Goal: Task Accomplishment & Management: Use online tool/utility

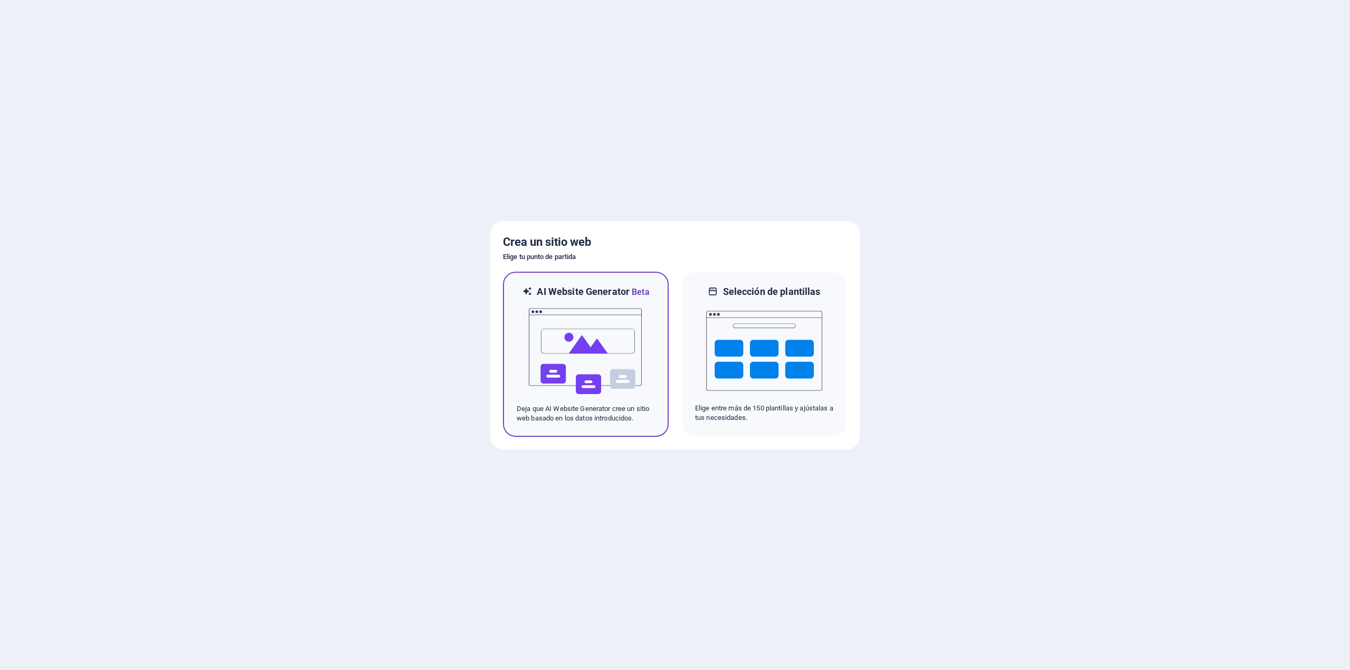
click at [579, 346] on img at bounding box center [586, 352] width 116 height 106
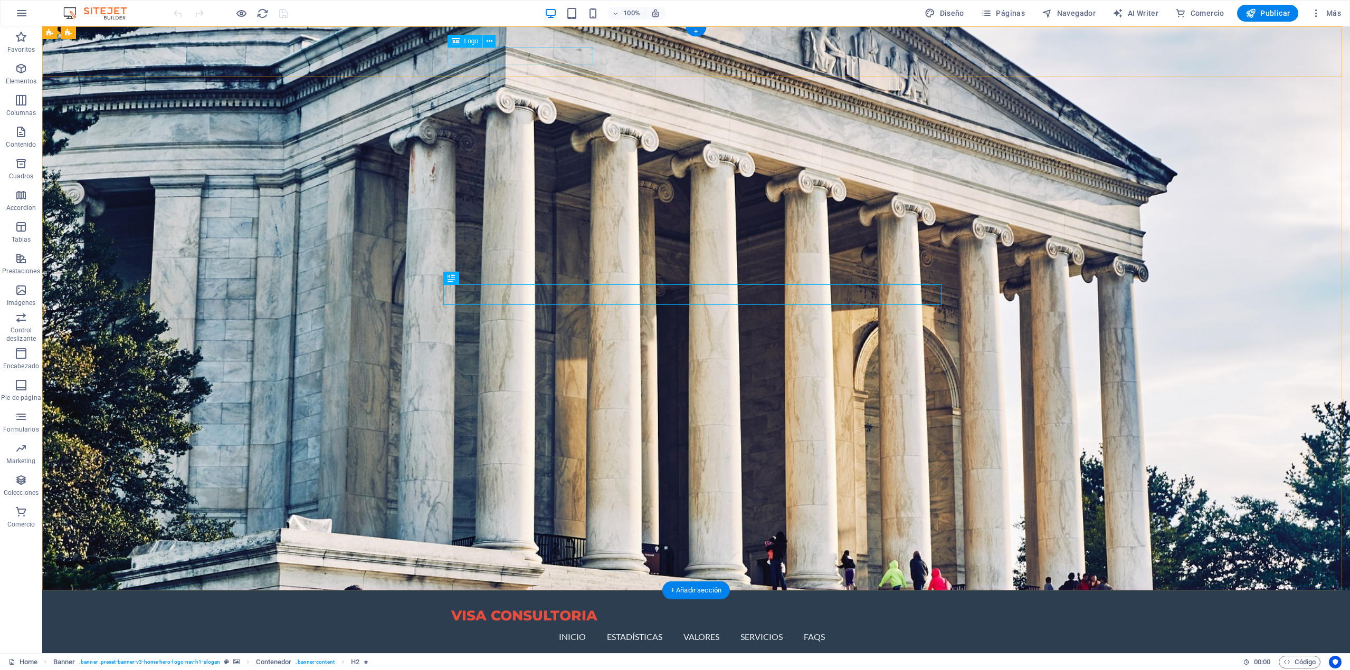
click at [489, 607] on div "VISA CONSULTORIA" at bounding box center [696, 615] width 490 height 17
click at [486, 44] on icon at bounding box center [489, 41] width 6 height 11
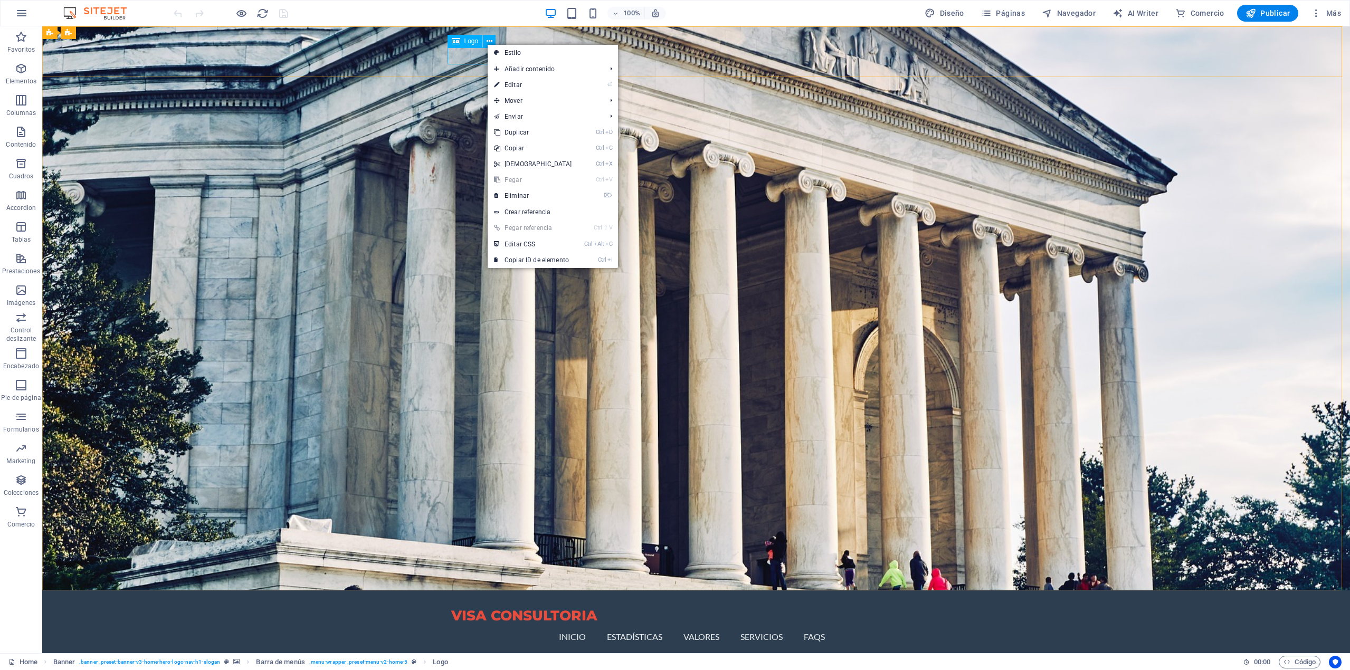
click at [454, 44] on icon at bounding box center [456, 41] width 8 height 13
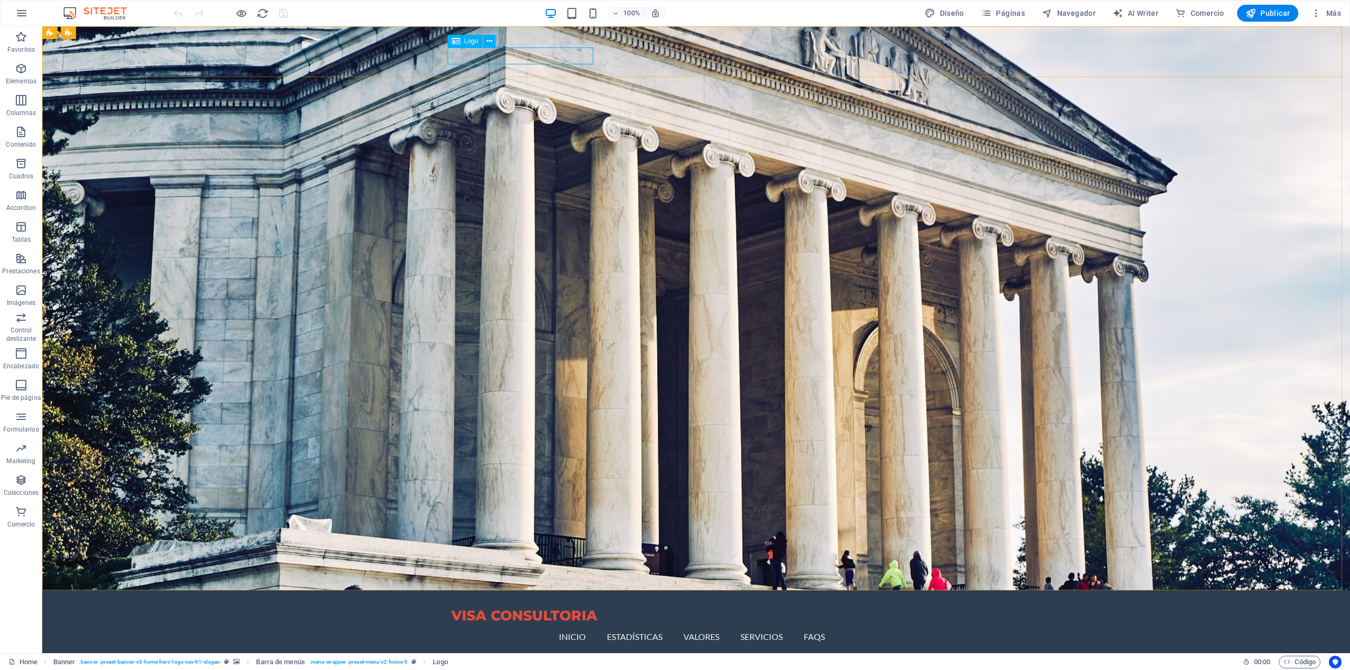
drag, startPoint x: 454, startPoint y: 44, endPoint x: 422, endPoint y: 28, distance: 35.4
click at [454, 44] on icon at bounding box center [456, 41] width 8 height 13
click at [466, 607] on div "VISA CONSULTORIA" at bounding box center [696, 615] width 490 height 17
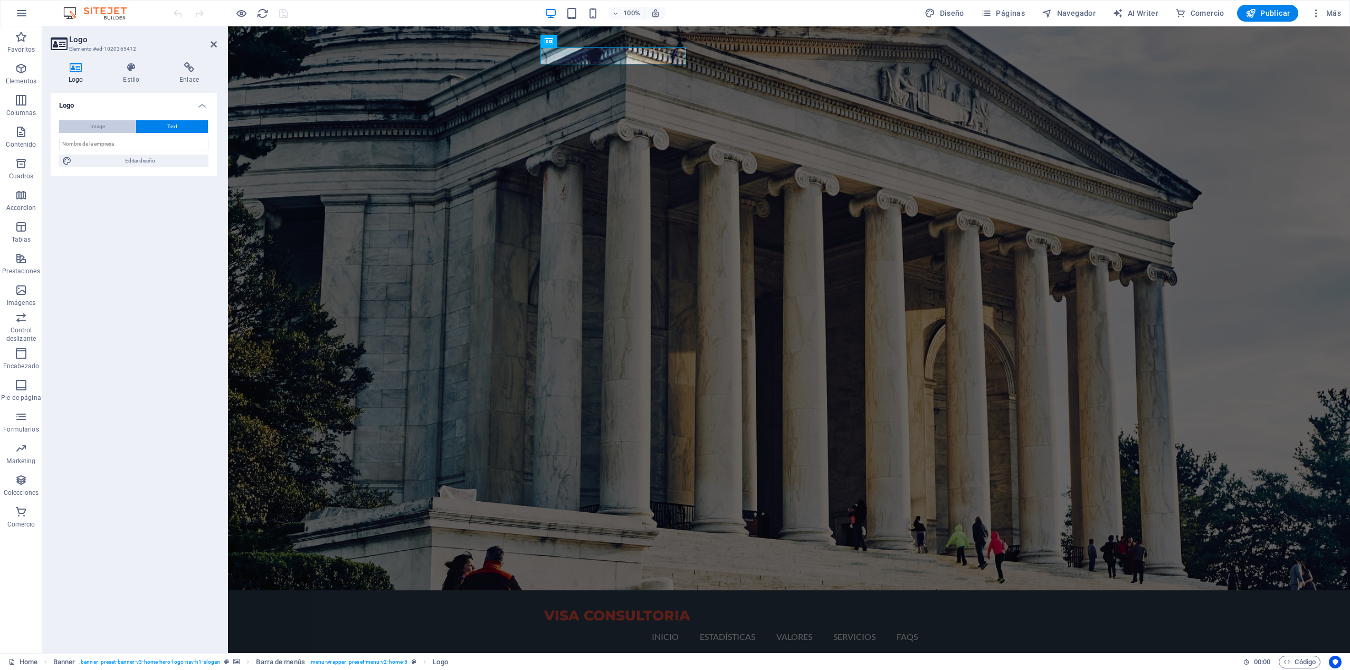
click at [114, 128] on button "Image" at bounding box center [97, 126] width 77 height 13
select select "DISABLED_OPTION_VALUE"
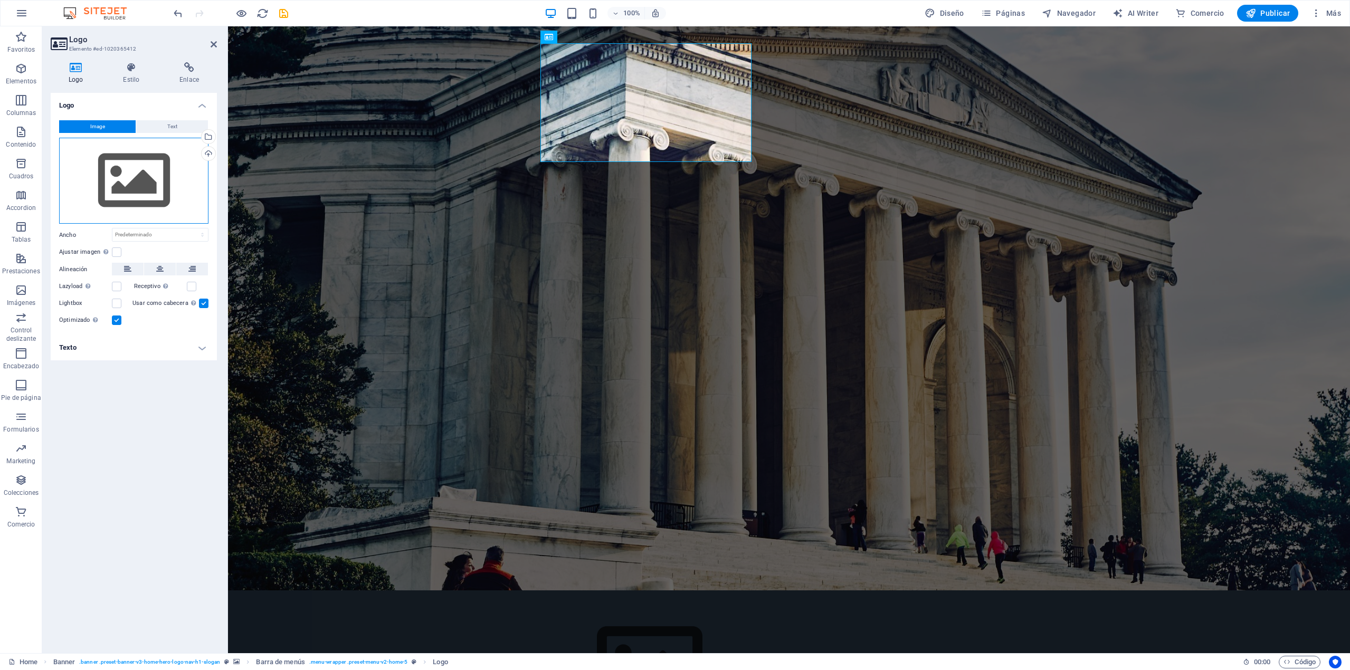
click at [152, 179] on div "Arrastra archivos aquí, haz clic para escoger archivos o selecciona archivos de…" at bounding box center [133, 181] width 149 height 87
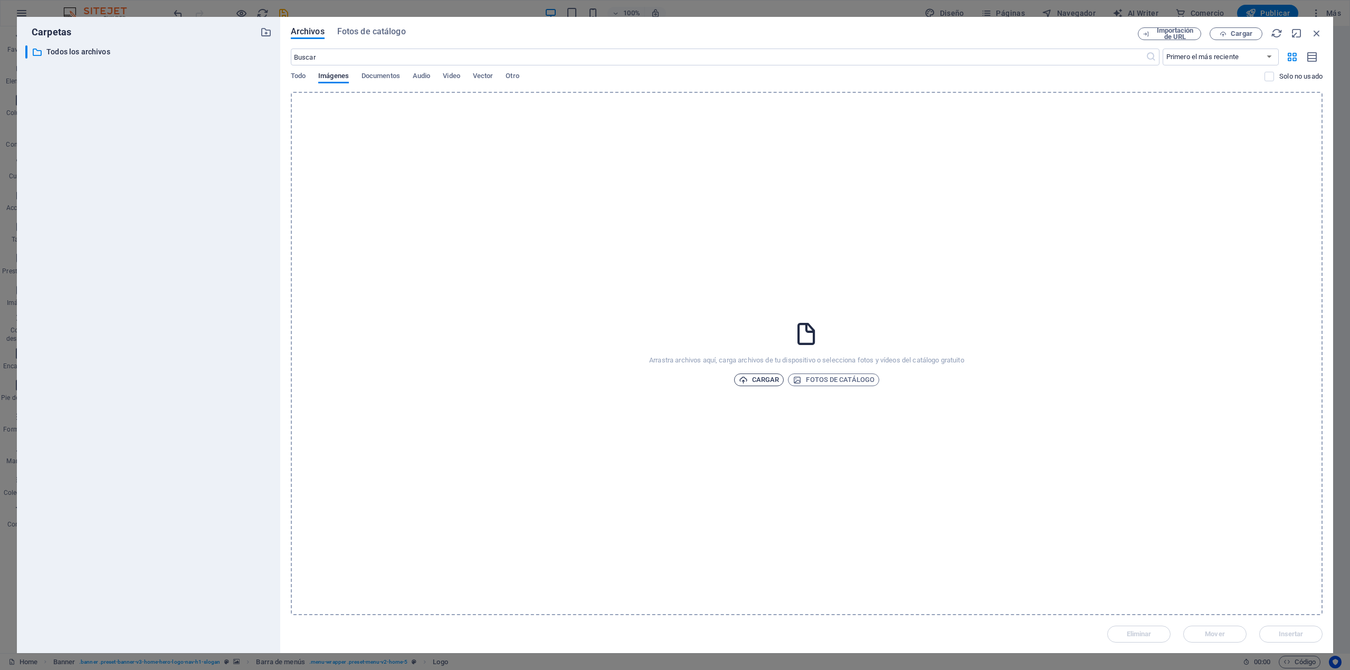
click at [769, 384] on span "Cargar" at bounding box center [759, 380] width 41 height 13
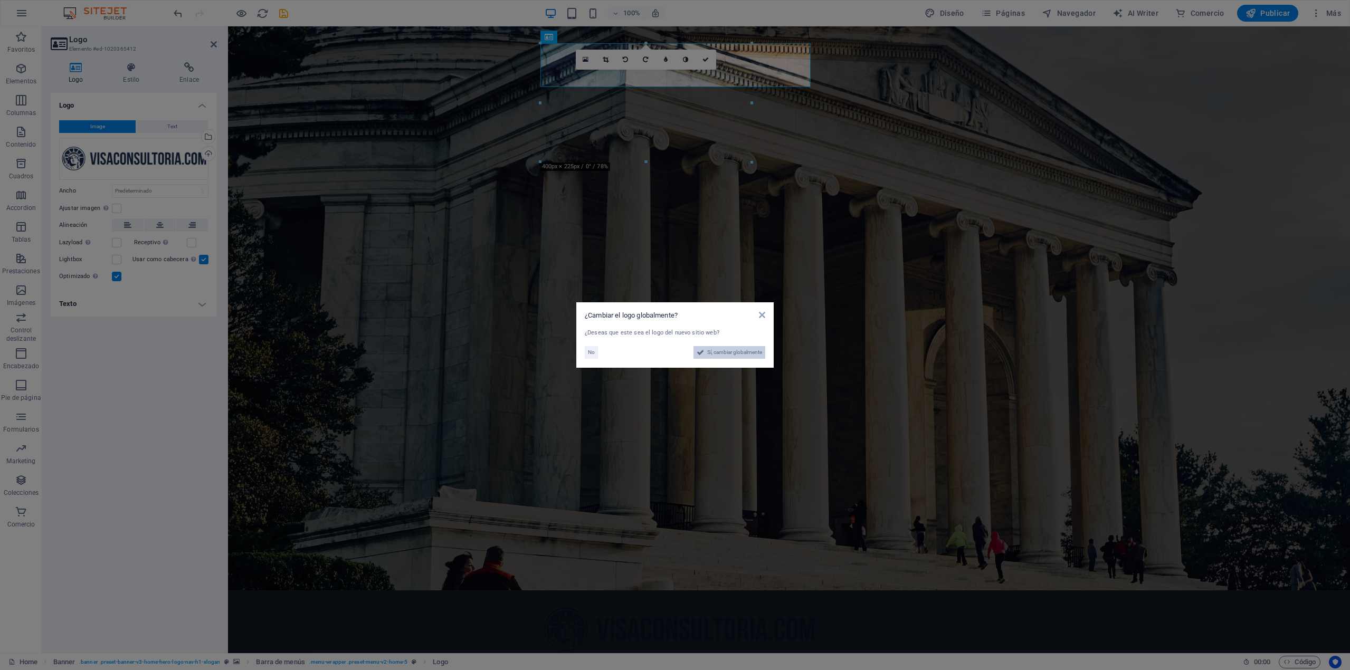
click at [728, 355] on span "Sí, cambiar globalmente" at bounding box center [734, 352] width 55 height 13
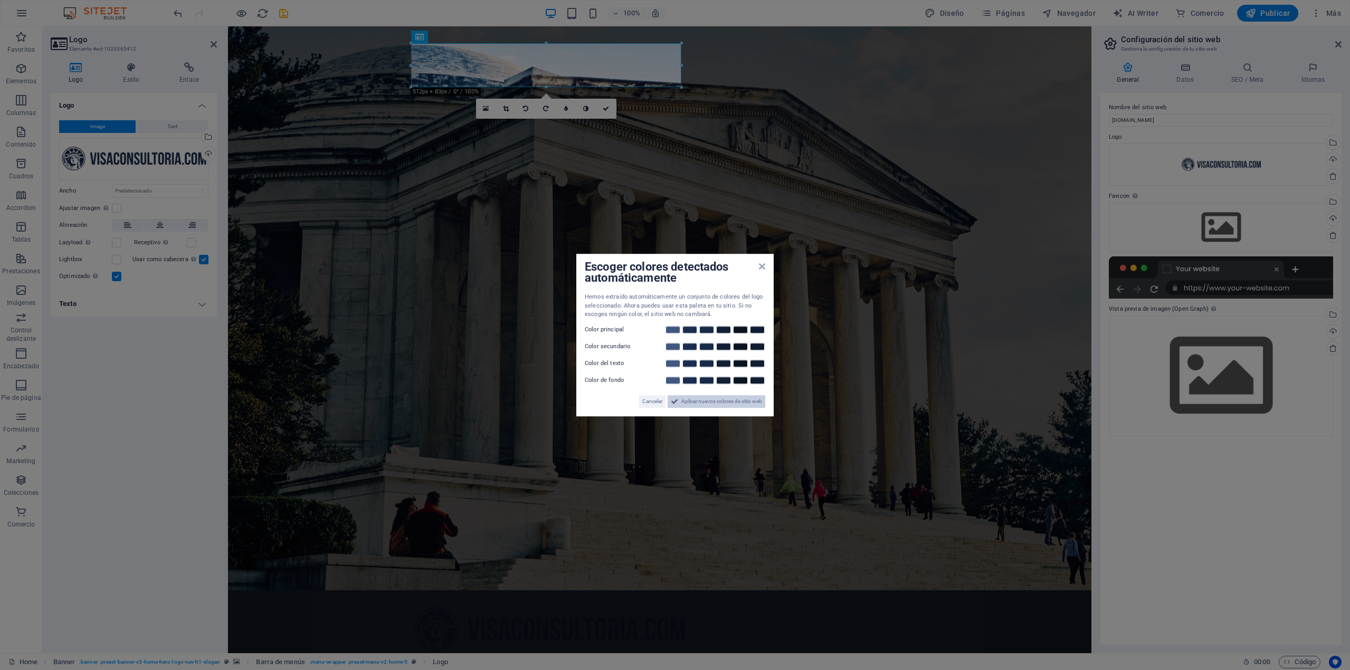
click at [675, 404] on icon at bounding box center [674, 401] width 7 height 13
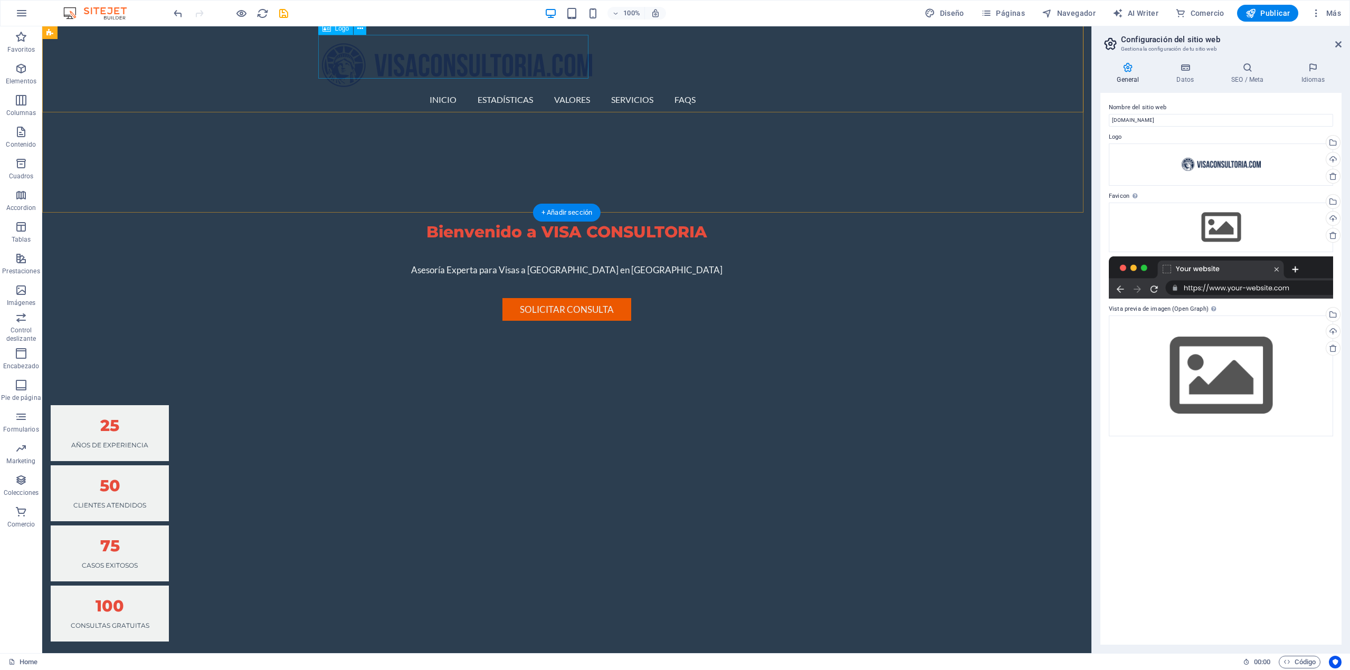
scroll to position [633, 0]
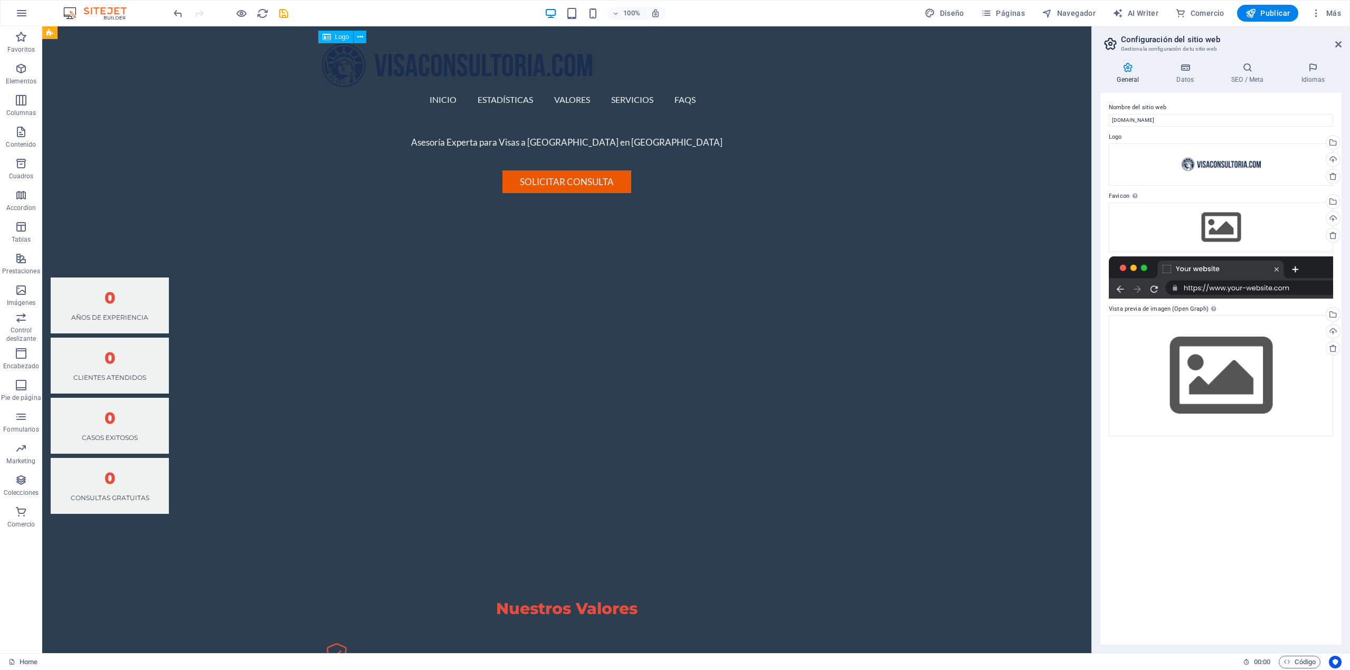
click at [355, 69] on div at bounding box center [567, 65] width 490 height 44
click at [357, 60] on div at bounding box center [567, 65] width 490 height 44
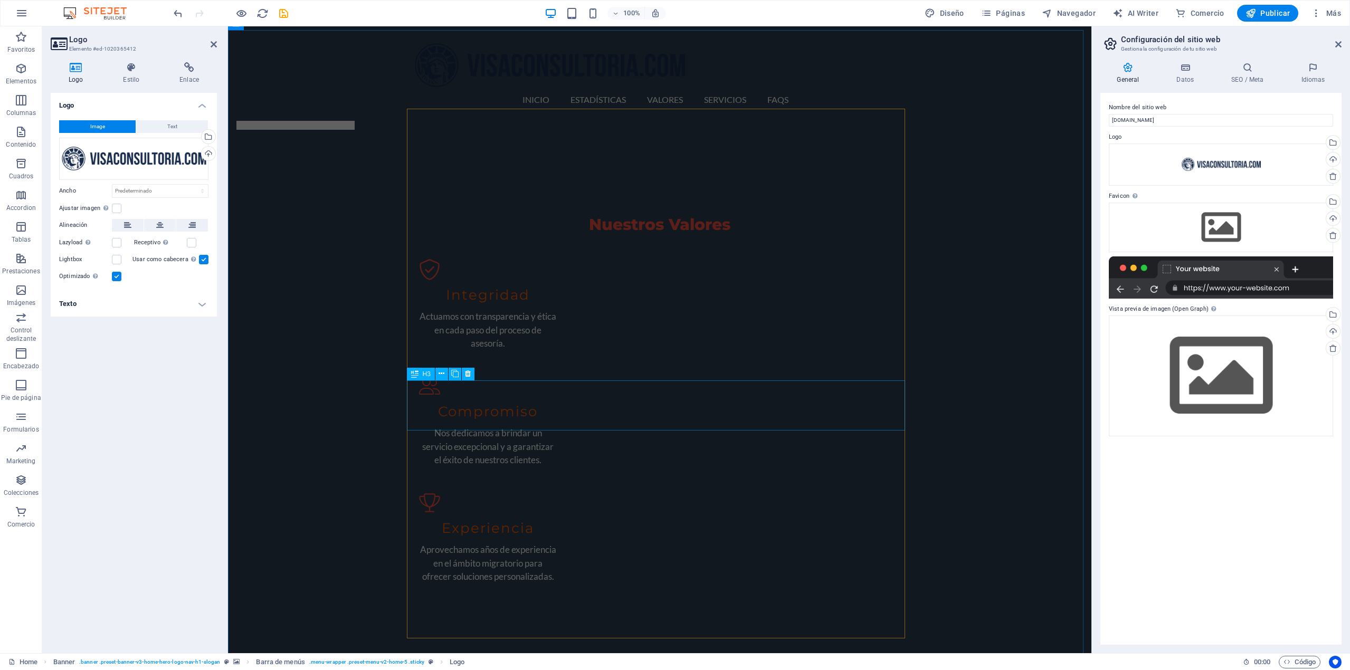
scroll to position [1161, 0]
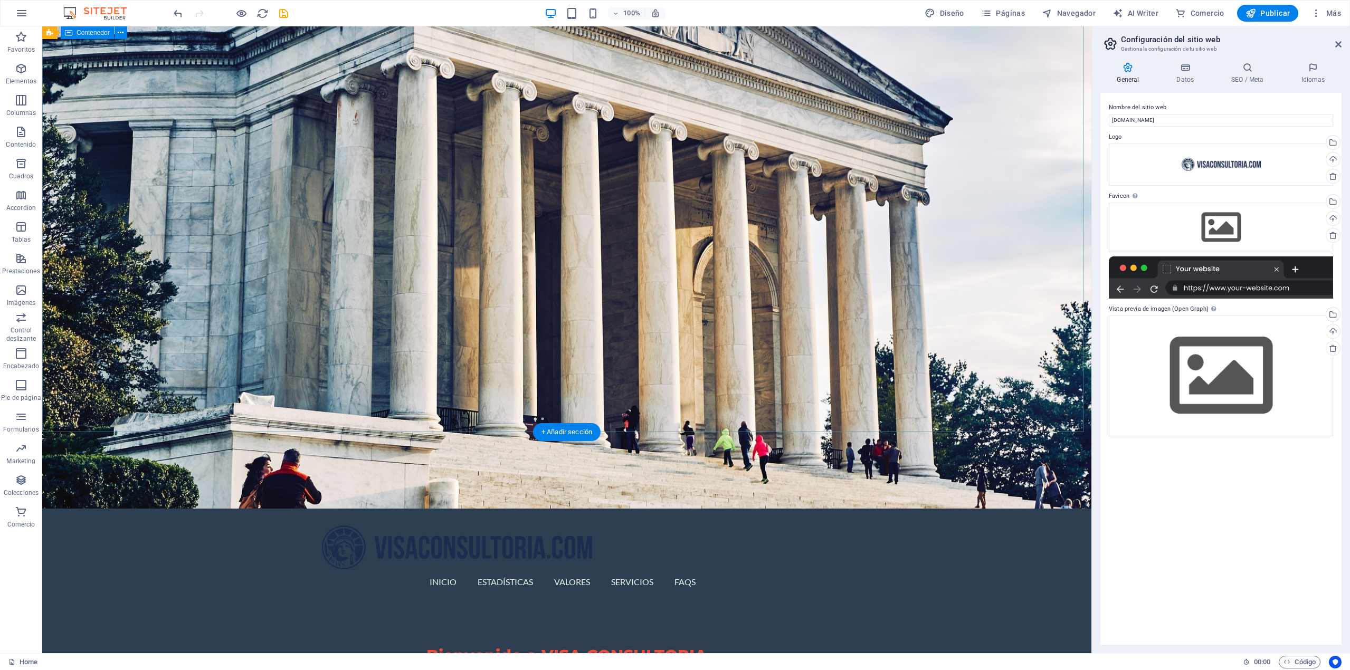
scroll to position [0, 0]
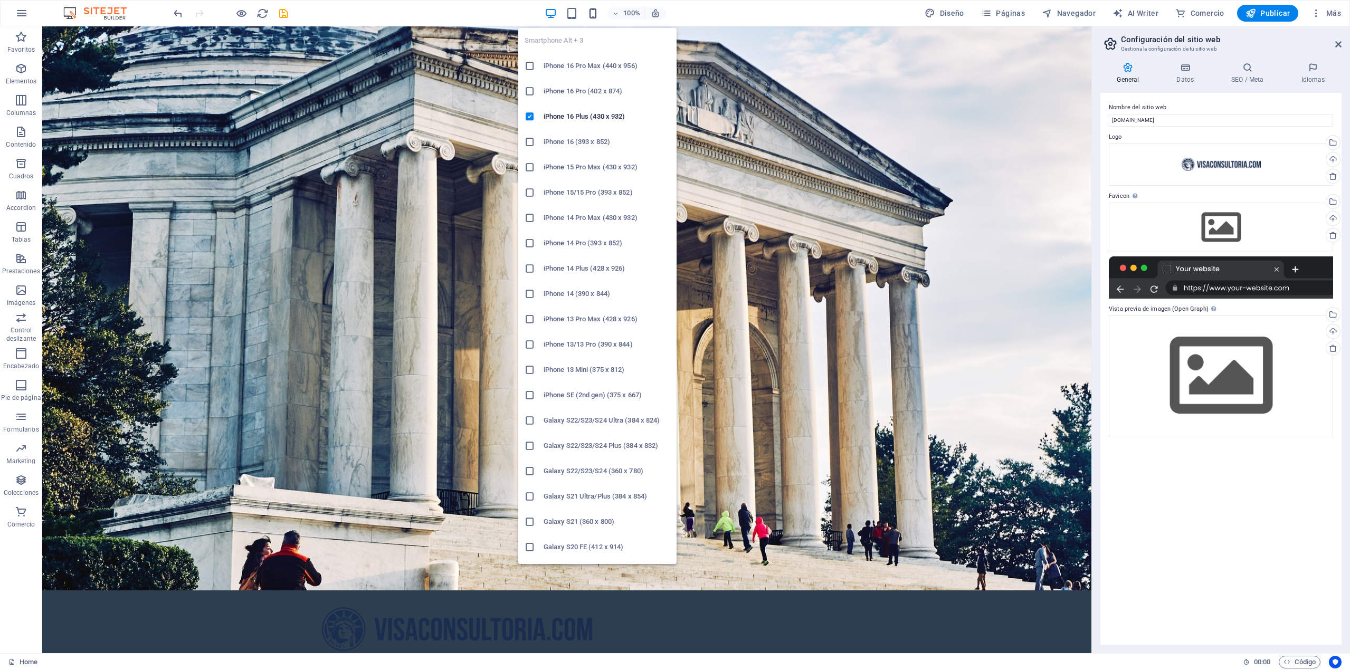
click at [592, 12] on icon "button" at bounding box center [593, 13] width 12 height 12
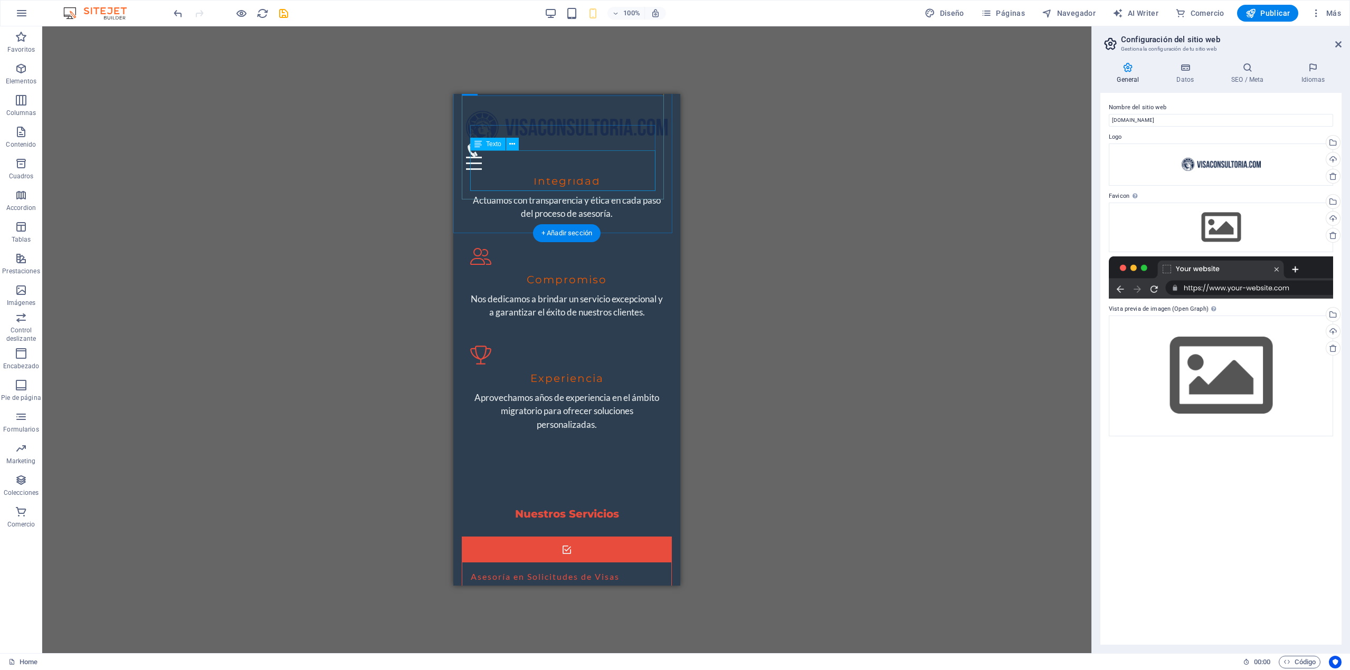
scroll to position [1055, 0]
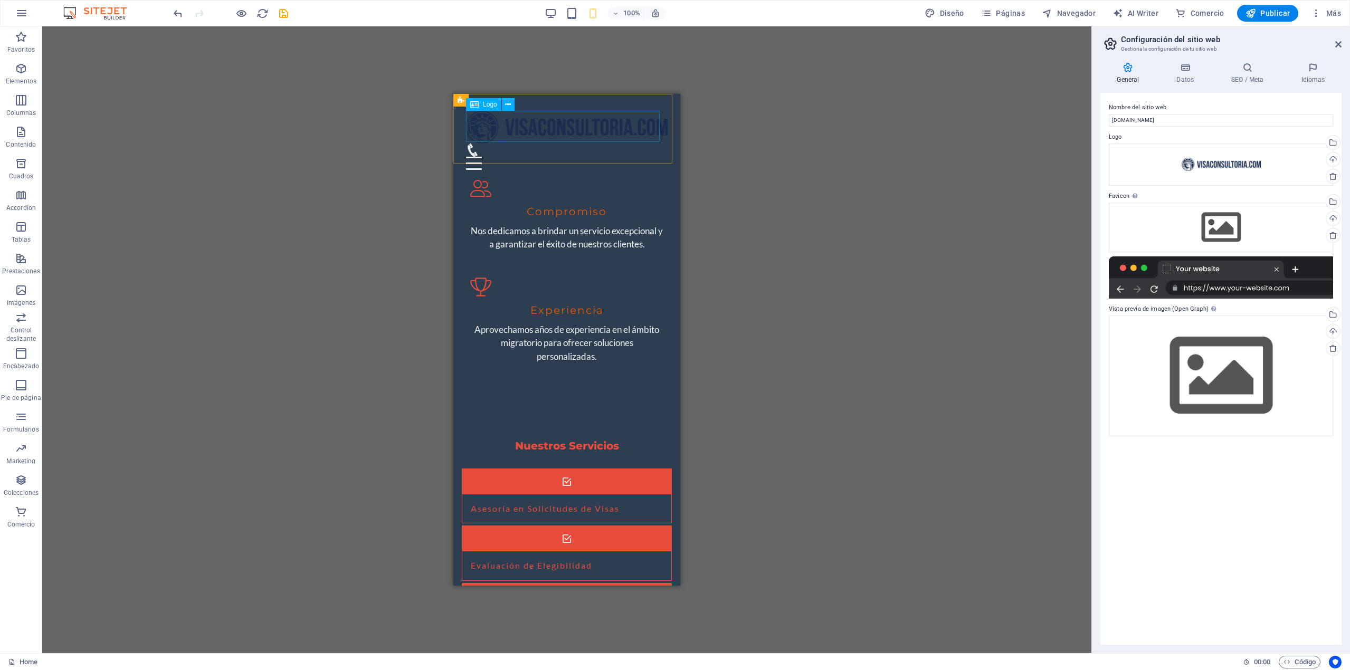
click at [631, 123] on div at bounding box center [567, 127] width 202 height 33
click at [506, 104] on icon at bounding box center [508, 104] width 6 height 11
click at [550, 21] on div "100%" at bounding box center [605, 13] width 122 height 17
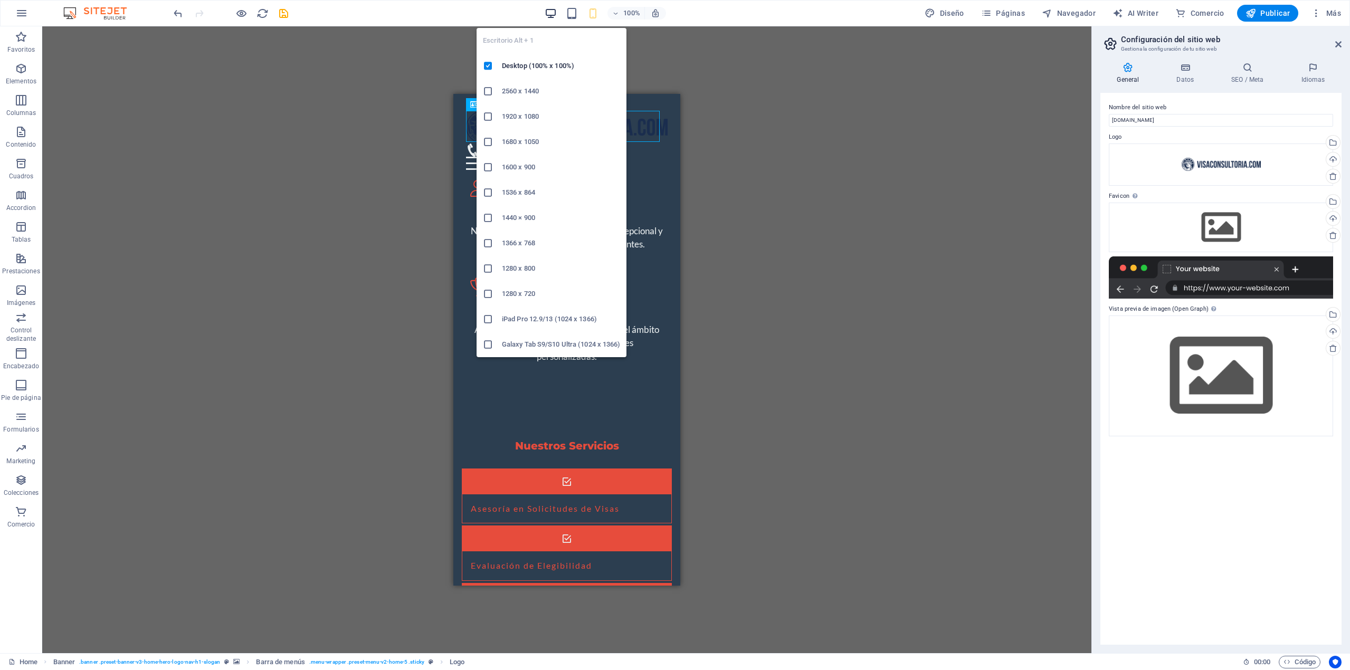
click at [550, 16] on icon "button" at bounding box center [551, 13] width 12 height 12
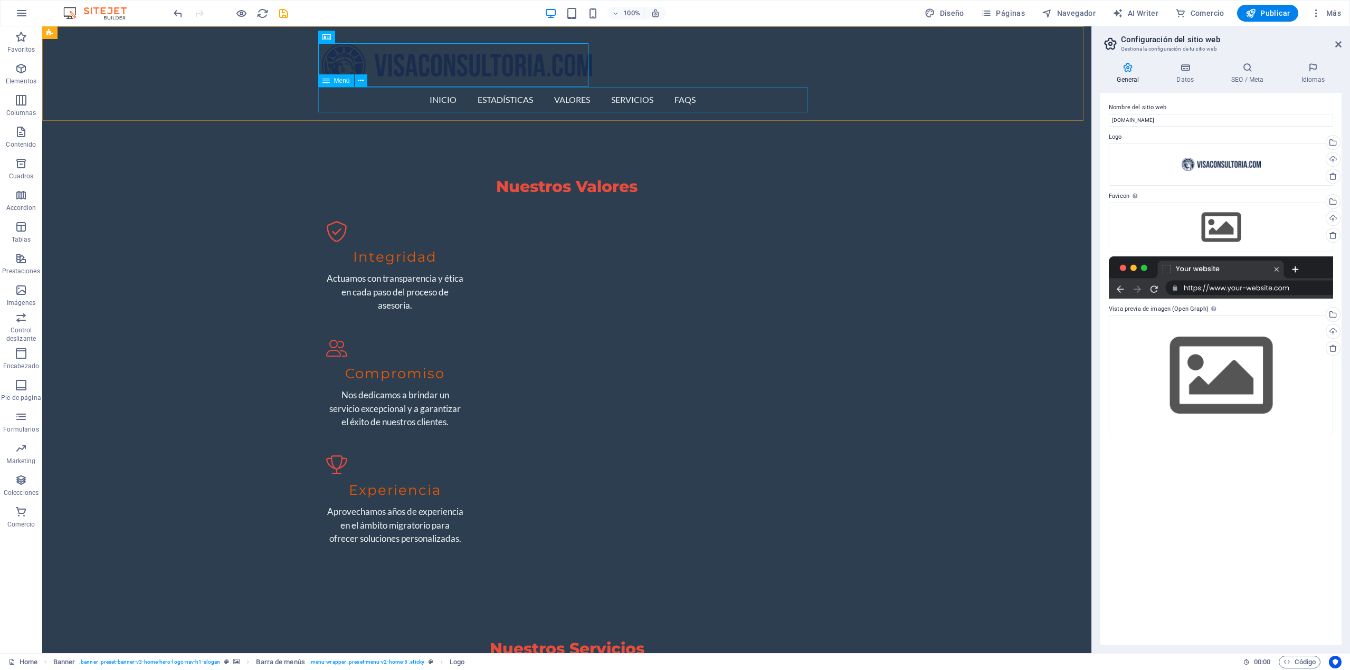
click at [739, 100] on nav "Inicio Estadísticas Valores Servicios FAQs" at bounding box center [567, 99] width 490 height 25
click at [492, 62] on div at bounding box center [567, 65] width 490 height 44
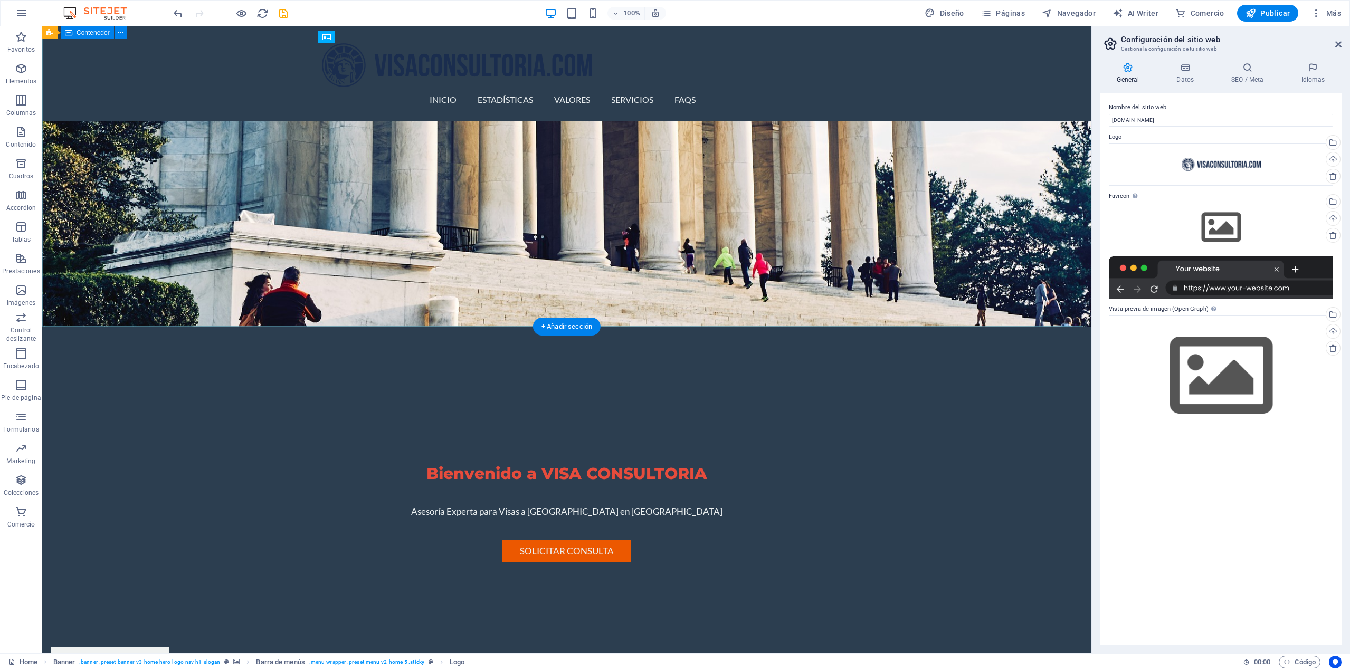
scroll to position [0, 0]
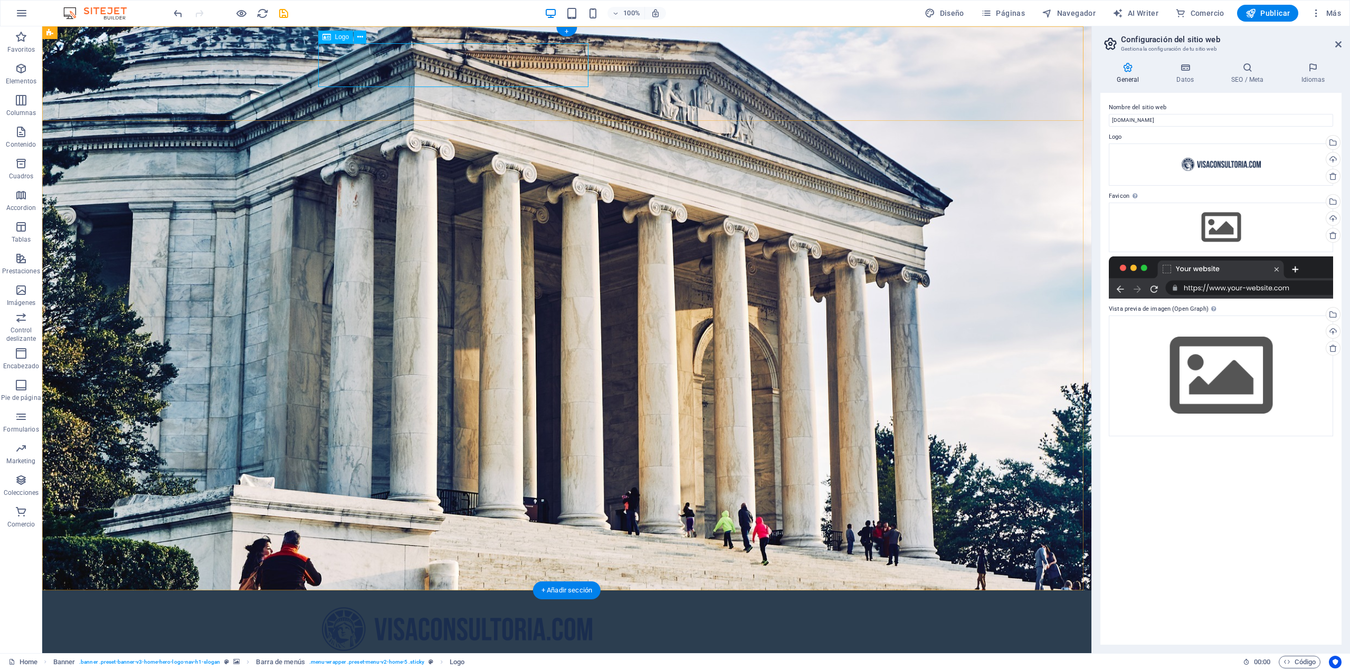
click at [433, 607] on div at bounding box center [567, 629] width 490 height 44
click at [360, 41] on icon at bounding box center [360, 37] width 6 height 11
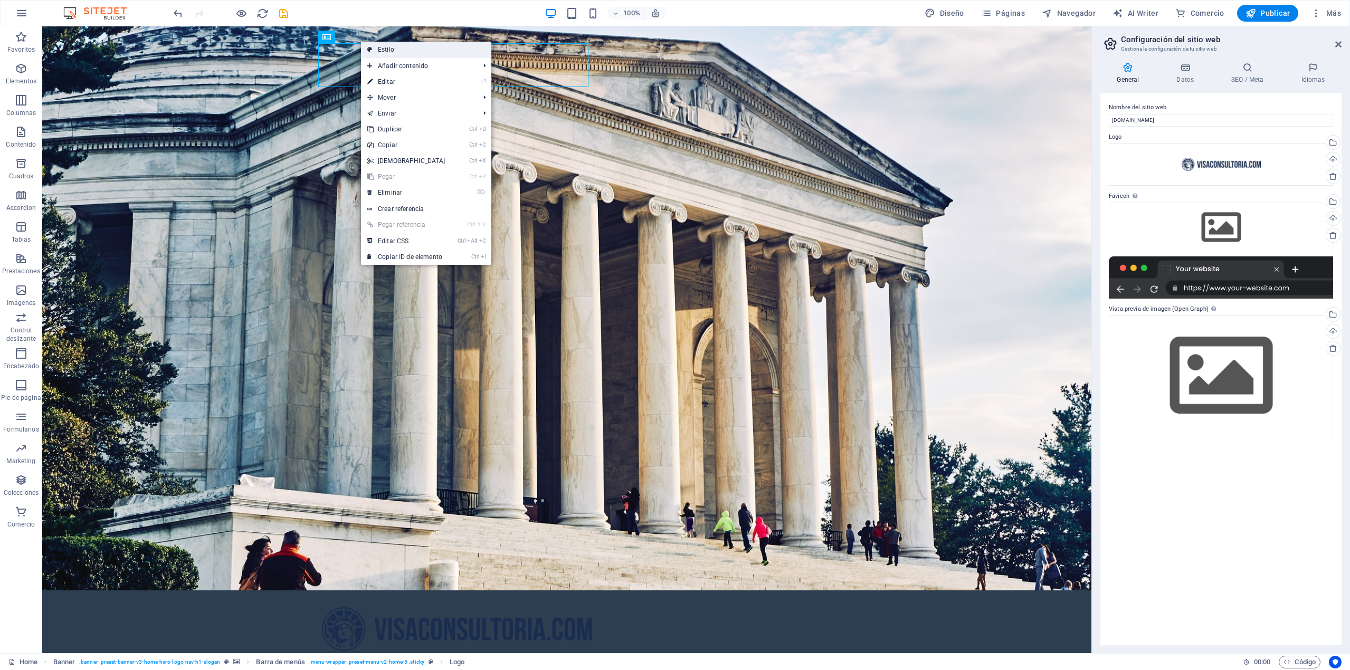
drag, startPoint x: 395, startPoint y: 55, endPoint x: 167, endPoint y: 27, distance: 229.6
click at [395, 54] on link "Estilo" at bounding box center [426, 50] width 130 height 16
select select "rem"
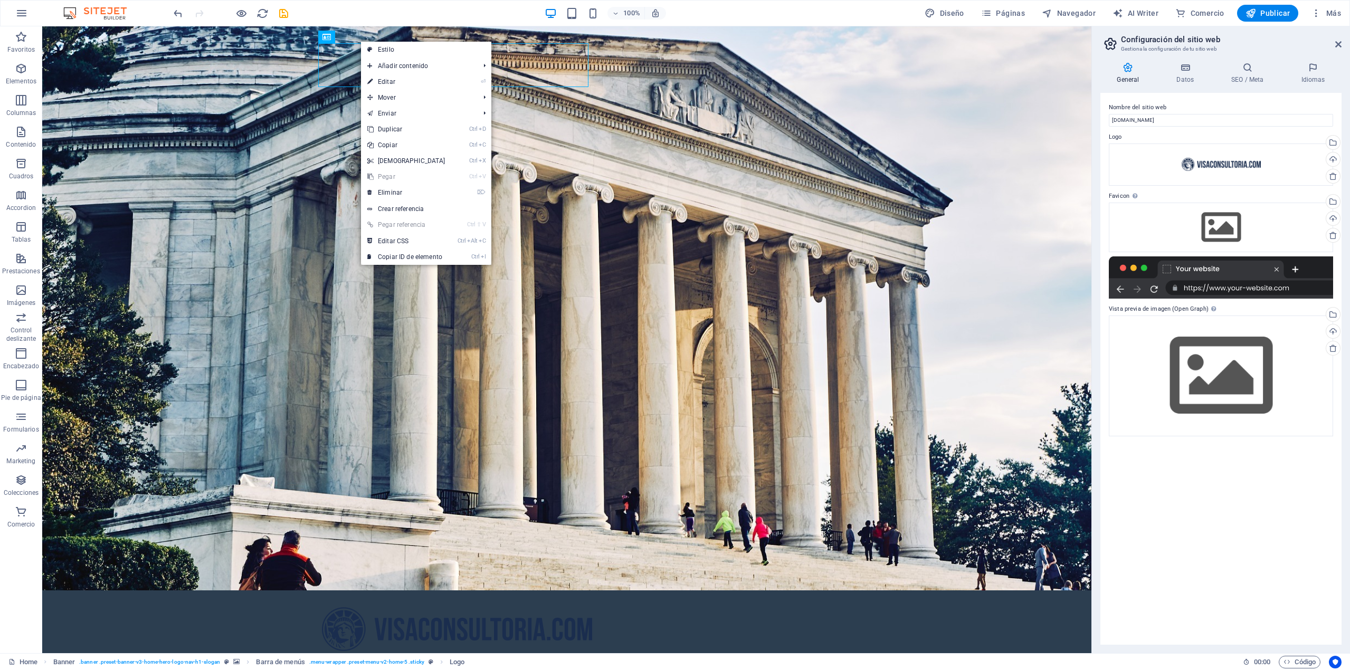
select select "rem"
select select "preset-menu-v2-home-5"
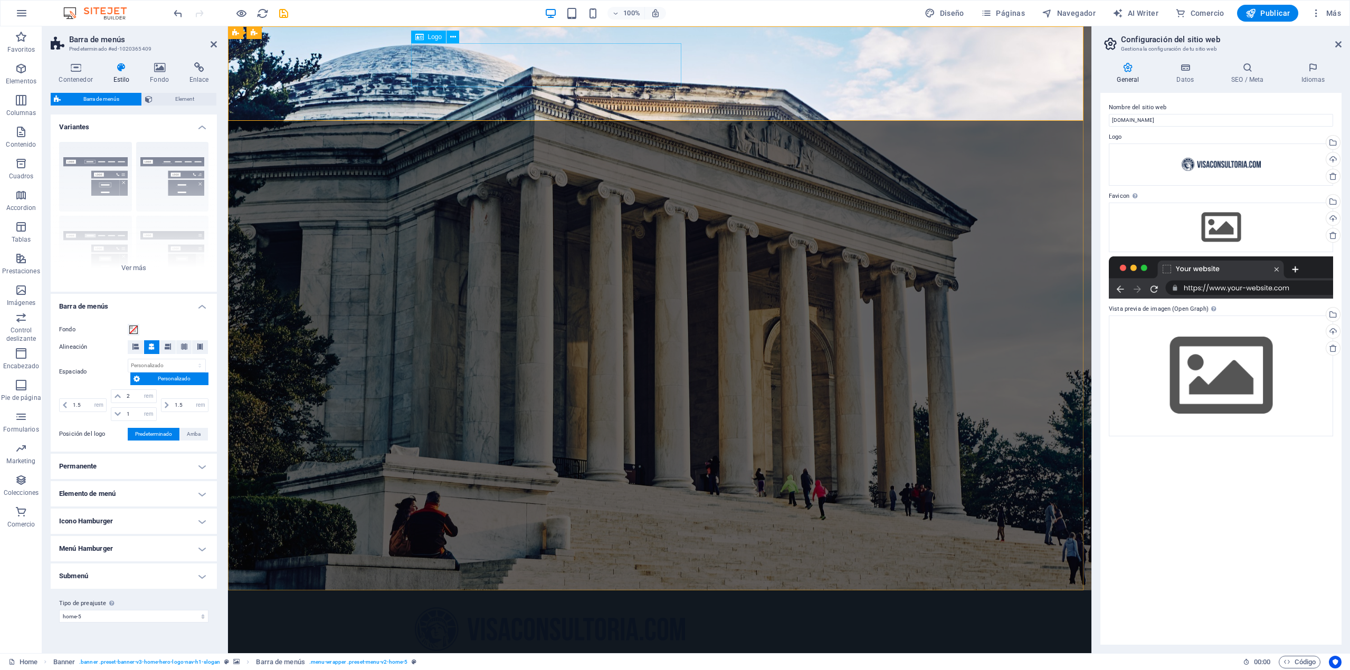
click at [440, 607] on div at bounding box center [660, 629] width 490 height 44
click at [453, 40] on icon at bounding box center [453, 37] width 6 height 11
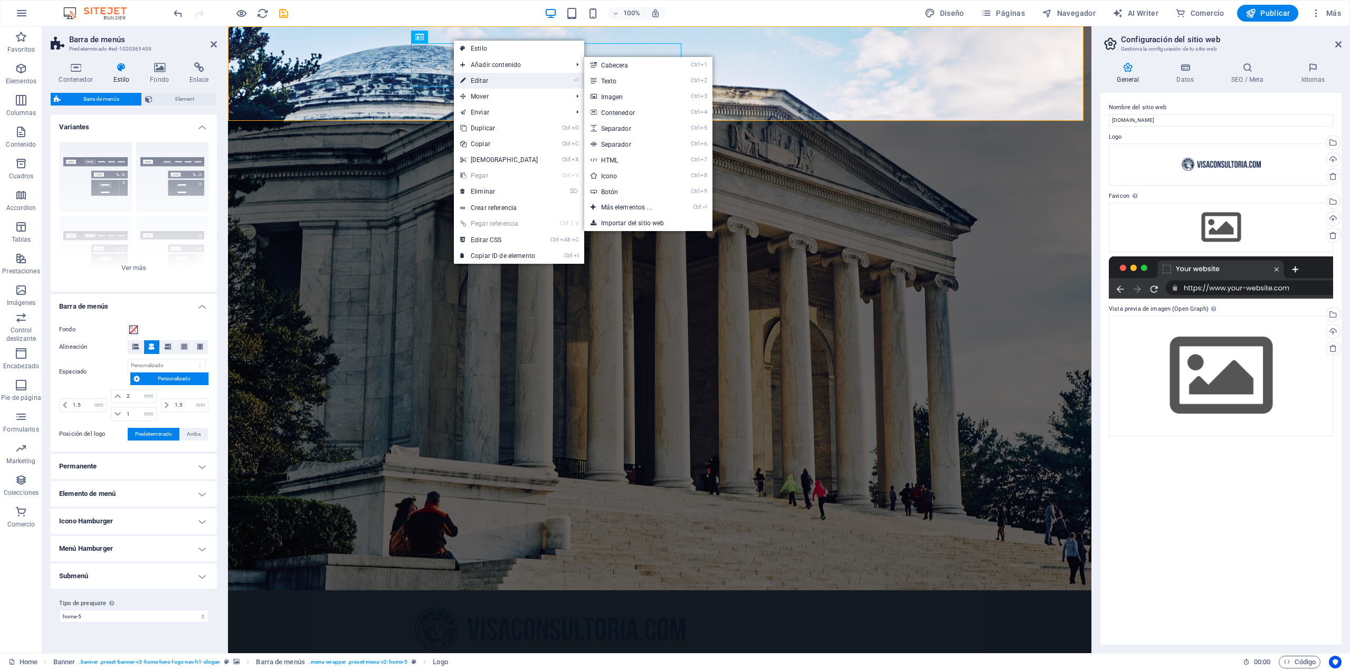
click at [473, 80] on link "⏎ Editar" at bounding box center [499, 81] width 91 height 16
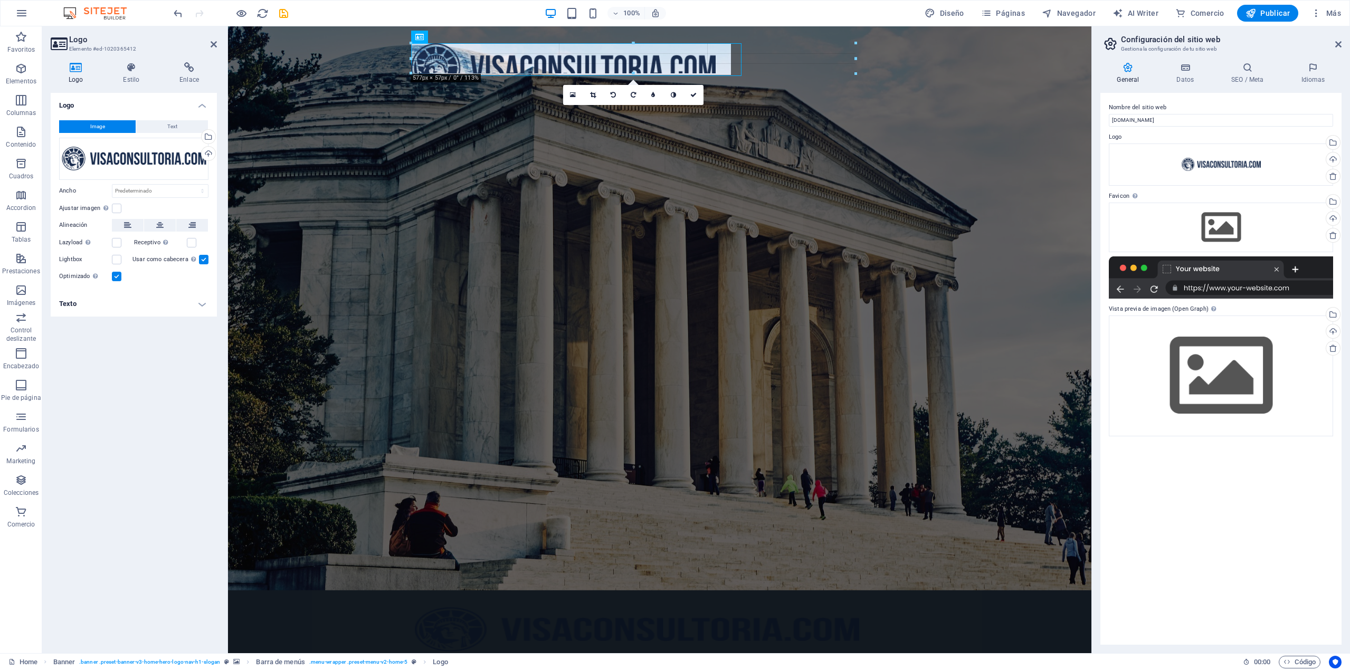
drag, startPoint x: 681, startPoint y: 87, endPoint x: 489, endPoint y: 87, distance: 191.5
type input "842"
select select "px"
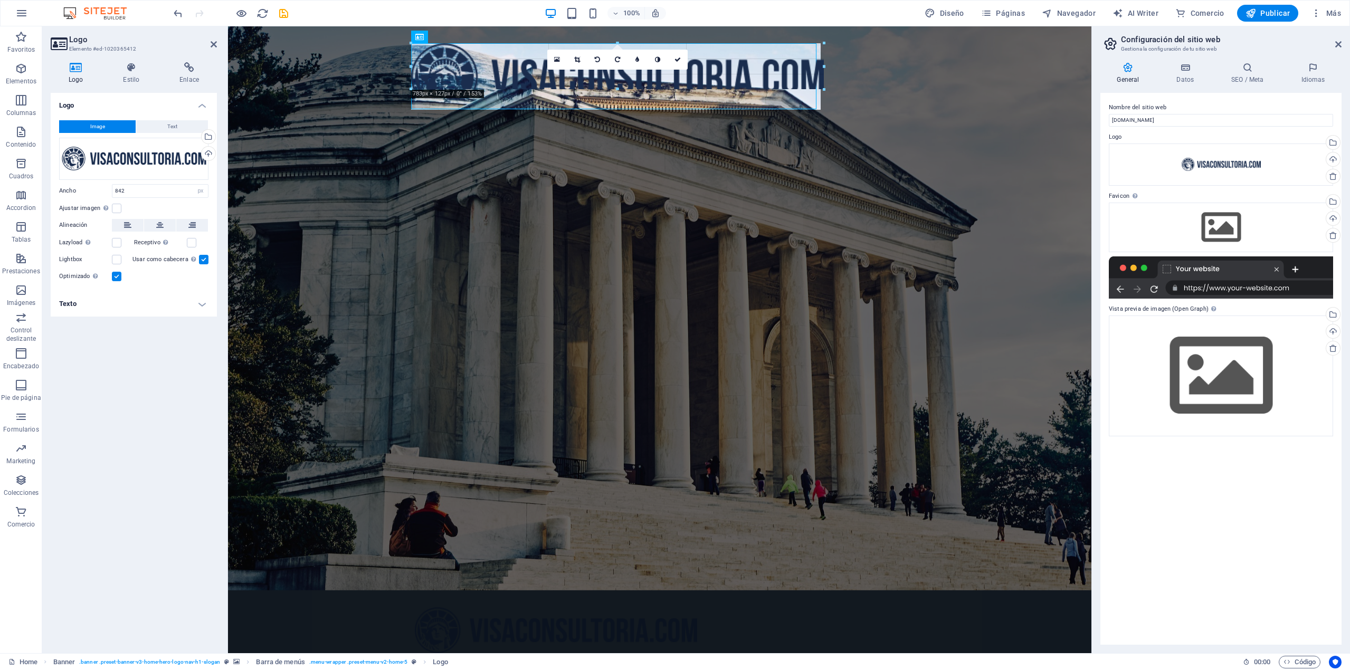
drag, startPoint x: 857, startPoint y: 114, endPoint x: 467, endPoint y: 54, distance: 394.5
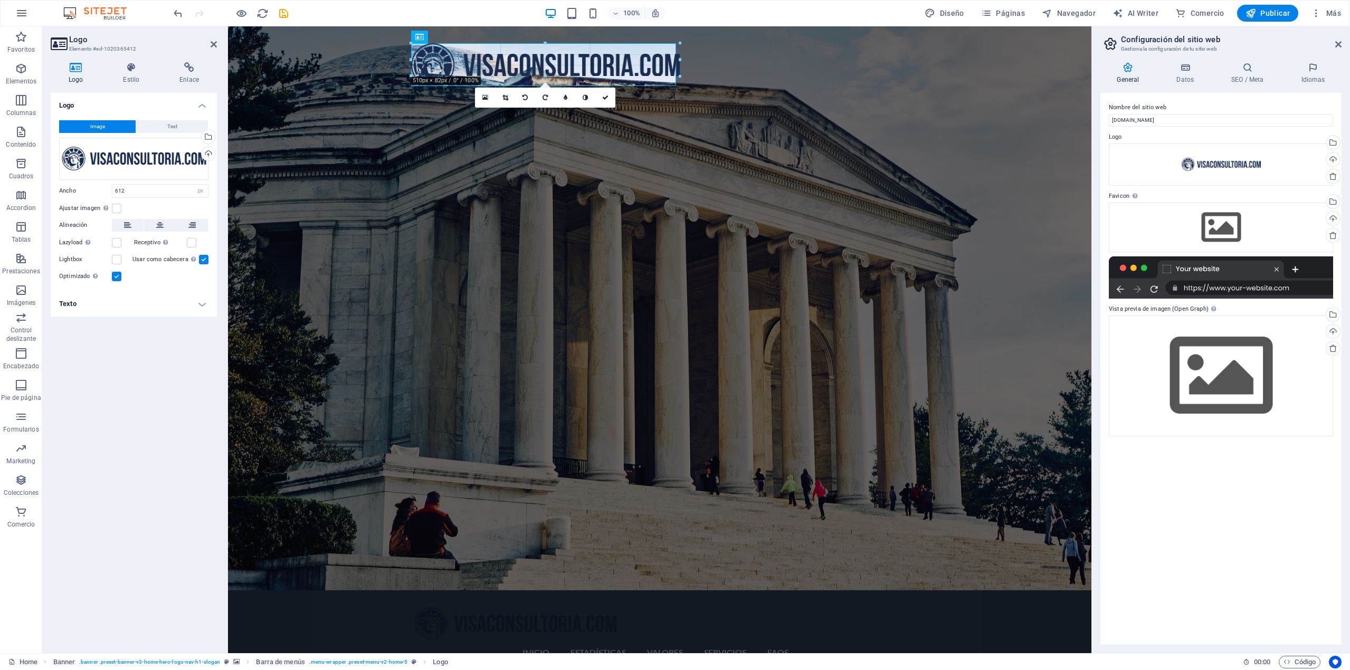
drag, startPoint x: 734, startPoint y: 94, endPoint x: 613, endPoint y: 60, distance: 126.1
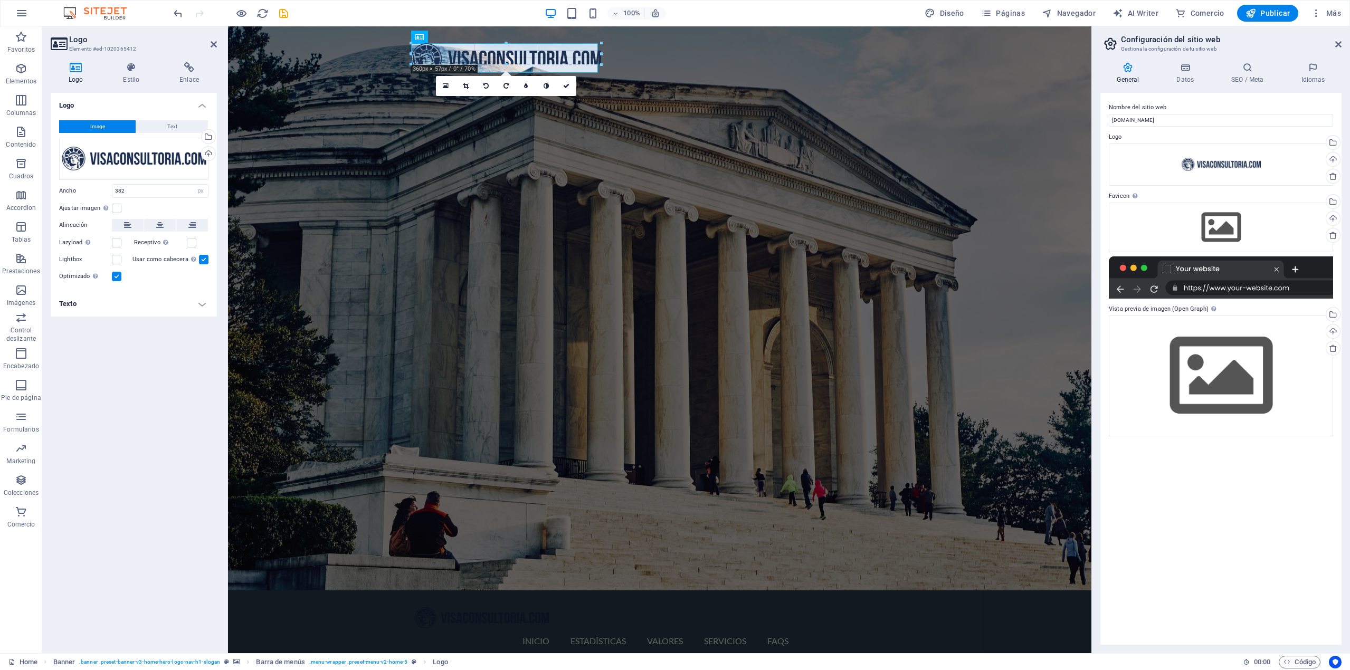
drag, startPoint x: 612, startPoint y: 78, endPoint x: 545, endPoint y: 65, distance: 68.6
type input "254"
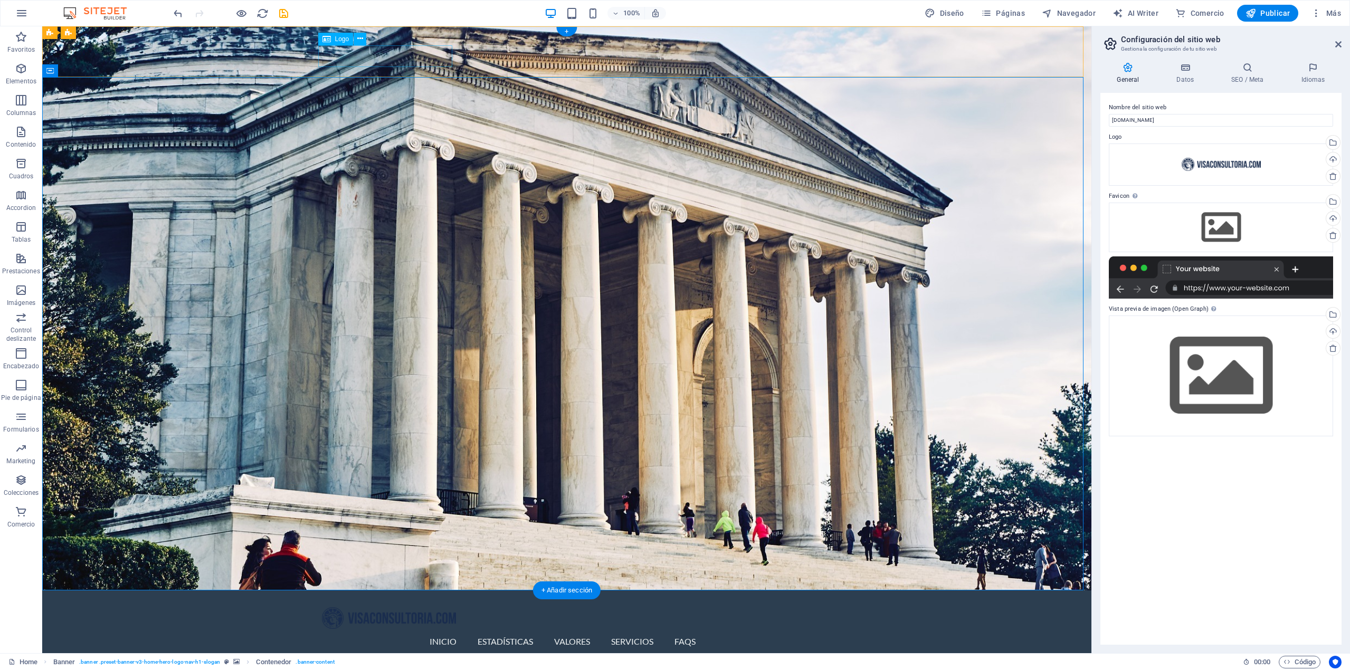
click at [400, 607] on div at bounding box center [567, 618] width 490 height 22
click at [438, 607] on div at bounding box center [567, 618] width 490 height 22
select select "px"
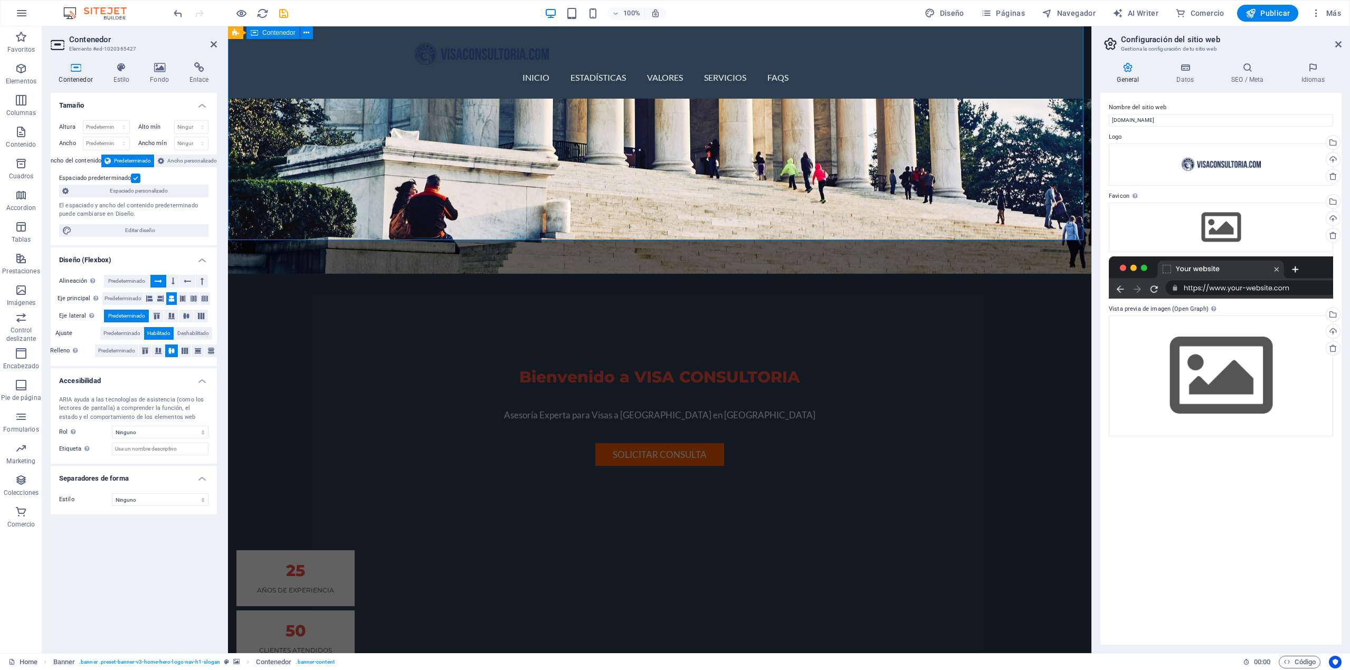
scroll to position [422, 0]
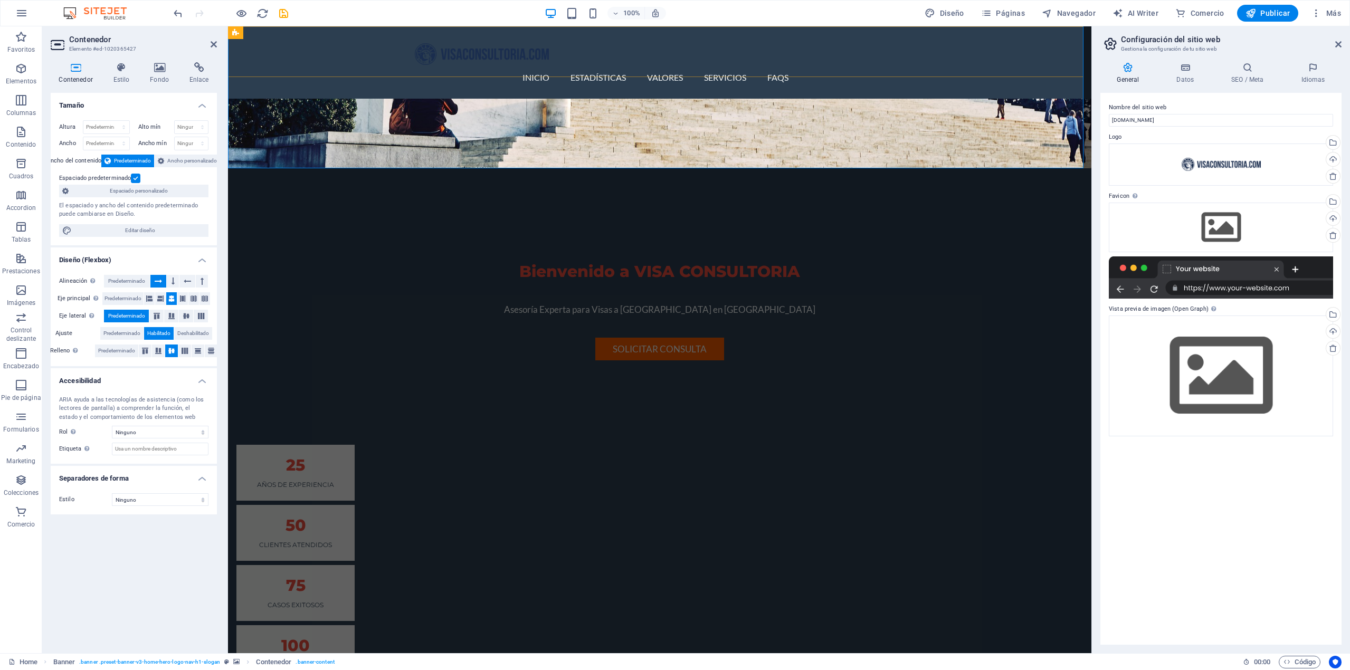
click at [954, 57] on div "Inicio Estadísticas Valores Servicios FAQs Menu" at bounding box center [659, 62] width 863 height 72
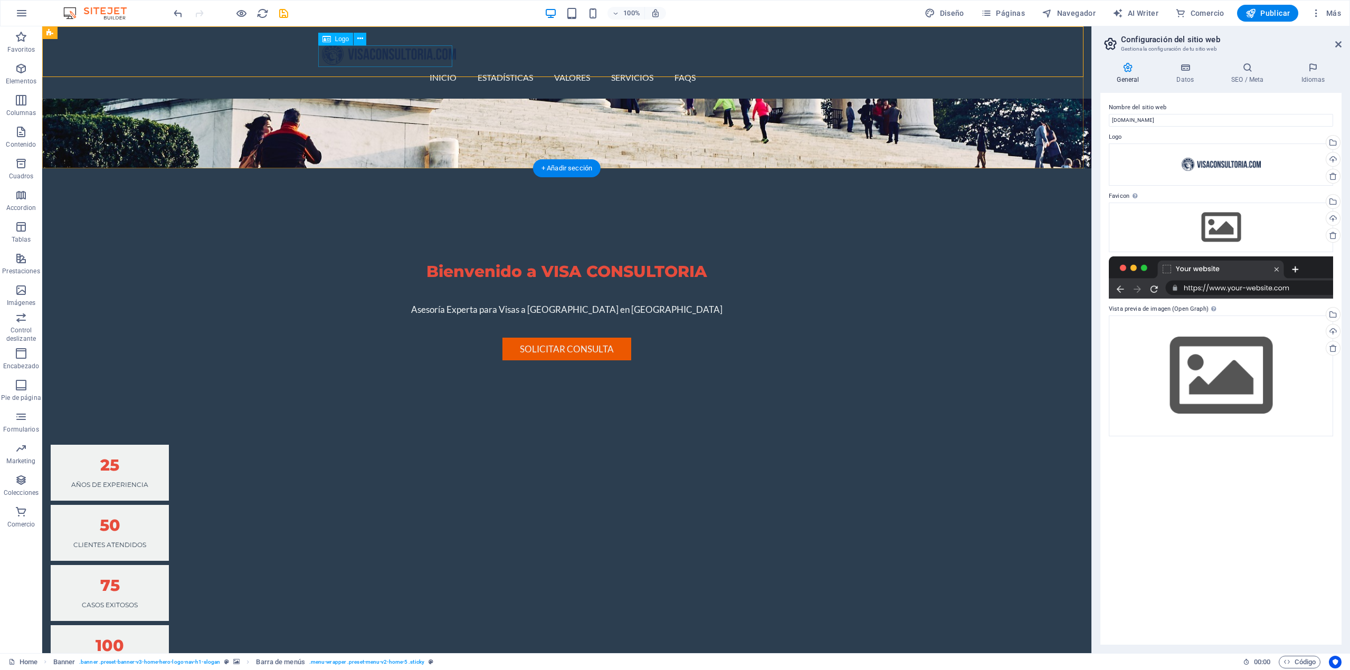
click at [433, 53] on div at bounding box center [567, 54] width 490 height 22
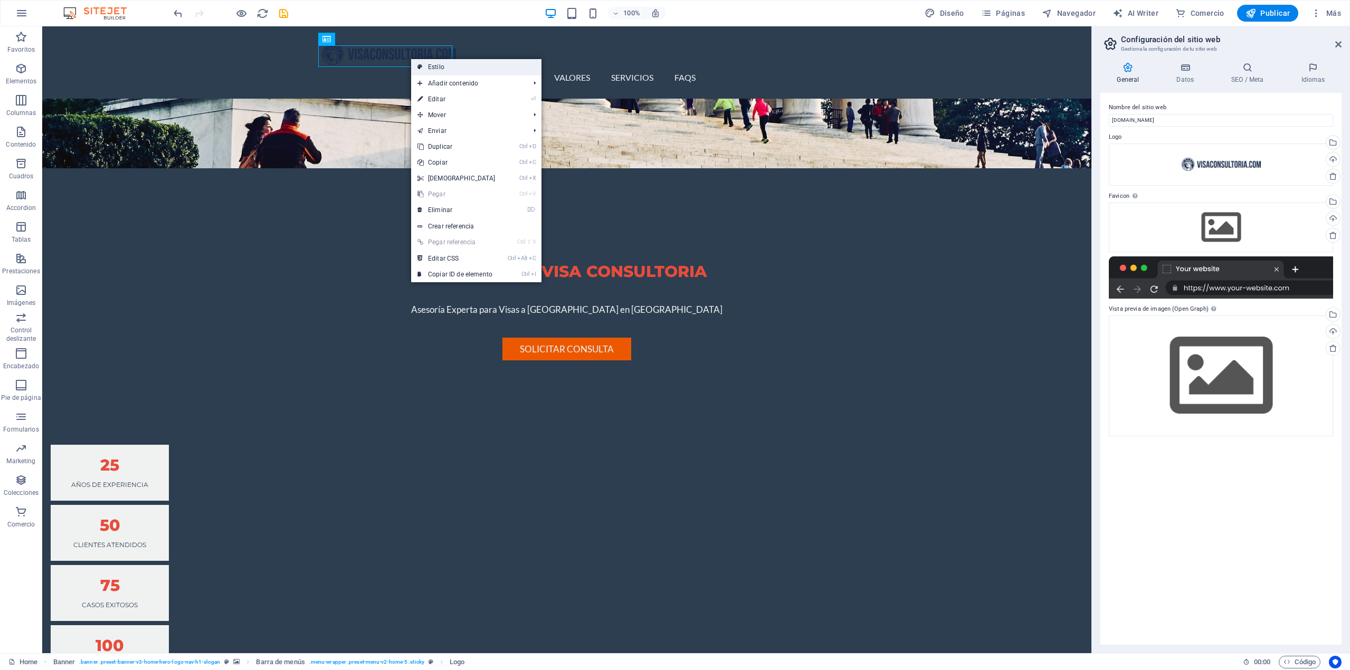
click at [434, 65] on link "Estilo" at bounding box center [476, 67] width 130 height 16
select select "rem"
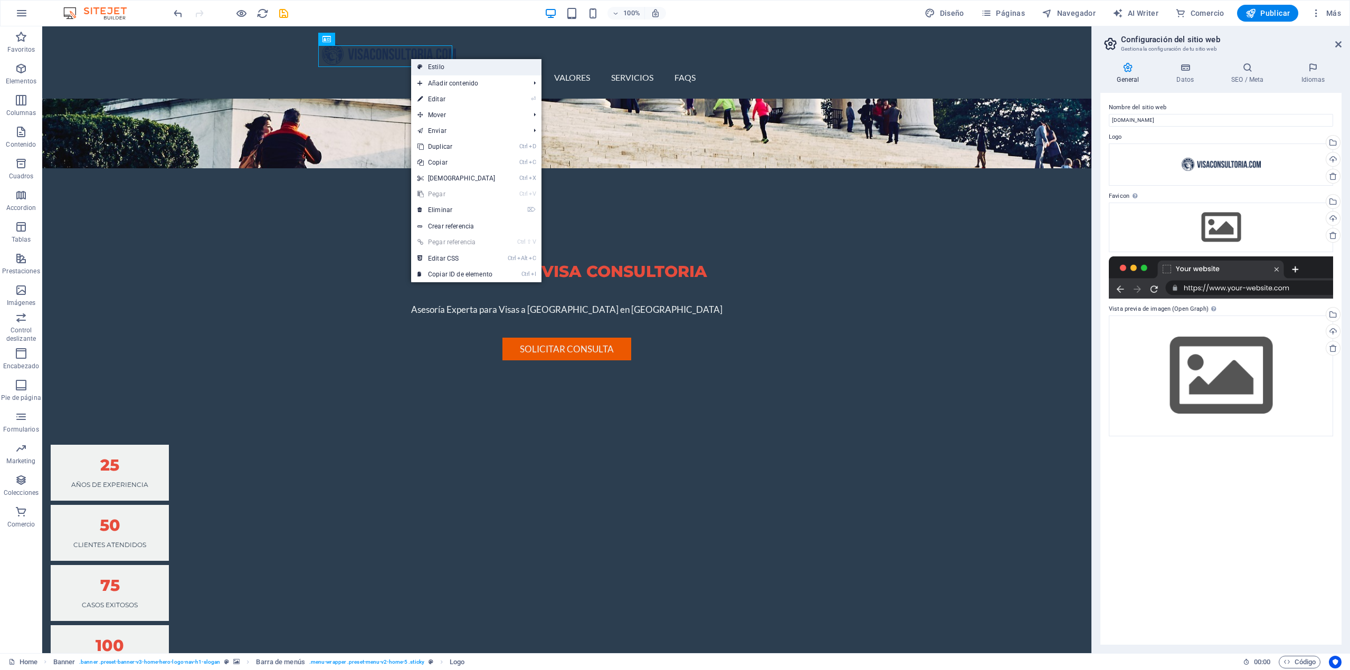
select select "preset-menu-v2-home-5"
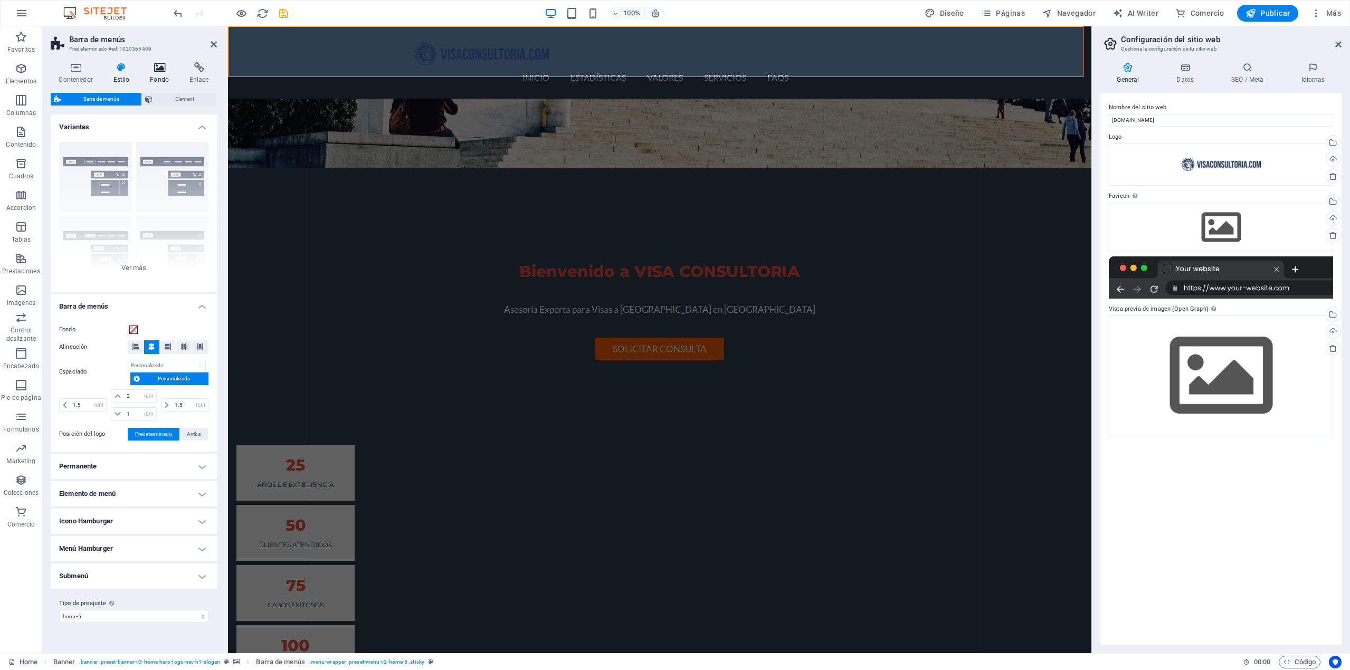
click at [165, 80] on h4 "Fondo" at bounding box center [162, 73] width 40 height 22
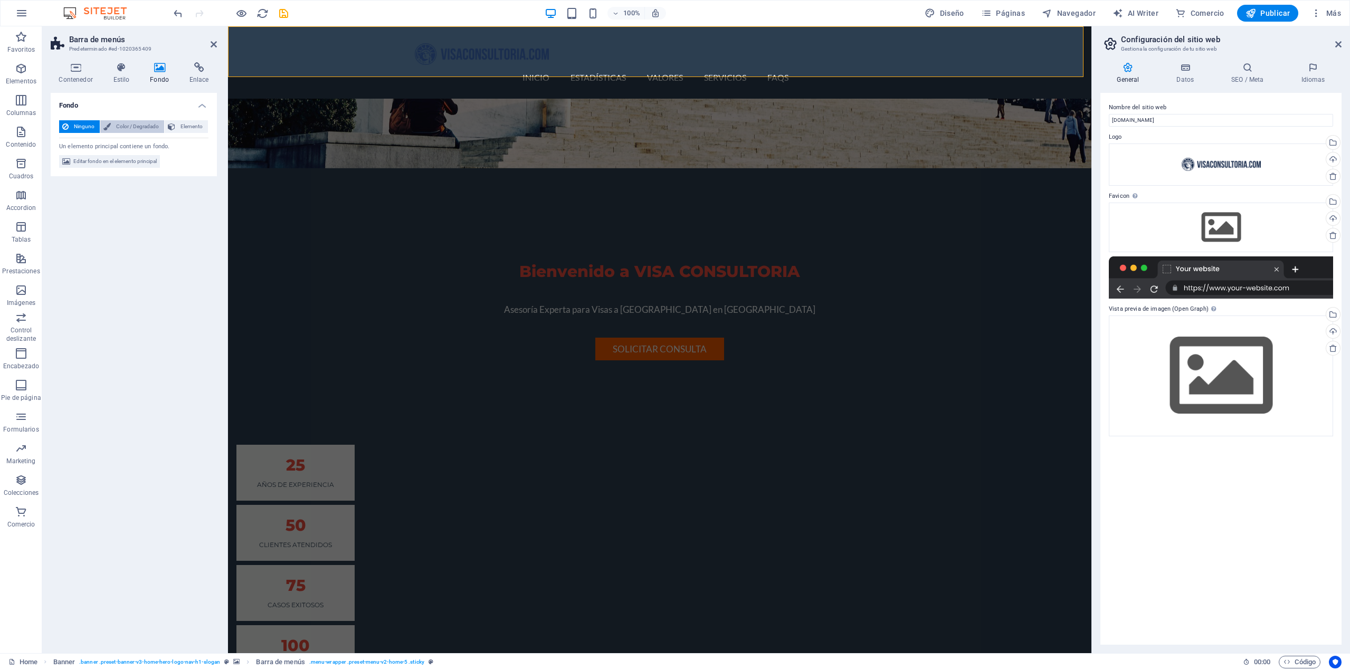
click at [144, 127] on span "Color / Degradado" at bounding box center [137, 126] width 47 height 13
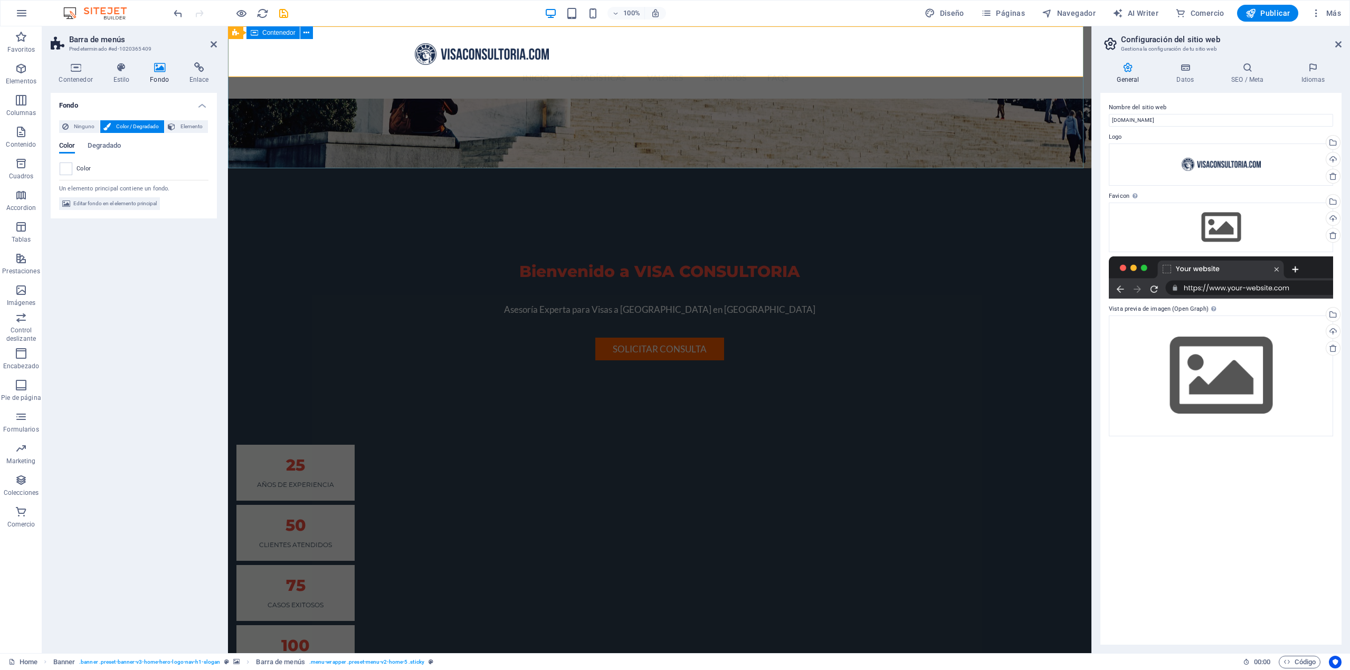
click at [338, 168] on div "Bienvenido a VISA CONSULTORIA Asesoría Experta para Visas a [GEOGRAPHIC_DATA] e…" at bounding box center [659, 285] width 863 height 234
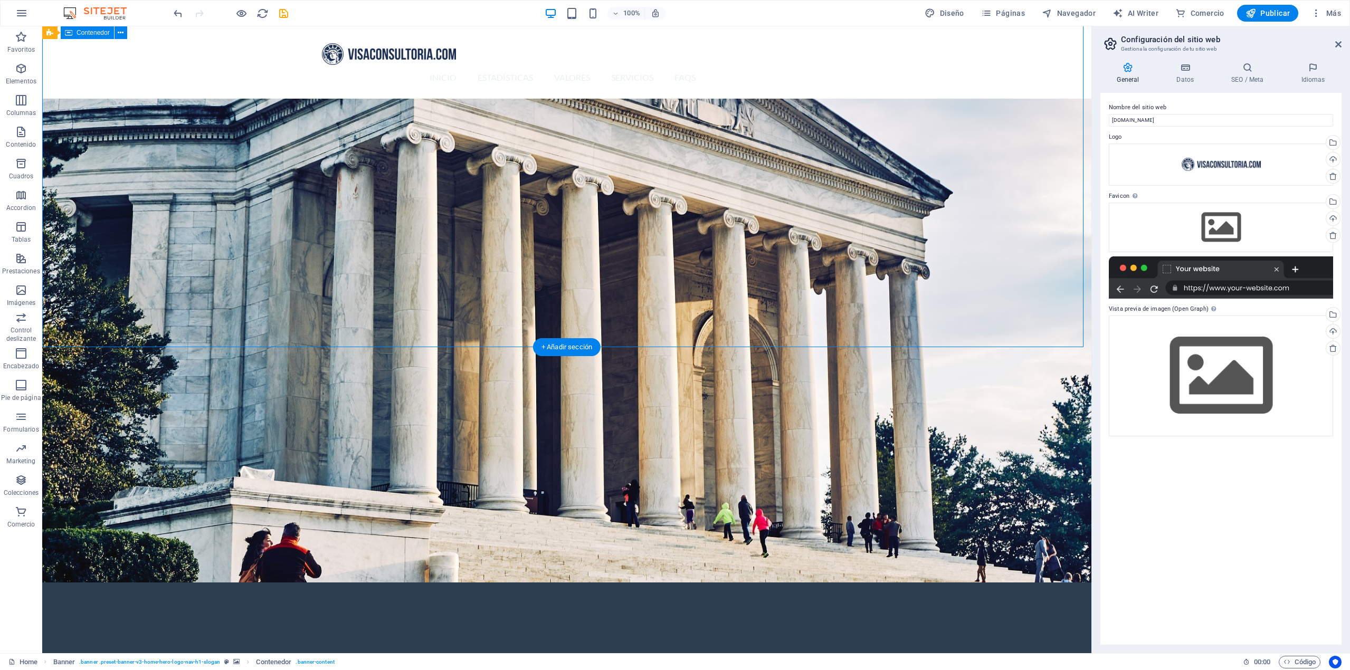
scroll to position [0, 0]
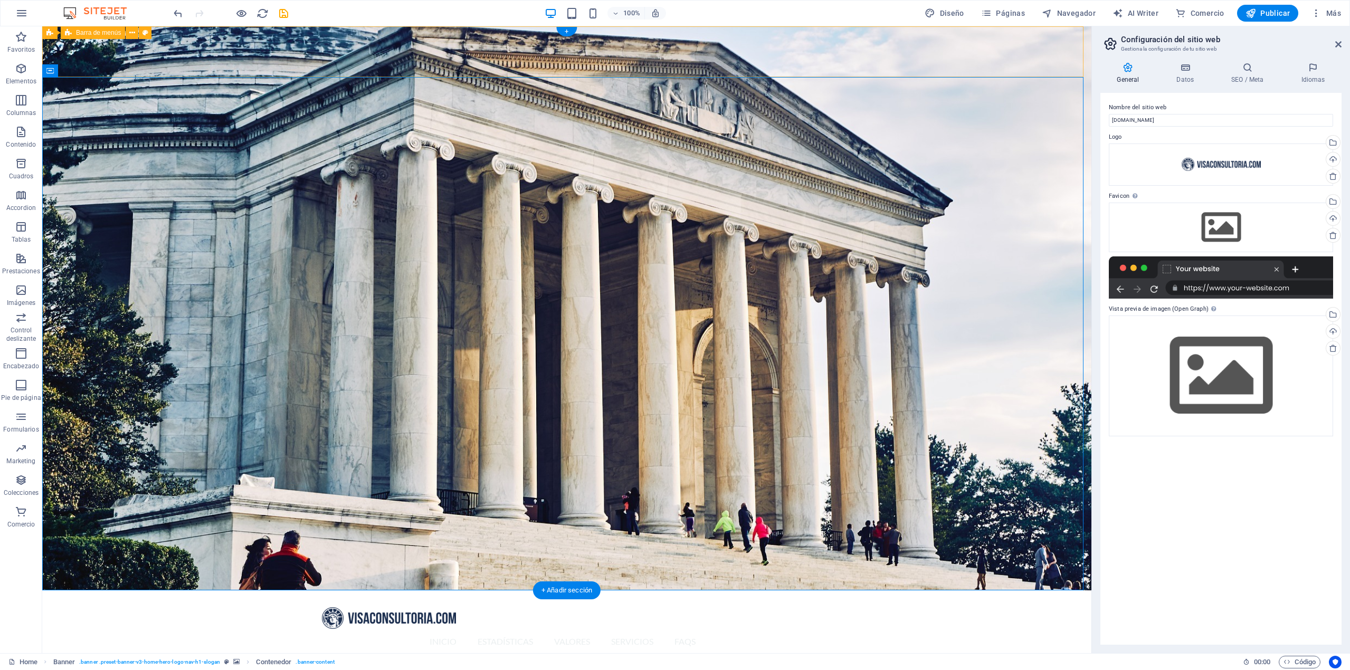
click at [297, 590] on div "Inicio Estadísticas Valores Servicios FAQs Menu" at bounding box center [566, 626] width 1049 height 72
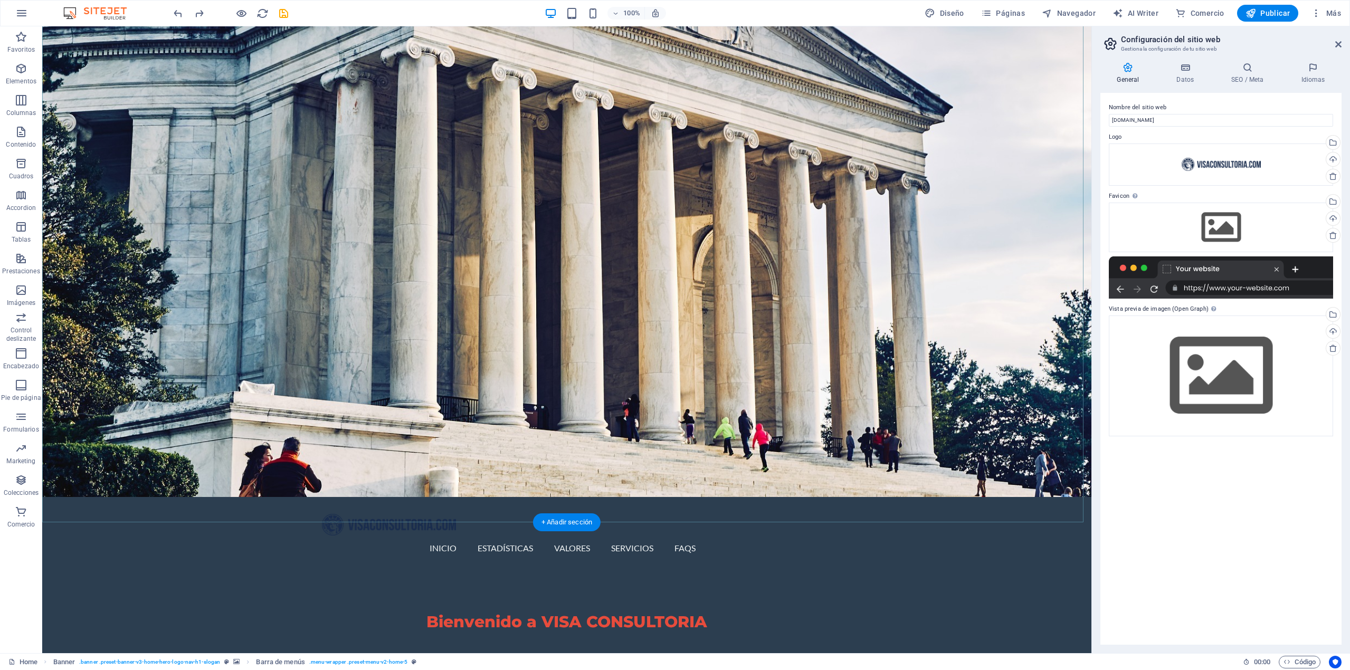
scroll to position [158, 0]
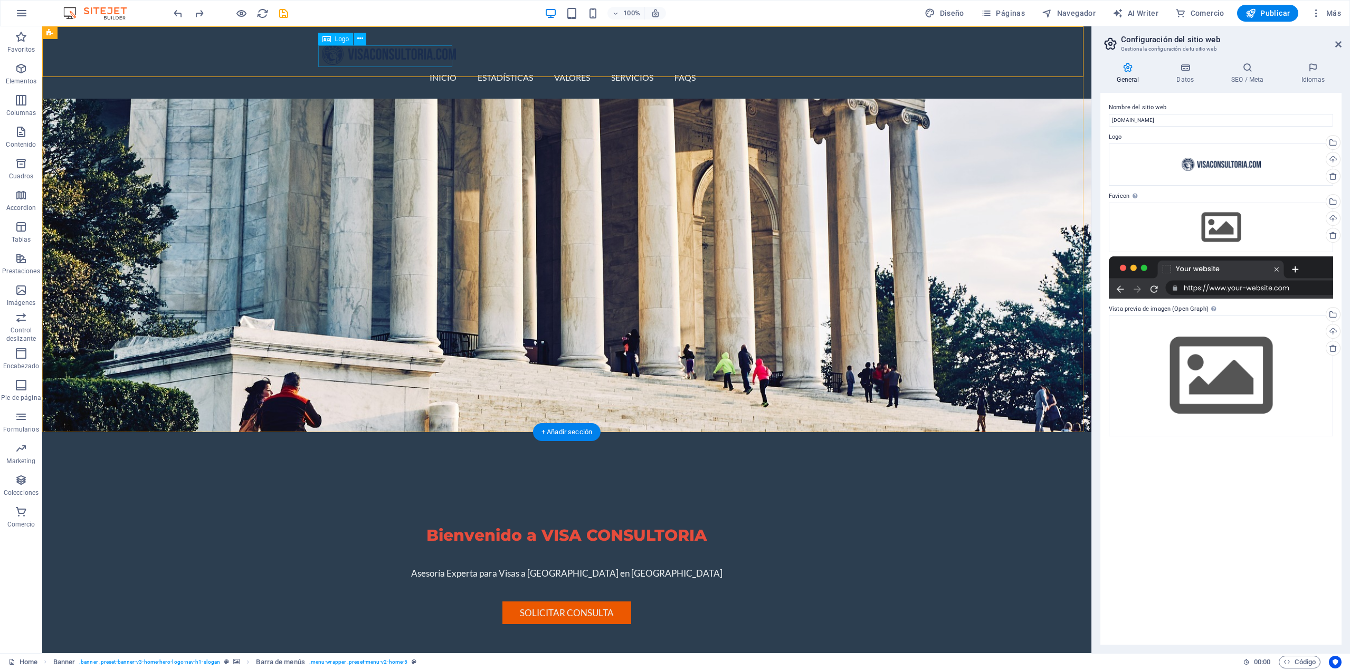
click at [359, 55] on div at bounding box center [567, 54] width 490 height 22
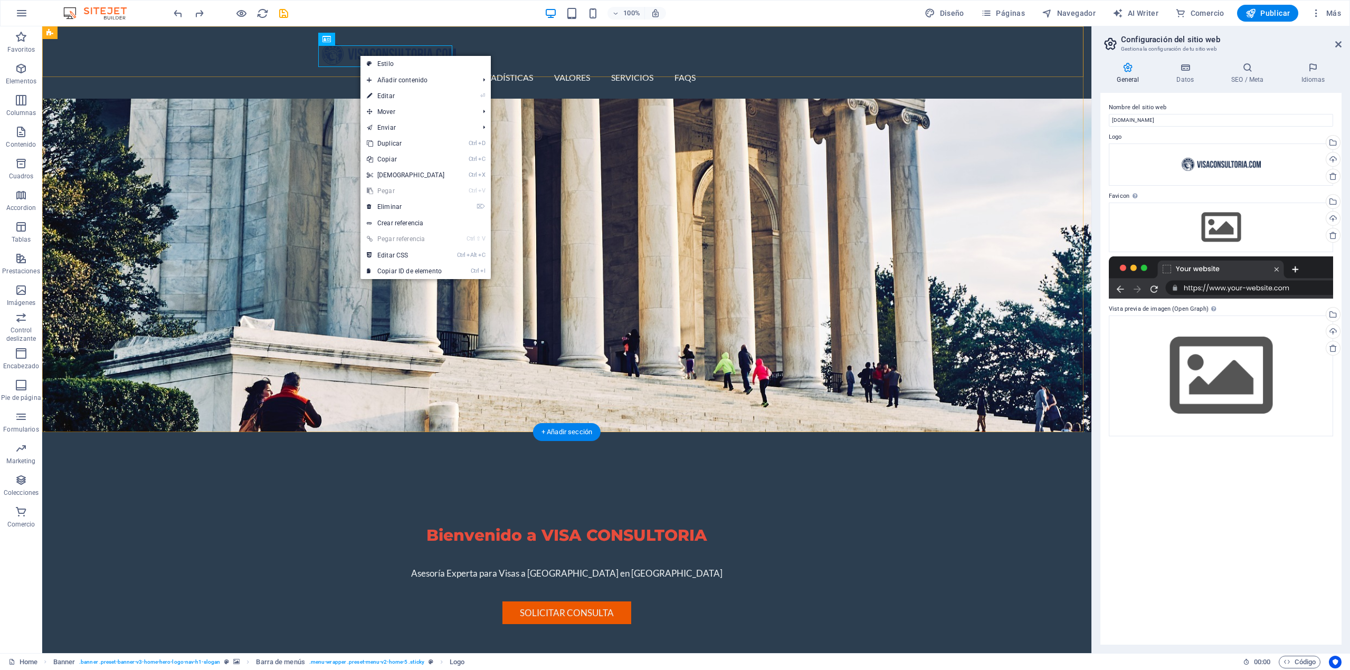
click at [230, 46] on div "Inicio Estadísticas Valores Servicios FAQs Menu" at bounding box center [566, 62] width 1049 height 72
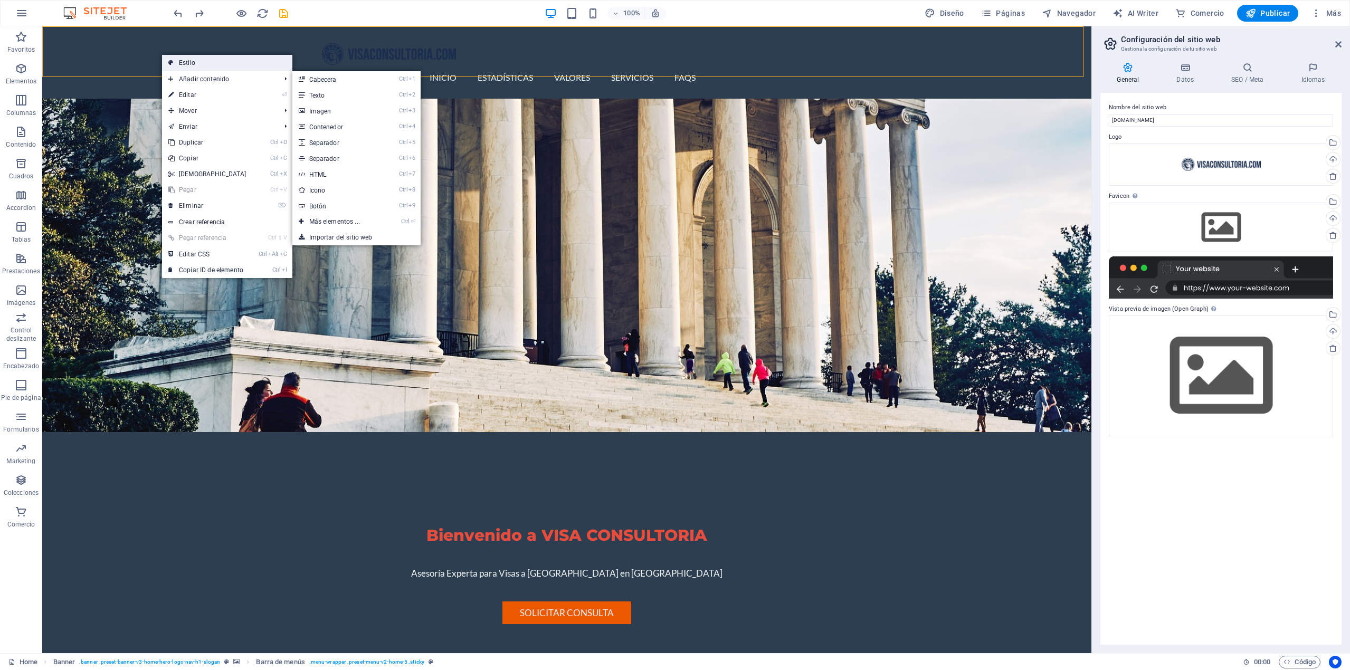
click at [218, 68] on link "Estilo" at bounding box center [227, 63] width 130 height 16
select select "rem"
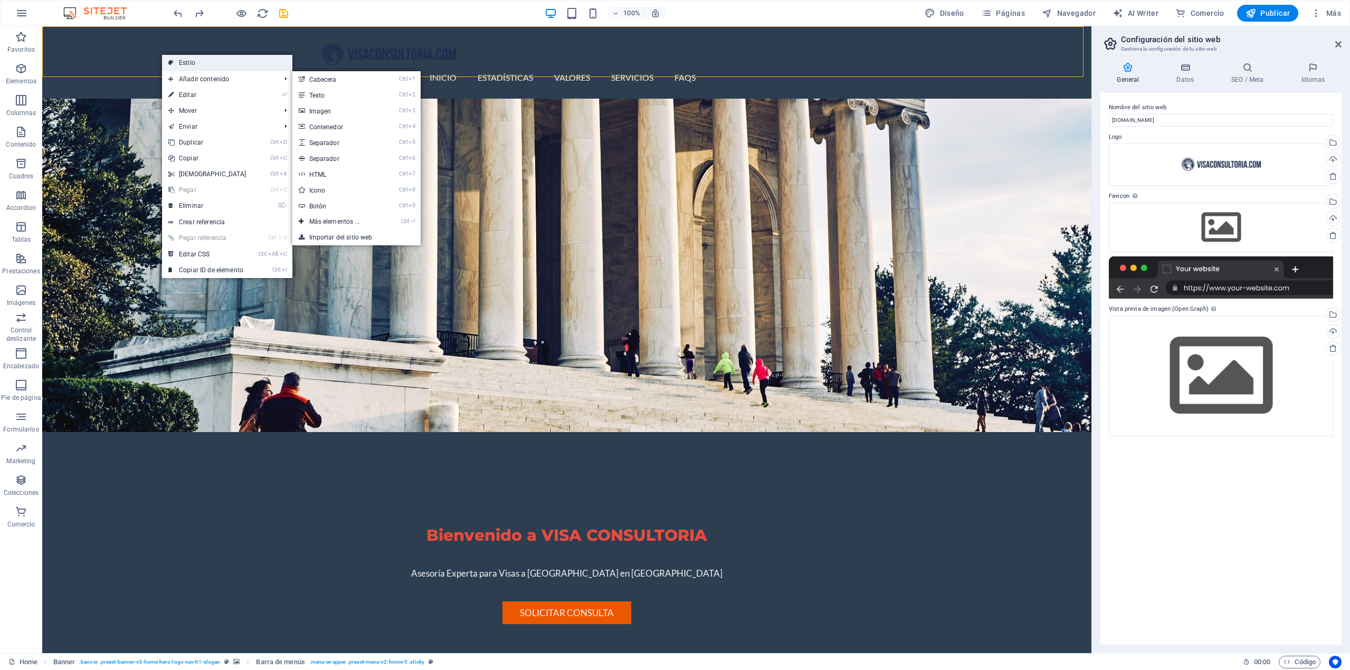
select select "preset-menu-v2-home-5"
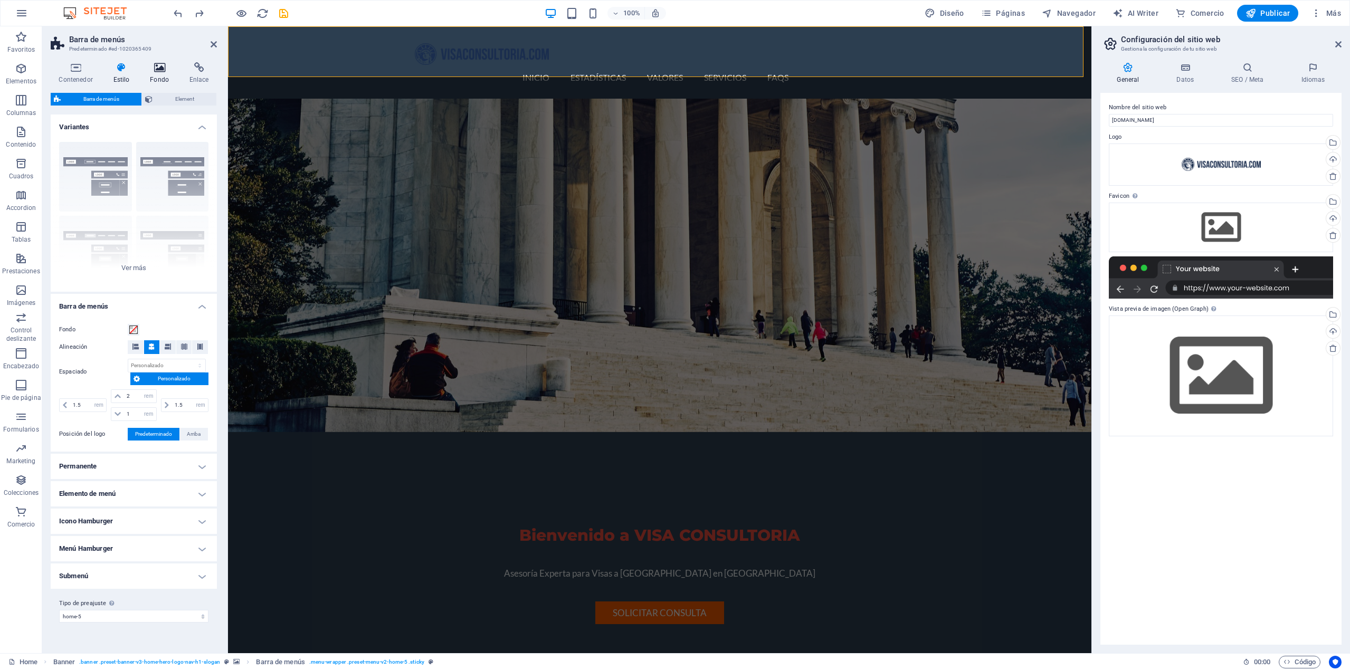
click at [165, 62] on icon at bounding box center [159, 67] width 35 height 11
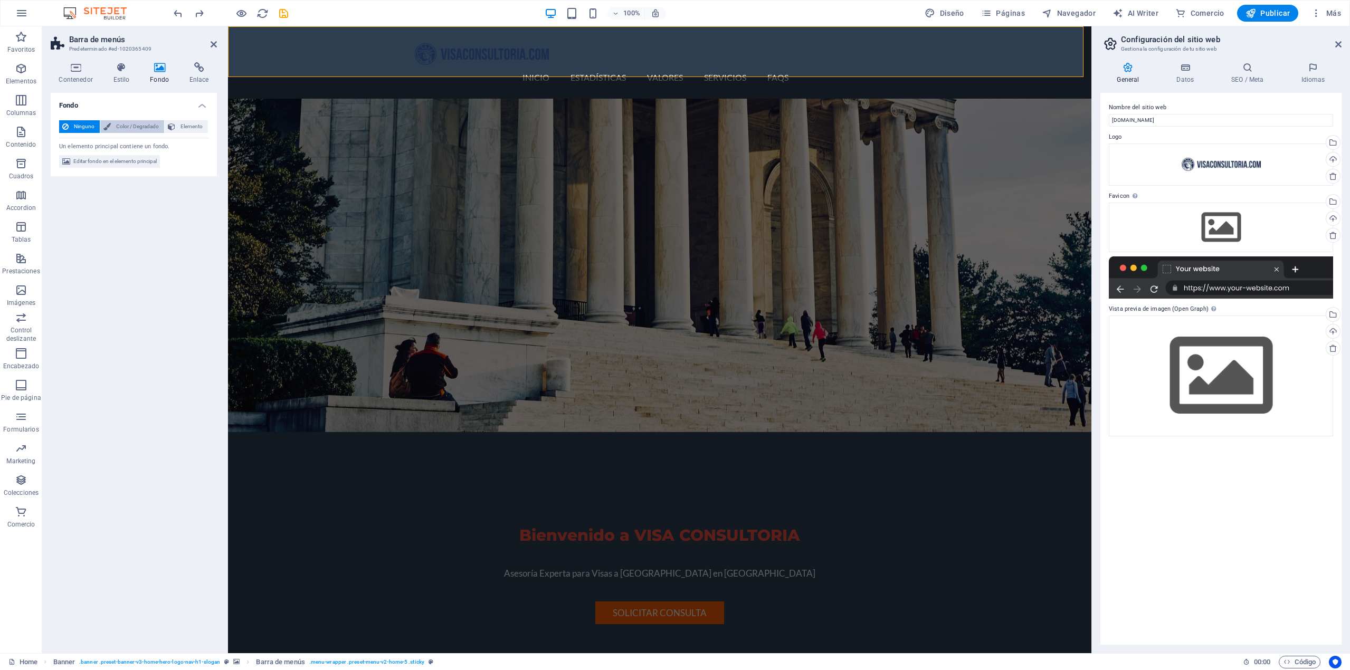
click at [136, 126] on span "Color / Degradado" at bounding box center [137, 126] width 47 height 13
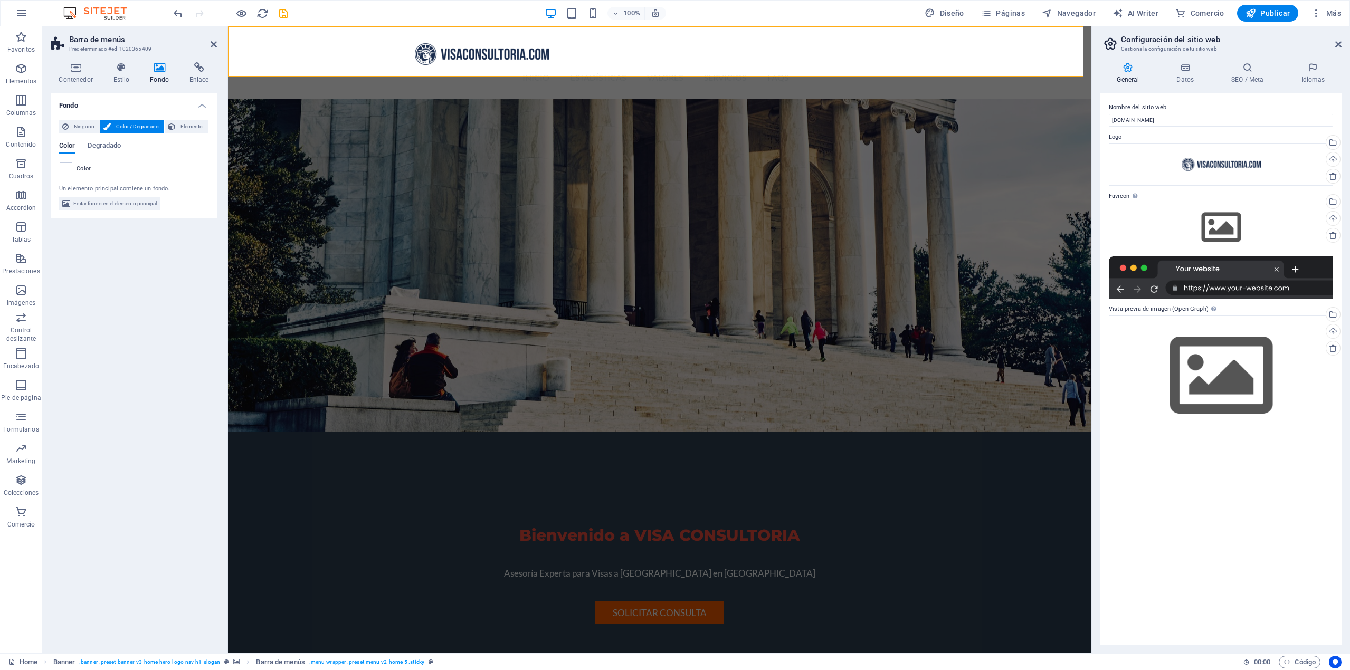
click at [85, 118] on div "Ninguno Color / Degradado Elemento Estirar fondo a ancho completo Superposición…" at bounding box center [134, 165] width 166 height 107
click at [78, 129] on span "Ninguno" at bounding box center [84, 126] width 25 height 13
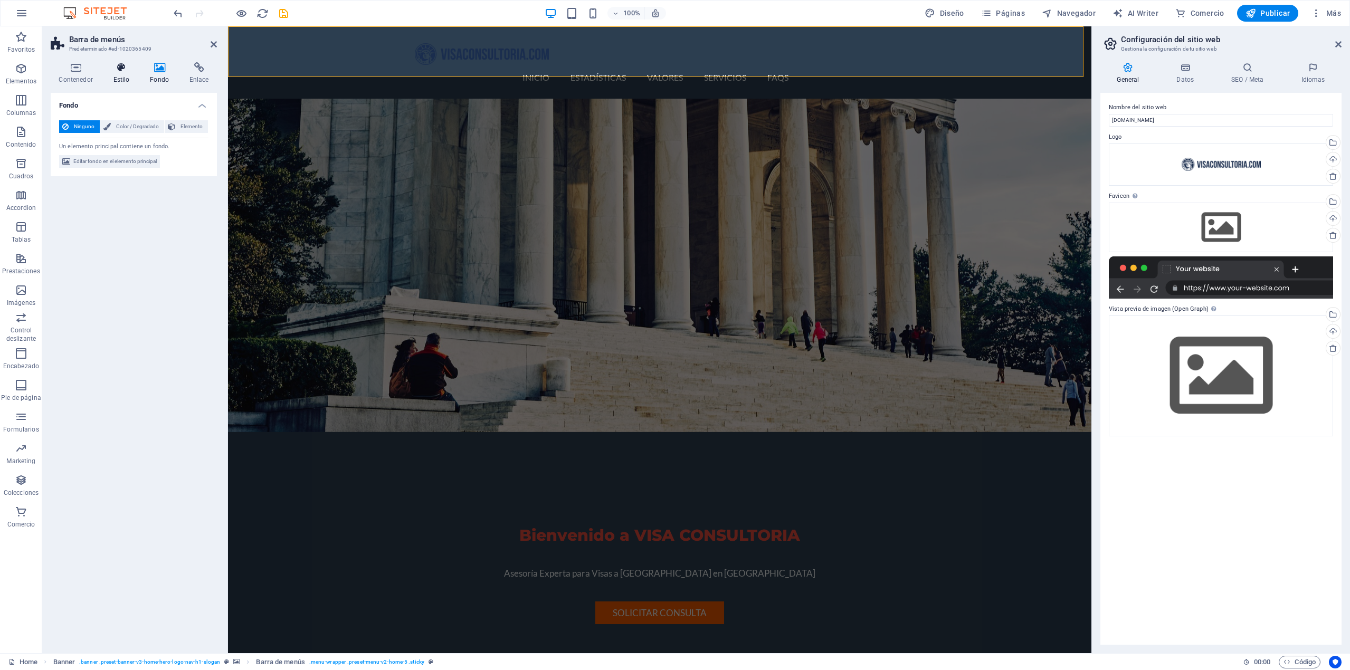
click at [119, 81] on h4 "Estilo" at bounding box center [123, 73] width 37 height 22
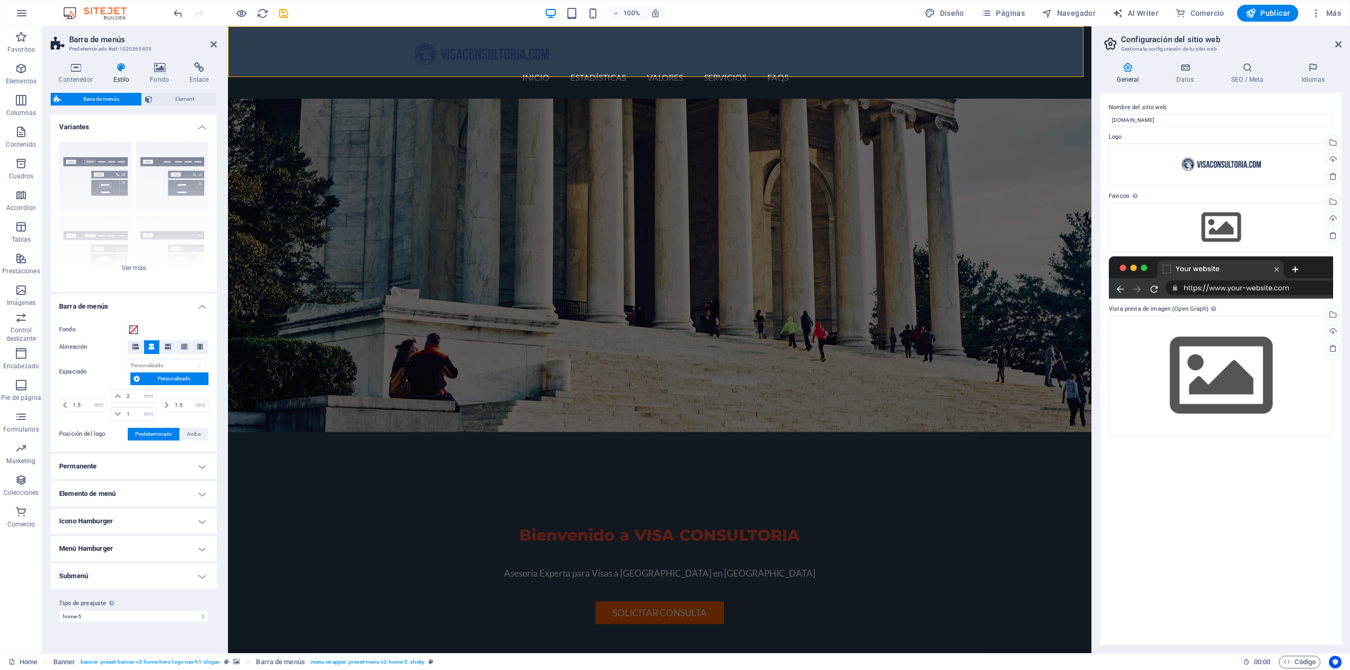
click at [194, 465] on h4 "Permanente" at bounding box center [134, 466] width 166 height 25
click at [147, 267] on div "Borde Centrado Predeterminado Fijo Loki Desencadenador Ancho XXL" at bounding box center [134, 212] width 166 height 158
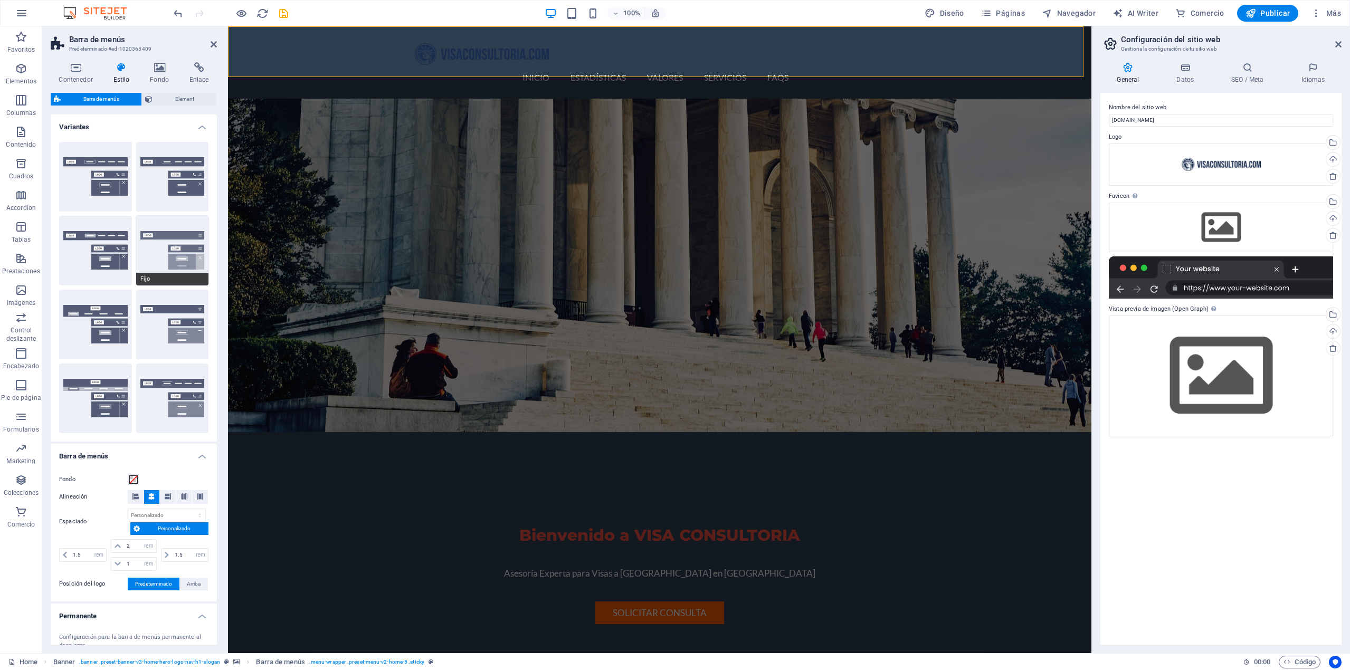
click at [174, 259] on button "Fijo" at bounding box center [172, 251] width 73 height 70
type input "1"
select select "rem"
type input "1"
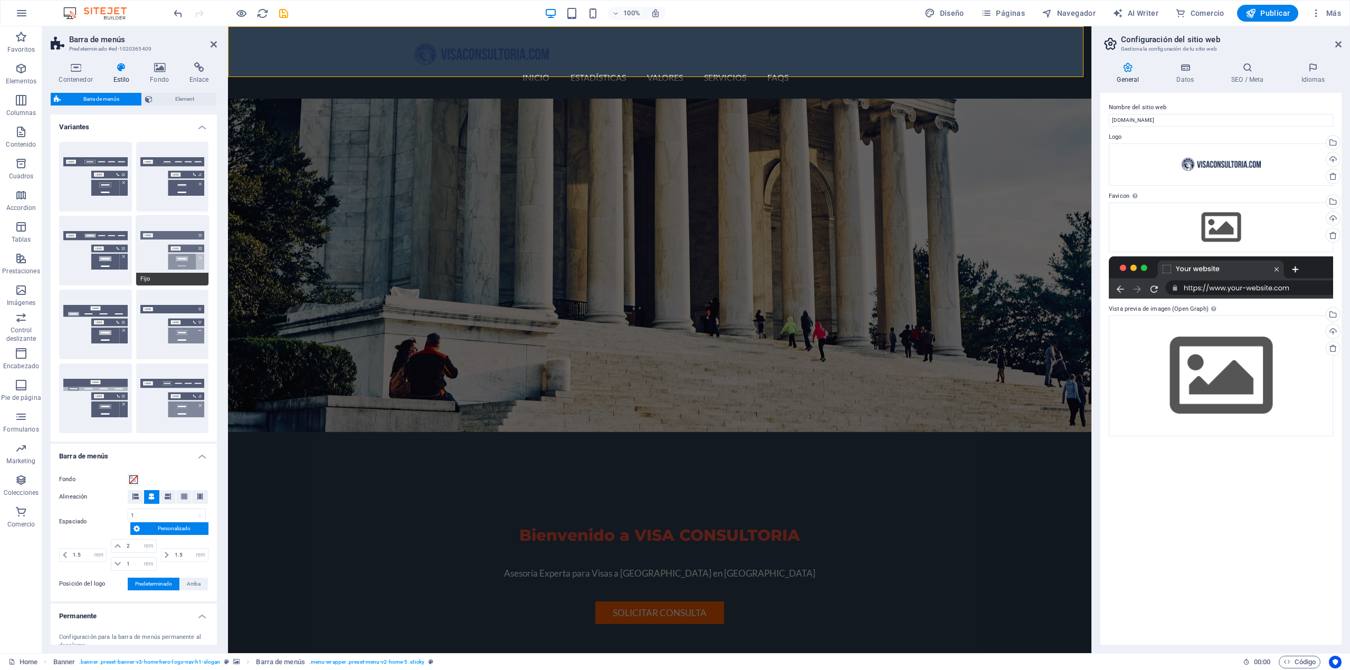
type input "1"
type input "0"
click at [102, 201] on span "Borde" at bounding box center [95, 205] width 73 height 13
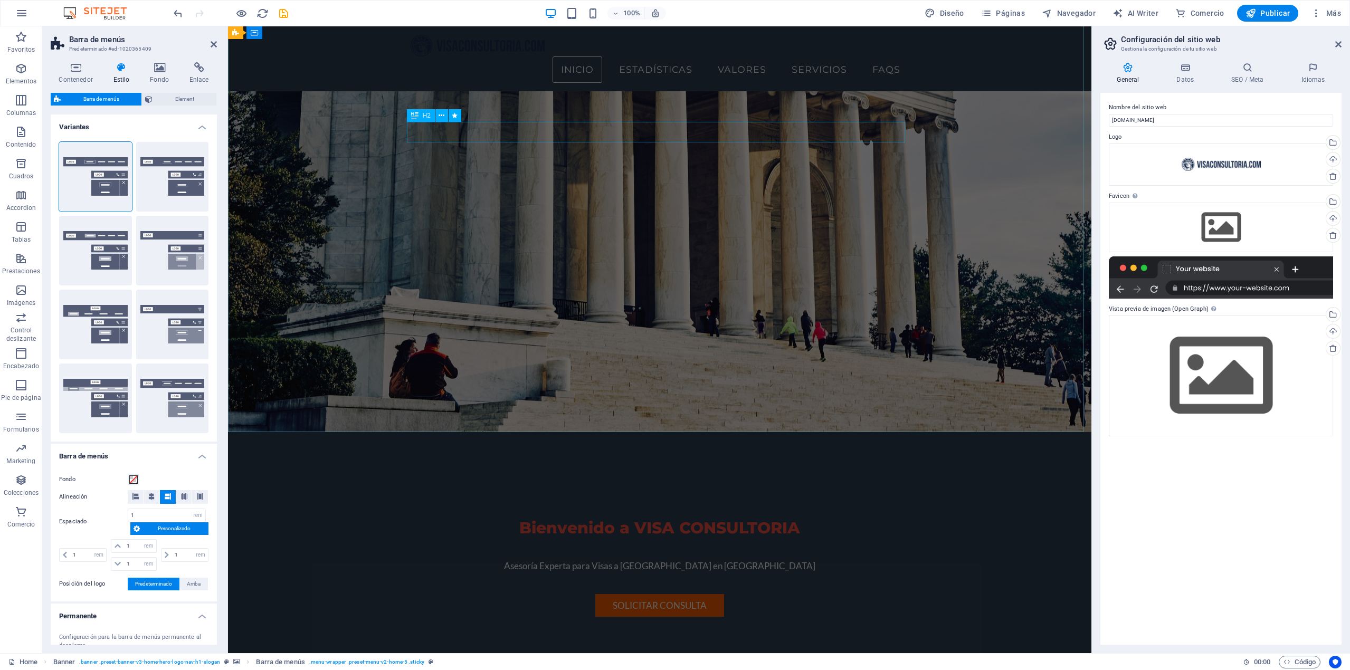
scroll to position [0, 0]
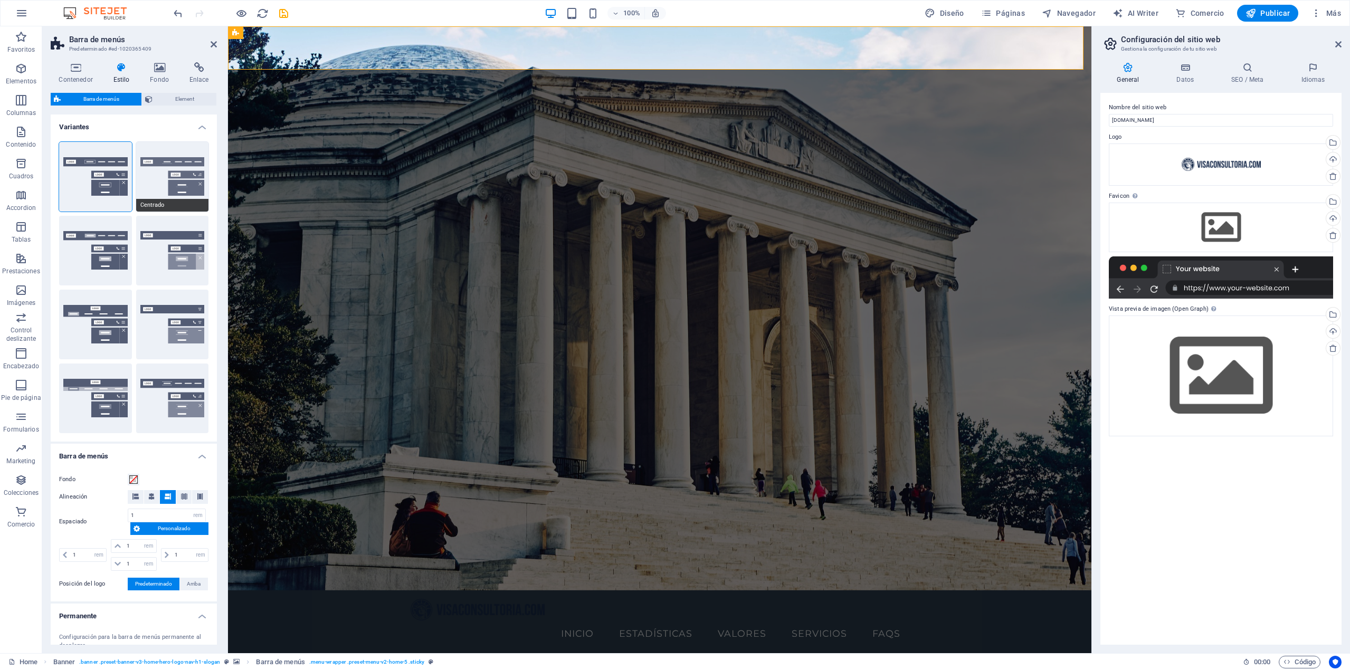
click at [170, 184] on button "Centrado" at bounding box center [172, 177] width 73 height 70
select select "sticky_menu"
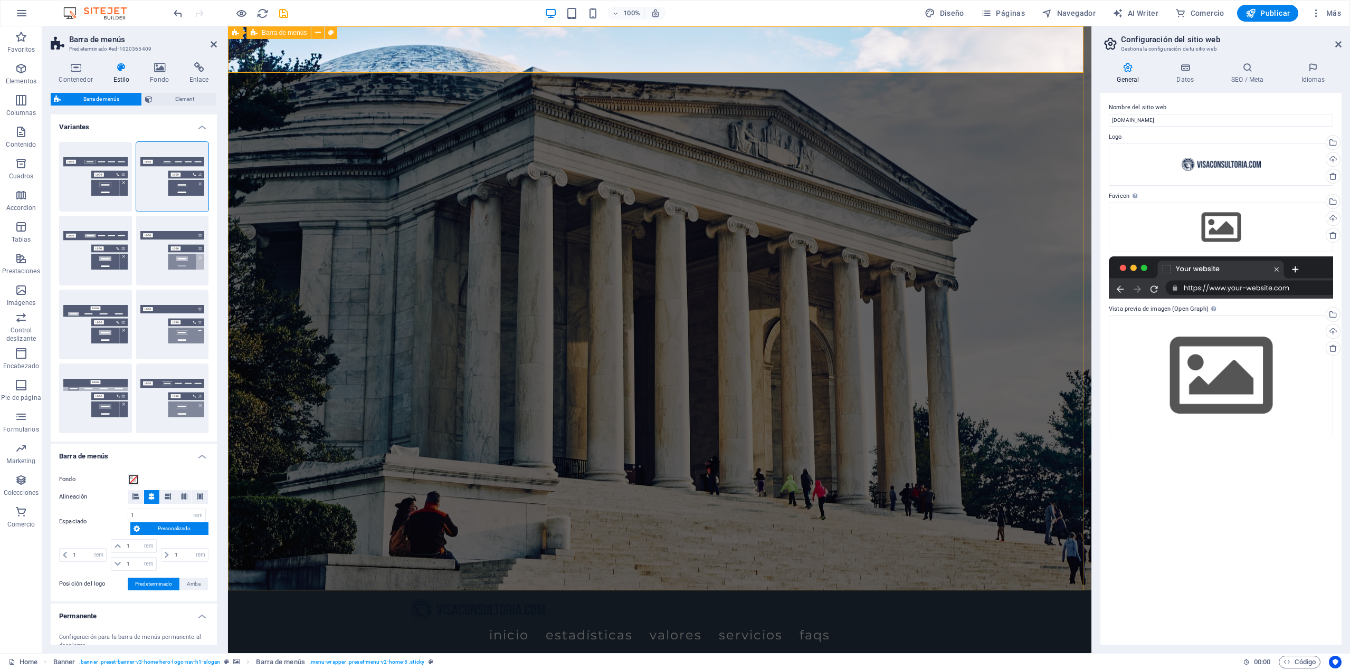
click at [351, 590] on div "Inicio Estadísticas Valores Servicios FAQs Menu" at bounding box center [659, 624] width 863 height 68
click at [381, 590] on div "Inicio Estadísticas Valores Servicios FAQs Menu" at bounding box center [659, 624] width 863 height 68
click at [109, 237] on button "Predeterminado" at bounding box center [95, 251] width 73 height 70
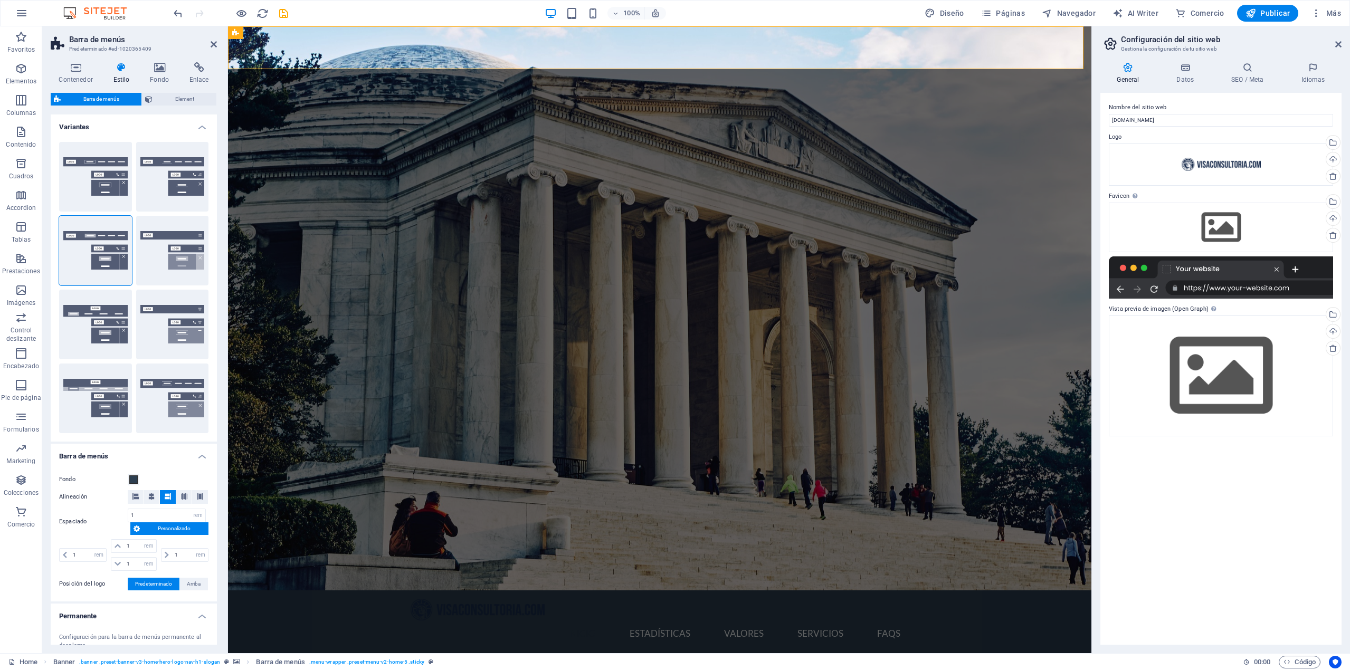
scroll to position [106, 0]
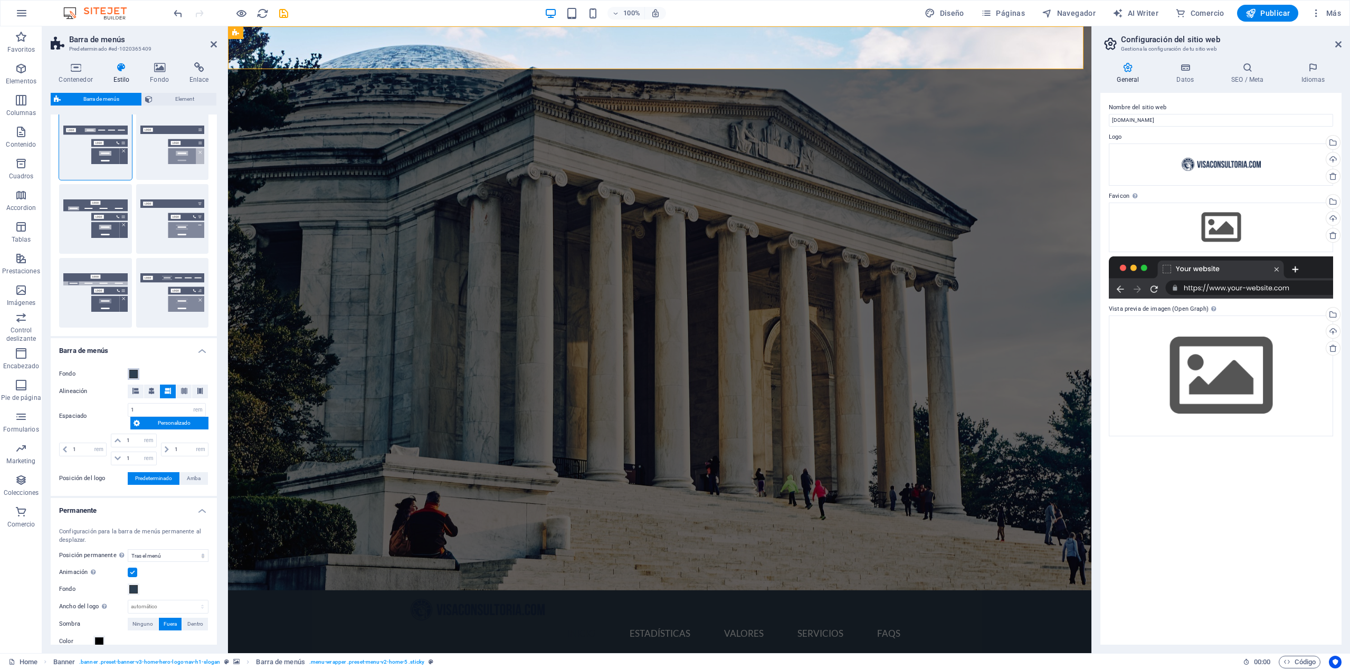
click at [131, 375] on span at bounding box center [133, 374] width 8 height 8
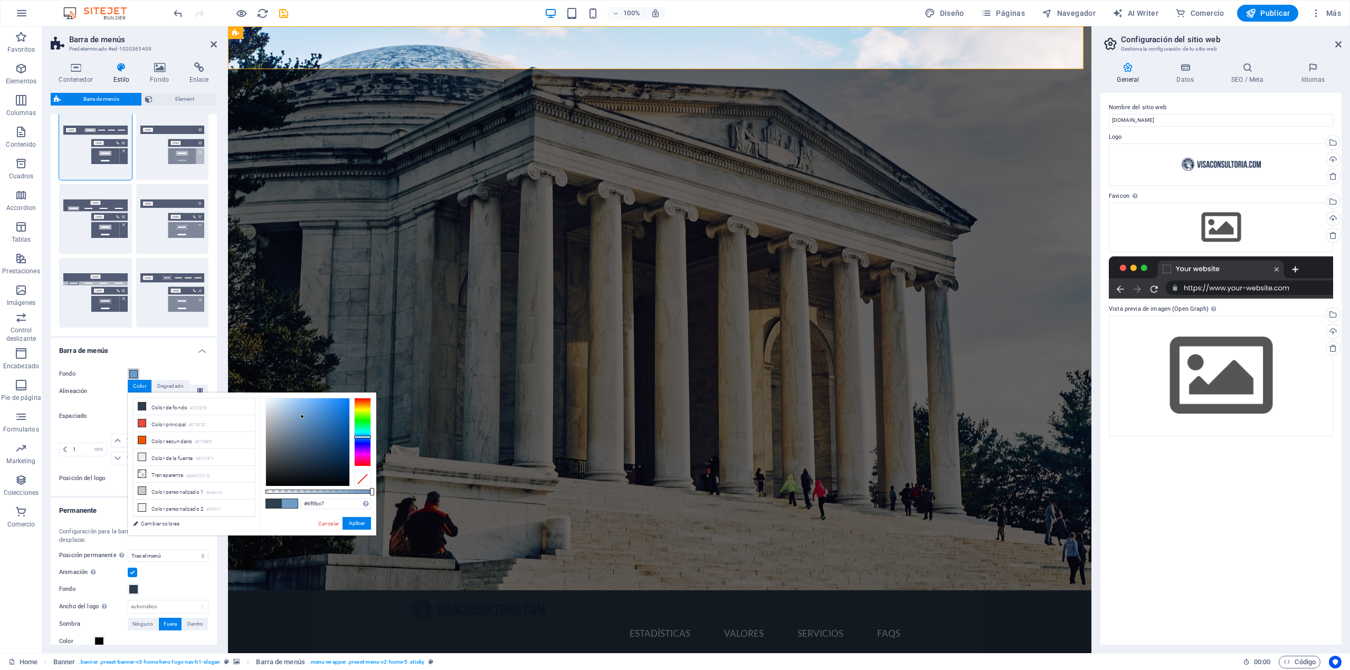
click at [302, 417] on div at bounding box center [307, 442] width 83 height 88
type input "#c1c1c1"
drag, startPoint x: 295, startPoint y: 416, endPoint x: 255, endPoint y: 419, distance: 40.7
click at [255, 419] on div "less Color de fondo #2C3E50 Color principal #E74C3C Color secundario #EC5800 Co…" at bounding box center [252, 464] width 249 height 143
click at [361, 527] on button "Aplicar" at bounding box center [356, 523] width 28 height 13
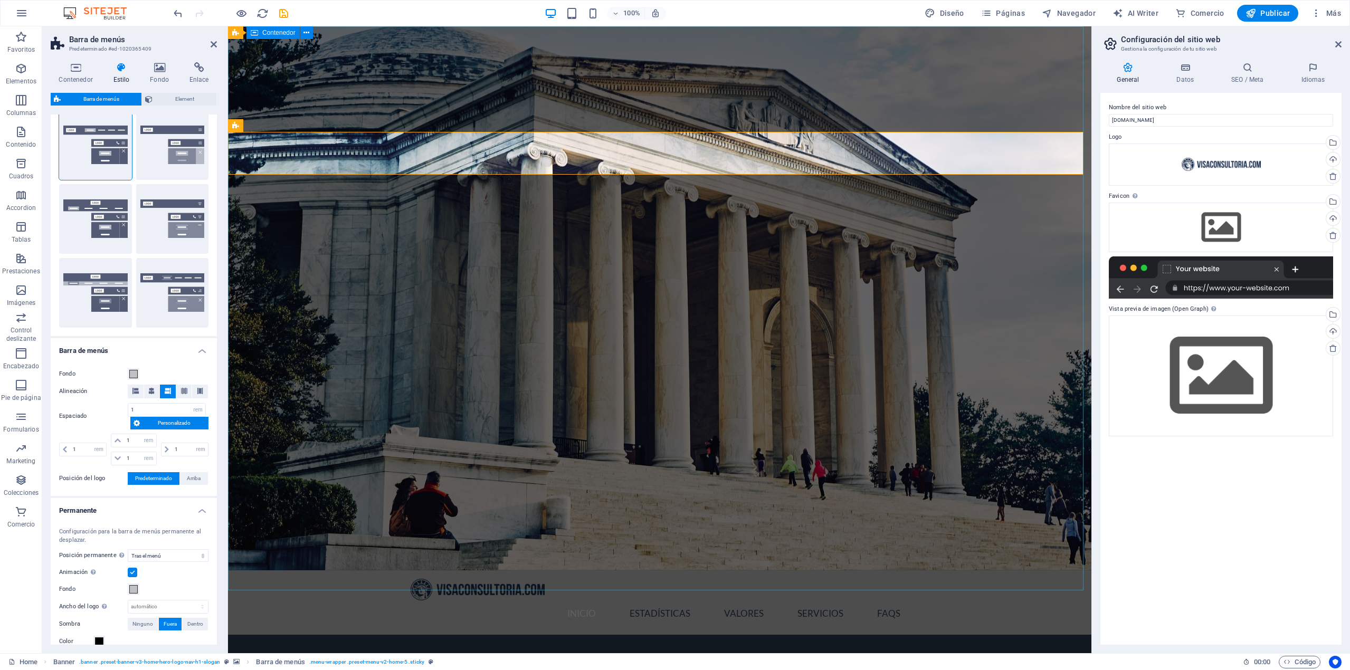
scroll to position [0, 0]
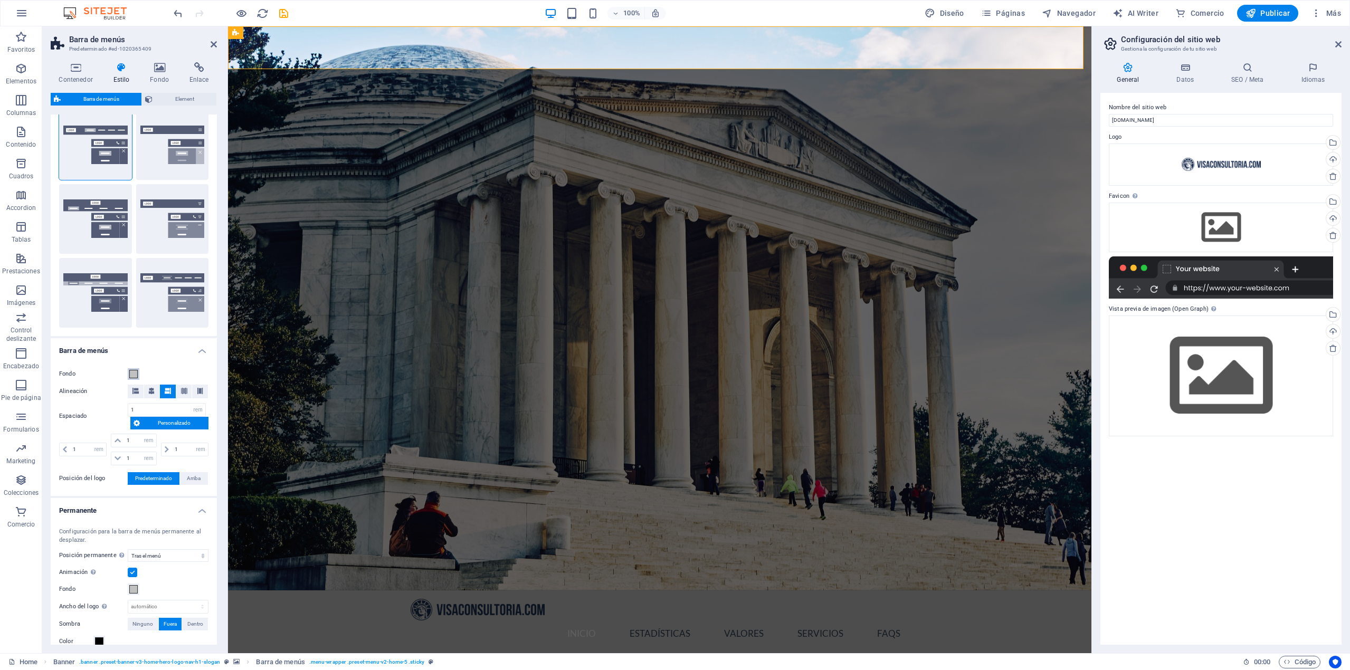
click at [132, 372] on span at bounding box center [133, 374] width 8 height 8
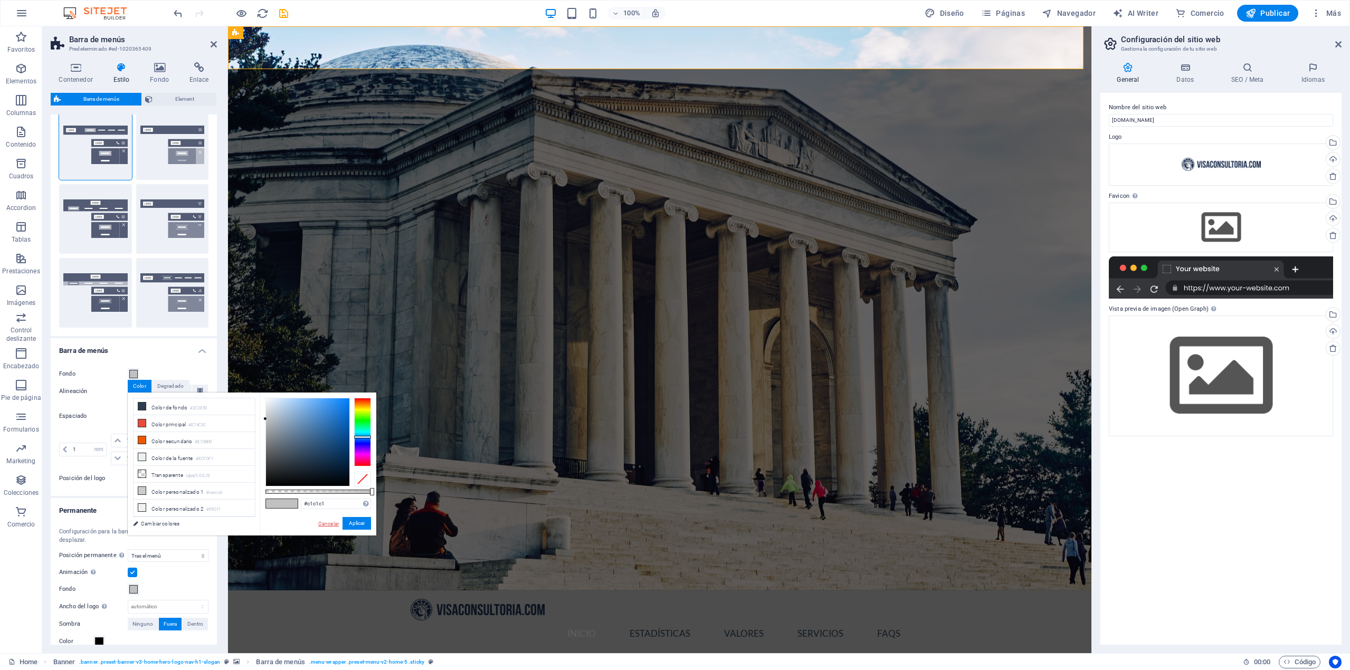
click at [327, 525] on link "Cancelar" at bounding box center [328, 524] width 23 height 8
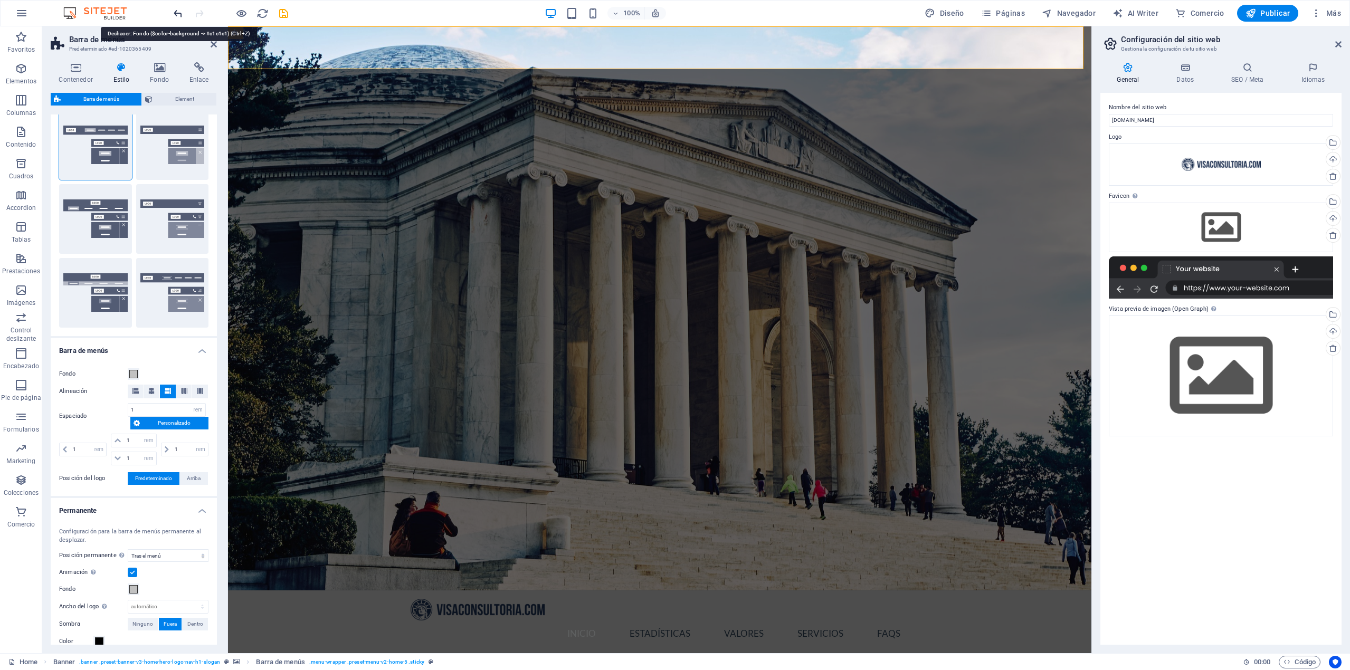
click at [172, 14] on icon "undo" at bounding box center [178, 13] width 12 height 12
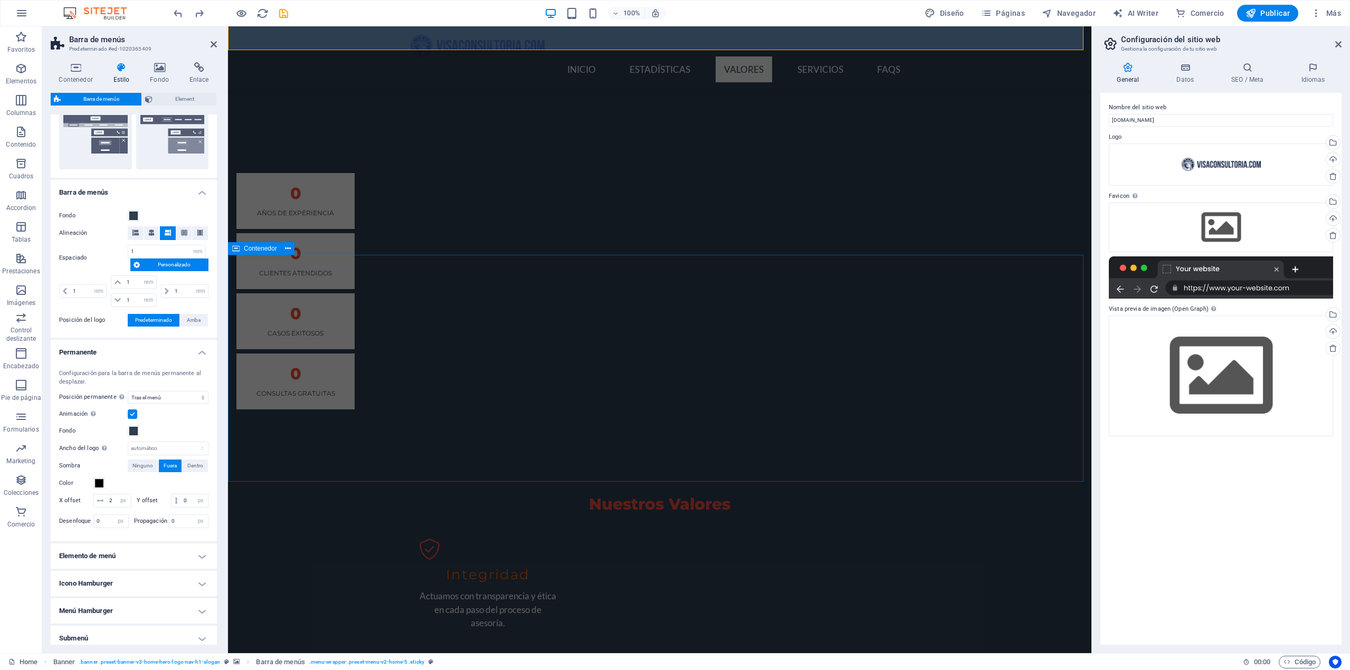
scroll to position [791, 0]
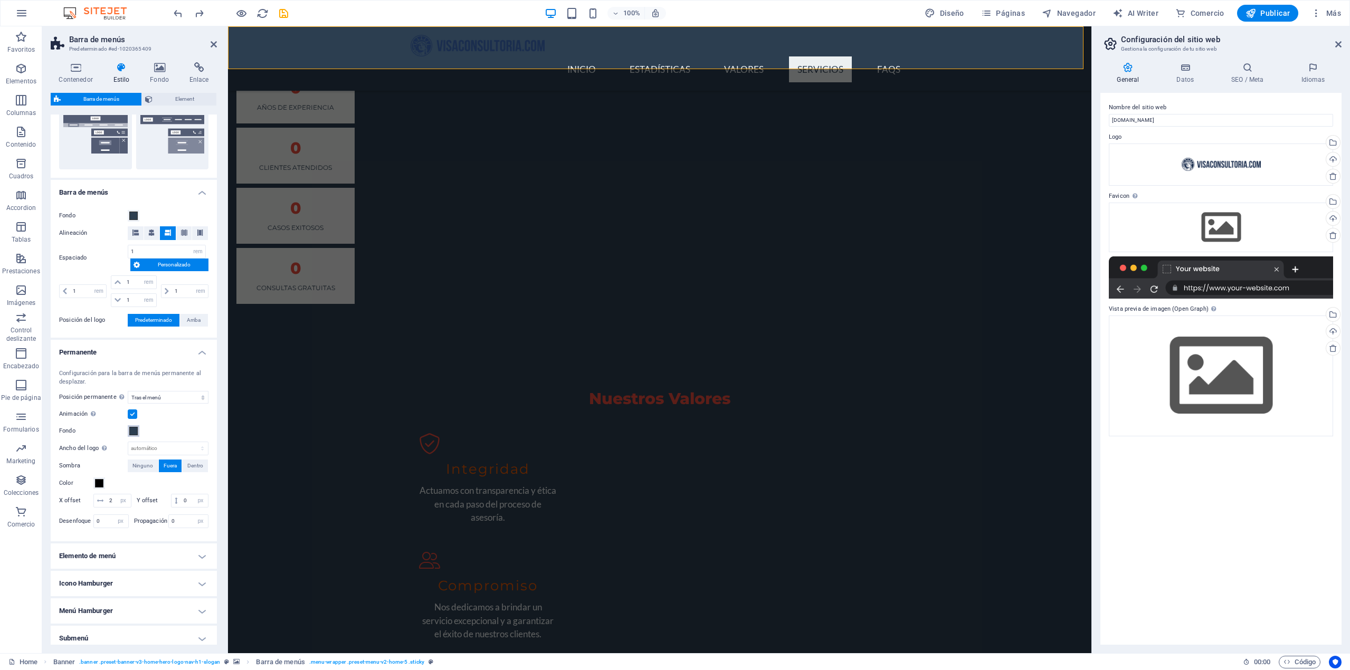
click at [130, 433] on span at bounding box center [133, 431] width 8 height 8
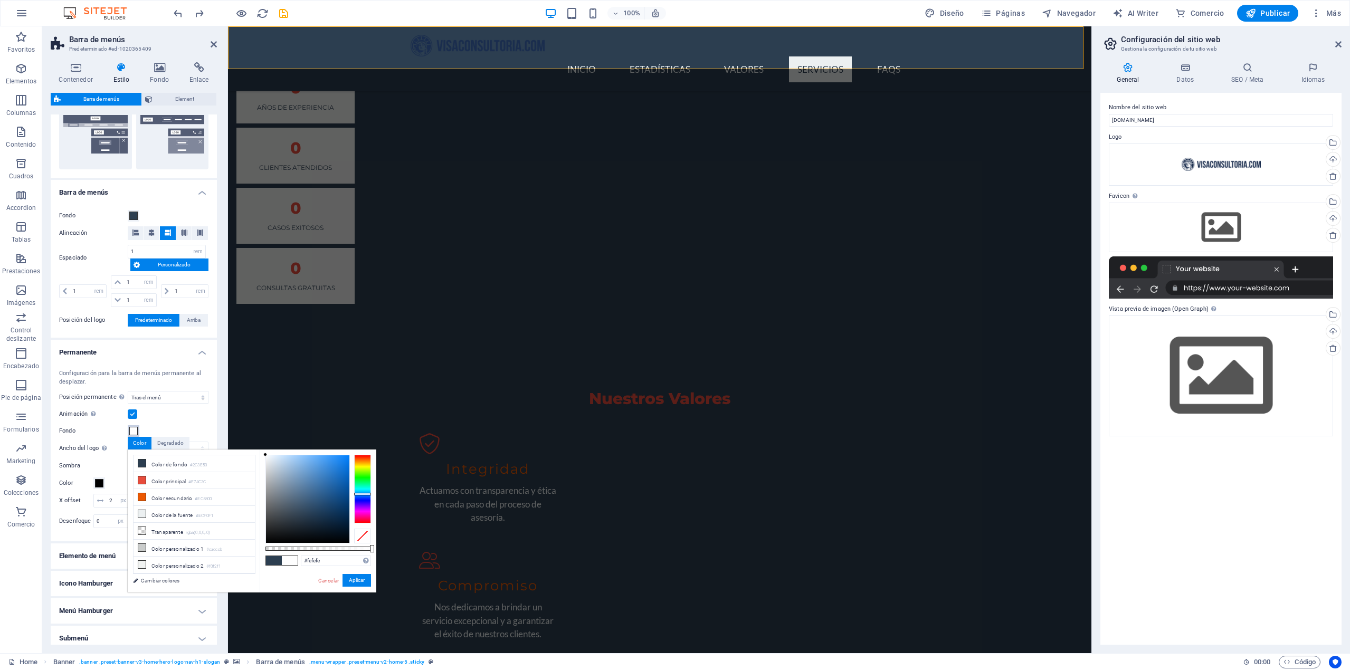
type input "#ffffff"
drag, startPoint x: 272, startPoint y: 472, endPoint x: 252, endPoint y: 450, distance: 29.5
click at [252, 450] on div "less Color de fondo #2C3E50 Color principal #E74C3C Color secundario #EC5800 Co…" at bounding box center [252, 521] width 249 height 143
click at [198, 414] on div "Animación Define una transición suave cuando aparece el menú permanente" at bounding box center [133, 414] width 149 height 13
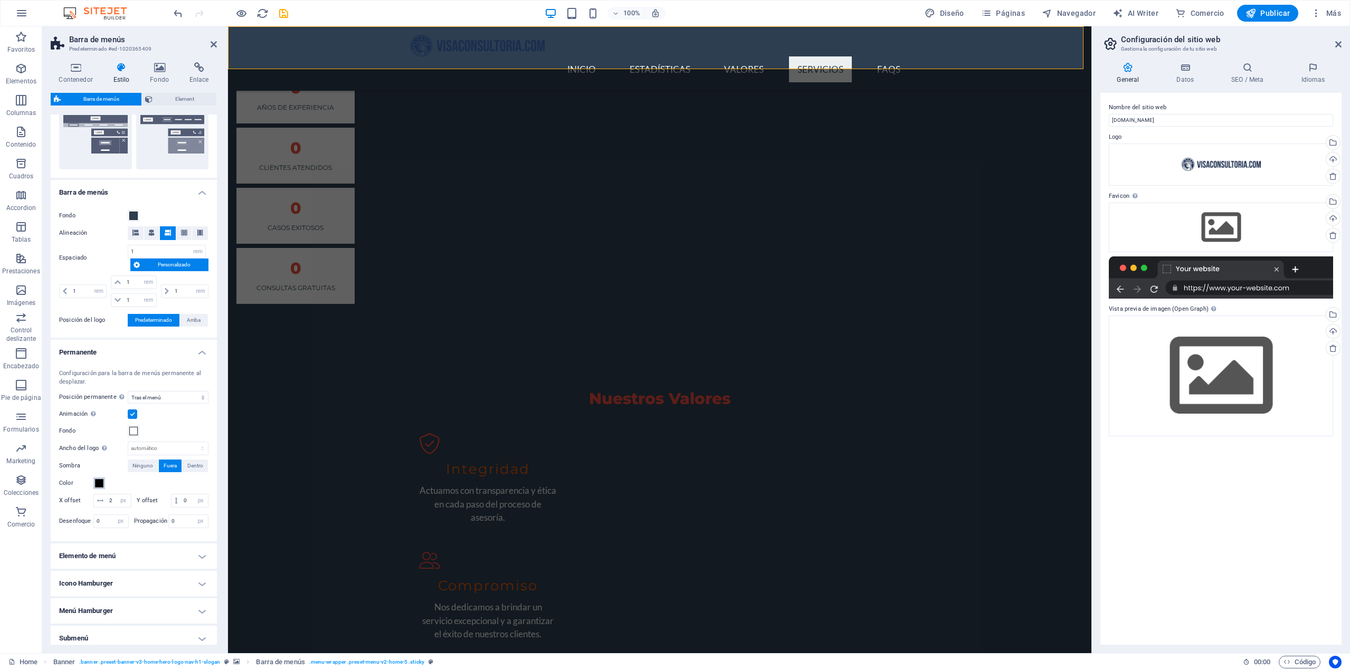
click at [101, 485] on span at bounding box center [99, 483] width 8 height 8
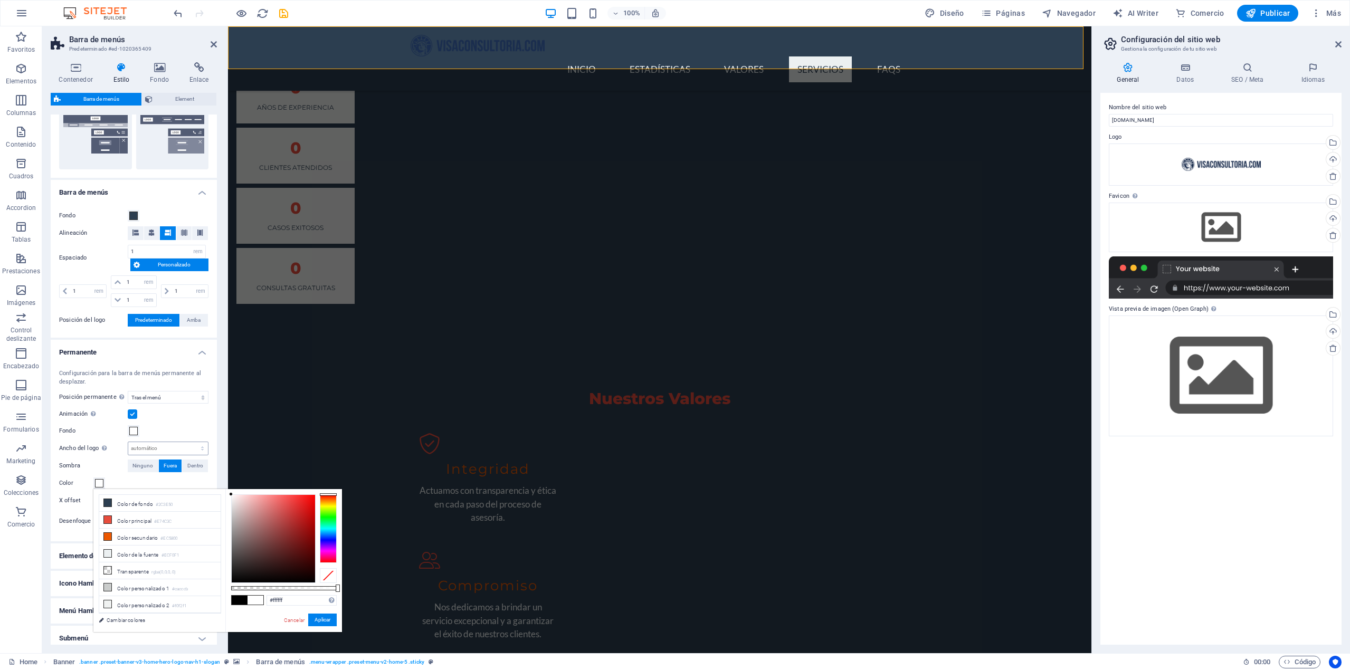
drag, startPoint x: 245, startPoint y: 523, endPoint x: 175, endPoint y: 450, distance: 101.5
click at [175, 450] on body "VISA CONSULTORIA Home Favoritos Elementos Columnas Contenido Cuadros Accordion …" at bounding box center [675, 335] width 1350 height 670
type input "#000000"
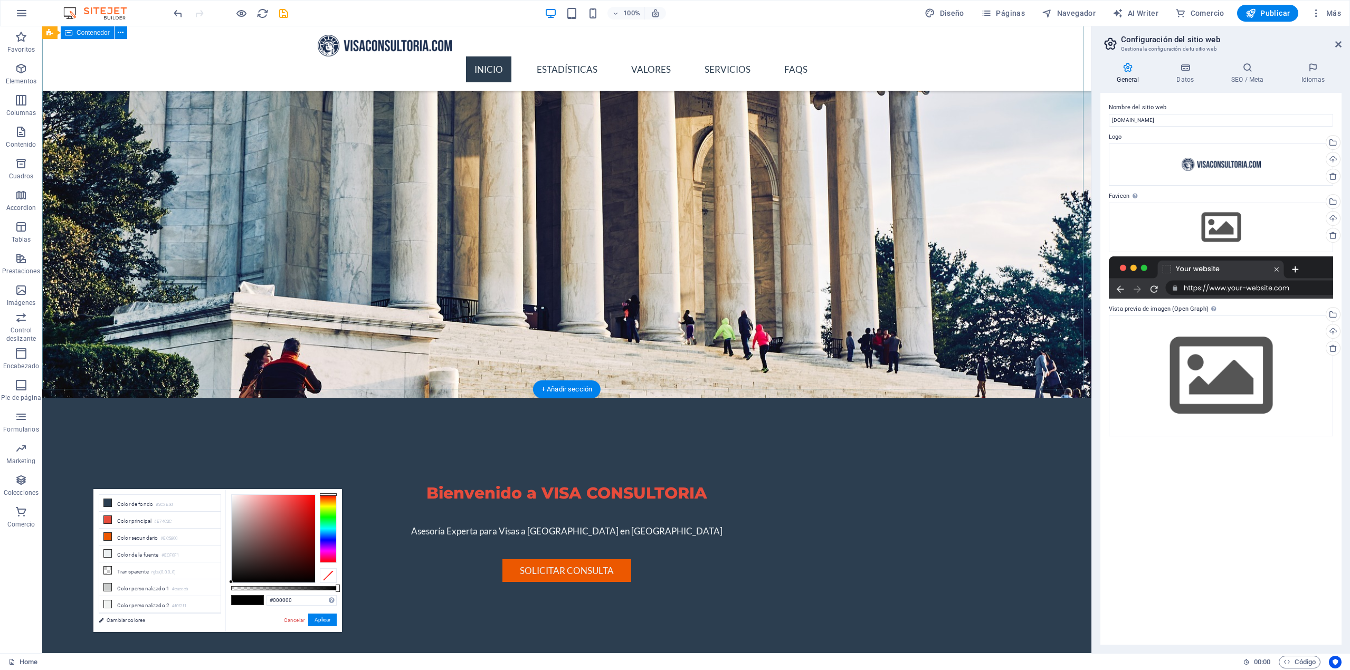
scroll to position [0, 0]
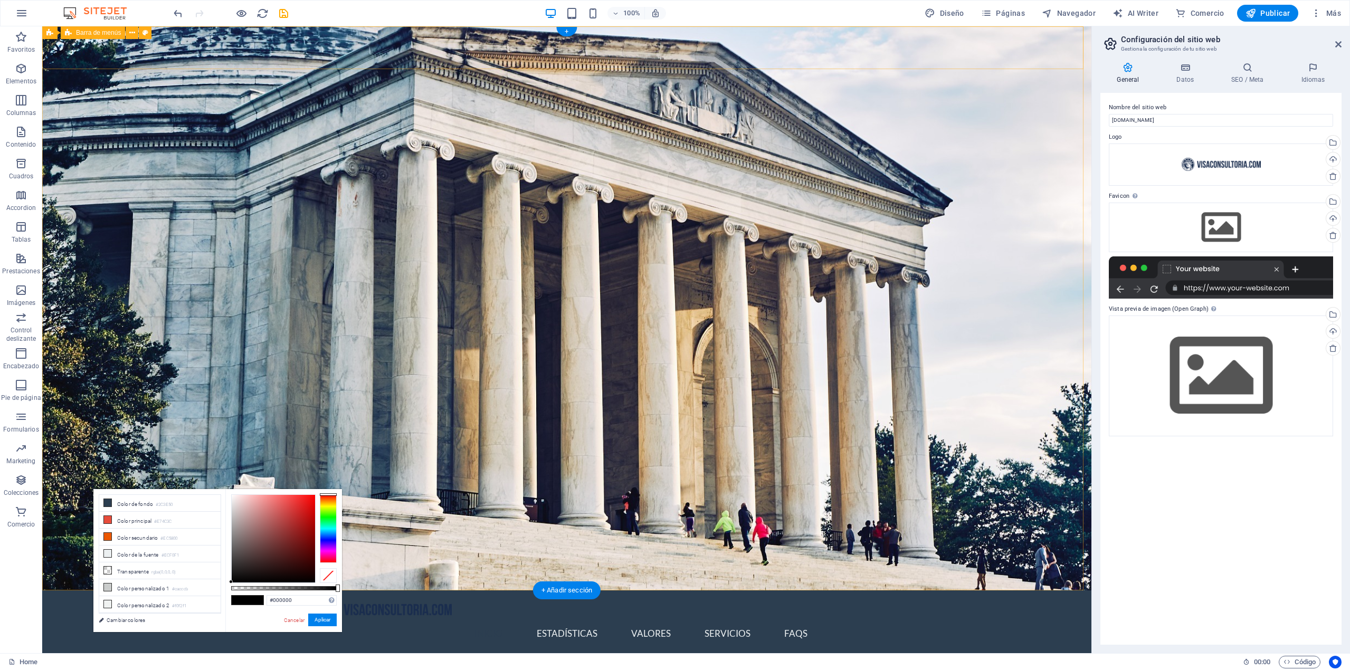
click at [198, 590] on div "Inicio Estadísticas Valores Servicios FAQs Menu" at bounding box center [566, 622] width 1049 height 64
select select "rem"
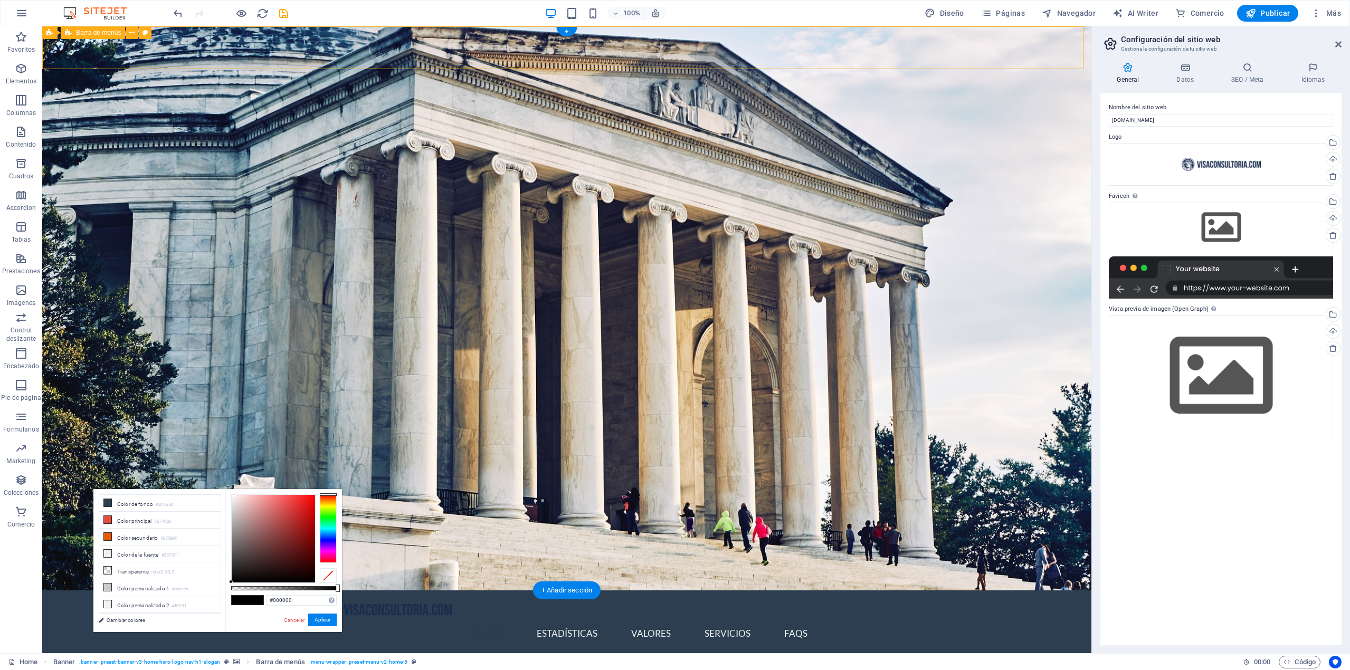
select select "rem"
select select "sticky_menu"
select select "px"
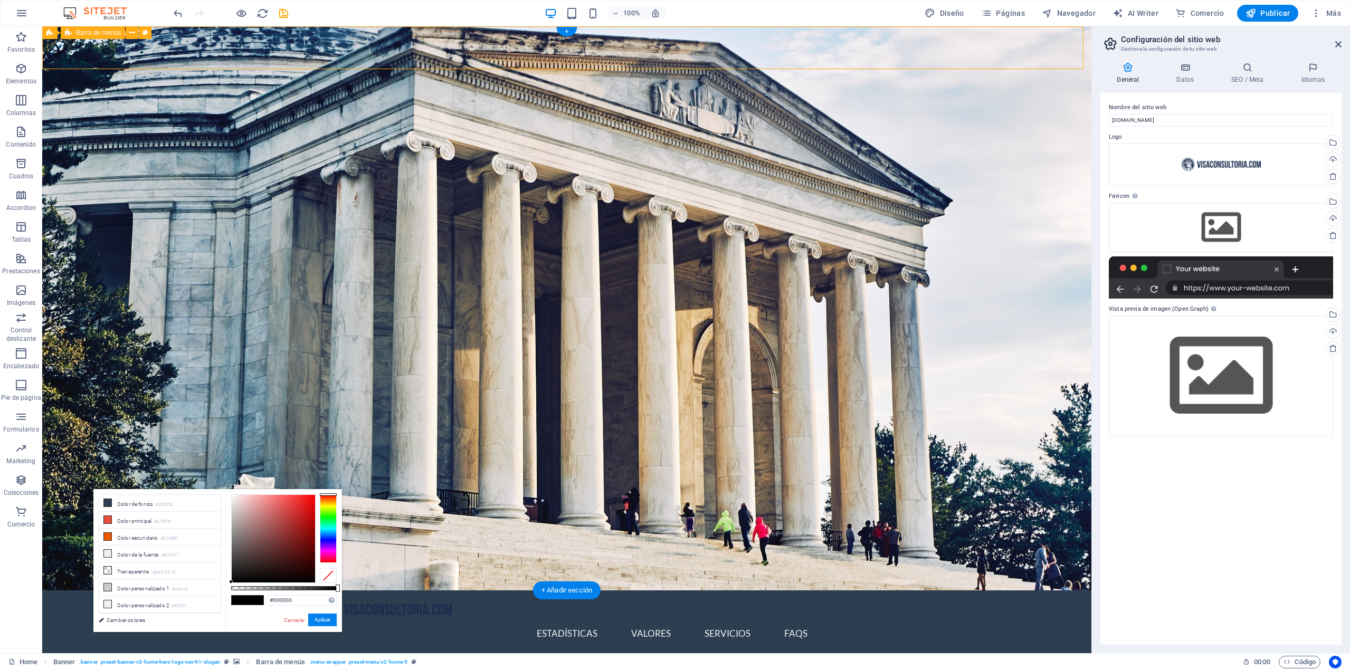
select select "px"
select select "preset-menu-v2-home-5"
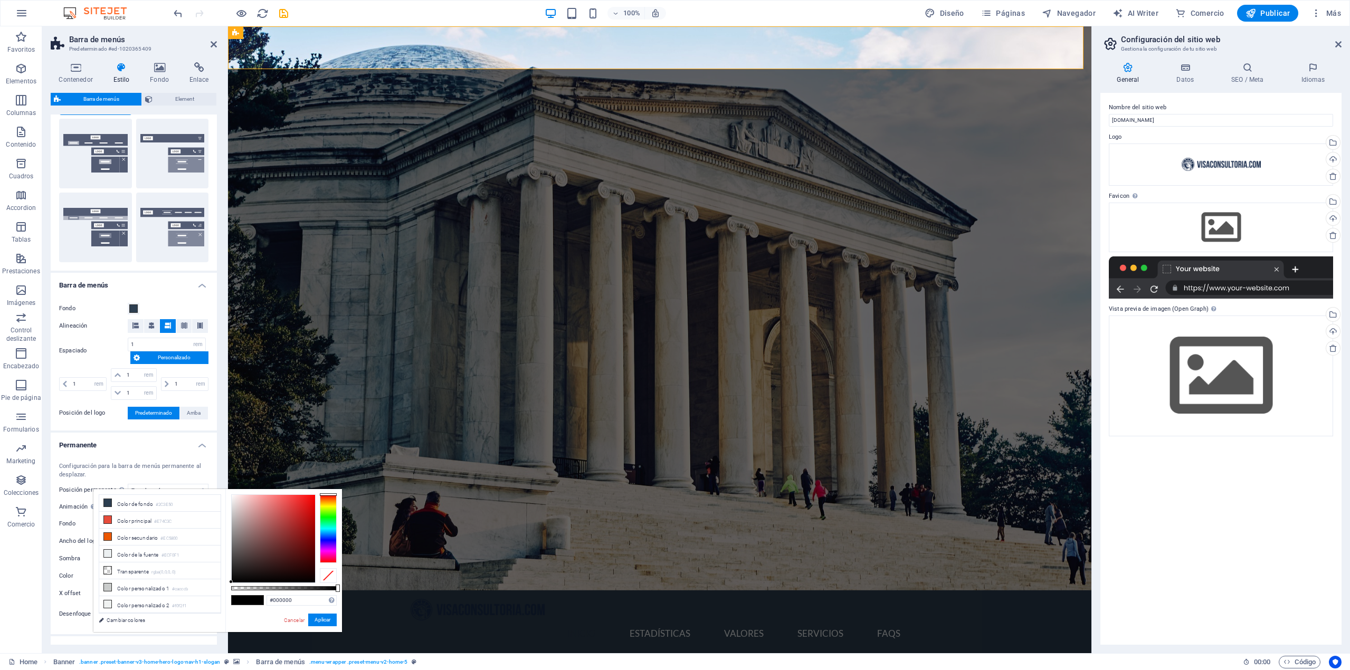
scroll to position [168, 0]
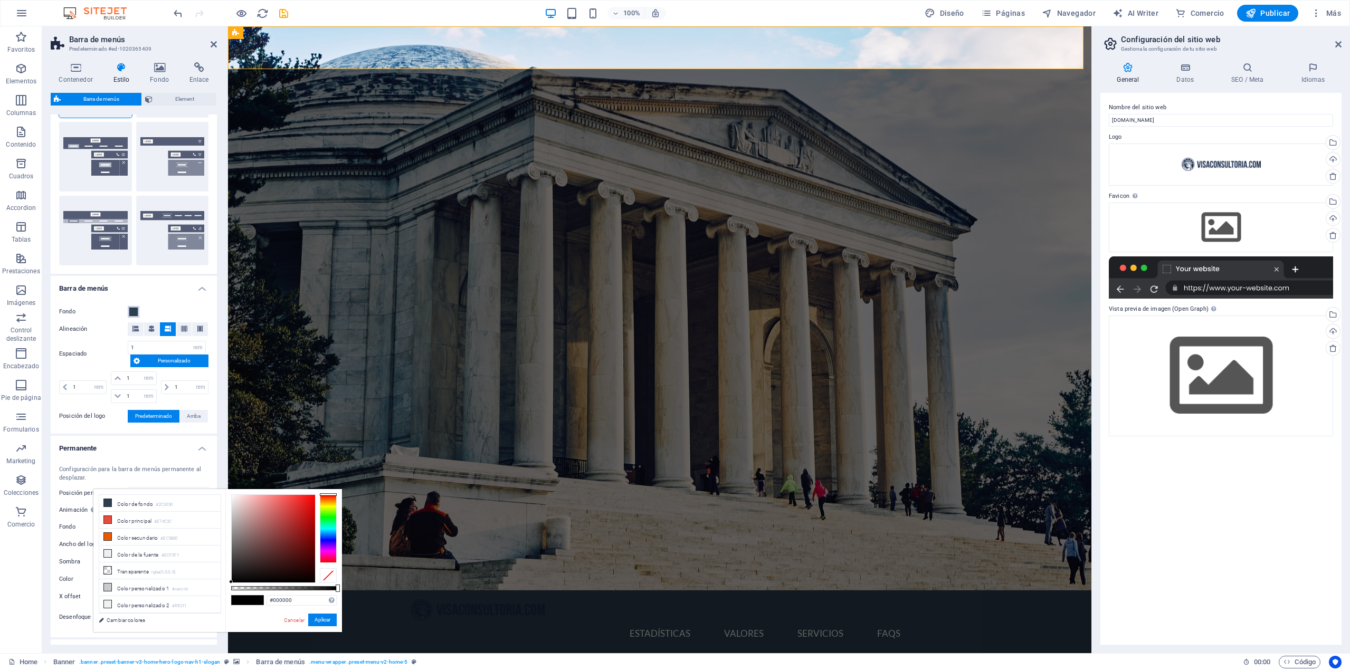
click at [130, 312] on span at bounding box center [133, 312] width 8 height 8
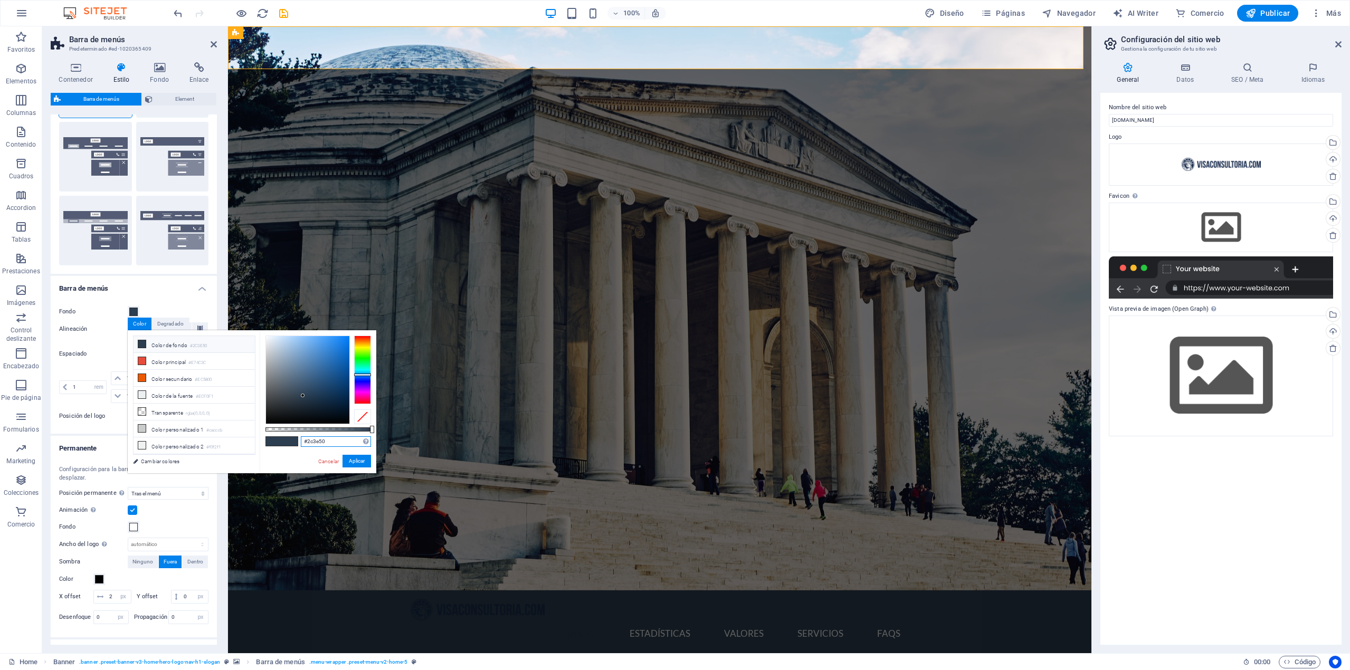
click at [350, 445] on input "#2c3e50" at bounding box center [336, 441] width 70 height 11
type input "#"
click at [350, 465] on button "Aplicar" at bounding box center [356, 461] width 28 height 13
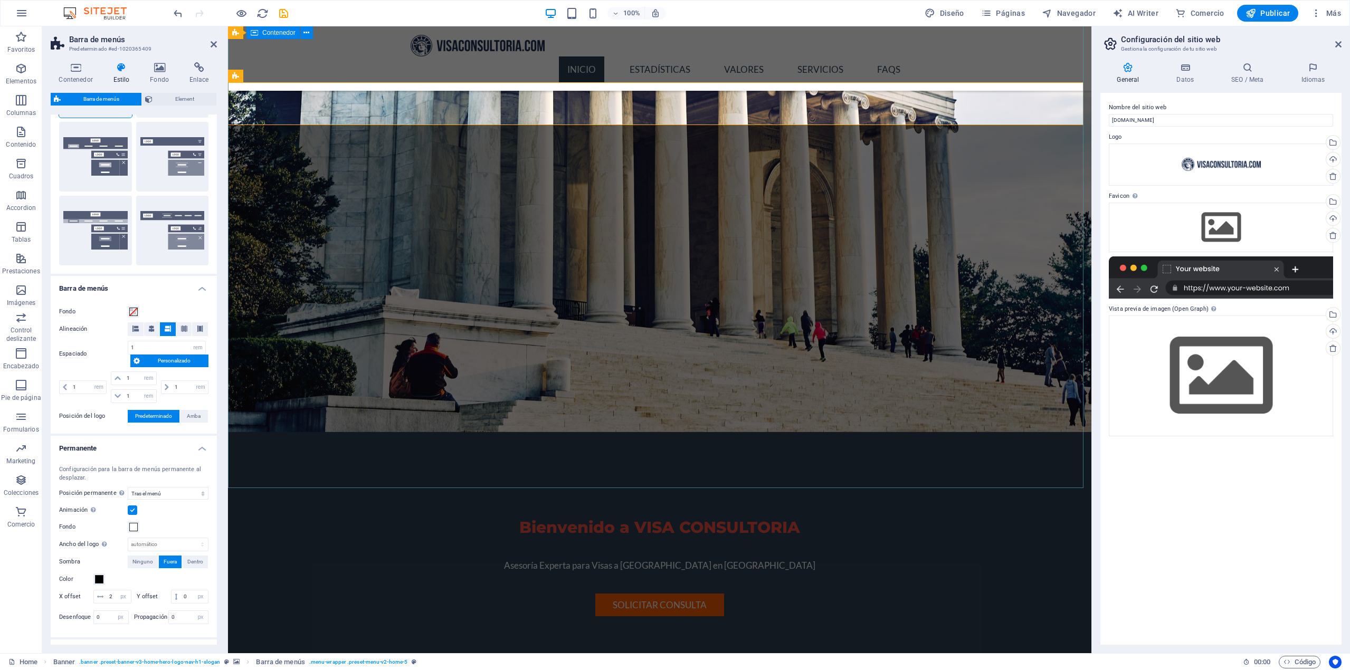
scroll to position [0, 0]
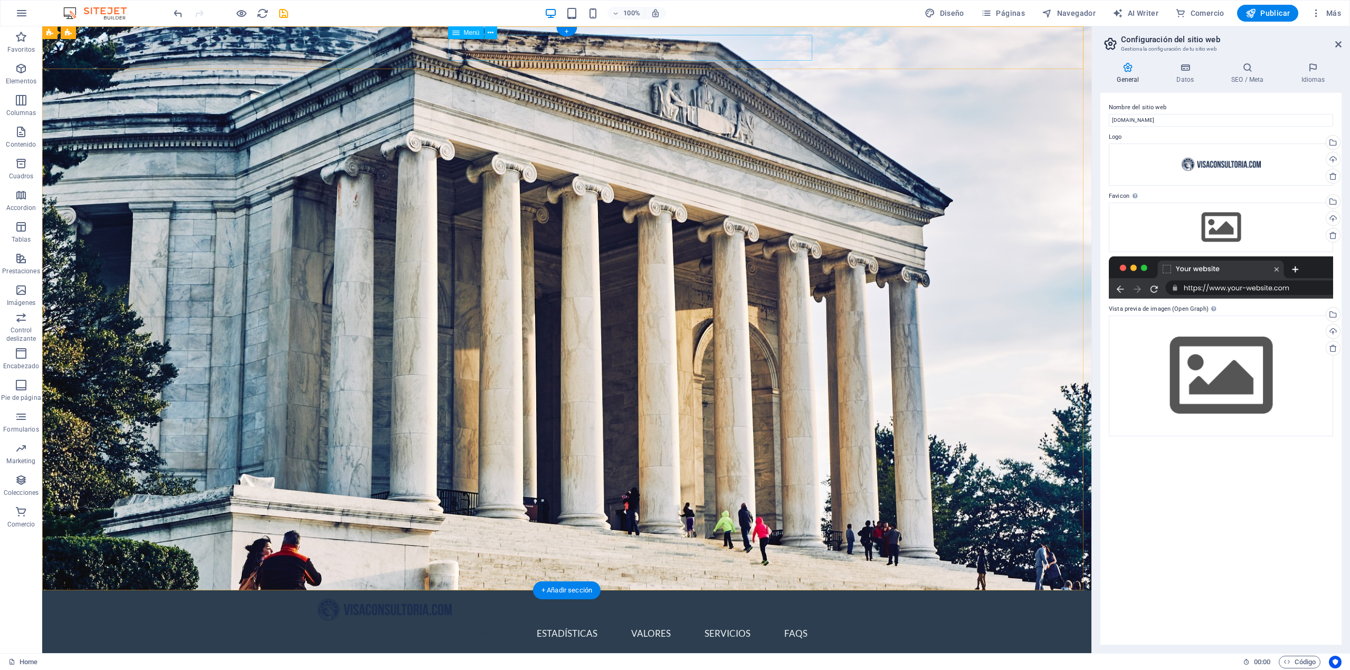
click at [549, 621] on nav "Inicio Estadísticas Valores Servicios FAQs" at bounding box center [567, 634] width 498 height 26
select select
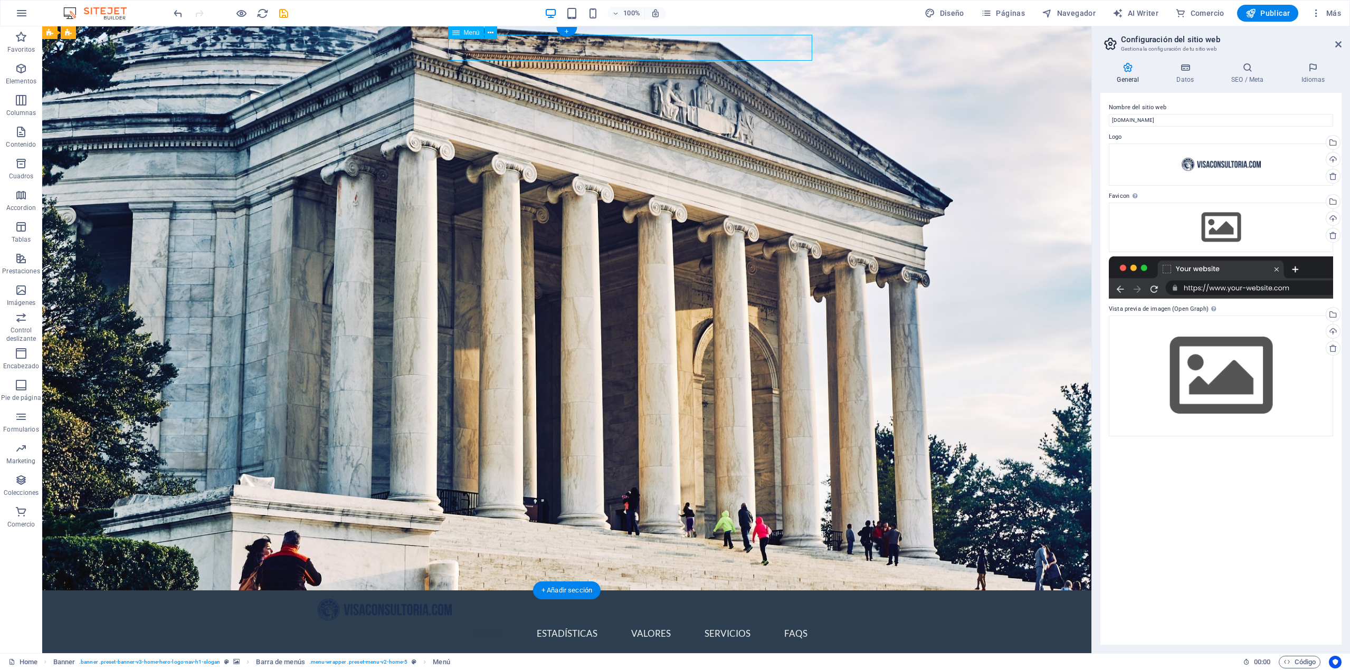
select select
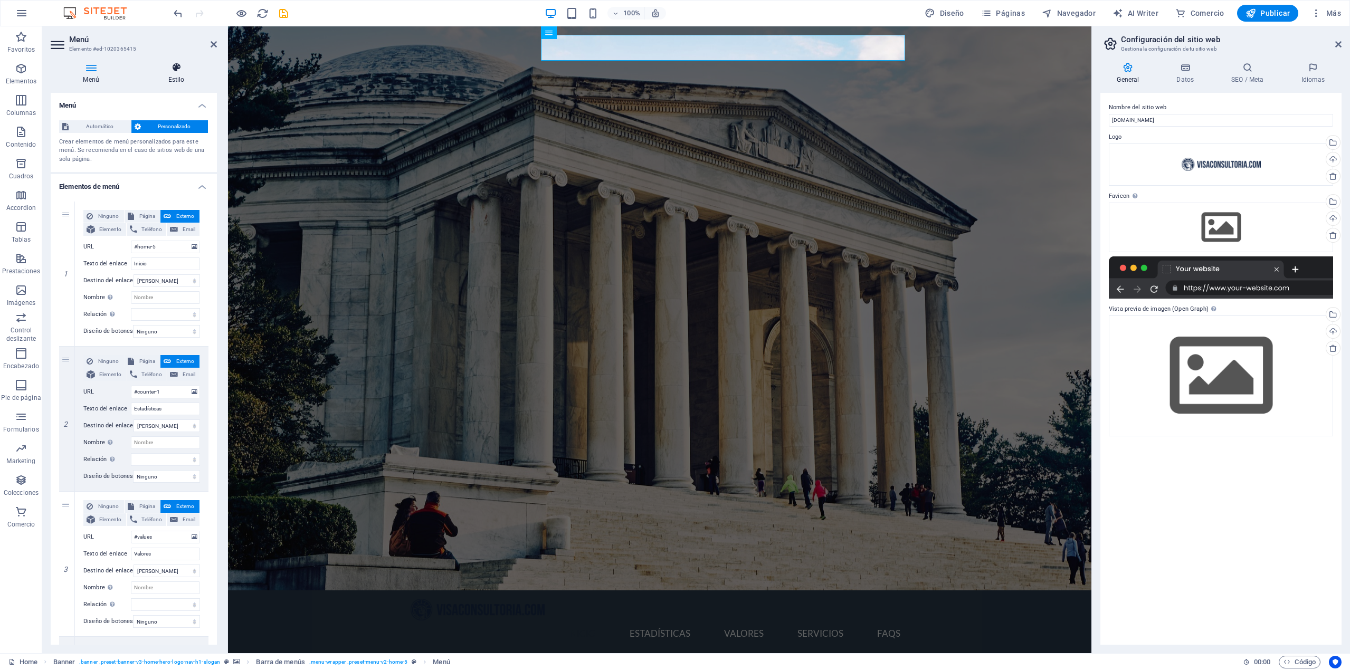
click at [170, 74] on h4 "Estilo" at bounding box center [176, 73] width 81 height 22
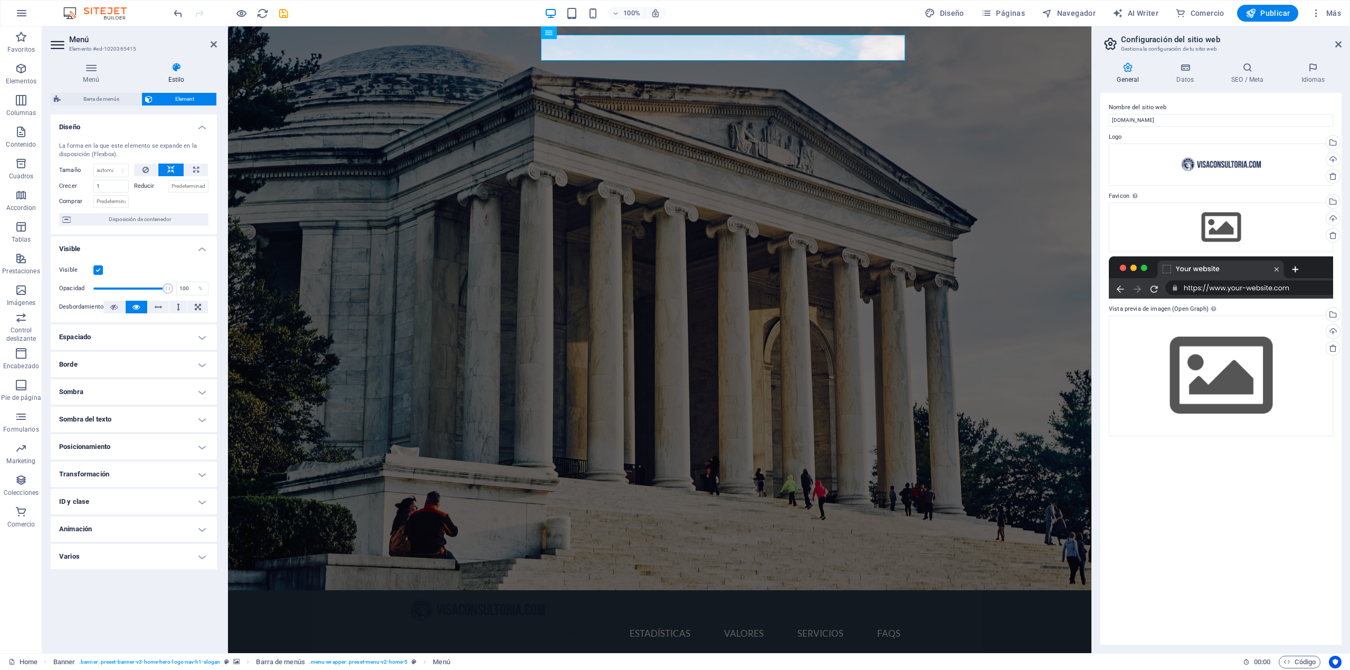
click at [184, 502] on h4 "ID y clase" at bounding box center [134, 501] width 166 height 25
click at [186, 502] on h4 "ID y clase" at bounding box center [134, 498] width 166 height 19
click at [164, 332] on h4 "Espaciado" at bounding box center [134, 336] width 166 height 25
click at [164, 333] on h4 "Espaciado" at bounding box center [134, 333] width 166 height 19
click at [173, 365] on h4 "Borde" at bounding box center [134, 364] width 166 height 25
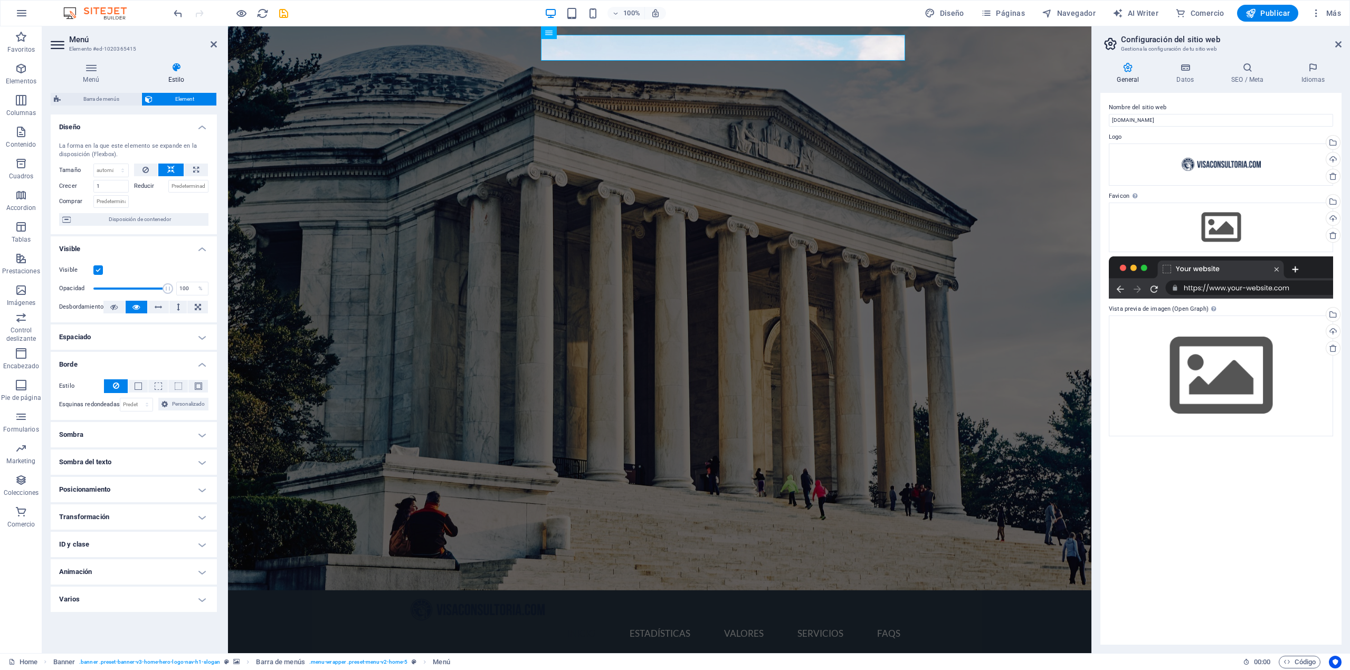
click at [160, 439] on h4 "Sombra" at bounding box center [134, 434] width 166 height 25
click at [169, 481] on h4 "Sombra del texto" at bounding box center [134, 485] width 166 height 25
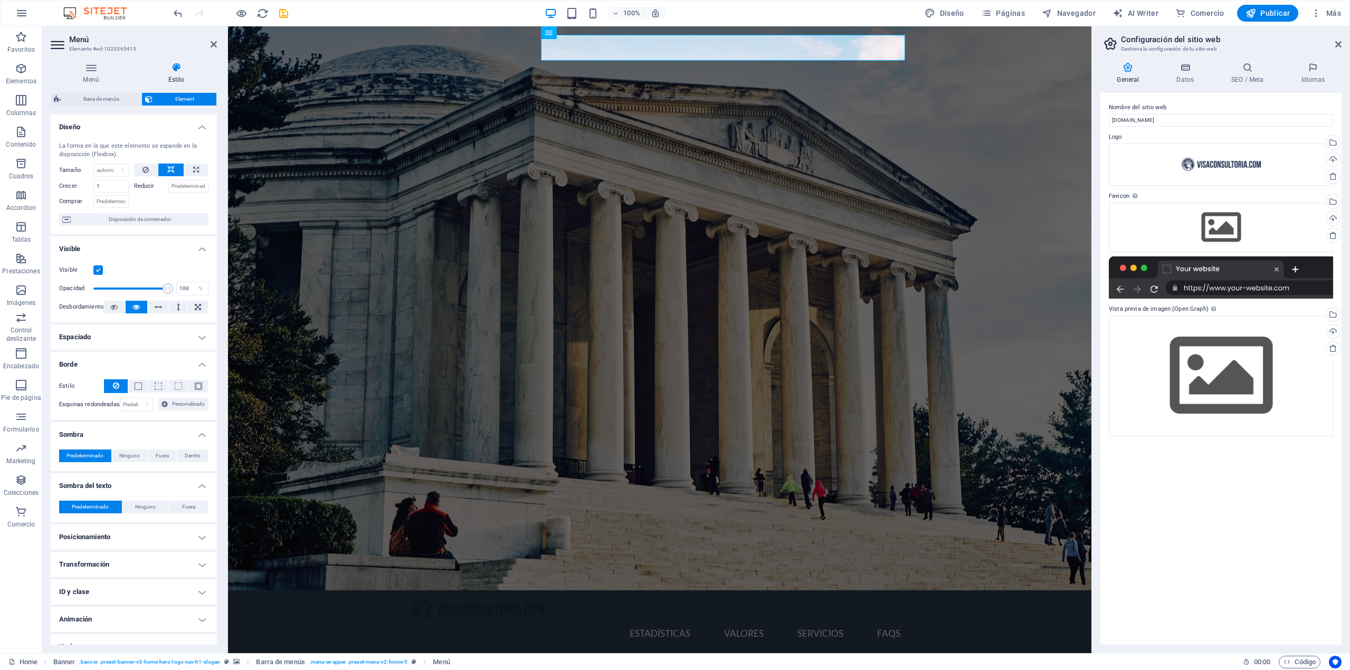
click at [179, 531] on h4 "Posicionamiento" at bounding box center [134, 536] width 166 height 25
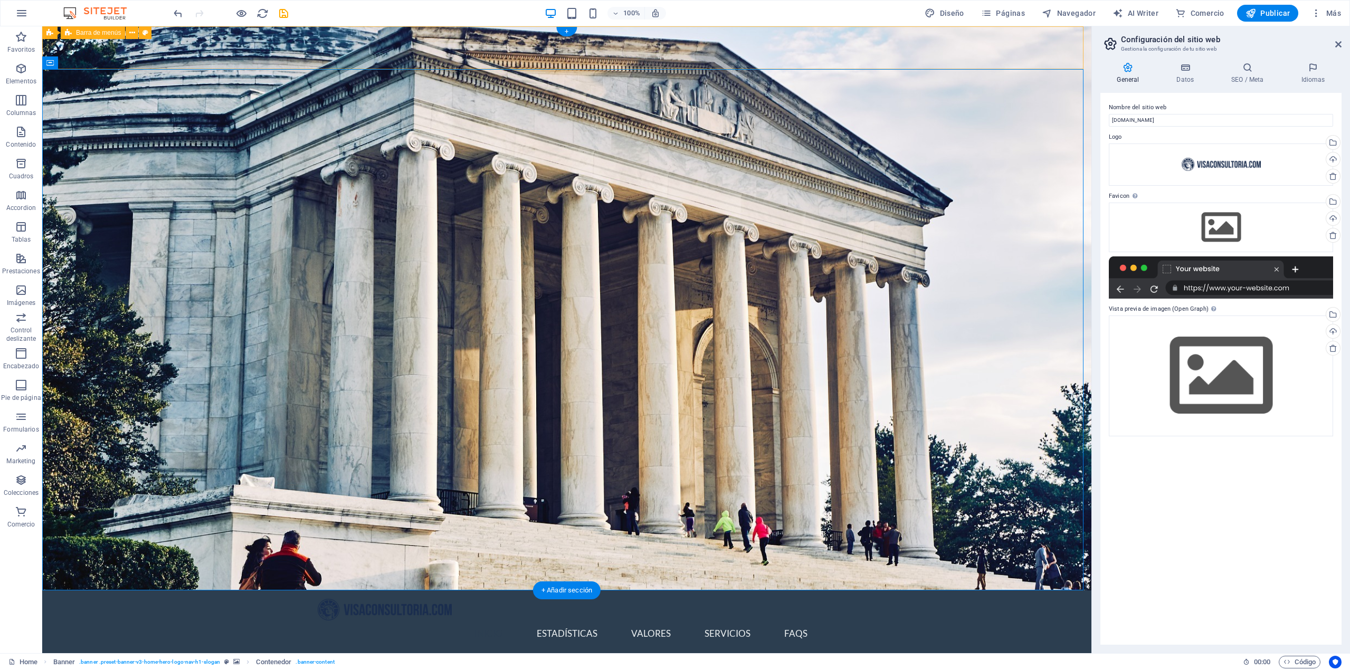
click at [199, 590] on div "Inicio Estadísticas Valores Servicios FAQs Menu" at bounding box center [566, 622] width 1049 height 64
select select "rem"
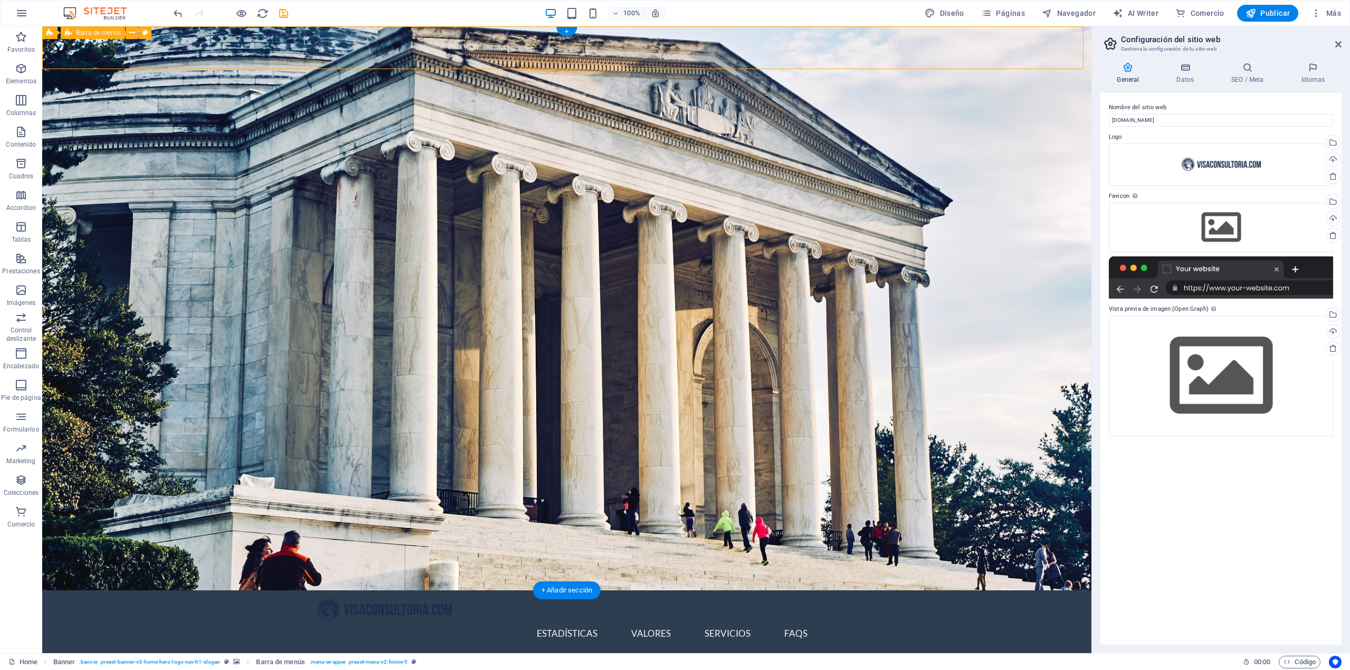
select select "rem"
select select "sticky_menu"
select select "px"
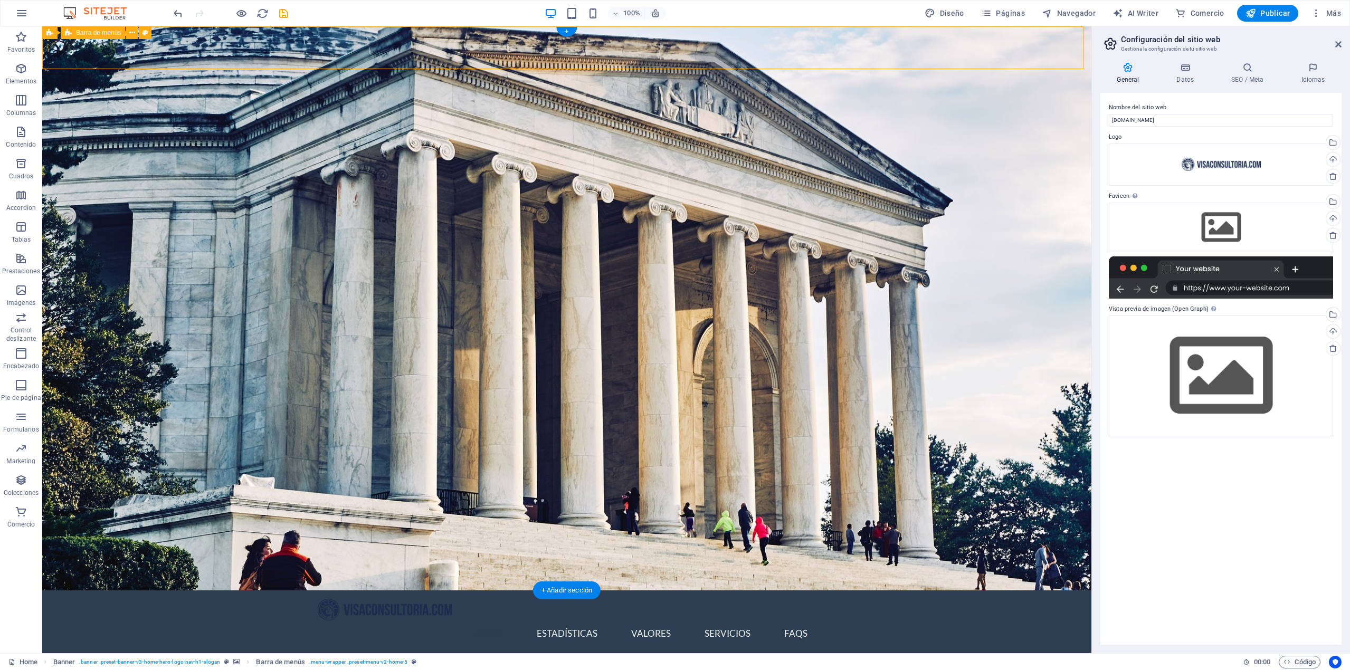
select select "px"
select select "preset-menu-v2-home-5"
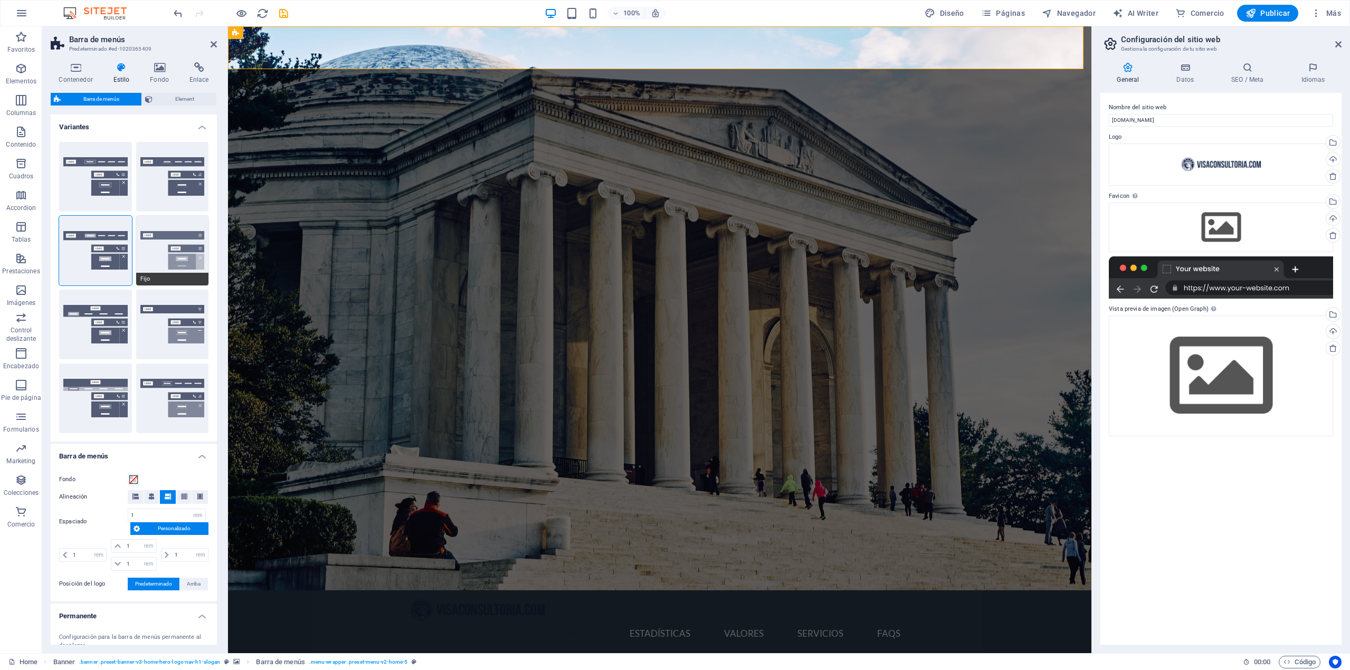
click at [176, 270] on button "Fijo" at bounding box center [172, 251] width 73 height 70
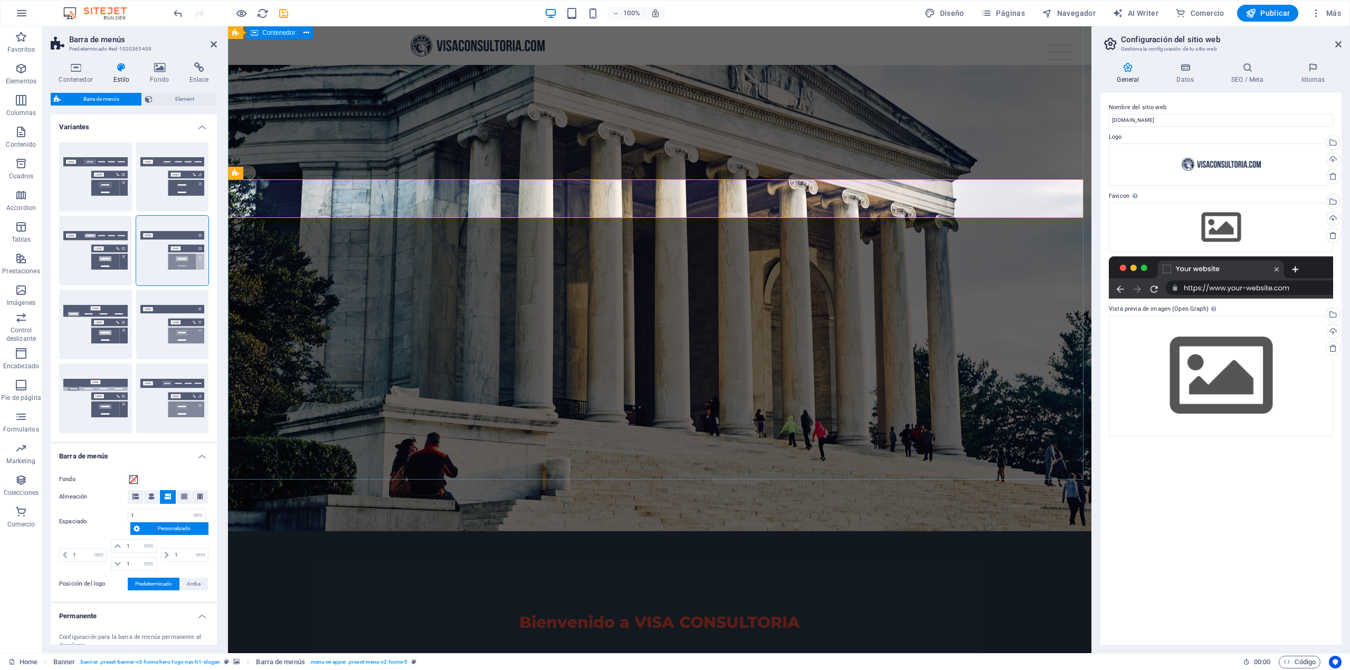
scroll to position [53, 0]
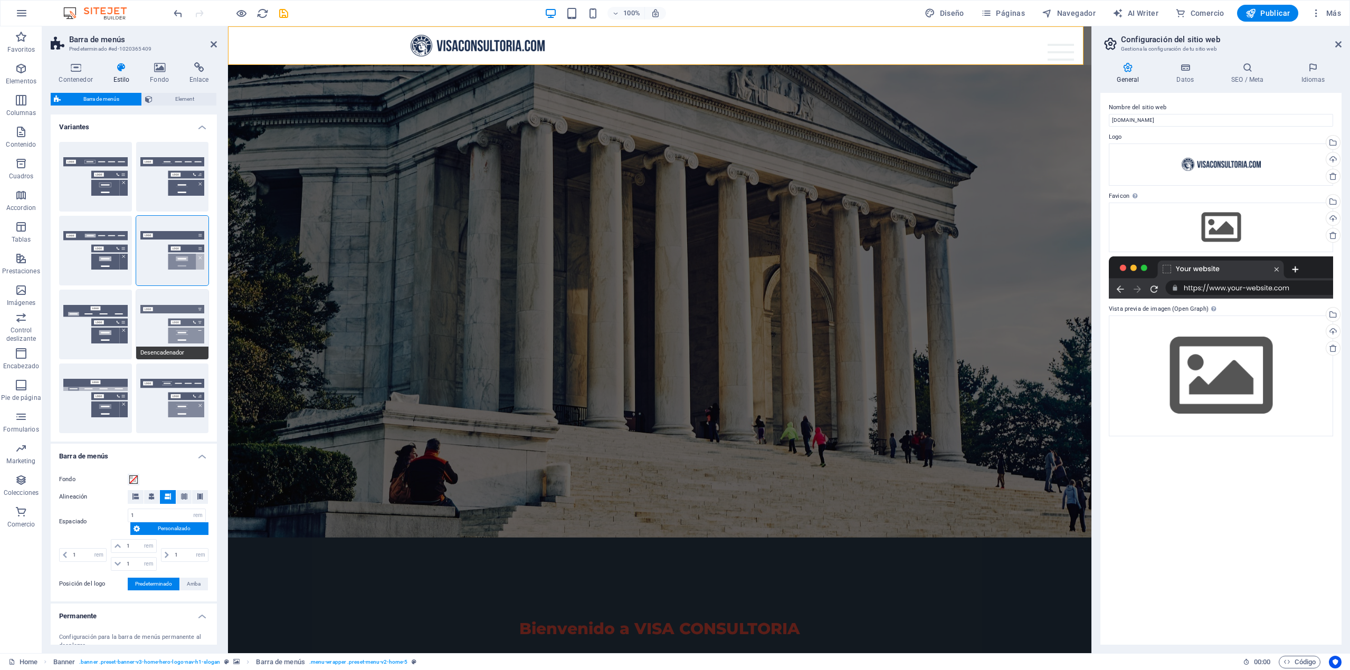
click at [169, 321] on button "Desencadenador" at bounding box center [172, 325] width 73 height 70
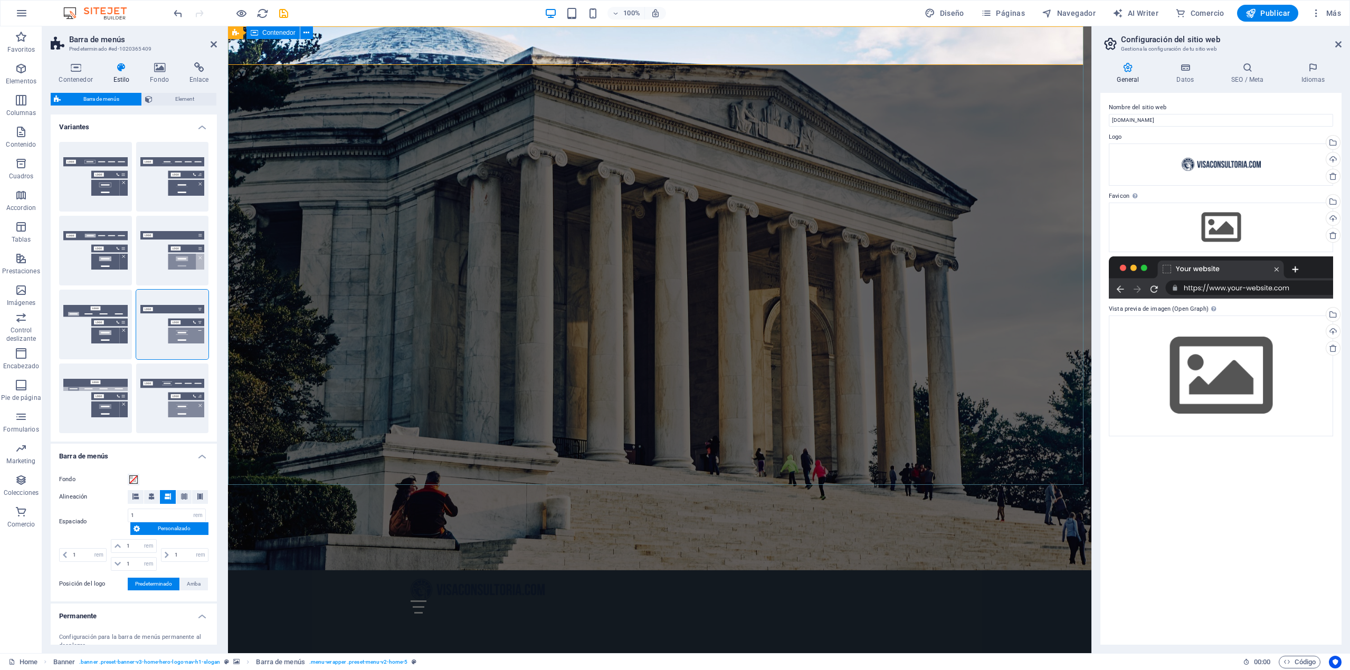
scroll to position [0, 0]
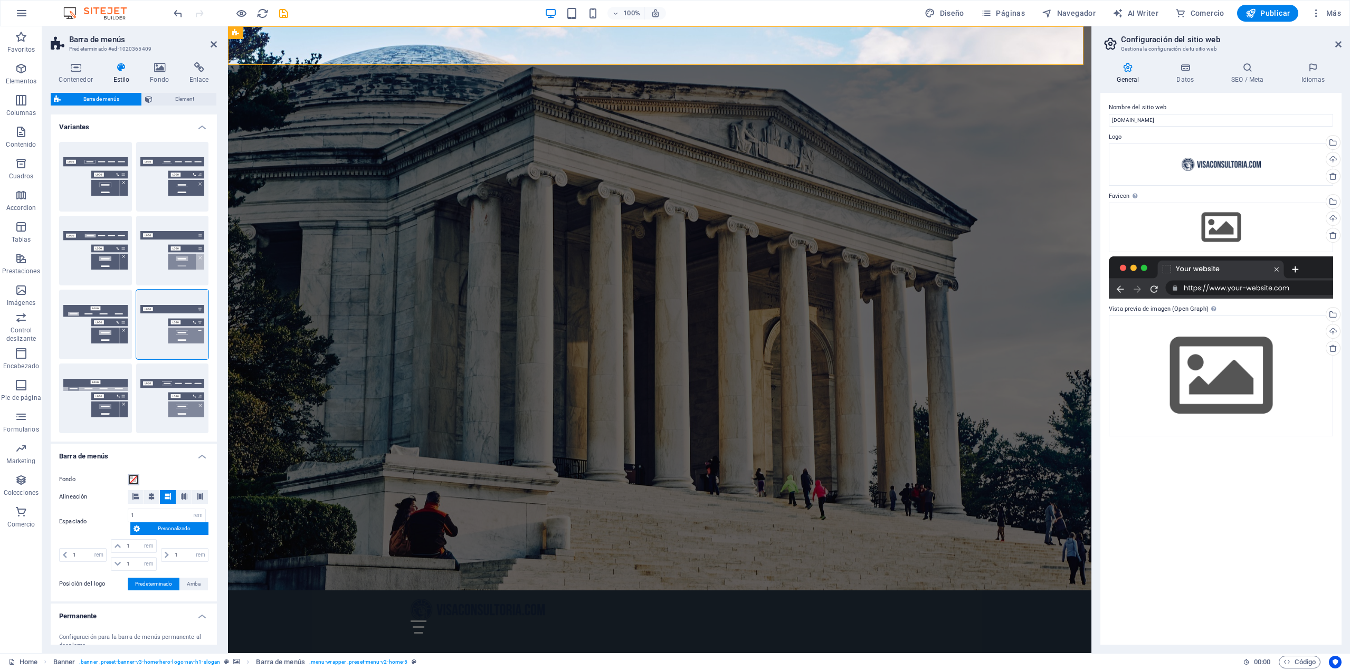
click at [135, 478] on span at bounding box center [133, 479] width 8 height 8
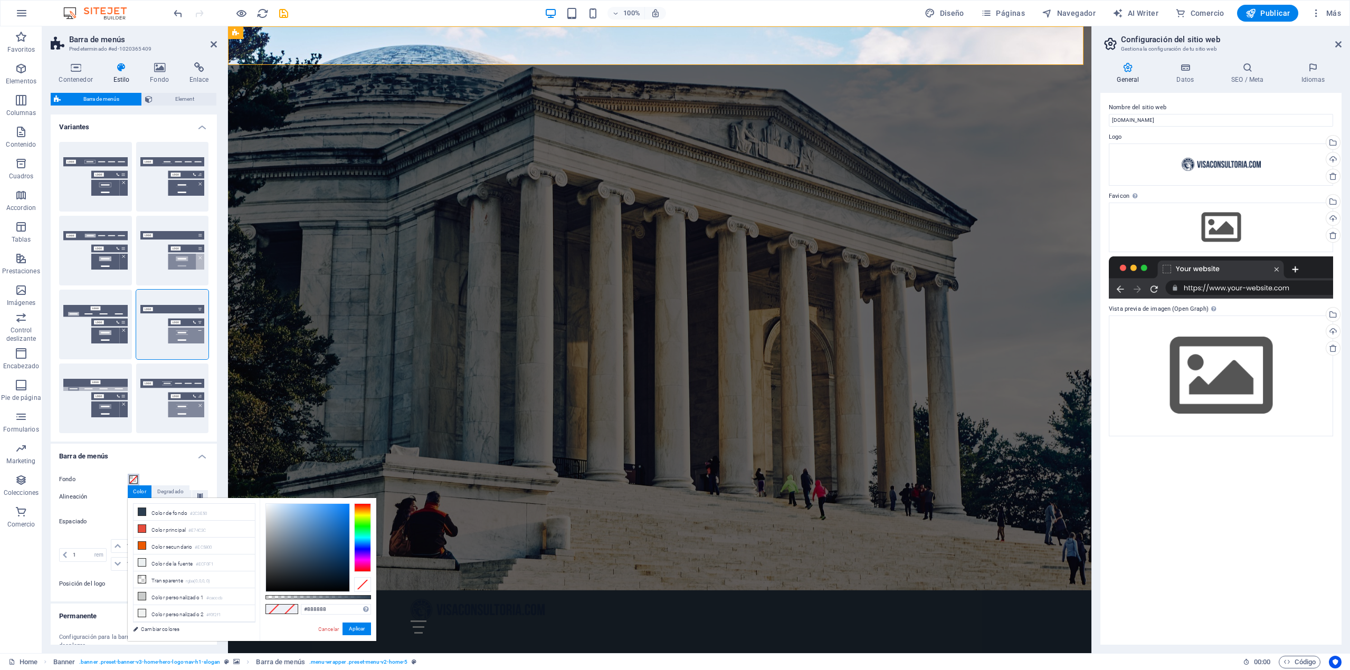
type input "#858585"
drag, startPoint x: 285, startPoint y: 532, endPoint x: 258, endPoint y: 545, distance: 30.0
click at [258, 545] on div "less Color de fondo #2C3E50 Color principal #E74C3C Color secundario #EC5800 Co…" at bounding box center [252, 569] width 249 height 143
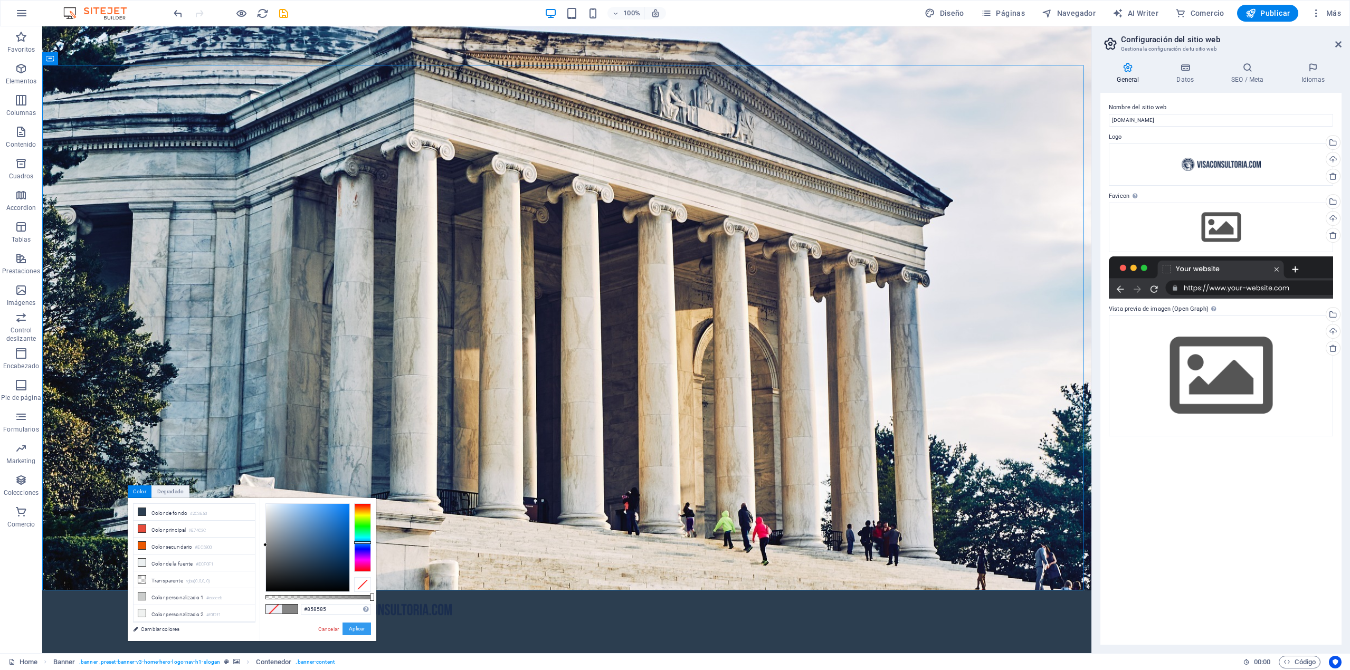
click at [351, 625] on button "Aplicar" at bounding box center [356, 629] width 28 height 13
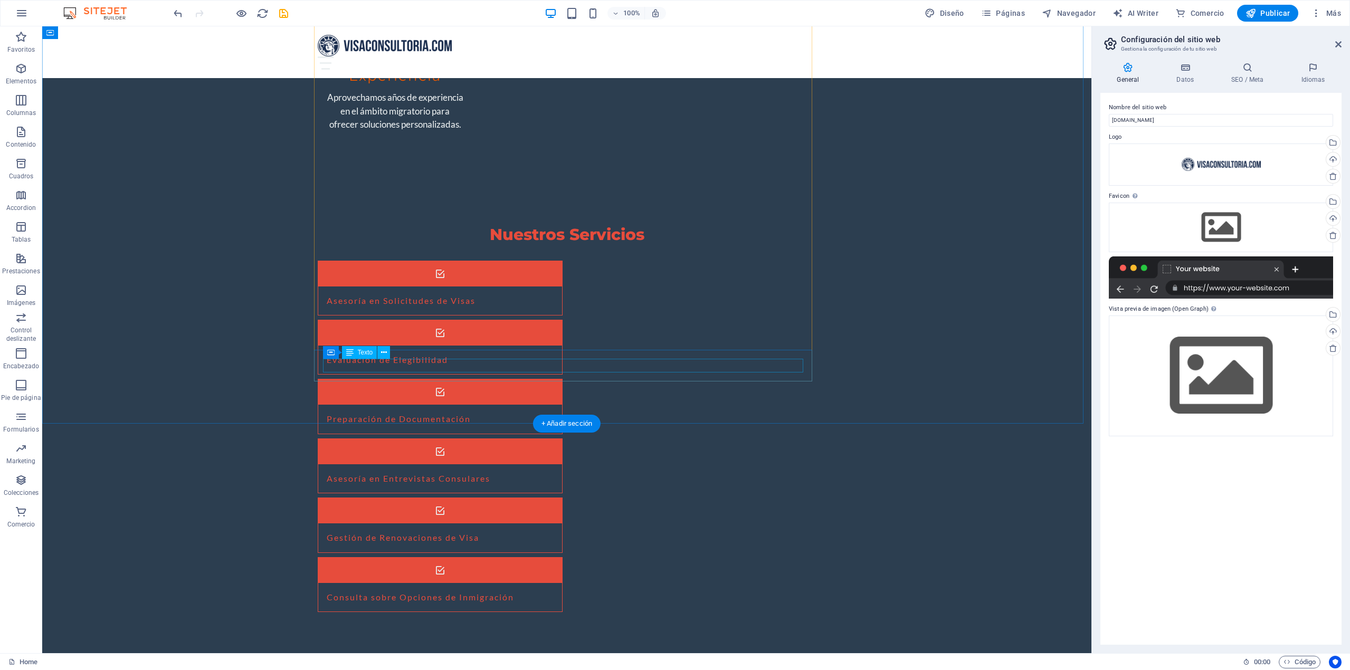
scroll to position [1568, 0]
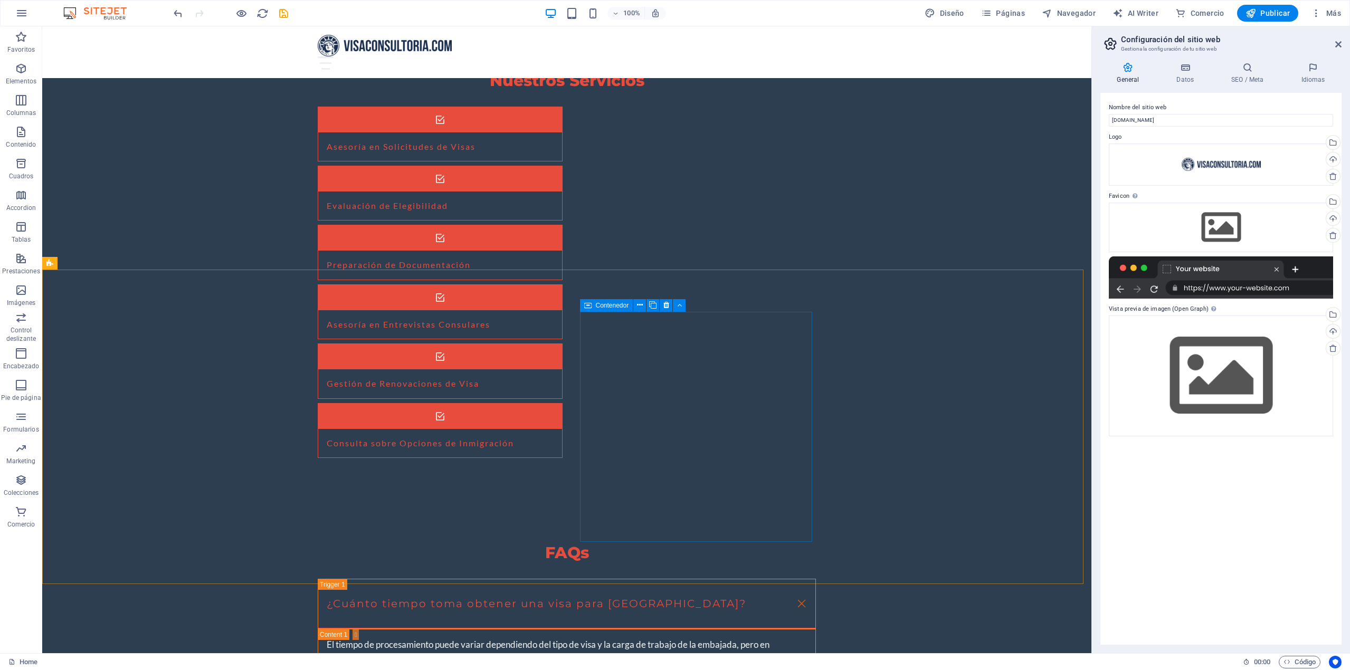
click at [588, 308] on icon at bounding box center [587, 305] width 7 height 13
click at [598, 304] on span "Contenedor" at bounding box center [612, 305] width 33 height 6
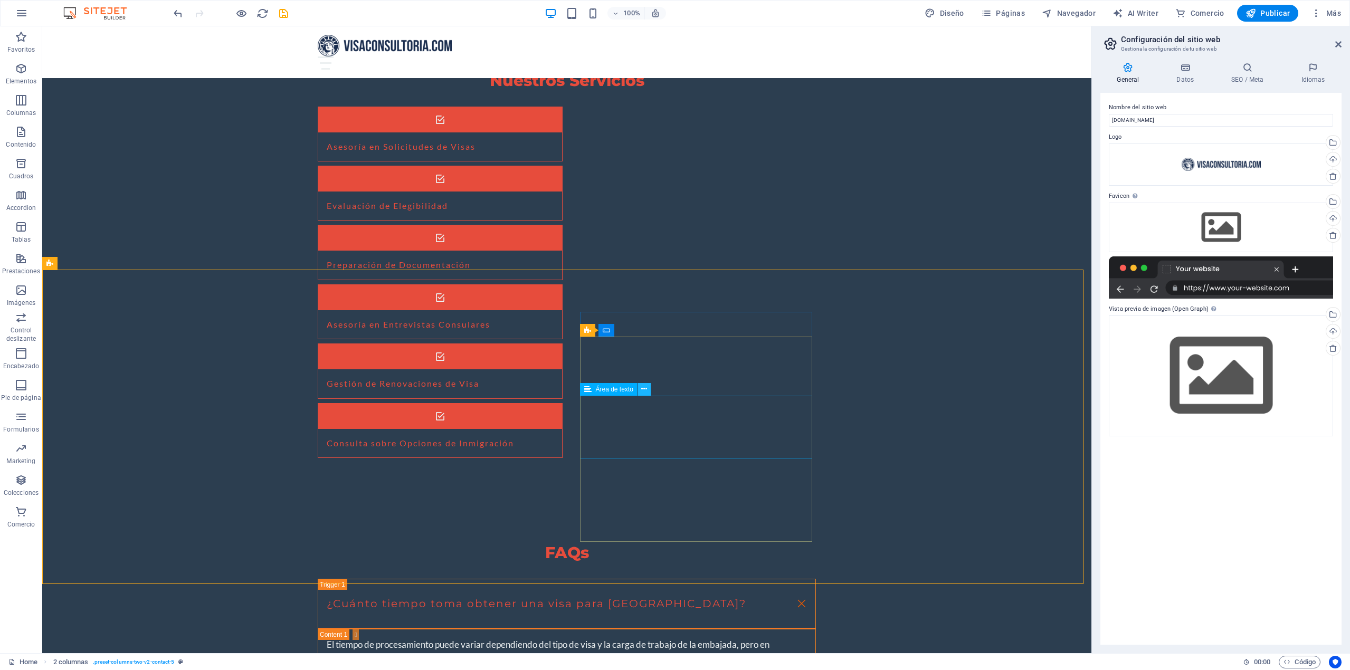
click at [640, 389] on button at bounding box center [644, 389] width 13 height 13
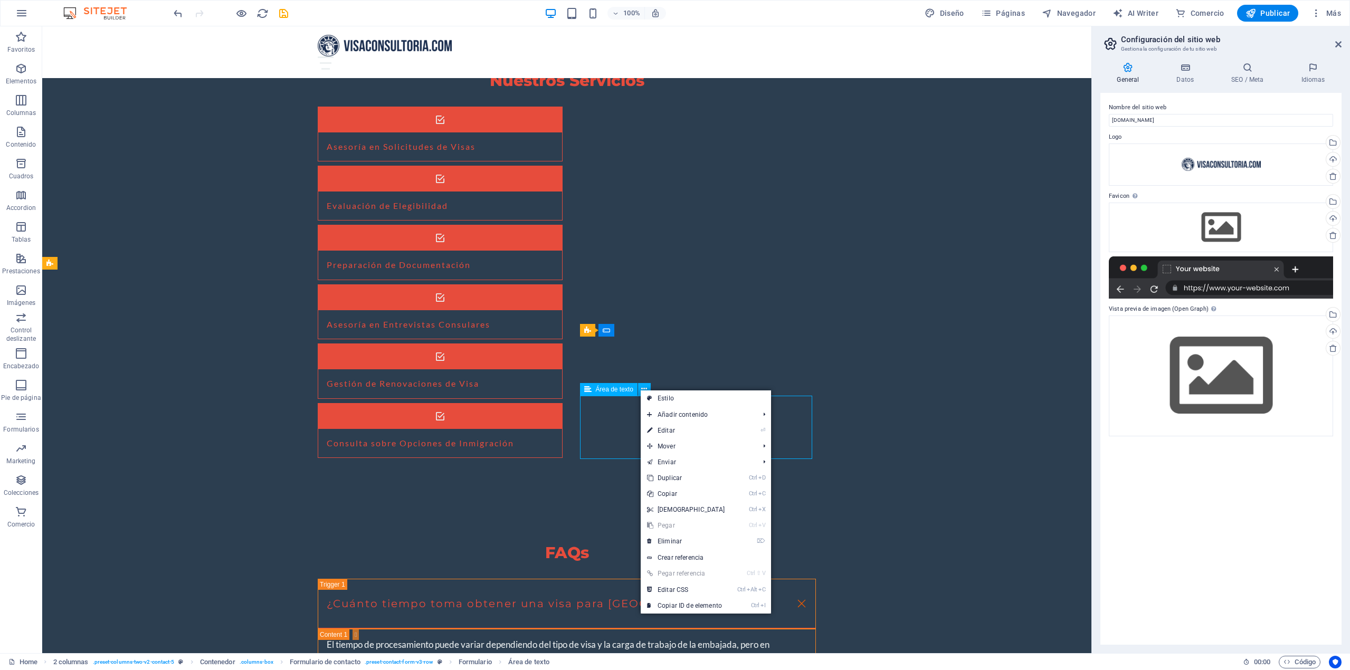
click at [621, 393] on div "Área de texto" at bounding box center [609, 389] width 58 height 13
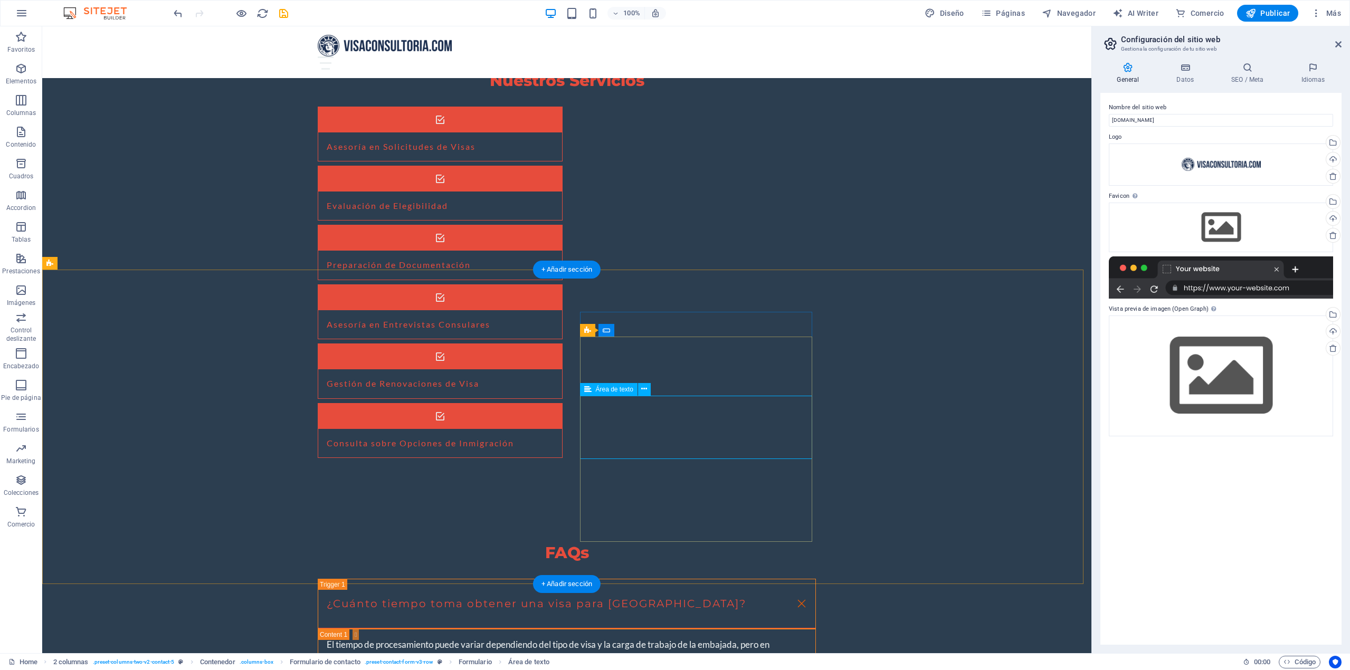
click at [606, 332] on icon at bounding box center [606, 330] width 7 height 13
click at [611, 328] on div "Formulario" at bounding box center [623, 330] width 50 height 13
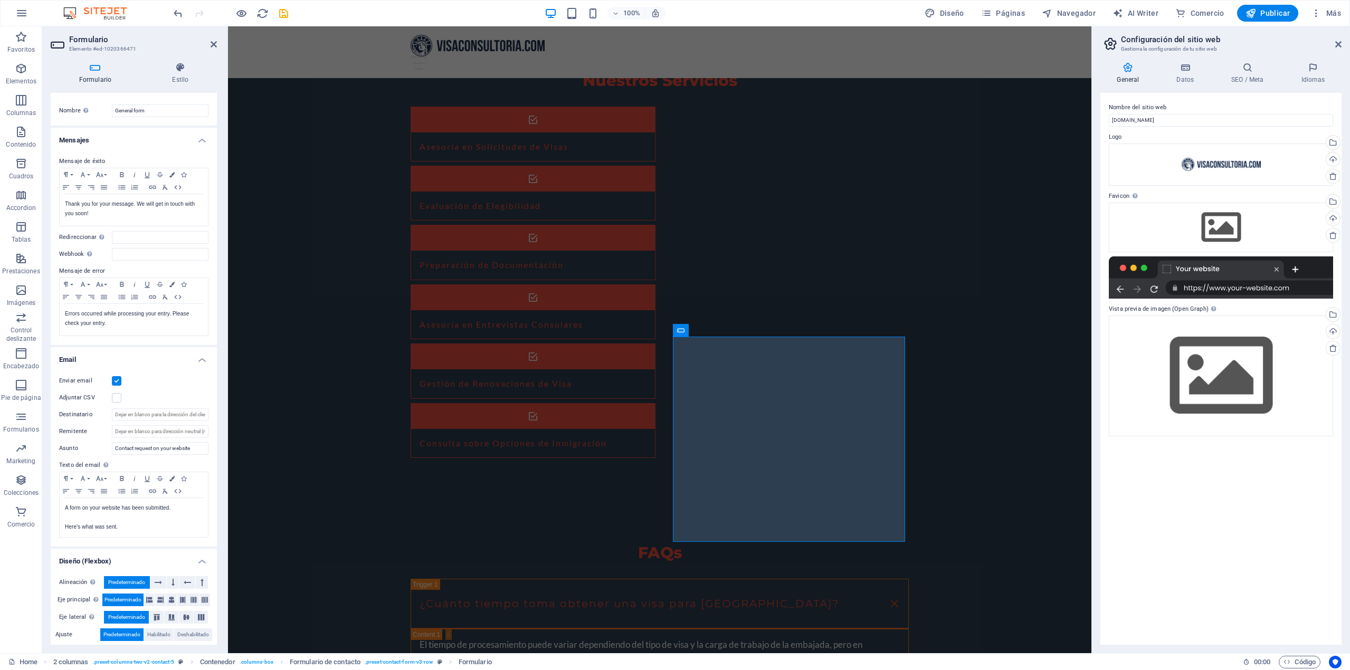
scroll to position [0, 0]
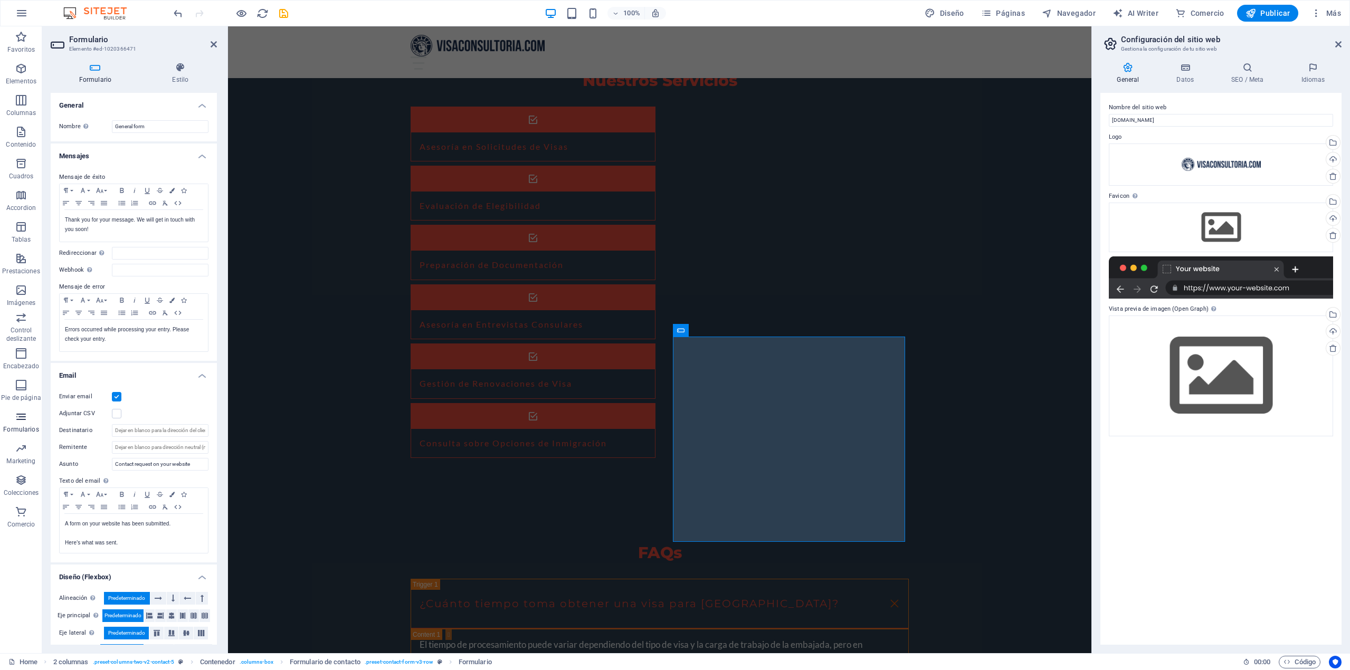
click at [16, 420] on icon "button" at bounding box center [21, 417] width 13 height 13
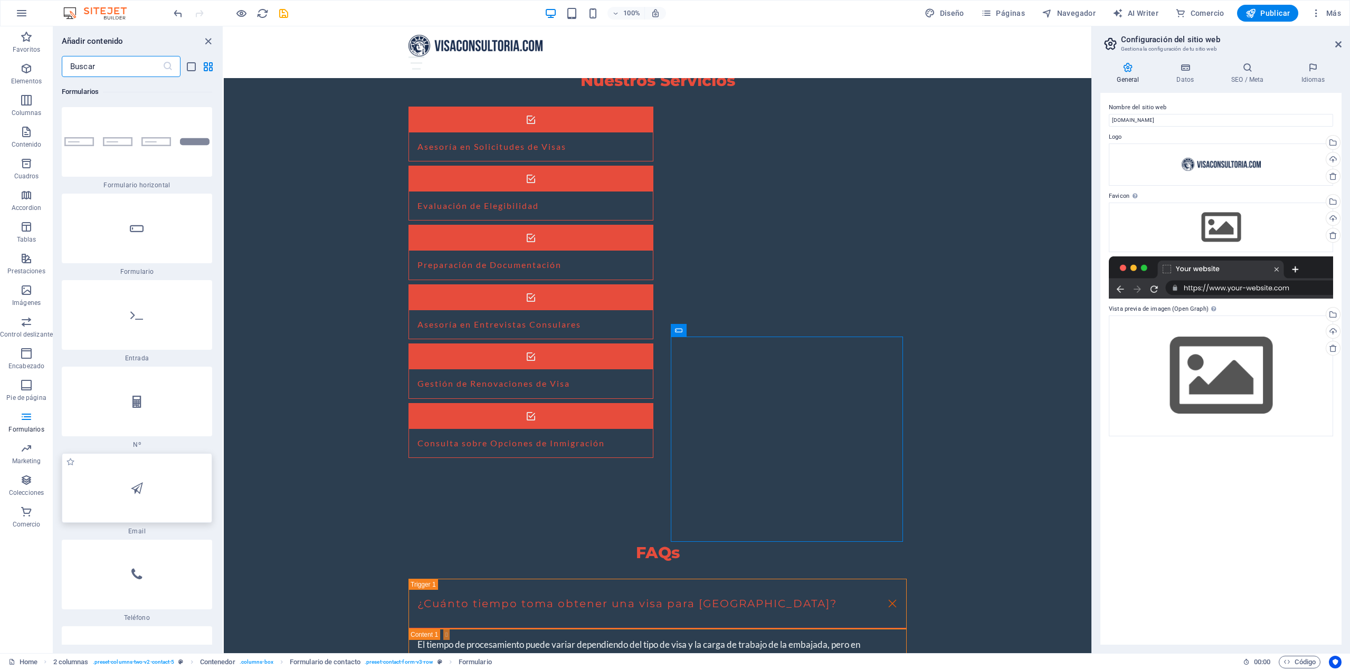
scroll to position [16090, 0]
click at [156, 454] on div at bounding box center [137, 489] width 150 height 70
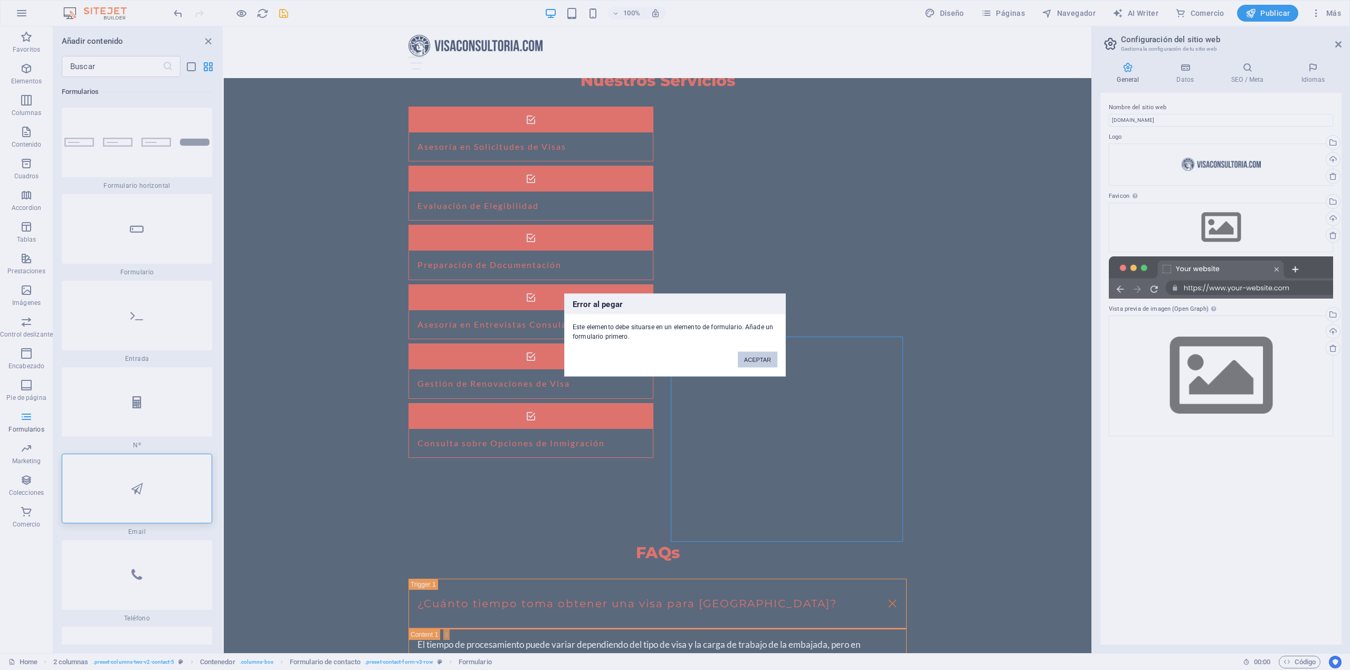
drag, startPoint x: 525, startPoint y: 335, endPoint x: 749, endPoint y: 362, distance: 226.0
click at [749, 362] on button "ACEPTAR" at bounding box center [758, 360] width 40 height 16
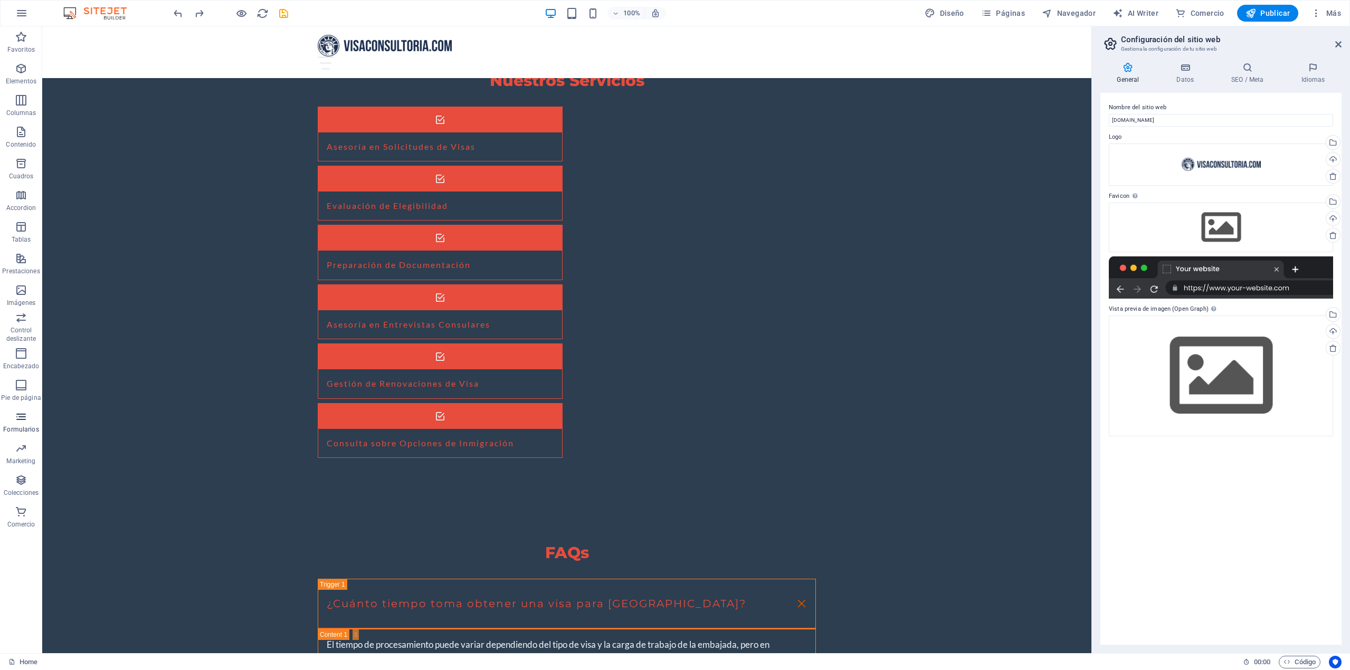
click at [21, 410] on button "Formularios" at bounding box center [21, 422] width 42 height 32
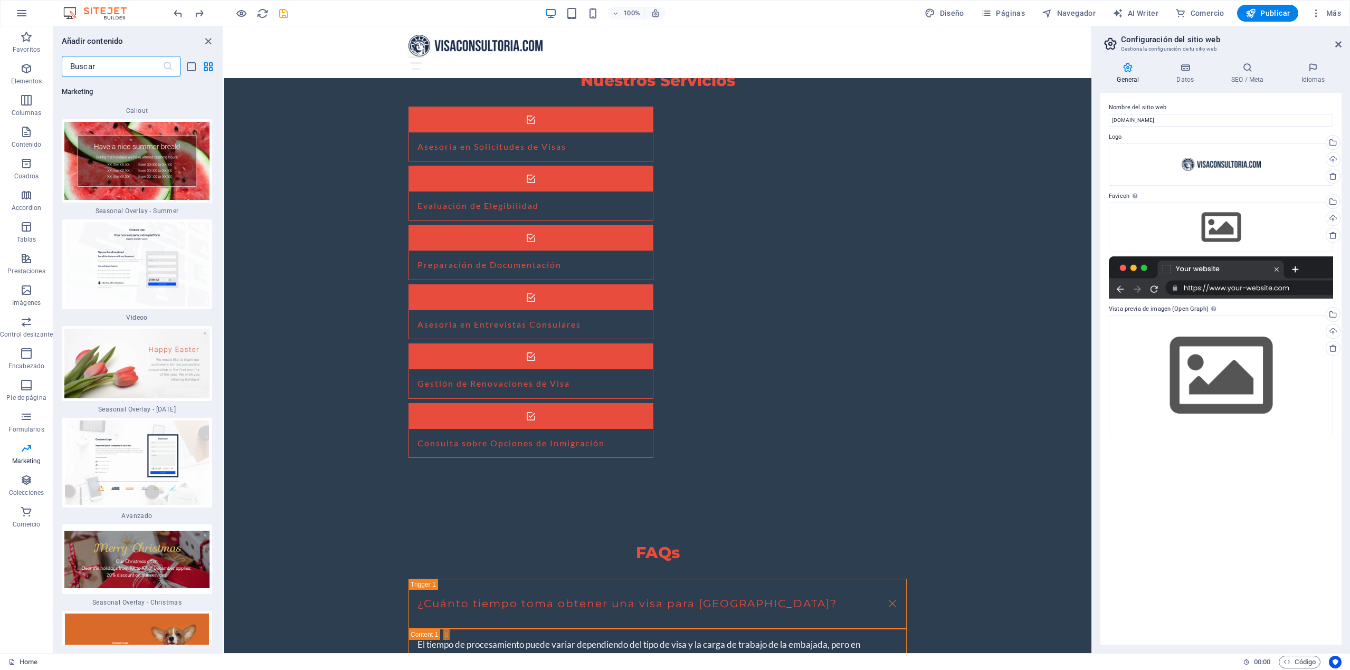
scroll to position [17997, 0]
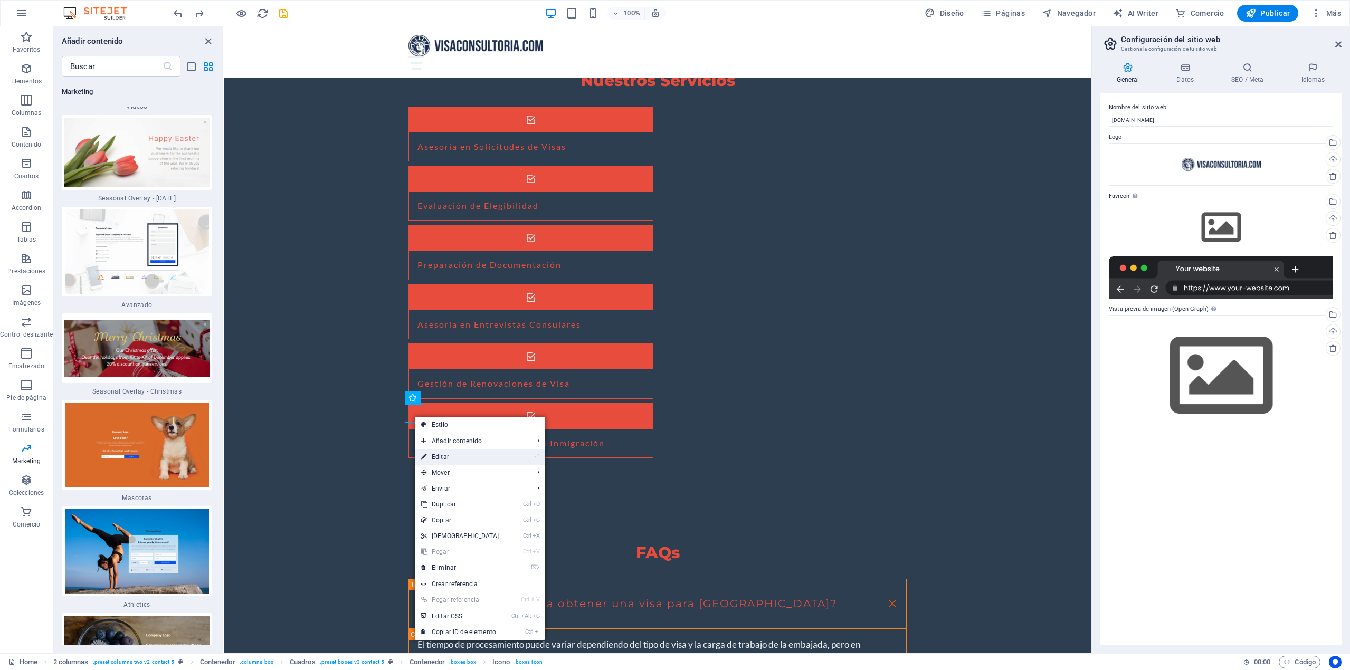
click at [437, 461] on link "⏎ Editar" at bounding box center [460, 457] width 91 height 16
select select "xMidYMid"
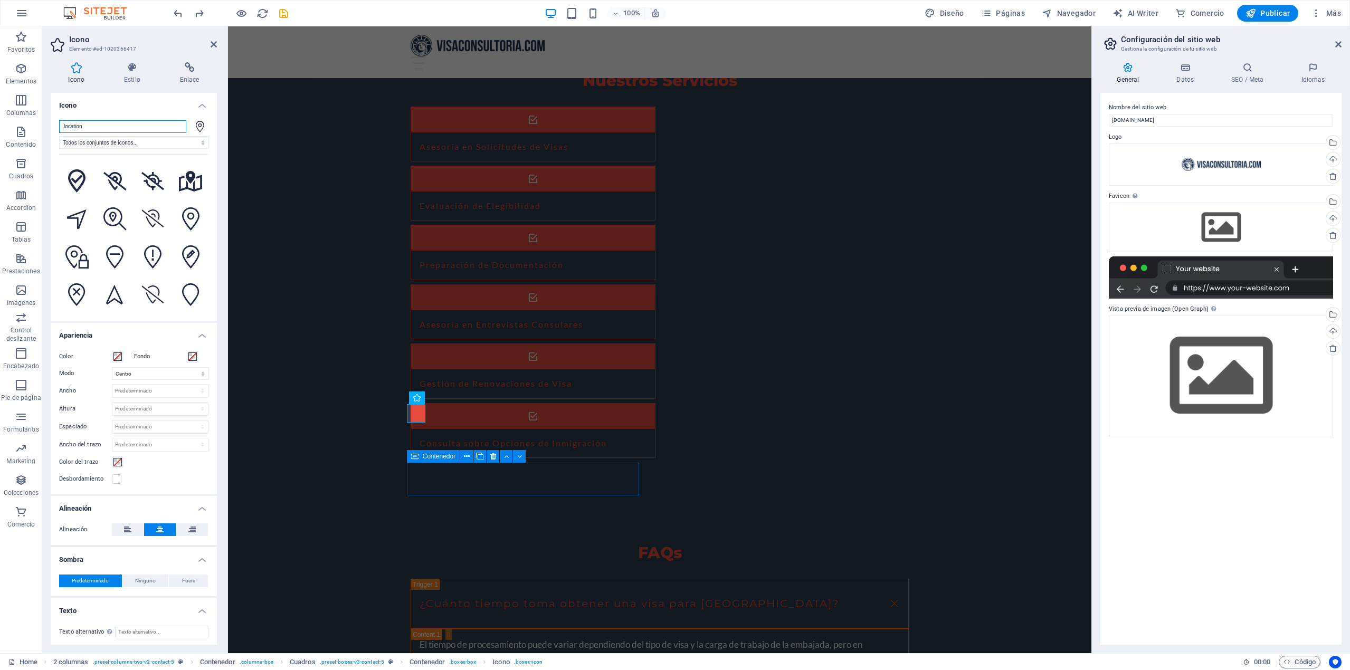
scroll to position [1477, 0]
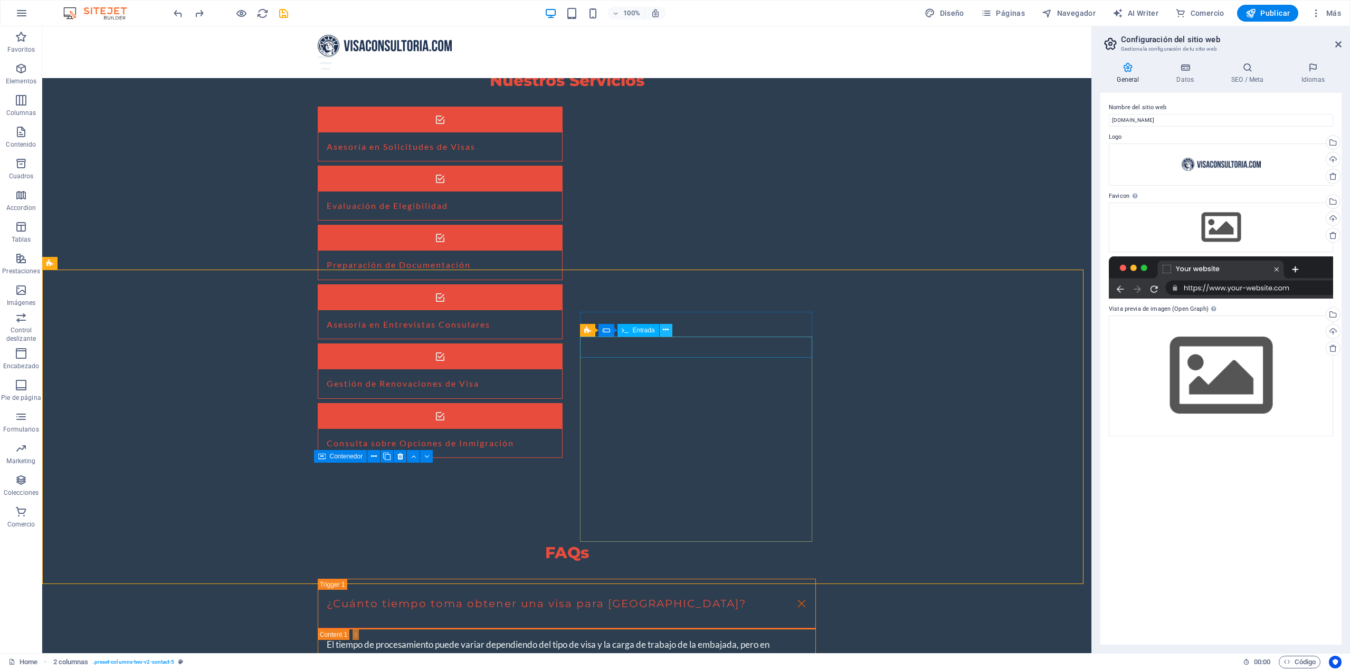
click at [671, 330] on button at bounding box center [666, 330] width 13 height 13
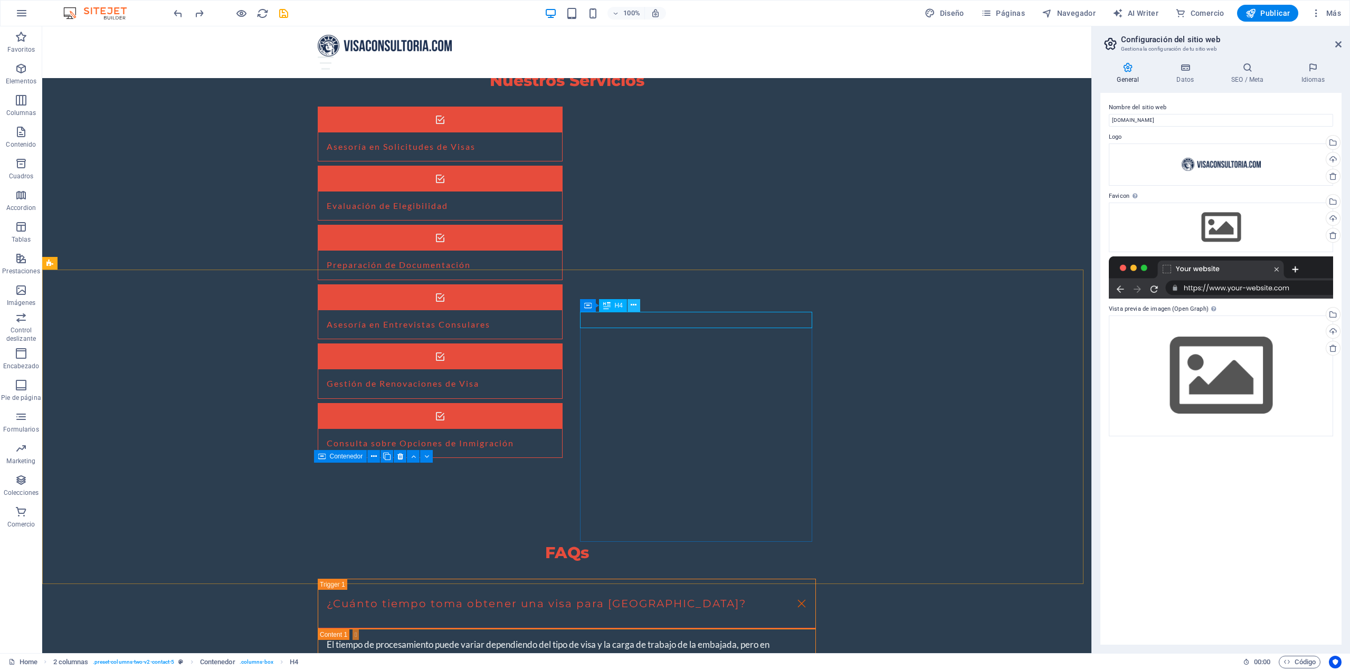
click at [635, 306] on icon at bounding box center [634, 305] width 6 height 11
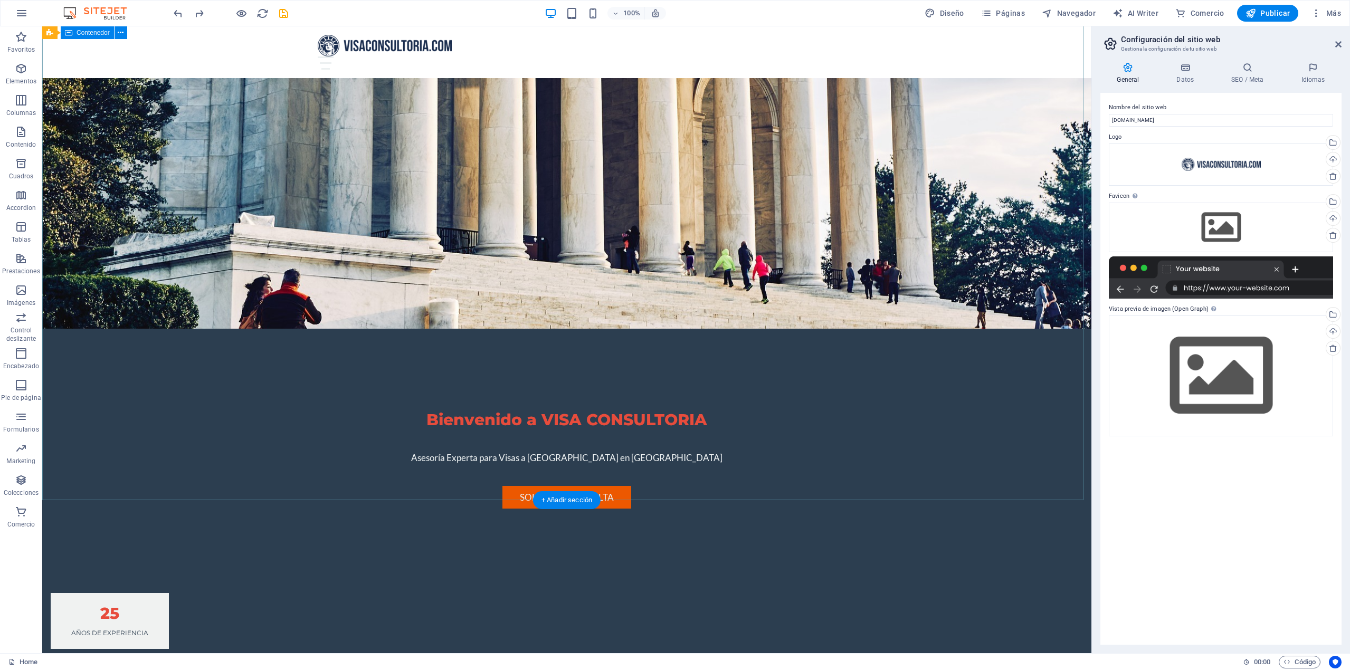
scroll to position [301, 0]
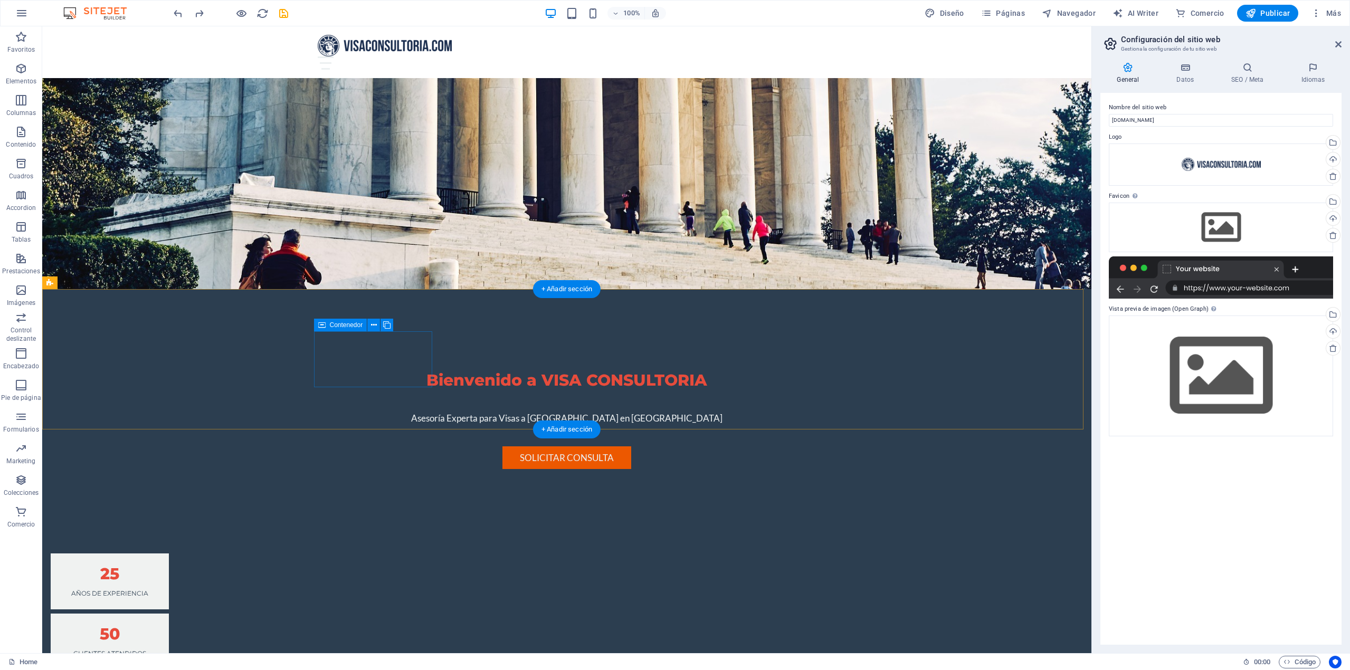
click at [169, 553] on div "25 Años de experiencia" at bounding box center [110, 581] width 118 height 56
click at [156, 566] on div "25" at bounding box center [109, 574] width 93 height 16
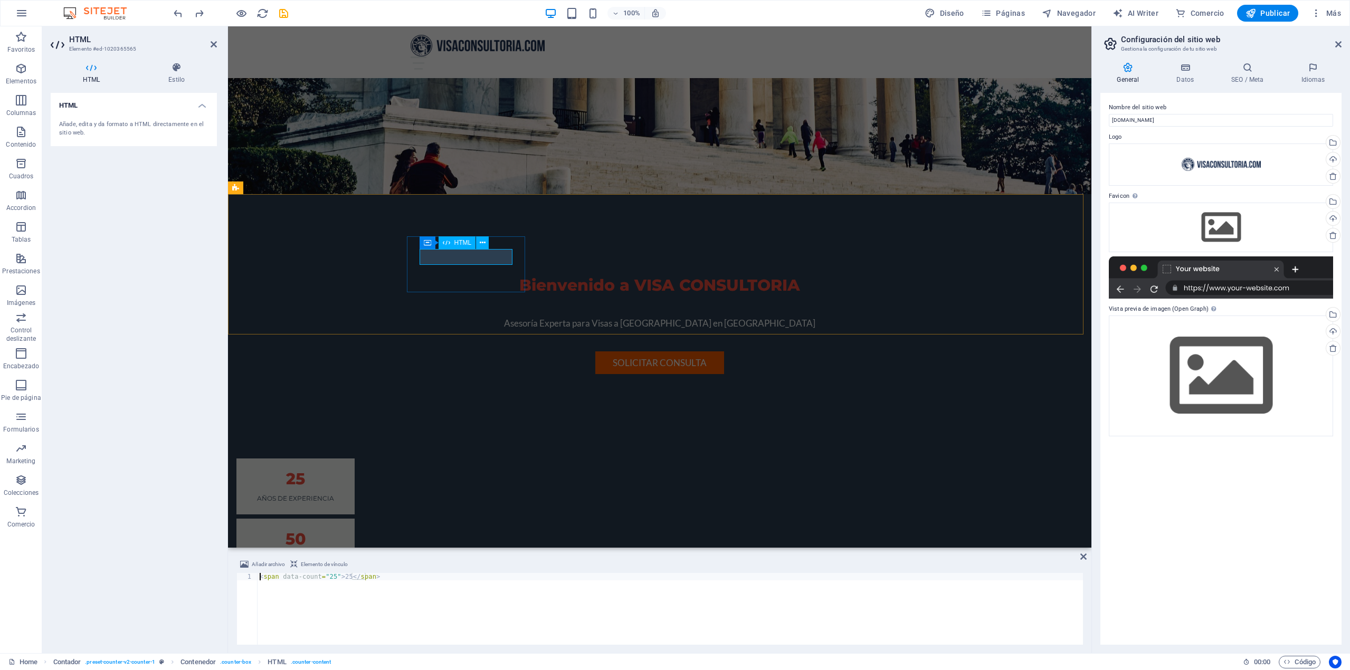
click at [342, 471] on div "25" at bounding box center [295, 479] width 93 height 16
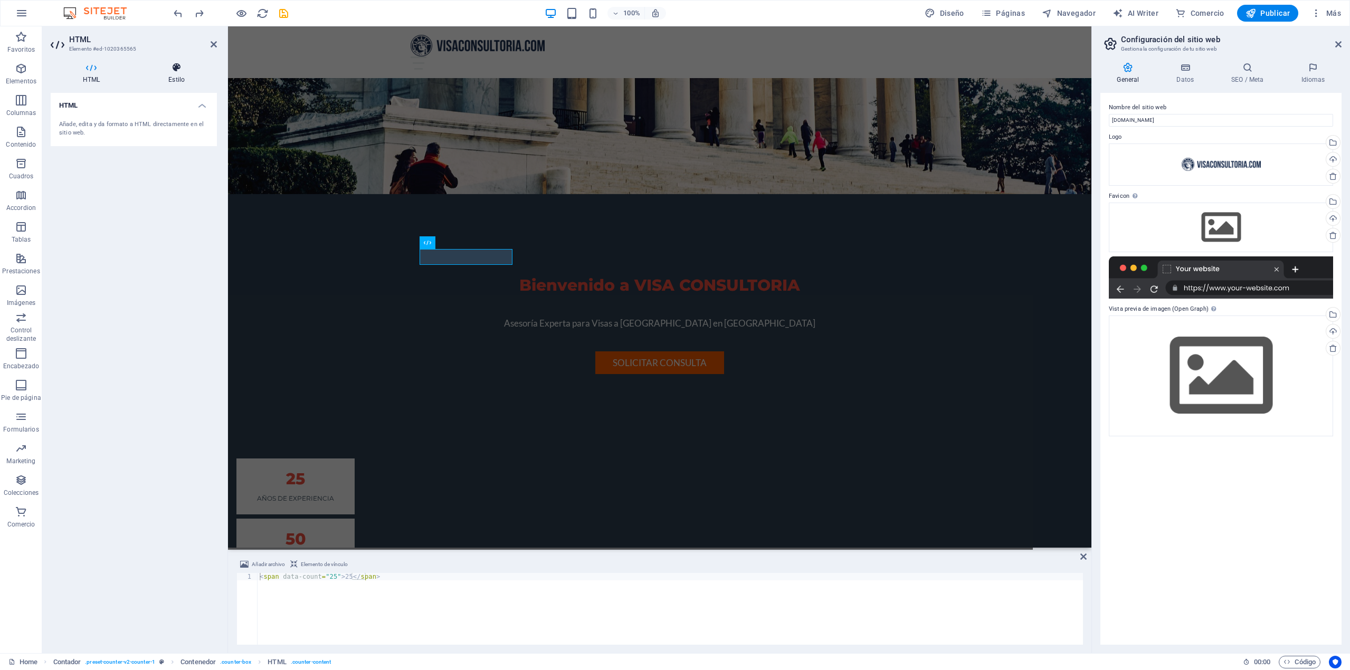
click at [174, 72] on icon at bounding box center [176, 67] width 81 height 11
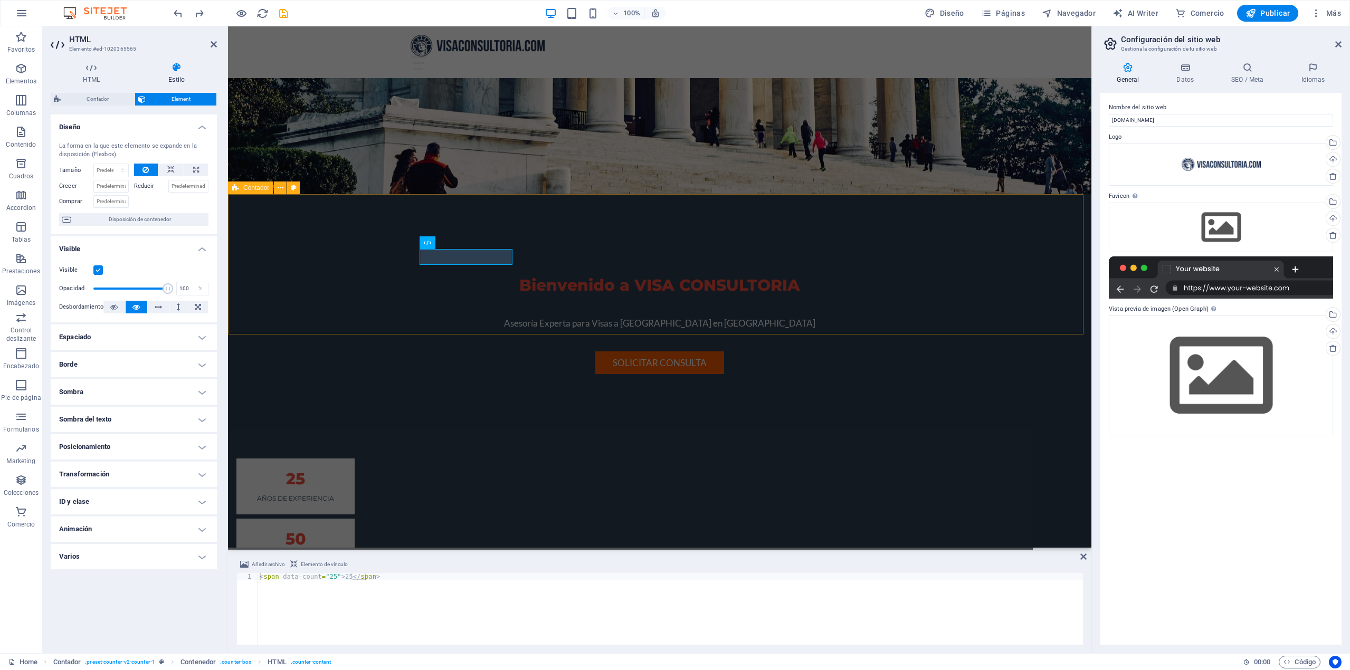
click at [377, 416] on div "25 Años de experiencia 50 Clientes atendidos 75 Casos exitosos 100 Consultas gr…" at bounding box center [659, 576] width 863 height 321
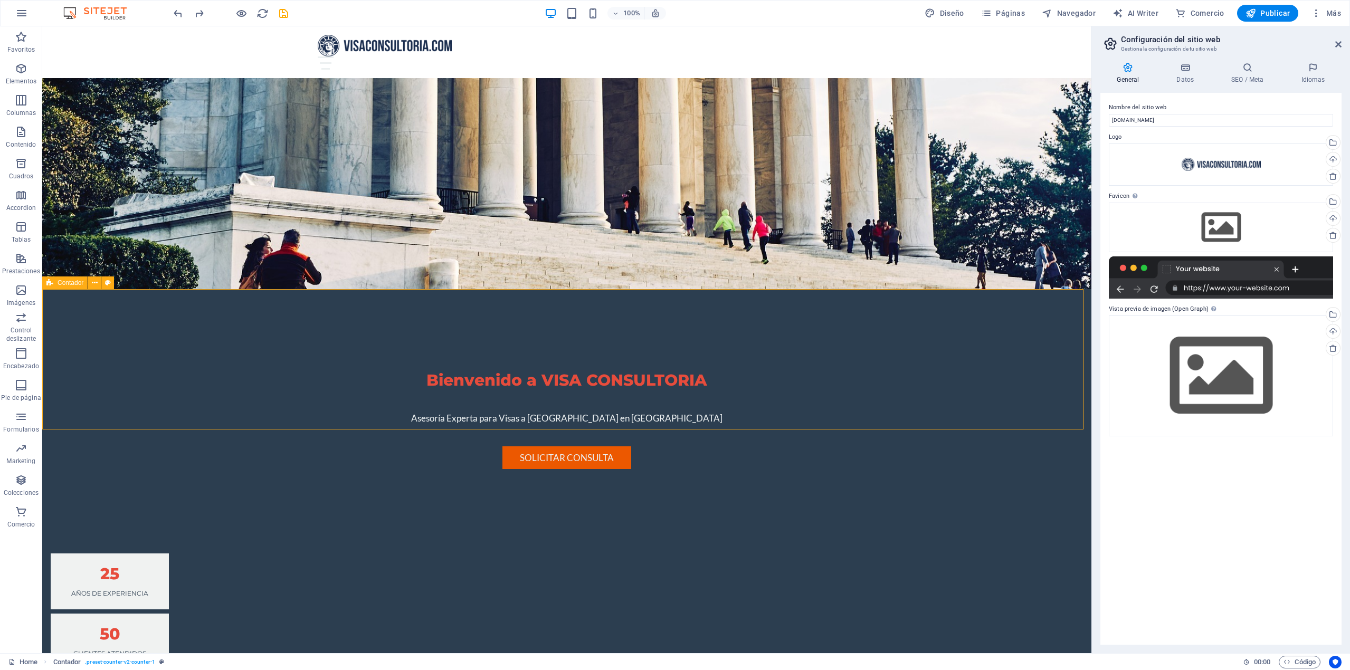
click at [64, 284] on span "Contador" at bounding box center [71, 283] width 26 height 6
click at [94, 289] on button at bounding box center [94, 282] width 13 height 13
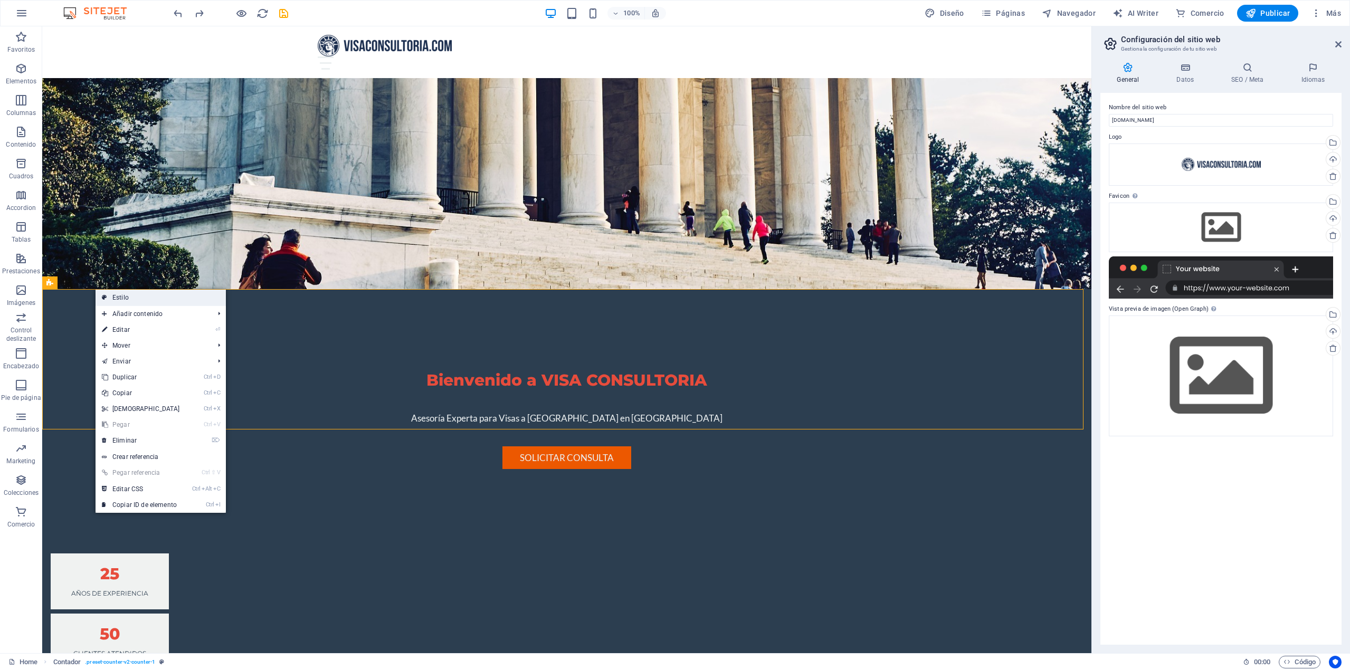
click at [107, 298] on link "Estilo" at bounding box center [161, 298] width 130 height 16
select select "rem"
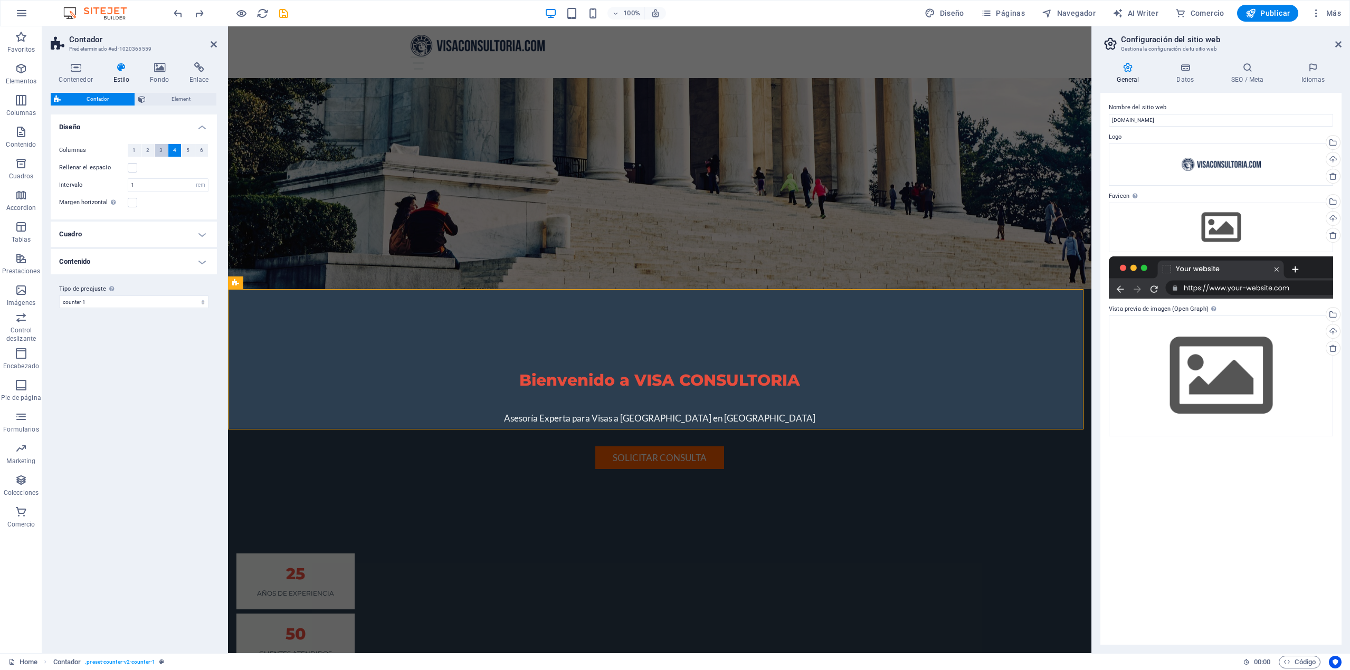
click at [160, 152] on span "3" at bounding box center [160, 150] width 3 height 13
click at [204, 263] on h4 "Contenido" at bounding box center [134, 261] width 166 height 25
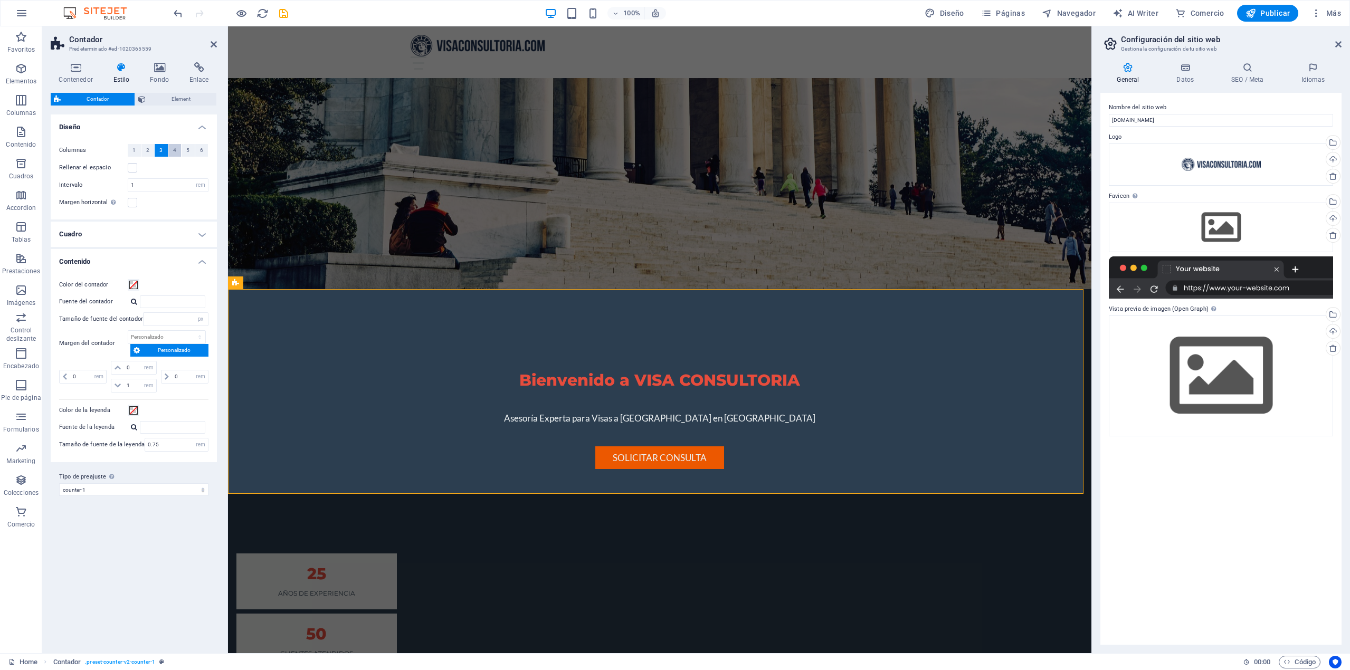
click at [174, 151] on span "4" at bounding box center [174, 150] width 3 height 13
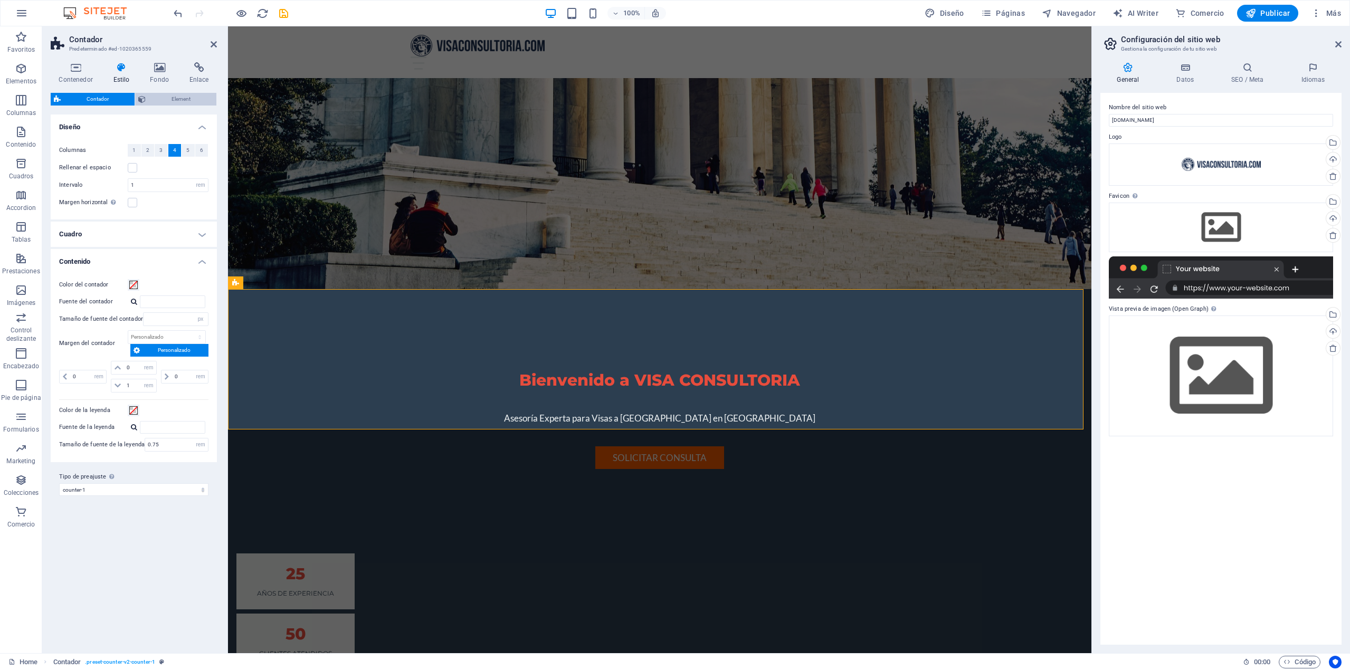
click at [178, 101] on span "Element" at bounding box center [181, 99] width 64 height 13
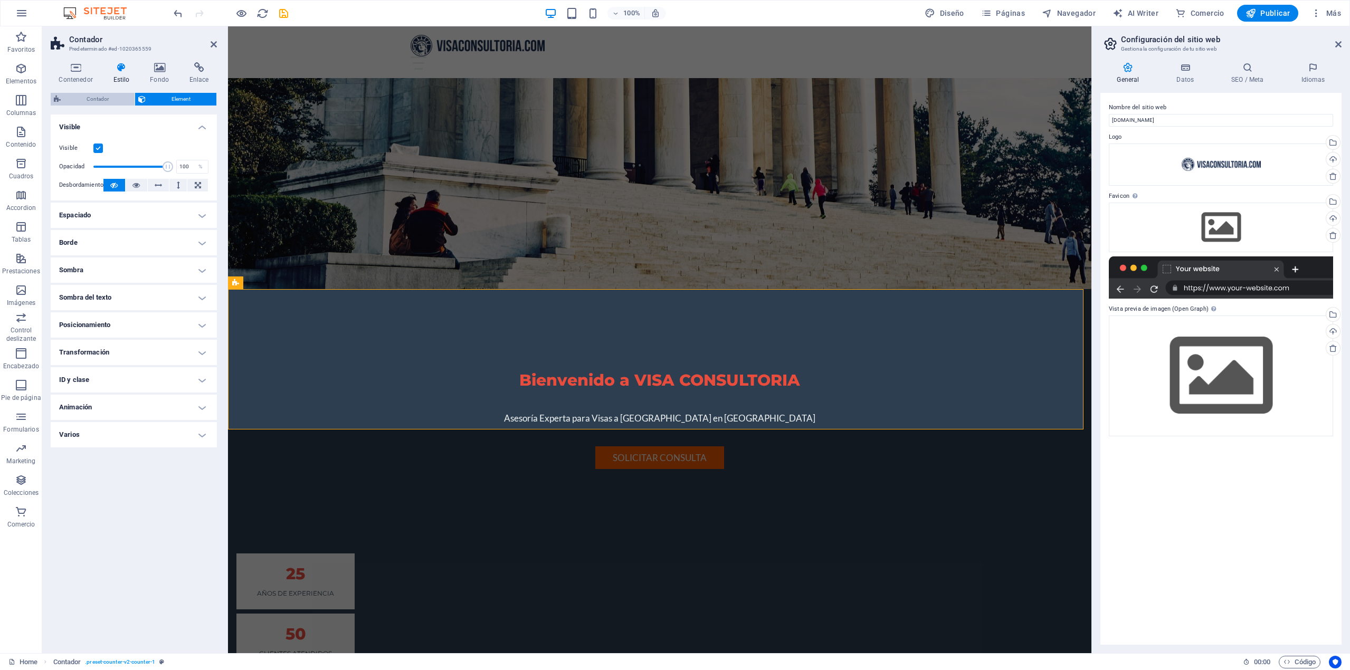
click at [78, 93] on span "Contador" at bounding box center [98, 99] width 68 height 13
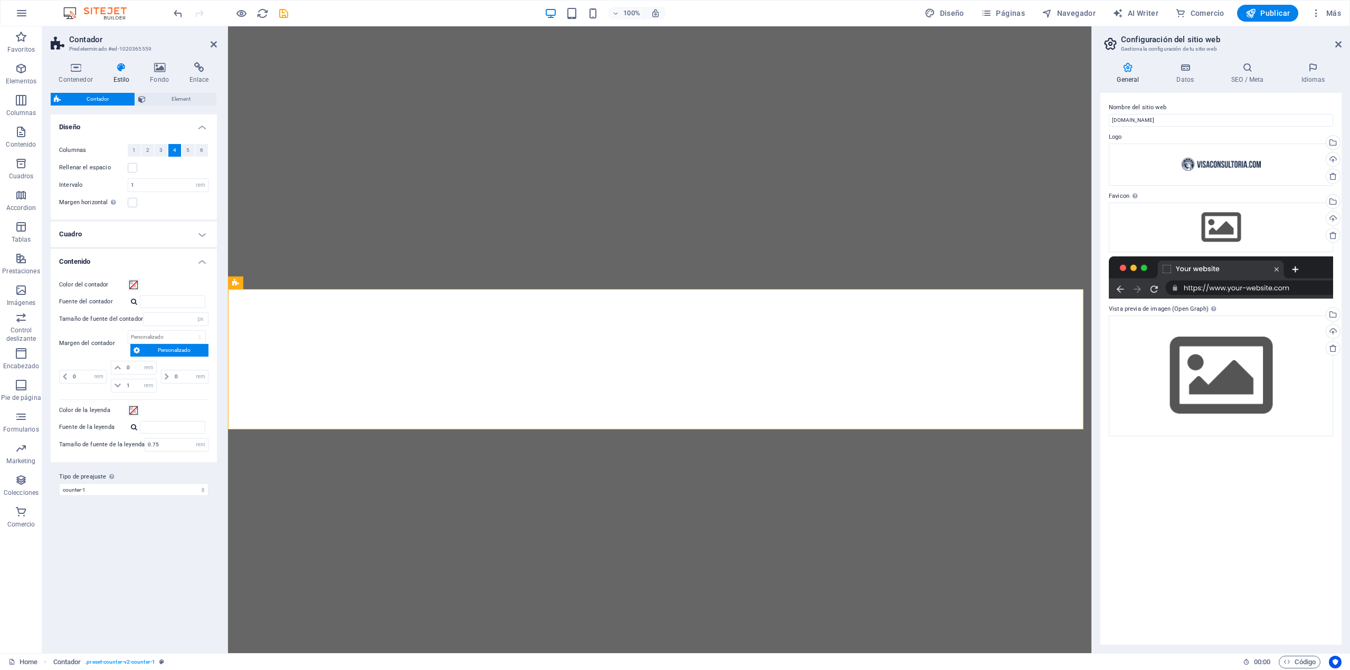
select select "rem"
select select "px"
select select "rem"
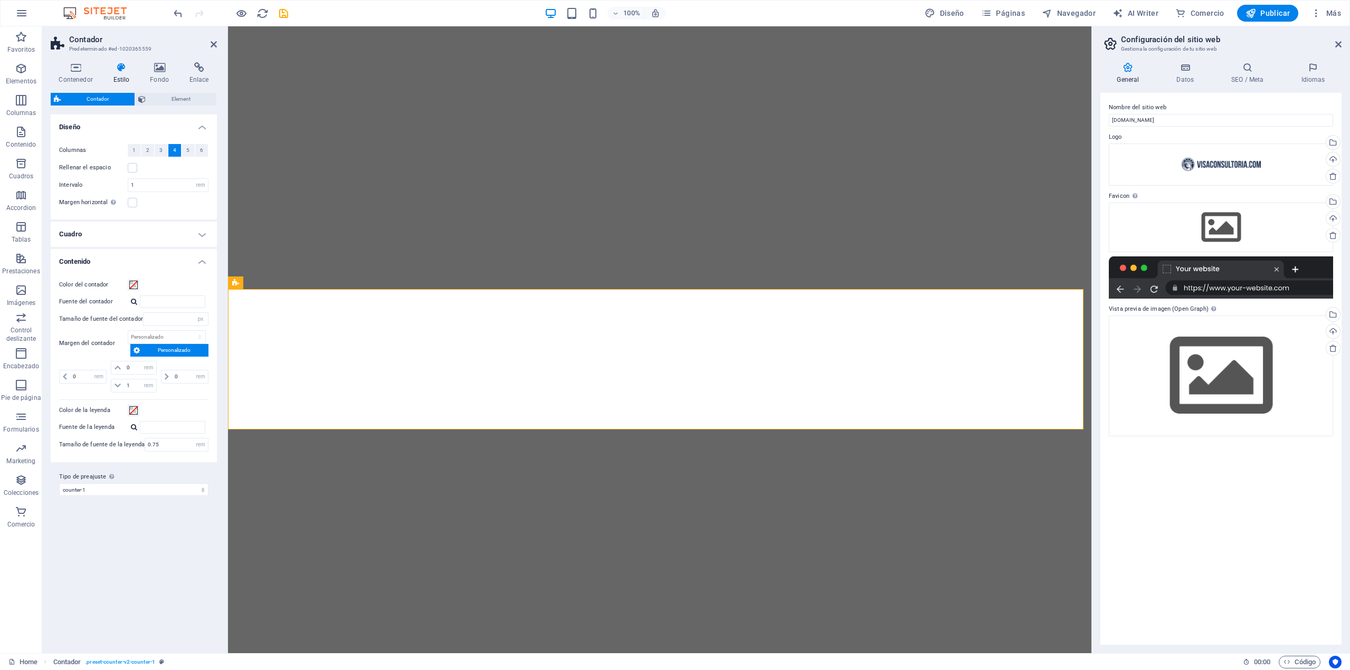
select select "rem"
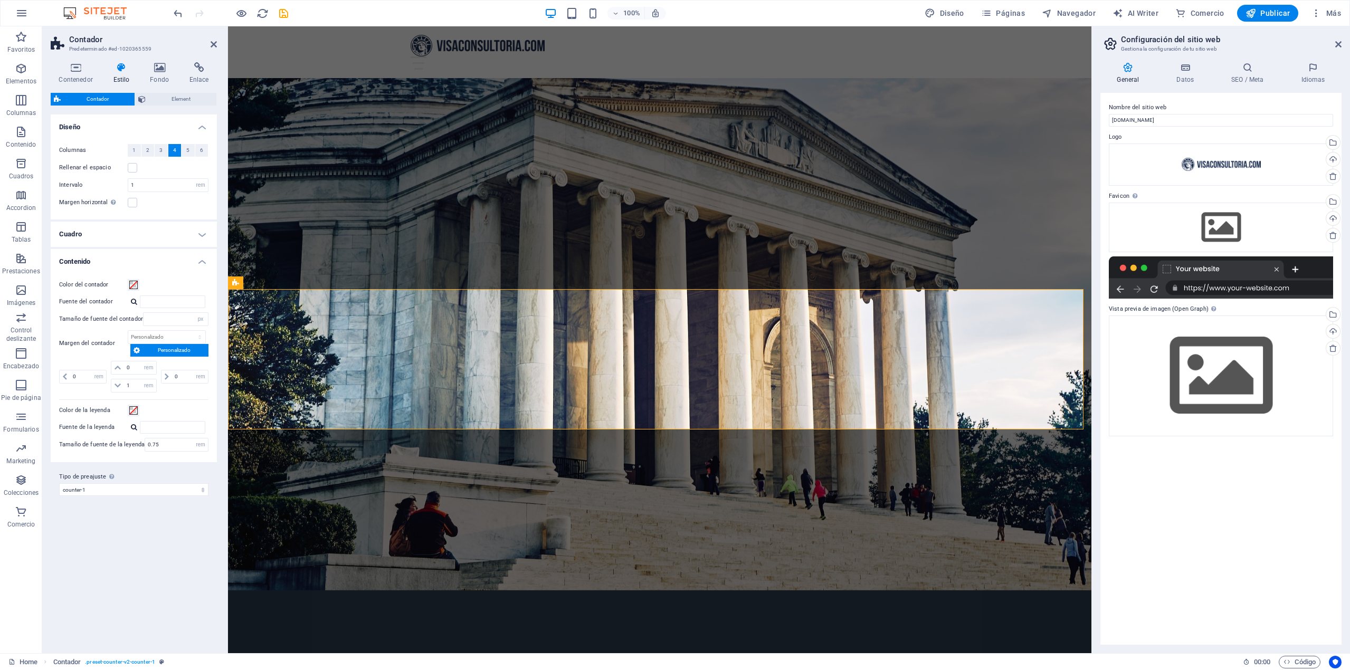
scroll to position [301, 0]
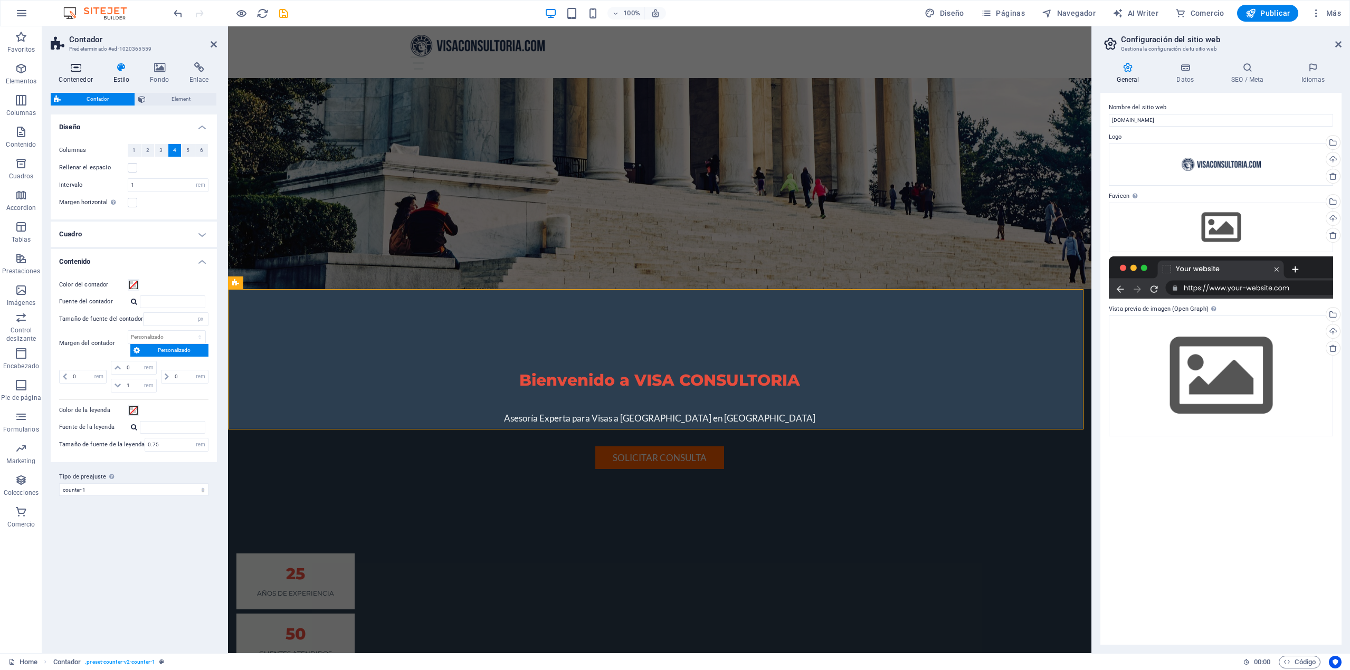
drag, startPoint x: 0, startPoint y: 0, endPoint x: 73, endPoint y: 80, distance: 107.9
click at [73, 80] on h4 "Contenedor" at bounding box center [78, 73] width 54 height 22
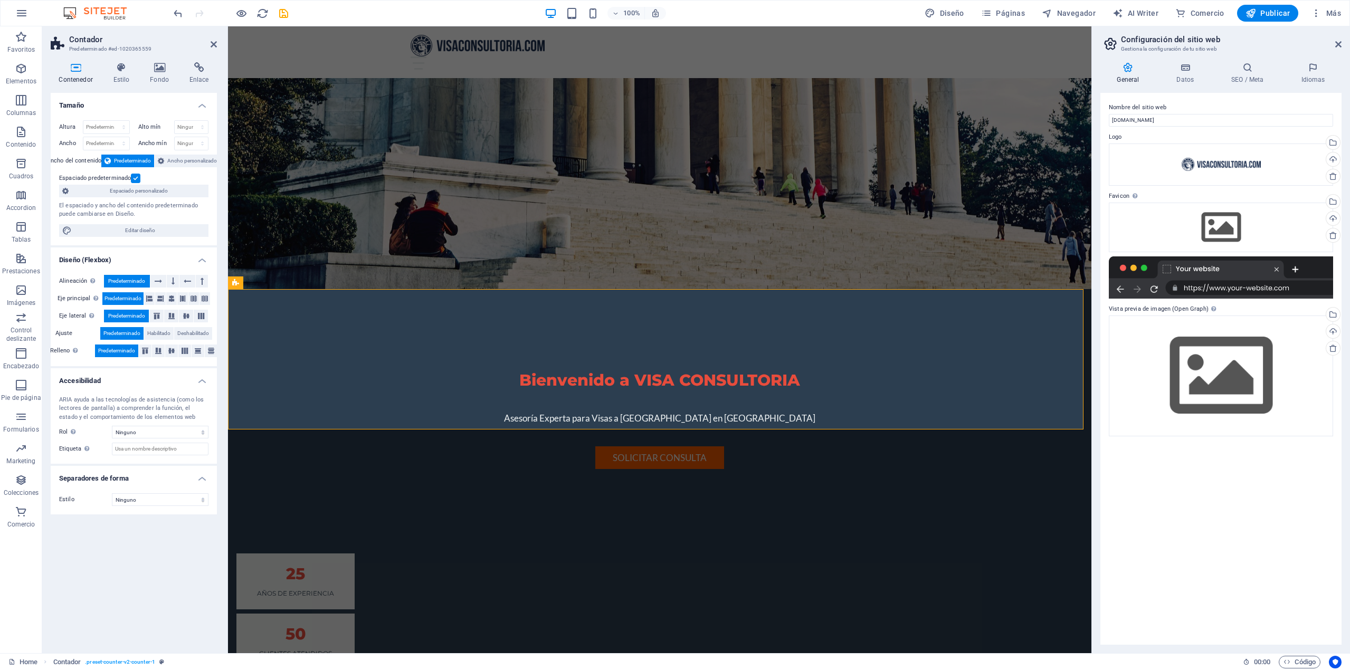
click at [73, 80] on h4 "Contenedor" at bounding box center [78, 73] width 54 height 22
click at [465, 339] on span "HTML" at bounding box center [462, 338] width 17 height 6
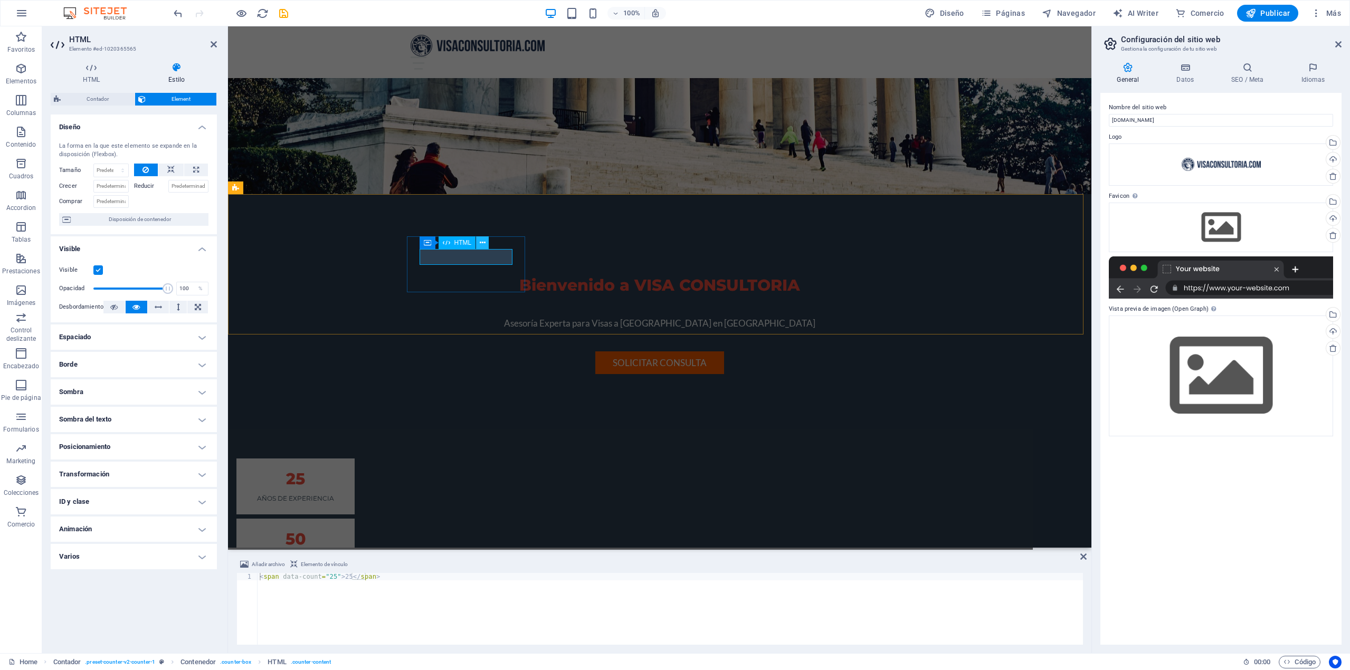
click at [487, 244] on button at bounding box center [482, 242] width 13 height 13
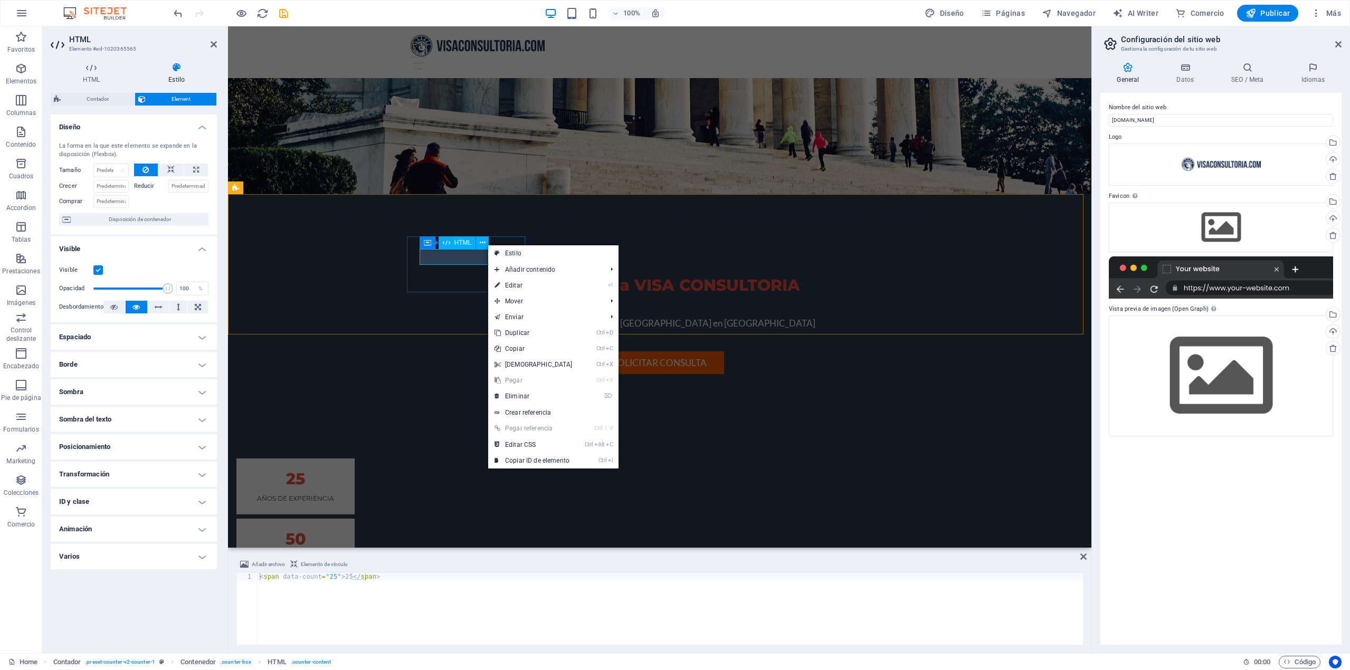
click at [342, 471] on div "25" at bounding box center [295, 479] width 93 height 16
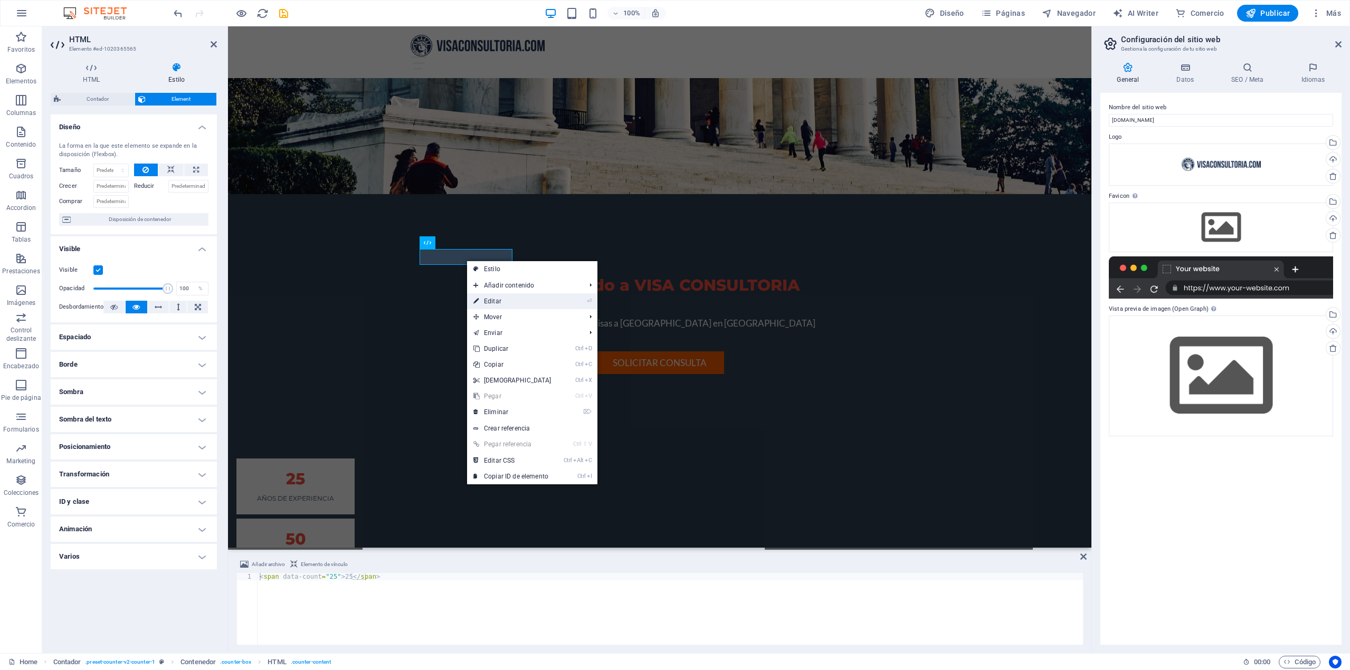
click at [483, 301] on link "⏎ Editar" at bounding box center [512, 301] width 91 height 16
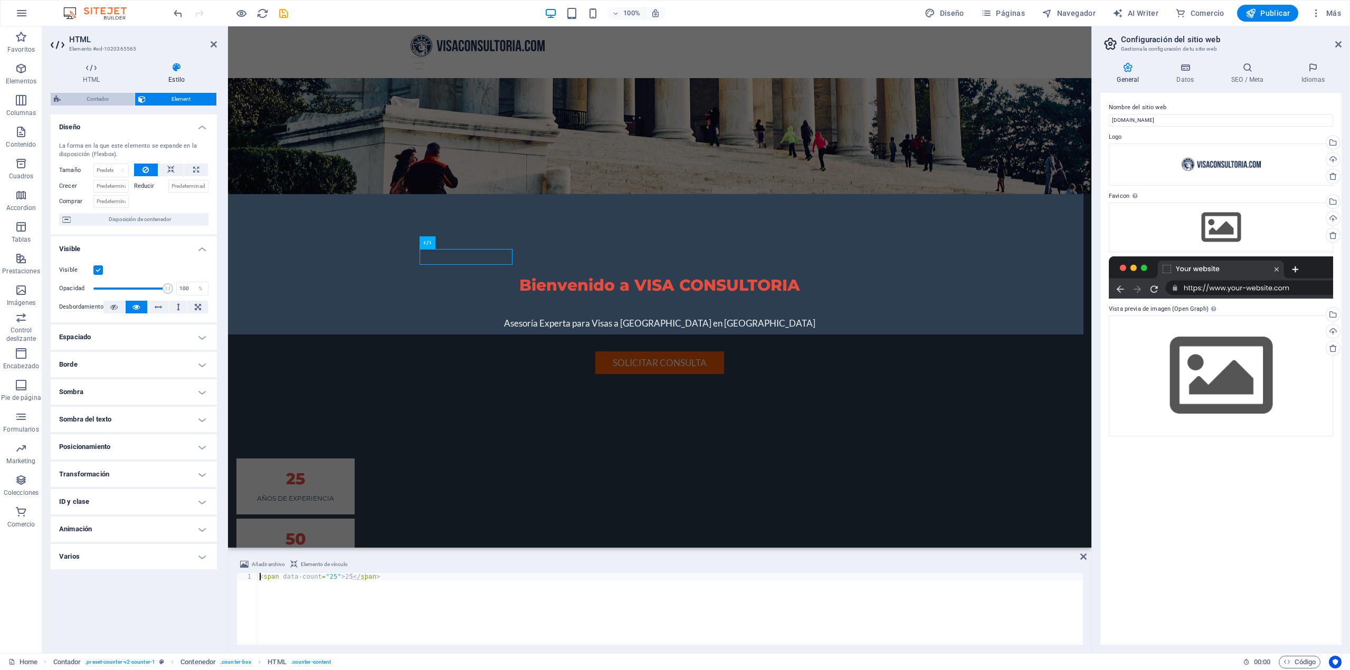
click at [94, 100] on span "Contador" at bounding box center [98, 99] width 68 height 13
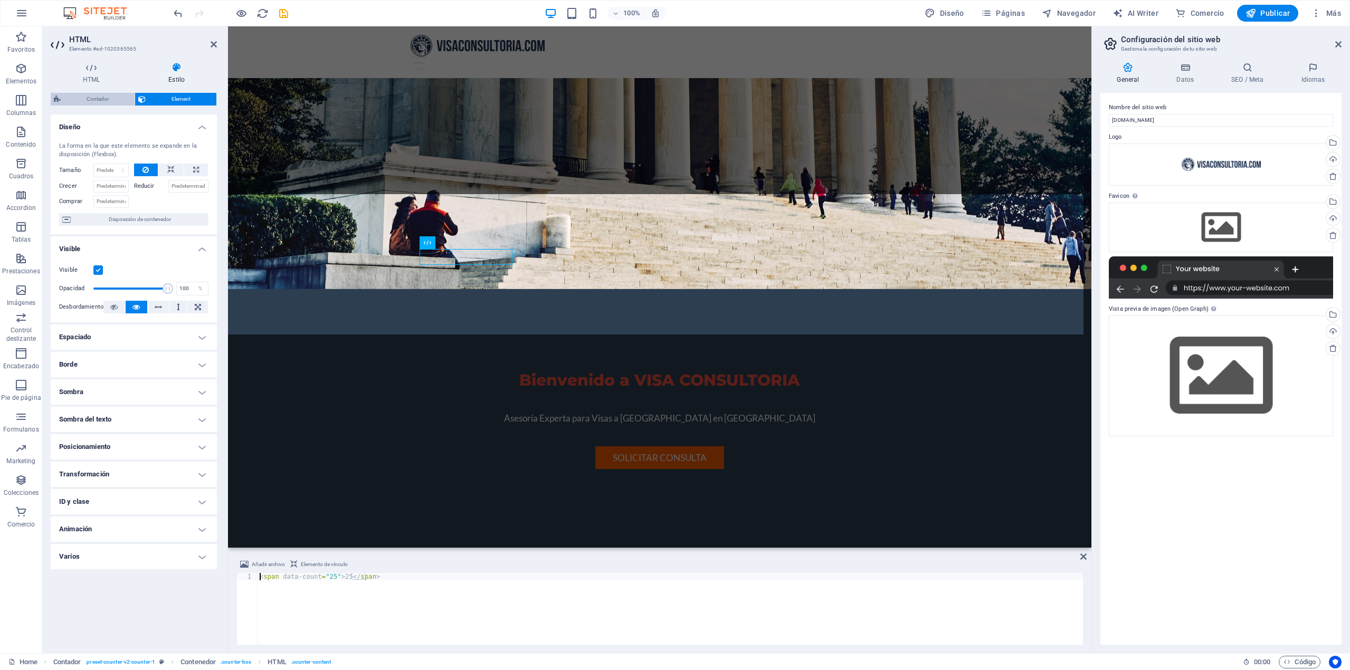
select select "rem"
select select "px"
select select "rem"
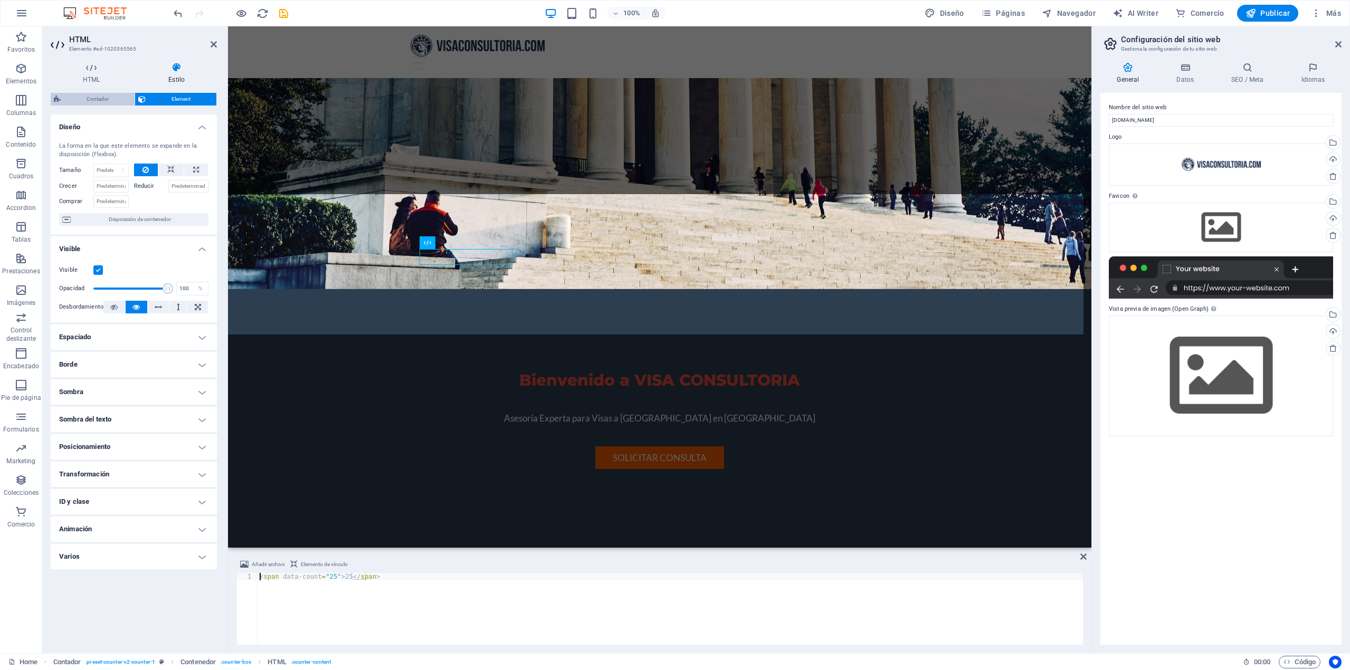
select select "rem"
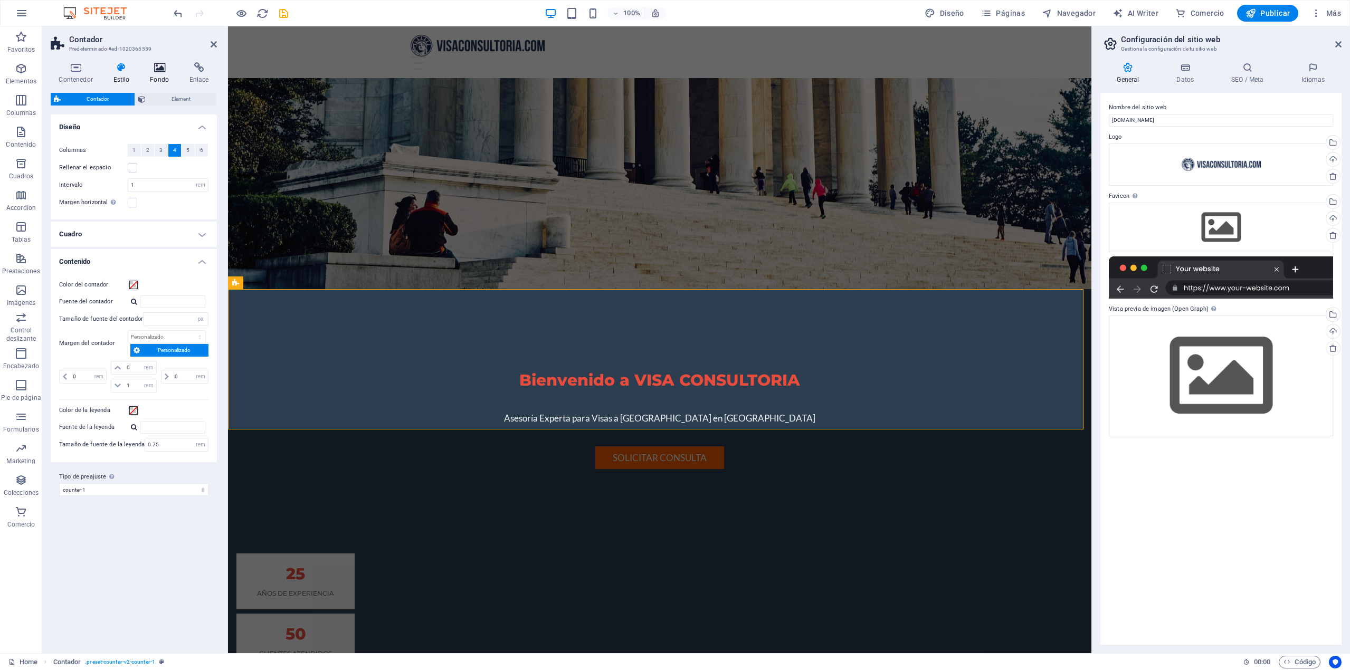
click at [173, 75] on h4 "Fondo" at bounding box center [162, 73] width 40 height 22
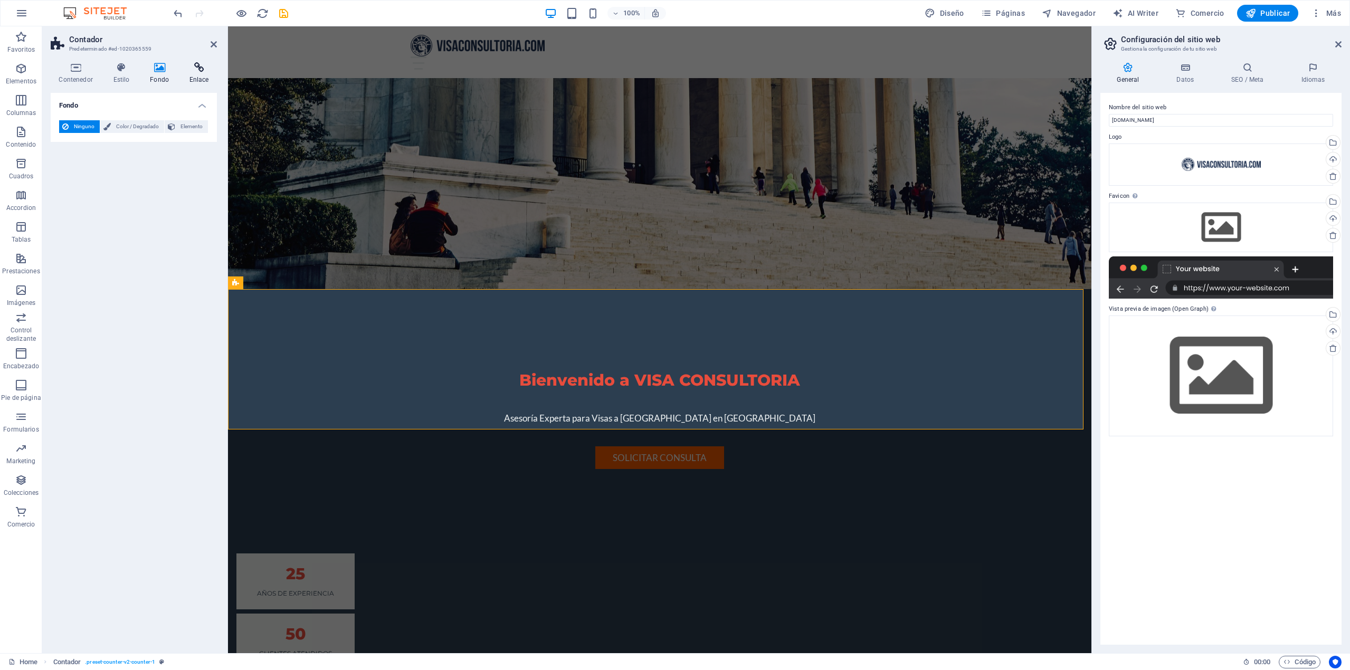
click at [205, 74] on h4 "Enlace" at bounding box center [199, 73] width 36 height 22
click at [447, 511] on div "25 Años de experiencia 50 Clientes atendidos 75 Casos exitosos 100 Consultas gr…" at bounding box center [659, 671] width 863 height 321
click at [355, 553] on div "25 Años de experiencia" at bounding box center [295, 581] width 118 height 56
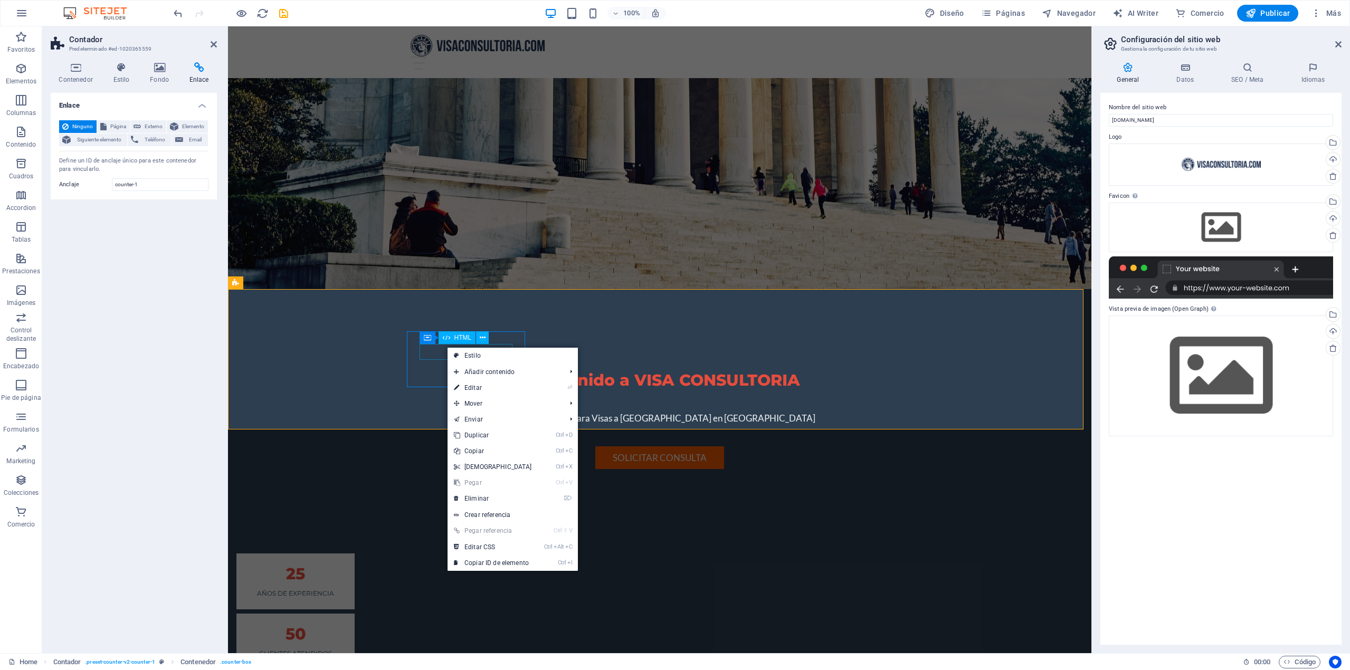
click at [440, 342] on div "HTML" at bounding box center [456, 337] width 37 height 13
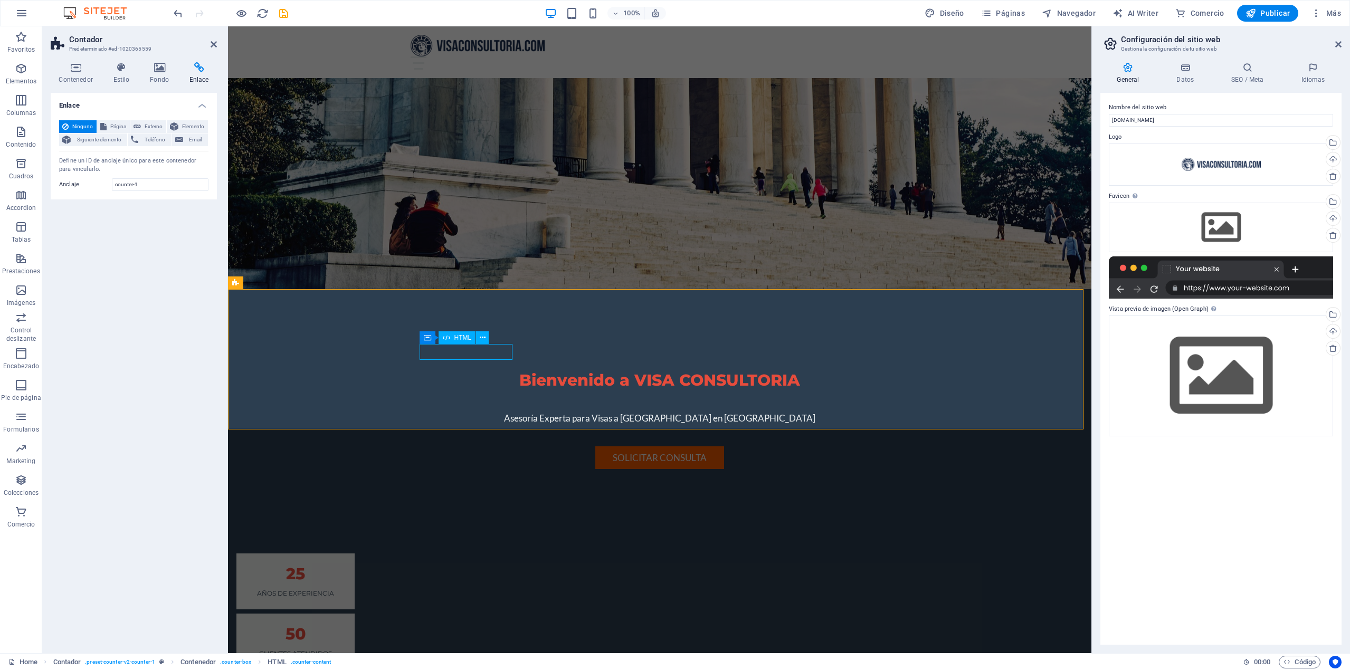
click at [445, 339] on icon at bounding box center [446, 337] width 7 height 13
click at [117, 129] on span "Página" at bounding box center [118, 126] width 17 height 13
select select
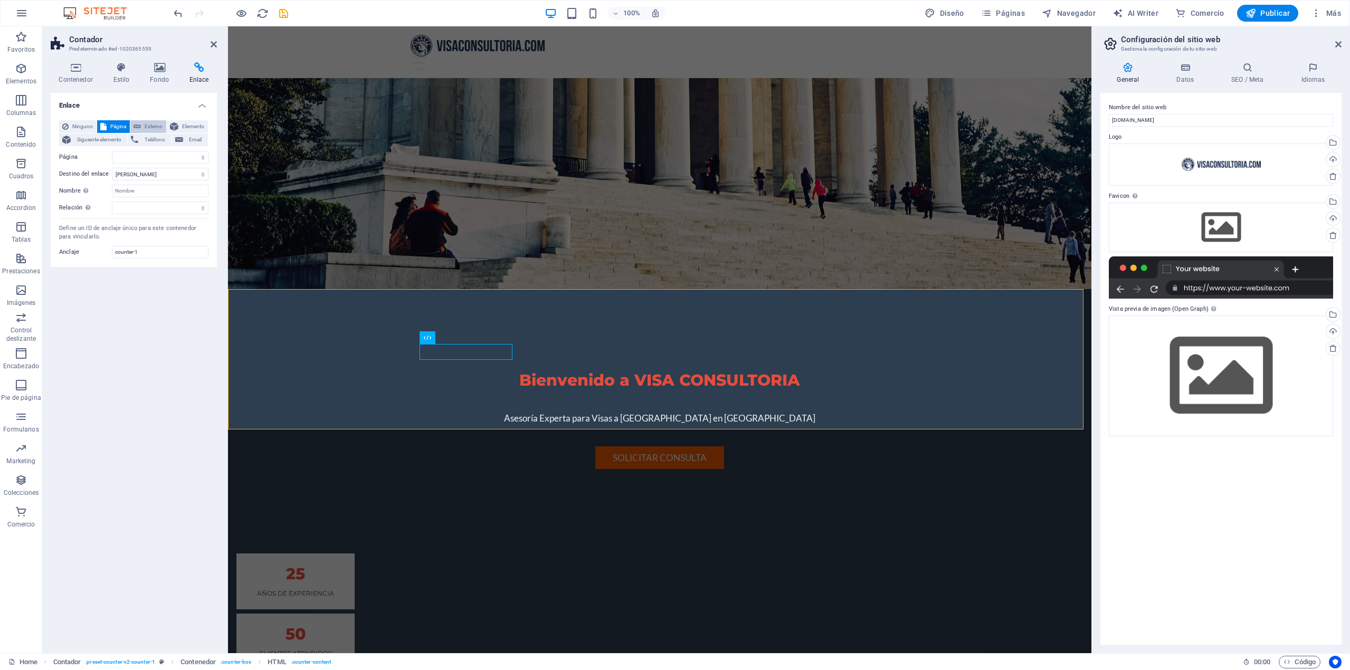
click at [145, 129] on span "Externo" at bounding box center [153, 126] width 19 height 13
select select "blank"
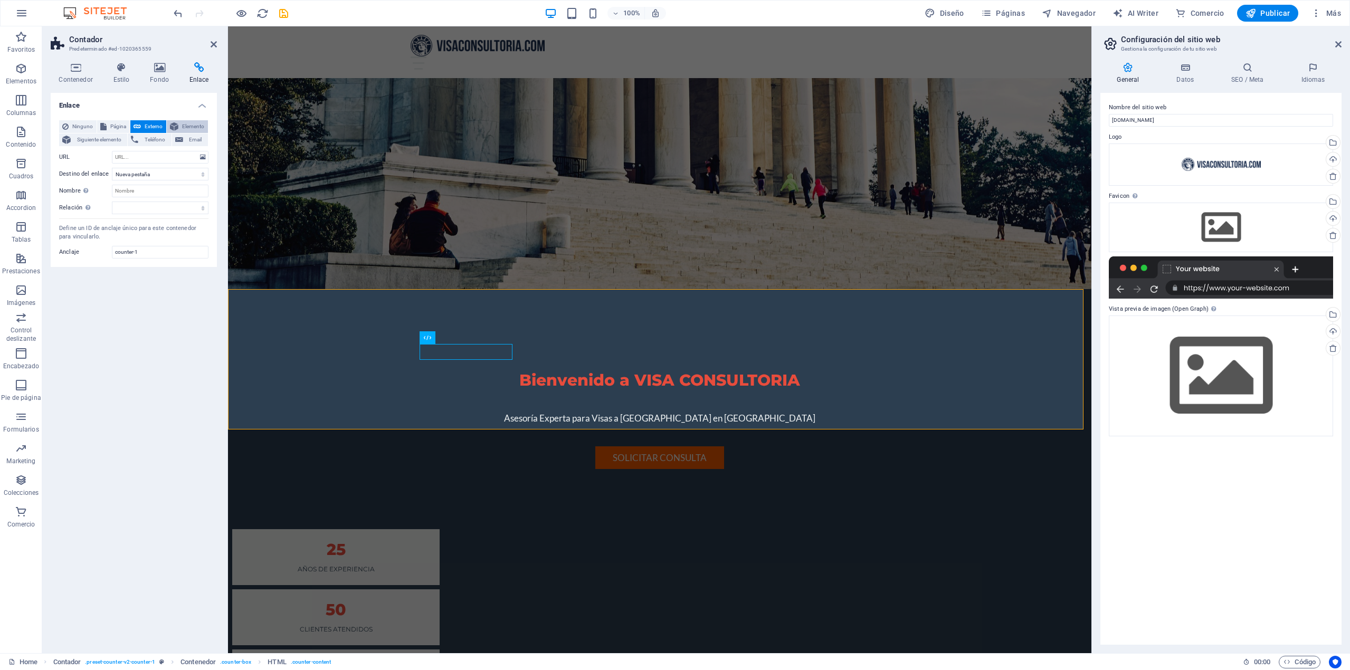
click at [172, 129] on icon at bounding box center [174, 126] width 8 height 13
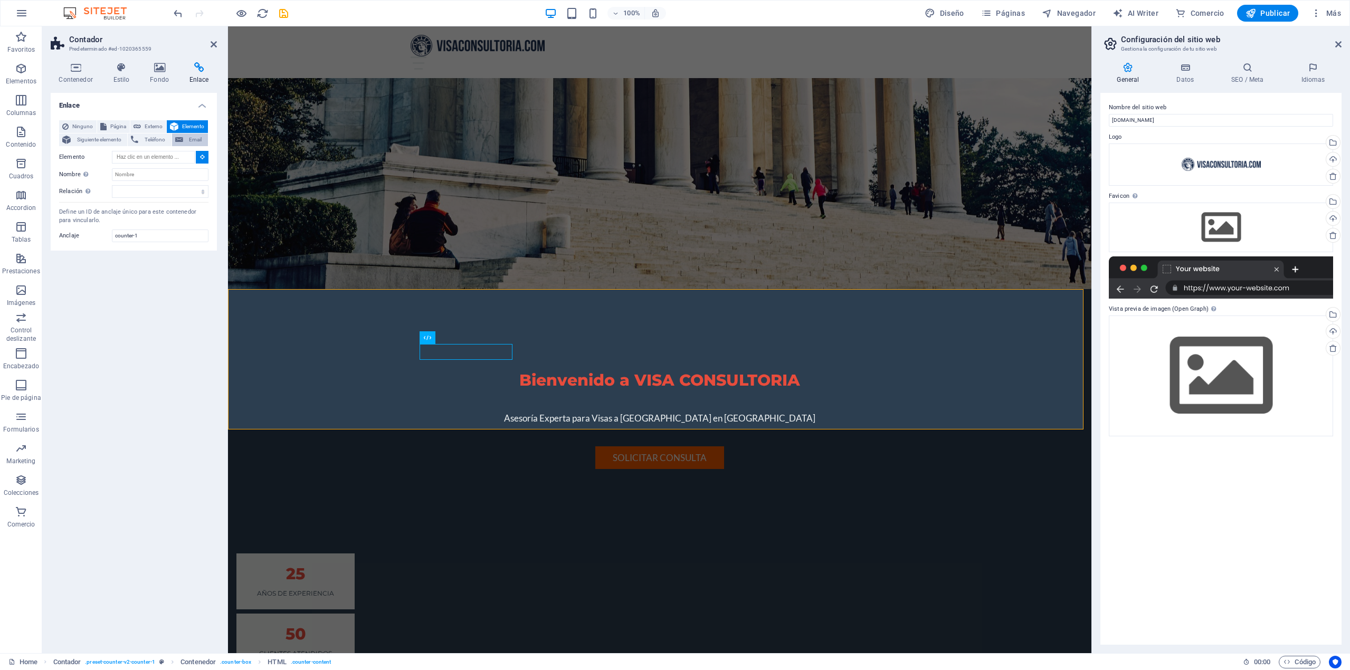
click at [182, 139] on icon at bounding box center [179, 139] width 8 height 13
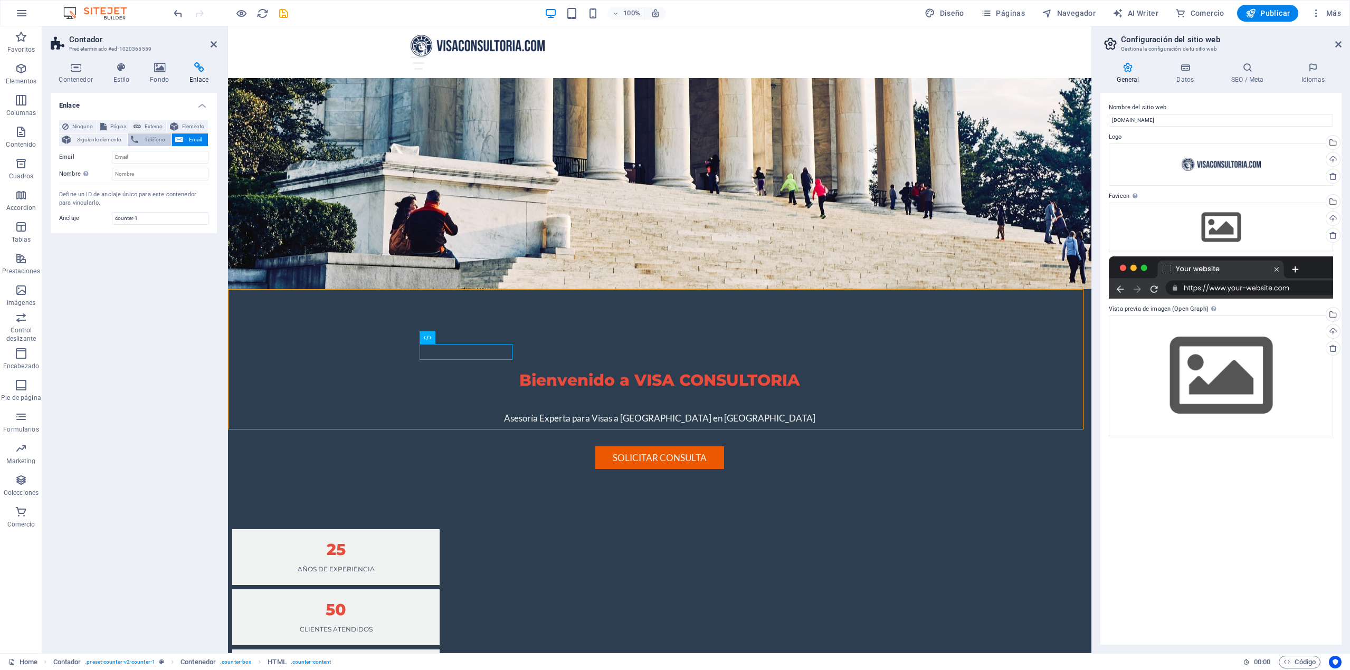
click at [158, 137] on span "Teléfono" at bounding box center [154, 139] width 26 height 13
click at [116, 138] on span "Siguiente elemento" at bounding box center [99, 139] width 50 height 13
click at [73, 126] on span "Ninguno" at bounding box center [83, 126] width 22 height 13
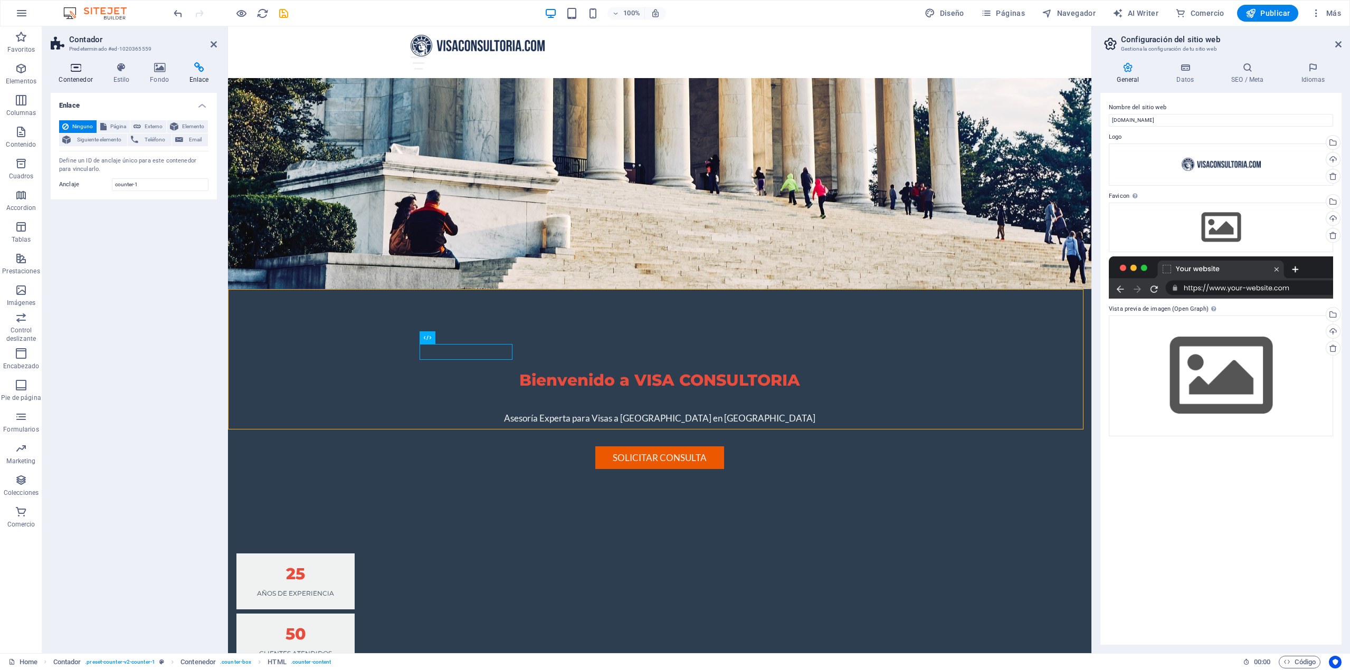
click at [75, 74] on h4 "Contenedor" at bounding box center [78, 73] width 54 height 22
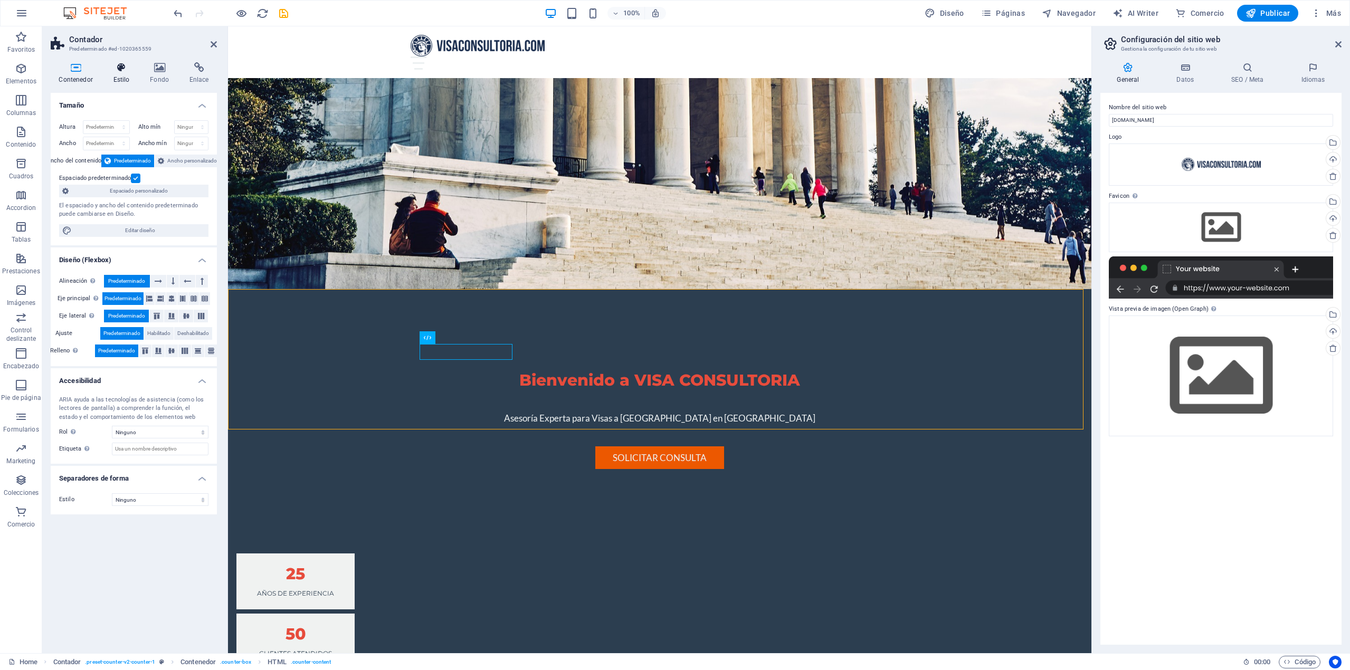
click at [121, 69] on icon at bounding box center [121, 67] width 33 height 11
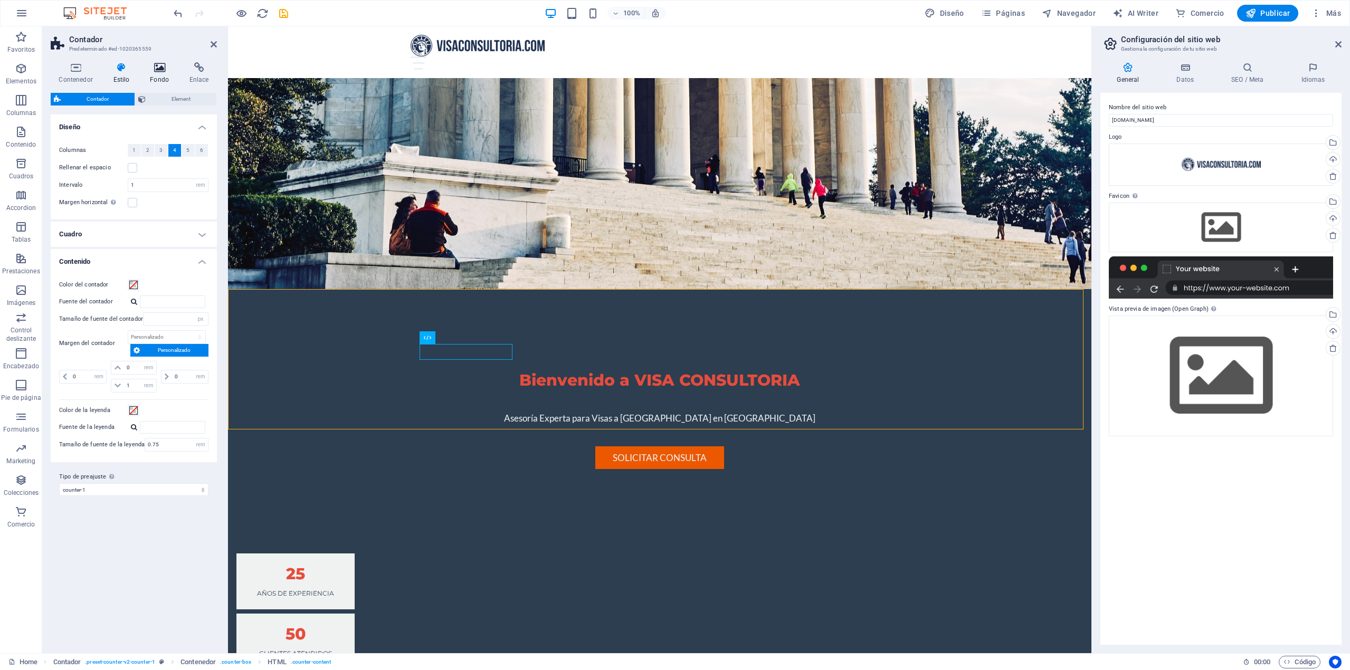
click at [150, 76] on h4 "Fondo" at bounding box center [162, 73] width 40 height 22
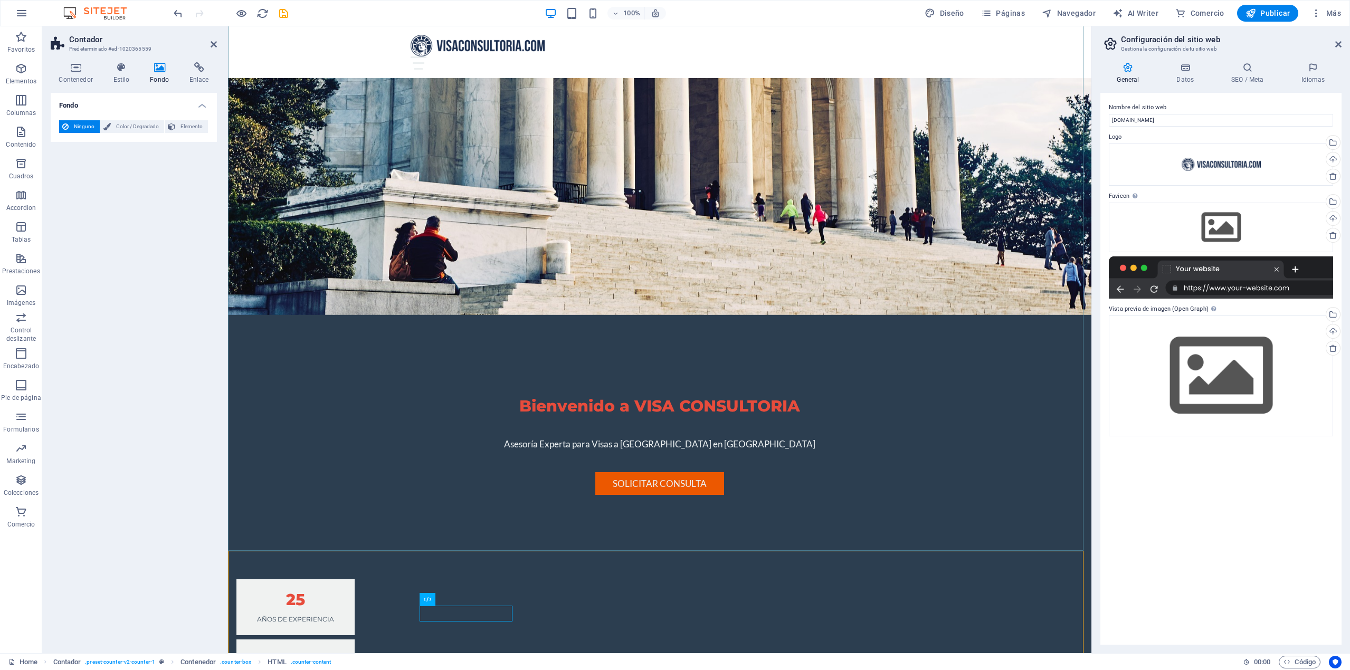
scroll to position [317, 0]
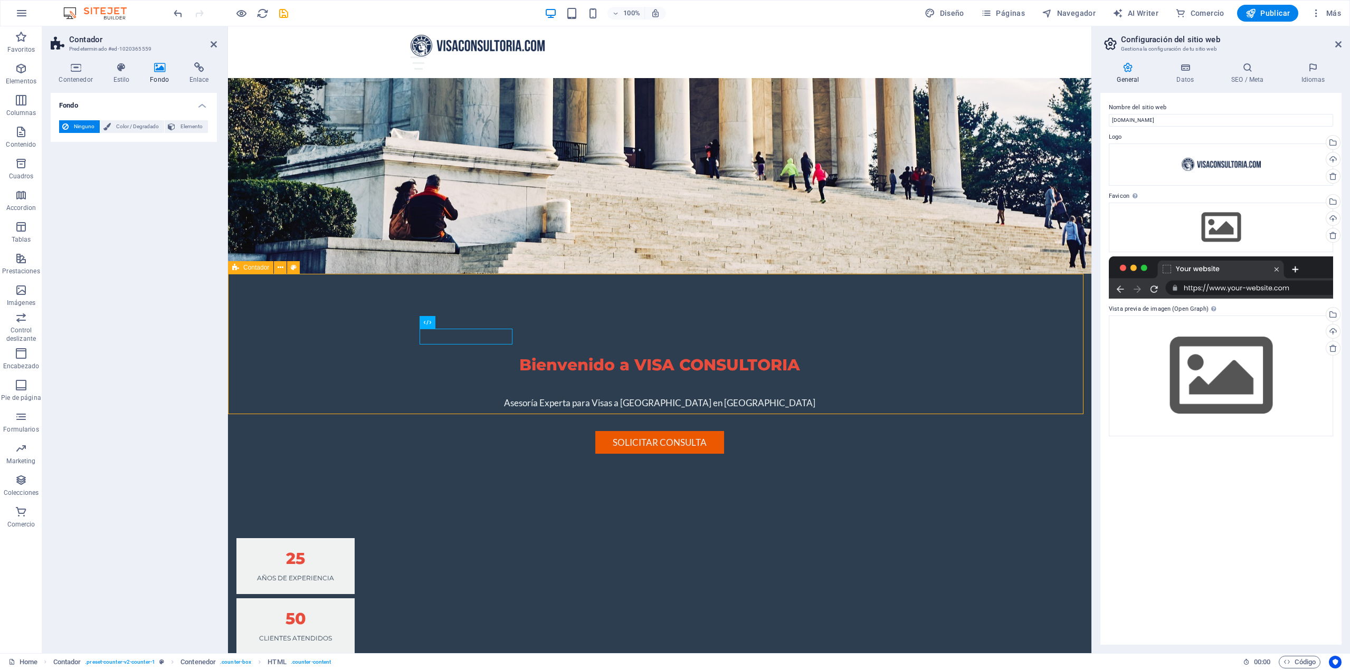
click at [509, 496] on div "25 Años de experiencia 50 Clientes atendidos 75 Casos exitosos 100 Consultas gr…" at bounding box center [659, 656] width 863 height 321
click at [570, 307] on span "Contenedor" at bounding box center [565, 310] width 33 height 6
click at [588, 310] on button at bounding box center [593, 309] width 13 height 13
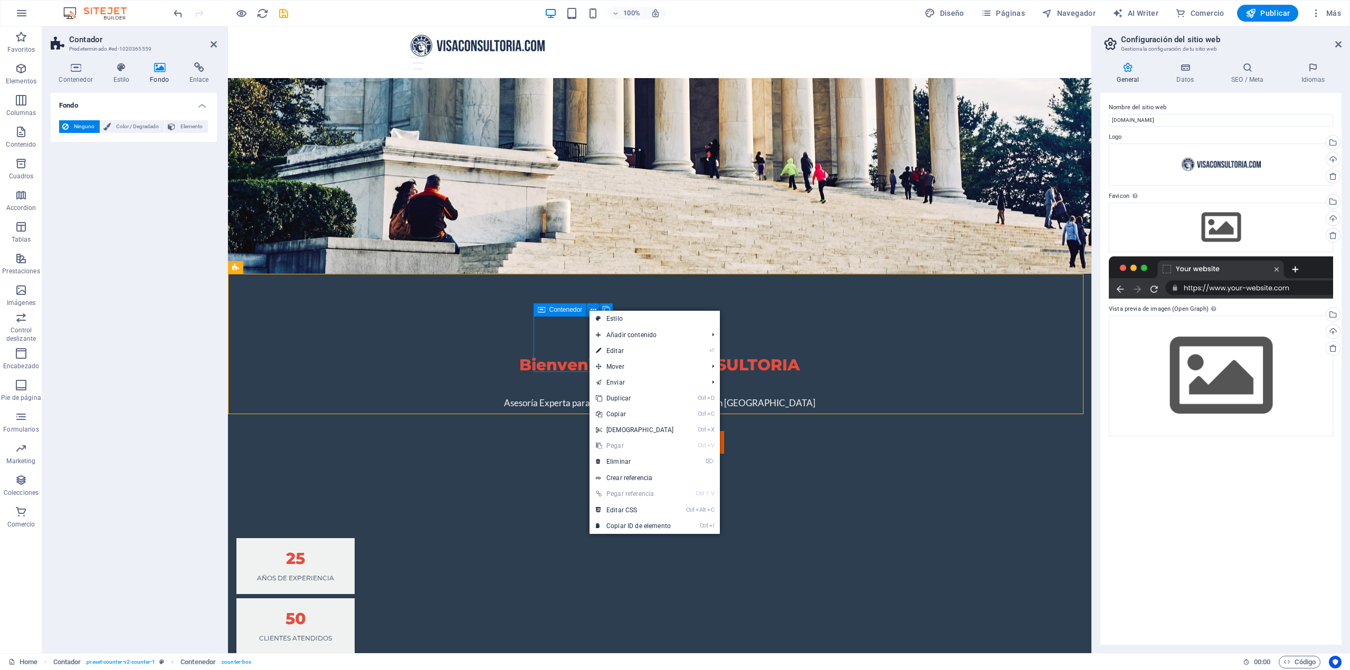
click at [355, 598] on div "50 Clientes atendidos" at bounding box center [295, 626] width 118 height 56
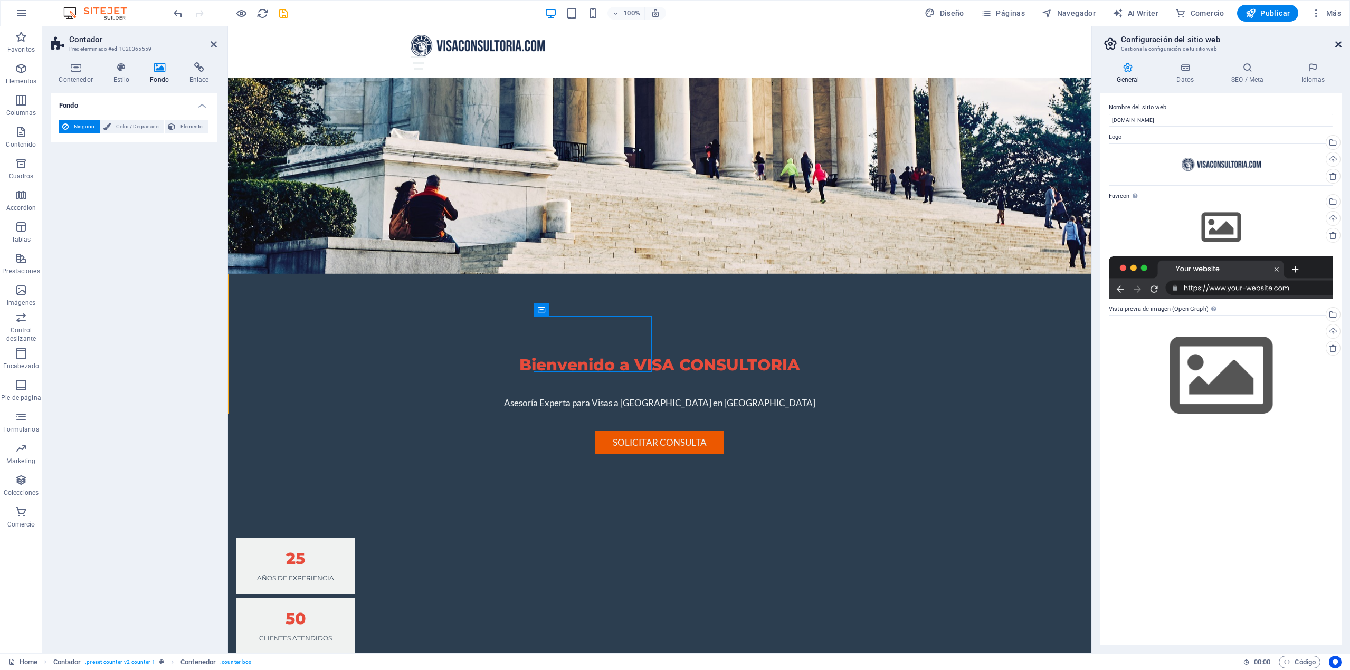
click at [1337, 42] on icon at bounding box center [1338, 44] width 6 height 8
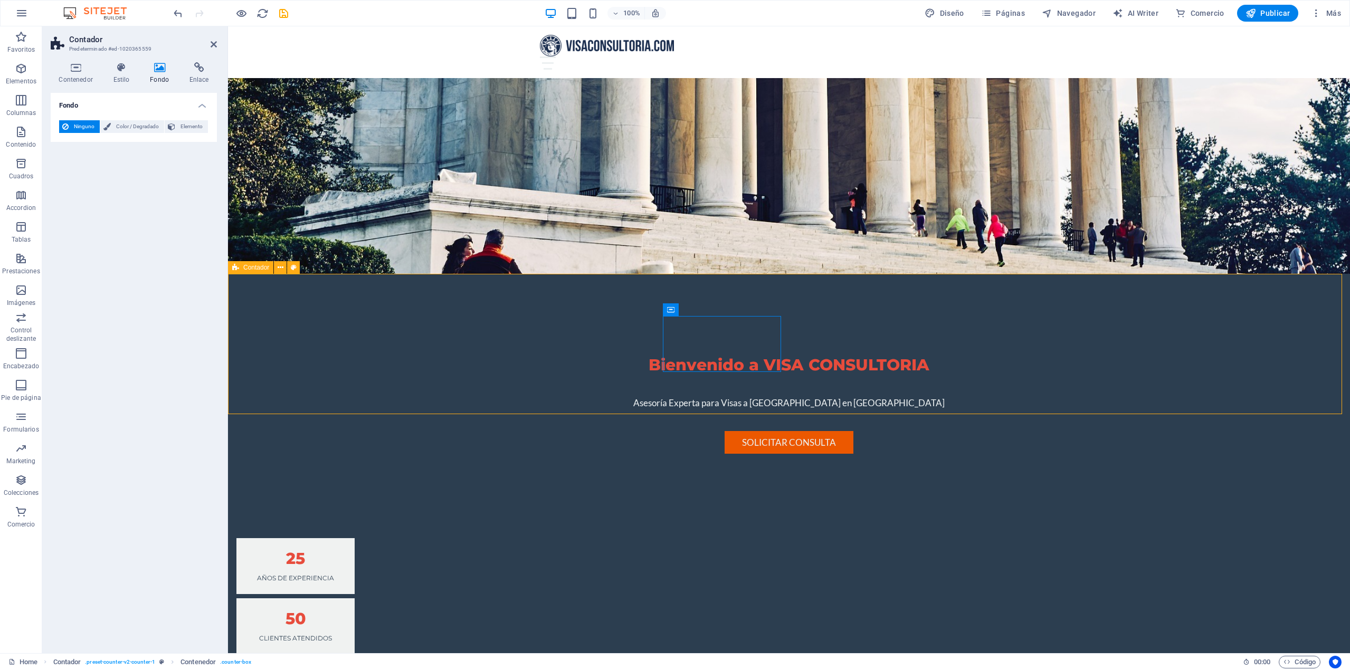
click at [782, 496] on div "25 Años de experiencia 50 Clientes atendidos 75 Casos exitosos 100 Consultas gr…" at bounding box center [789, 656] width 1122 height 321
click at [342, 611] on div "50" at bounding box center [295, 619] width 93 height 16
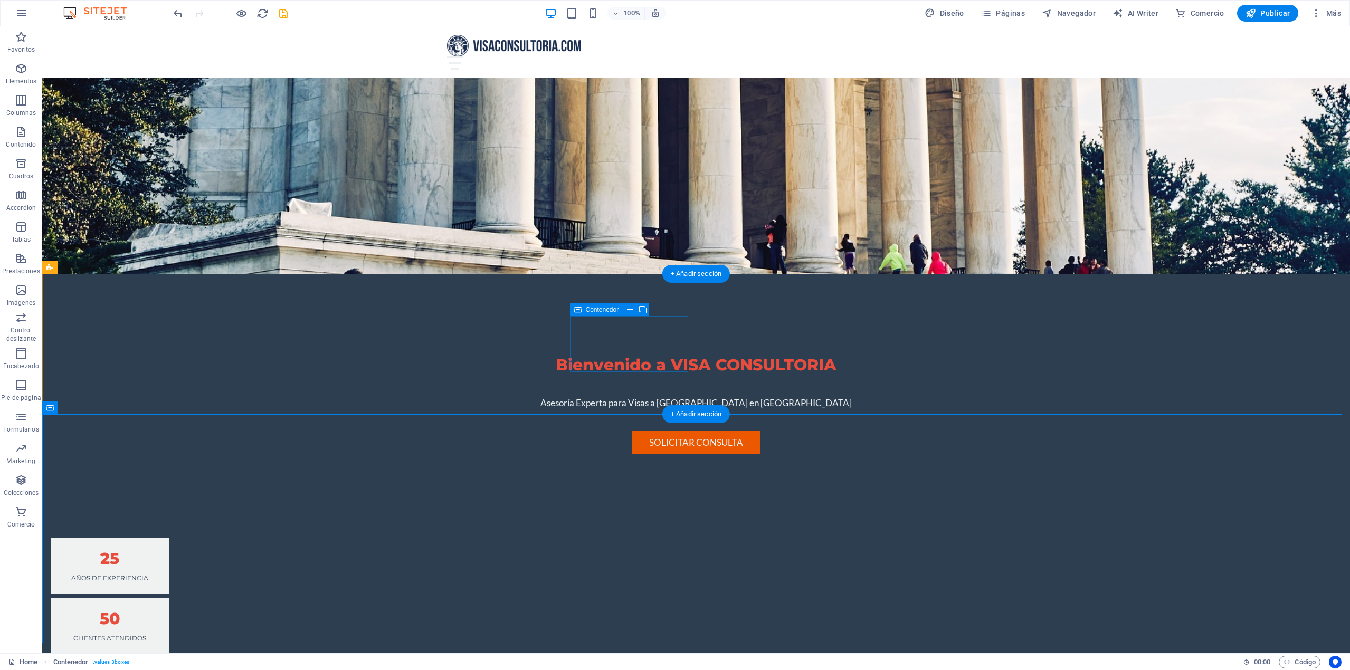
click at [169, 598] on div "50 Clientes atendidos" at bounding box center [110, 626] width 118 height 56
click at [156, 611] on div "50" at bounding box center [109, 619] width 93 height 16
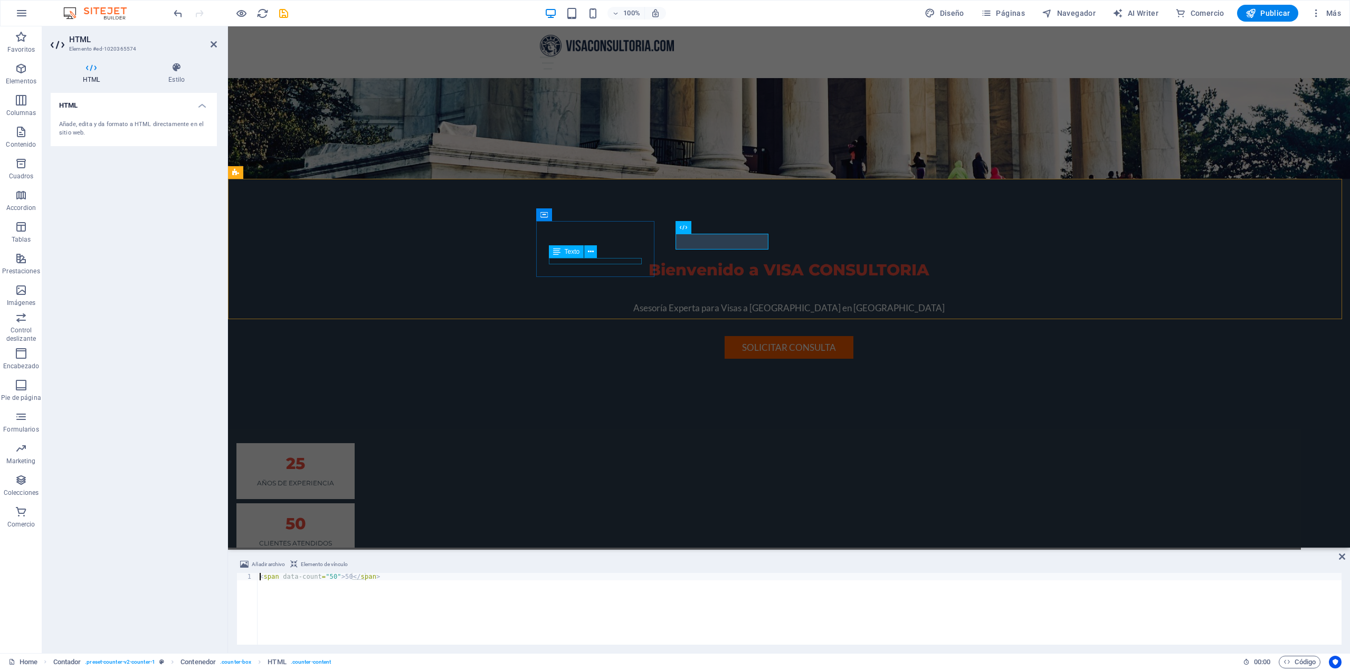
click at [342, 480] on div "Años de experiencia" at bounding box center [295, 483] width 93 height 6
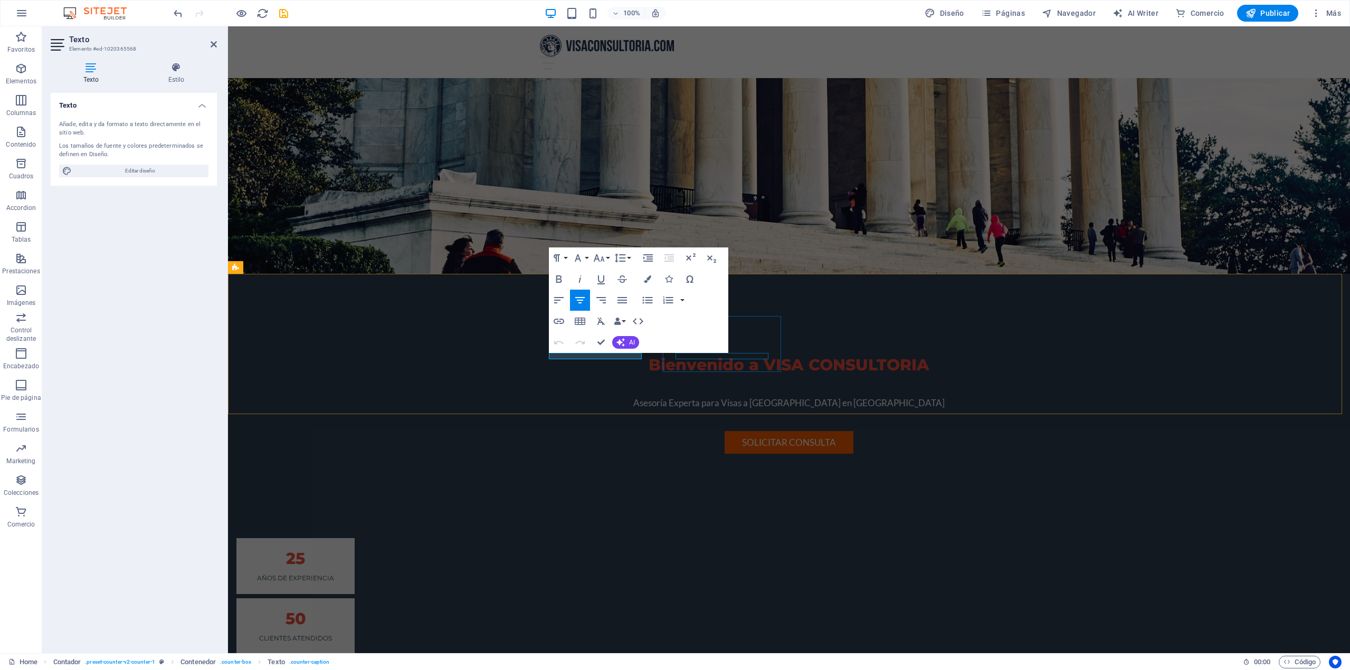
click at [342, 635] on div "Clientes atendidos" at bounding box center [295, 638] width 93 height 6
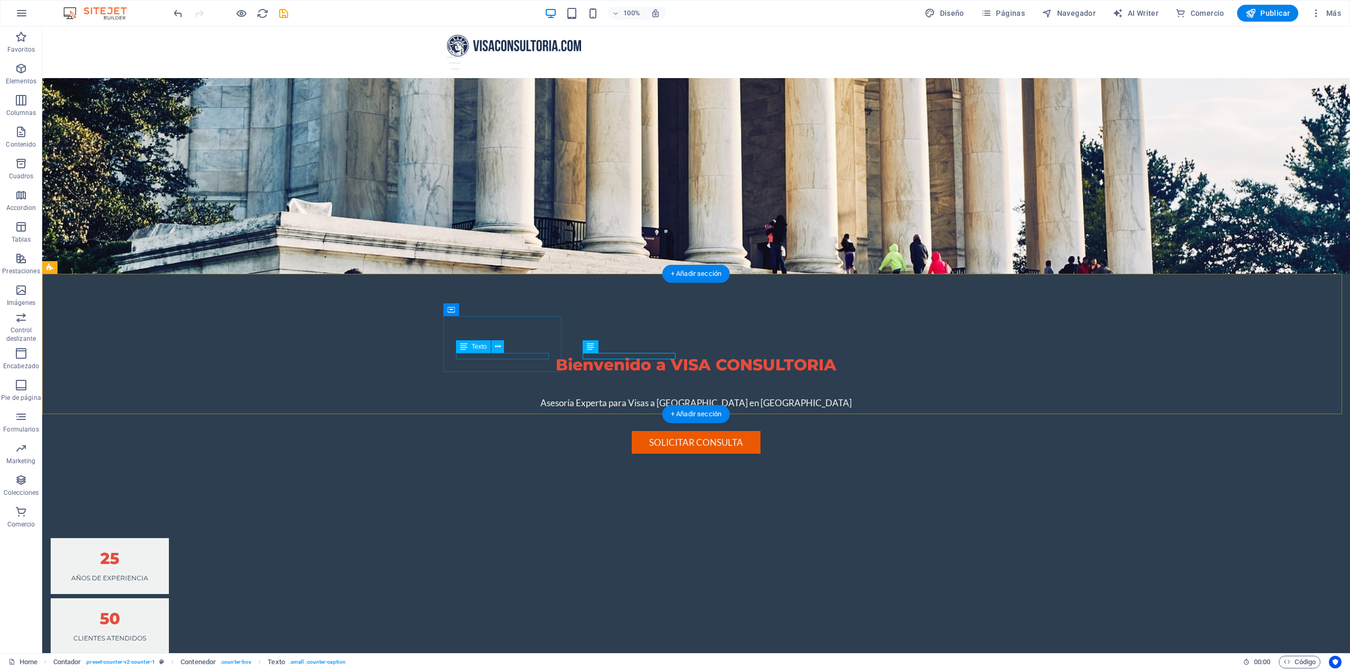
click at [156, 575] on div "Años de experiencia" at bounding box center [109, 578] width 93 height 6
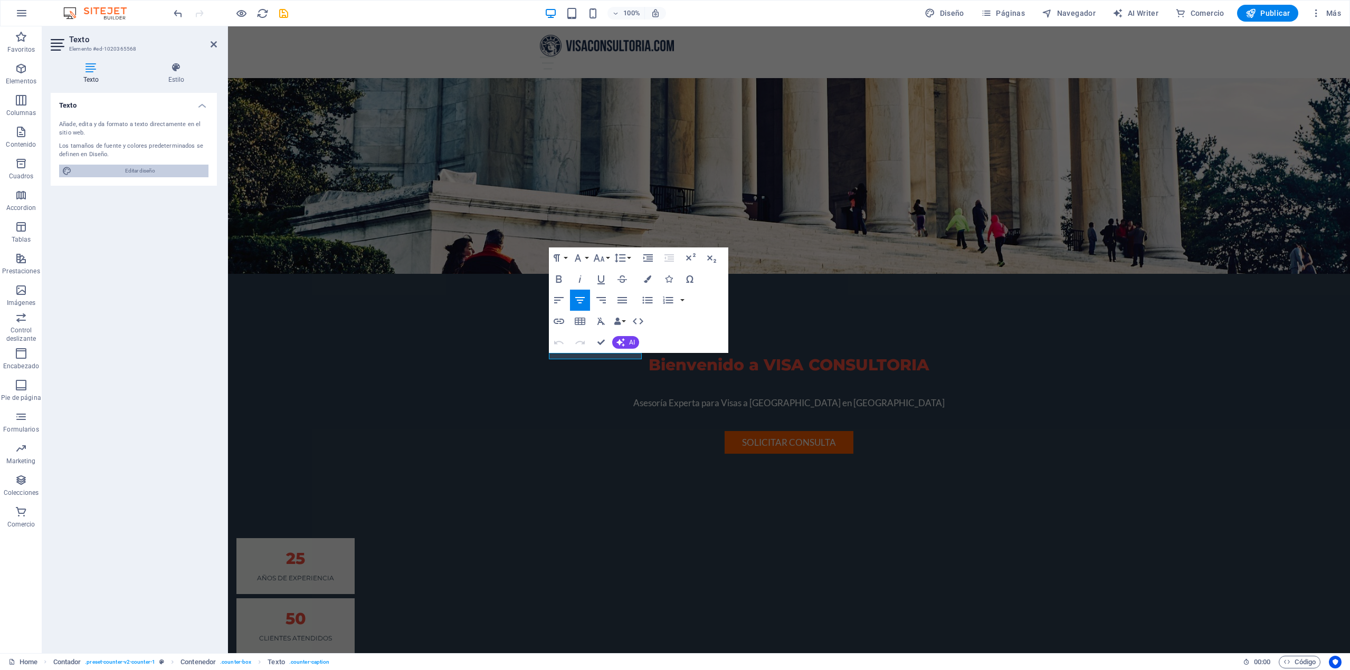
click at [103, 169] on span "Editar diseño" at bounding box center [140, 171] width 130 height 13
select select "px"
select select "200"
select select "px"
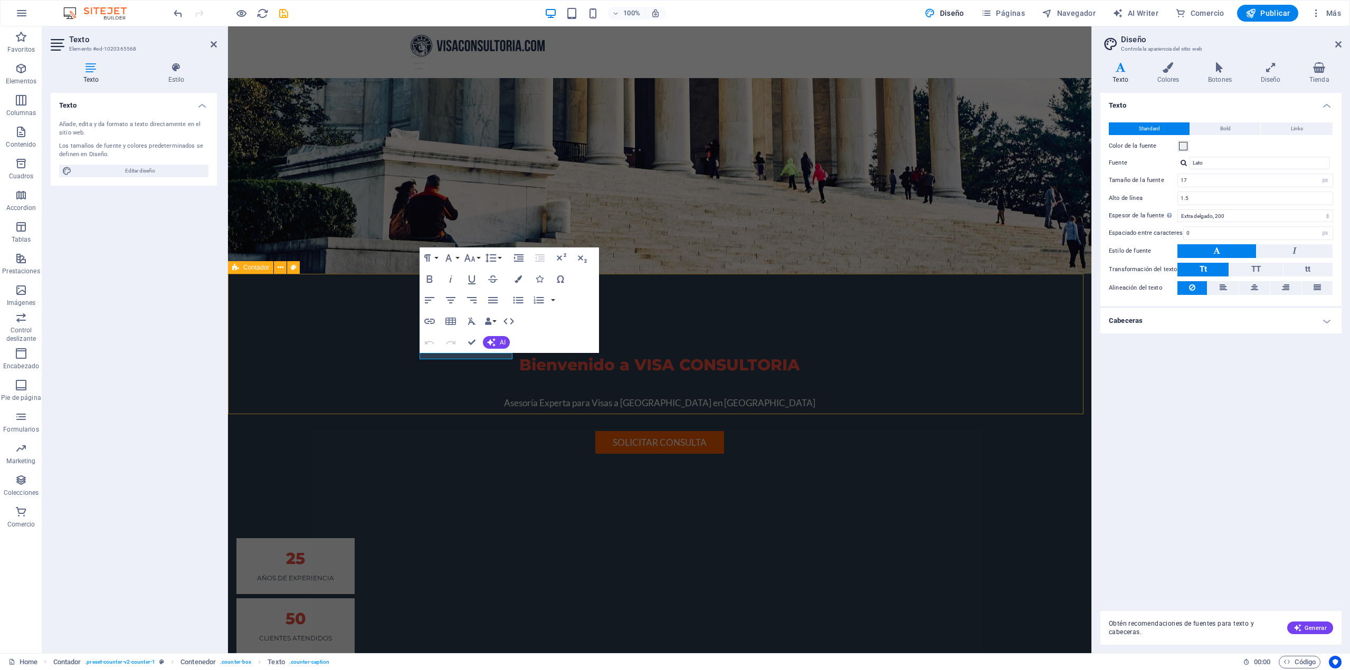
click at [645, 496] on div "25 Años de experiencia 50 Clientes atendidos 75 Casos exitosos 100 Consultas gr…" at bounding box center [659, 656] width 863 height 321
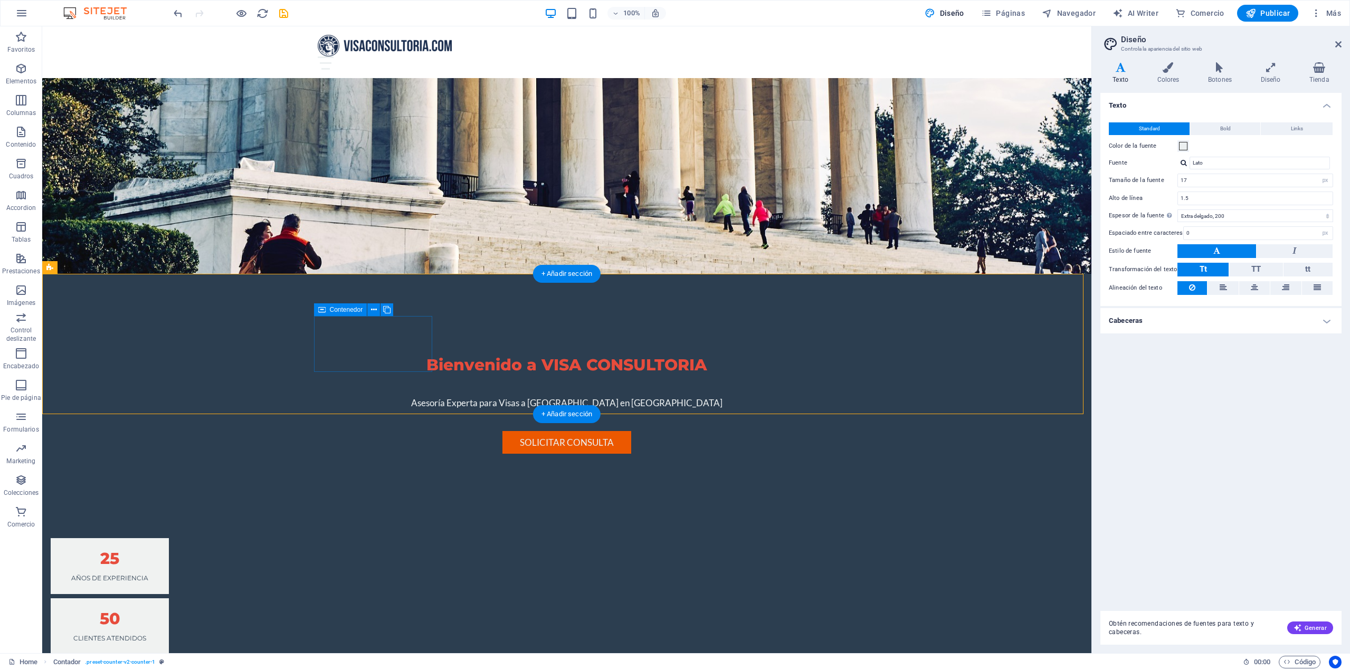
click at [169, 538] on div "25 Años de experiencia" at bounding box center [110, 566] width 118 height 56
click at [1322, 324] on h4 "Cabeceras" at bounding box center [1220, 320] width 241 height 25
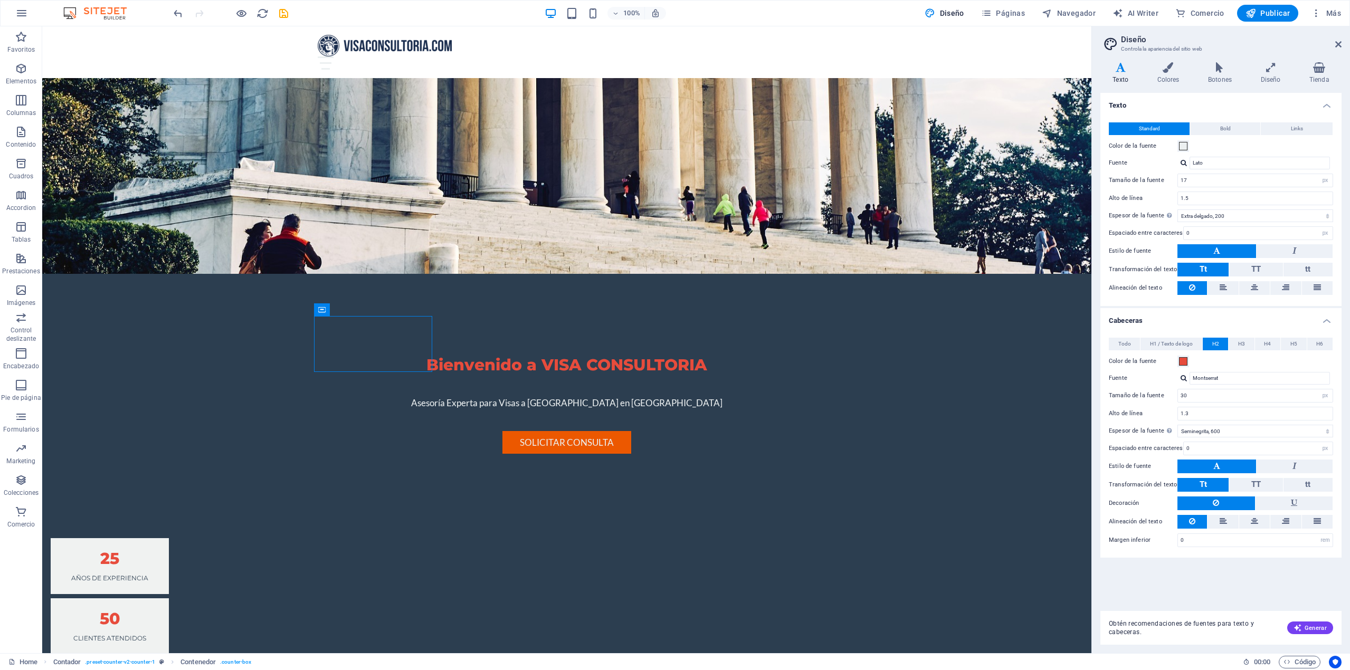
click at [1322, 324] on h4 "Cabeceras" at bounding box center [1220, 317] width 241 height 19
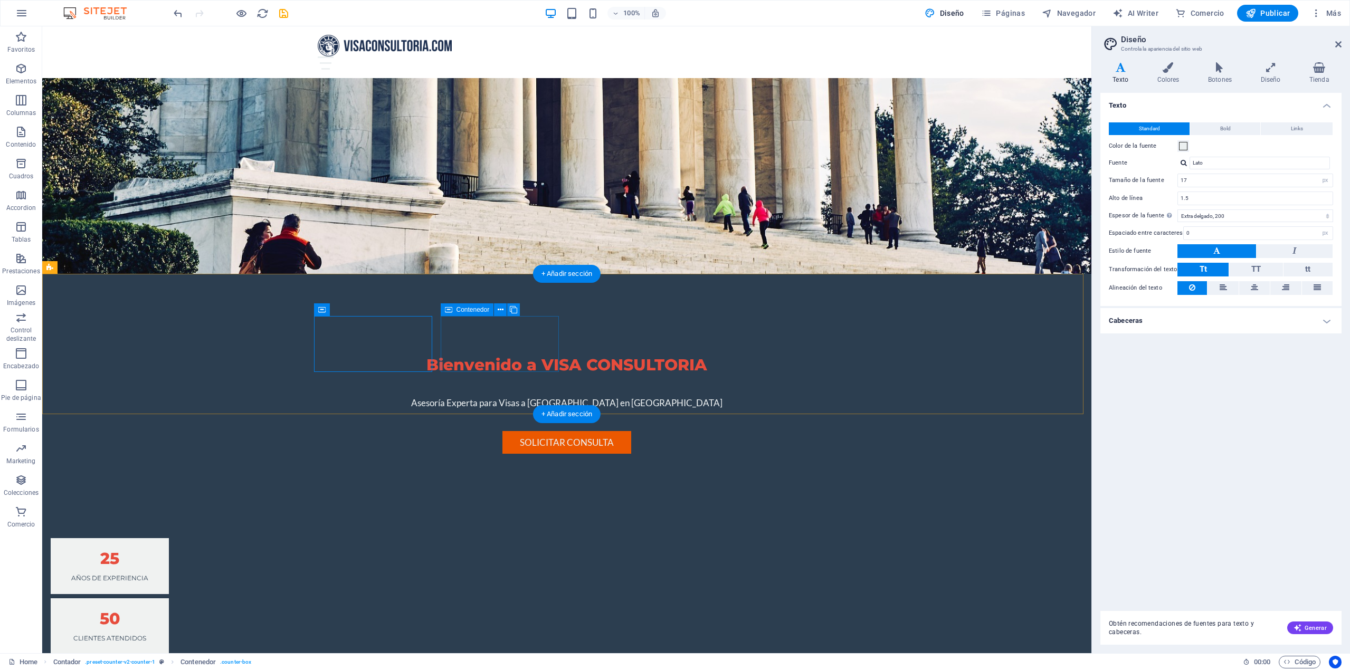
click at [169, 598] on div "50 Clientes atendidos" at bounding box center [110, 626] width 118 height 56
click at [1310, 630] on span "Generar" at bounding box center [1309, 628] width 33 height 8
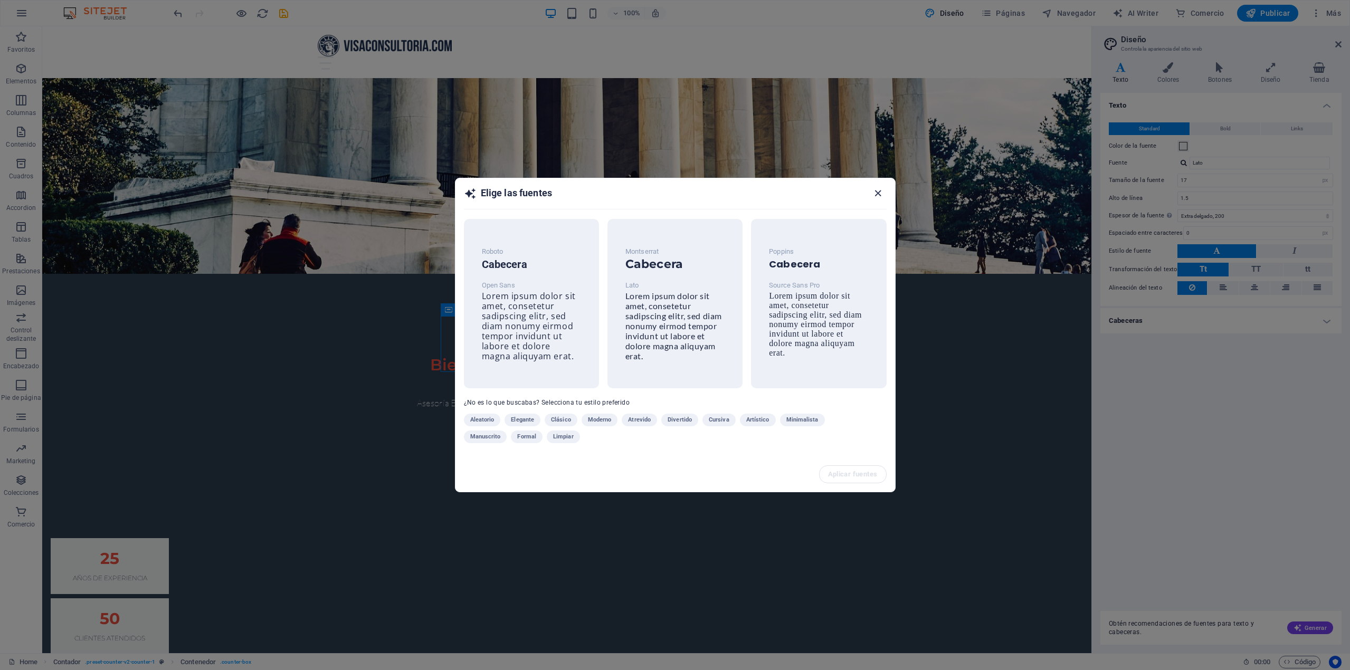
click at [880, 194] on icon "button" at bounding box center [878, 193] width 12 height 12
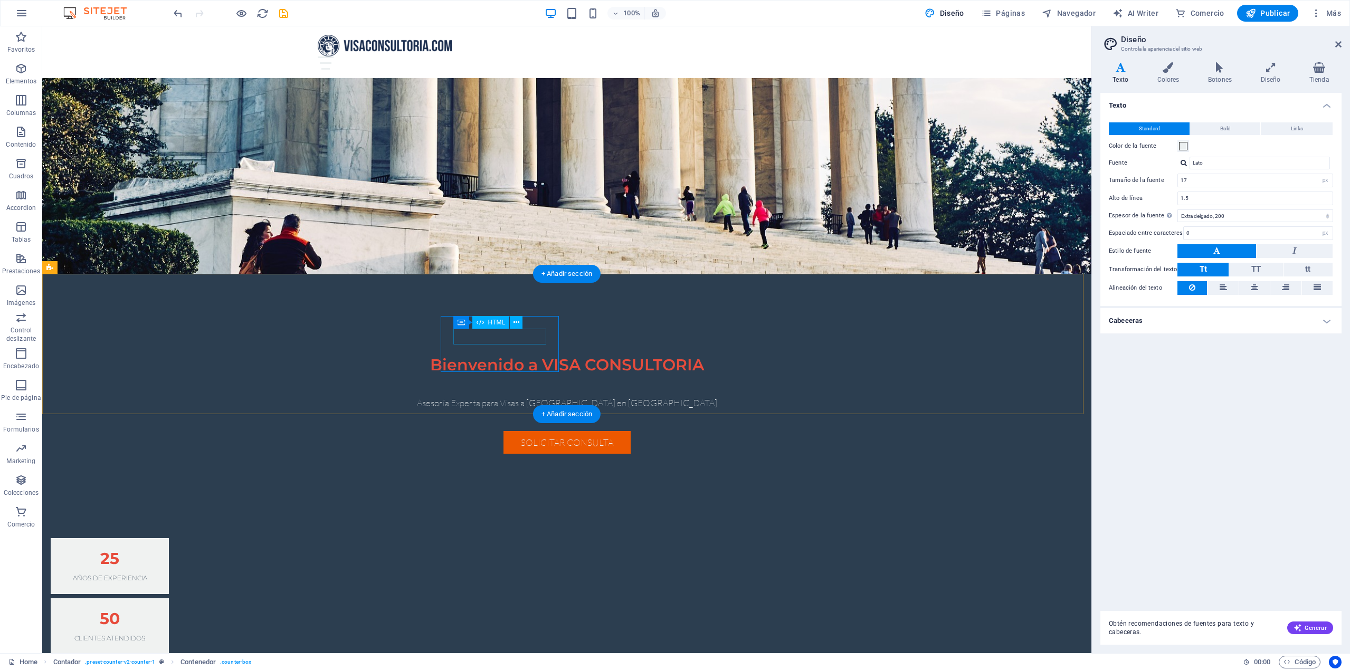
click at [156, 611] on div "50" at bounding box center [109, 619] width 93 height 16
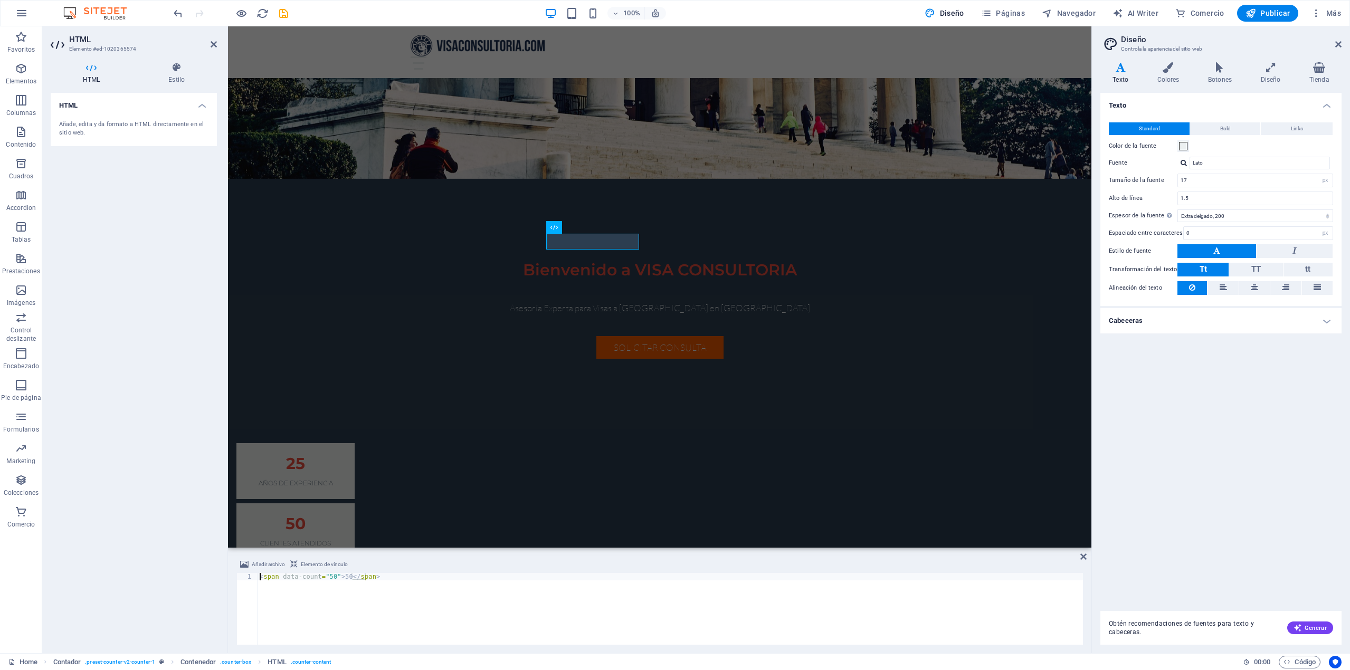
click at [324, 576] on div "< span data-count = "50" > 50 </ span >" at bounding box center [669, 616] width 825 height 87
click at [356, 578] on div "< span data-count = "250,000" > 50 </ span >" at bounding box center [669, 616] width 825 height 87
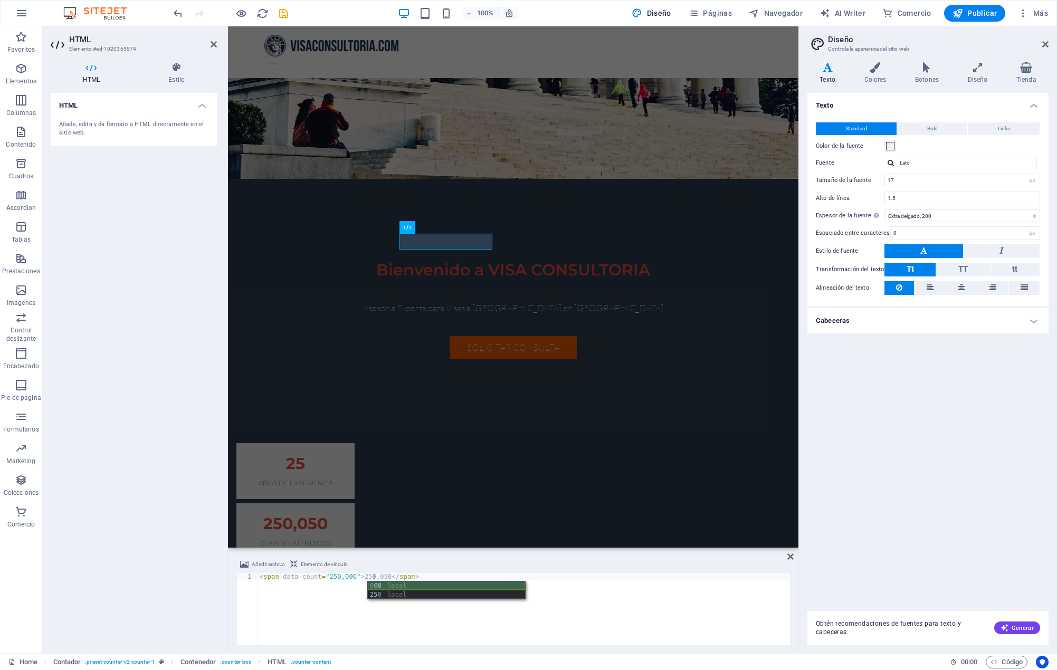
click at [377, 578] on div "< span data-count = "250,000" > 250,050 </ span >" at bounding box center [523, 616] width 532 height 87
type textarea "<span data-count="250,000">250,000</span>"
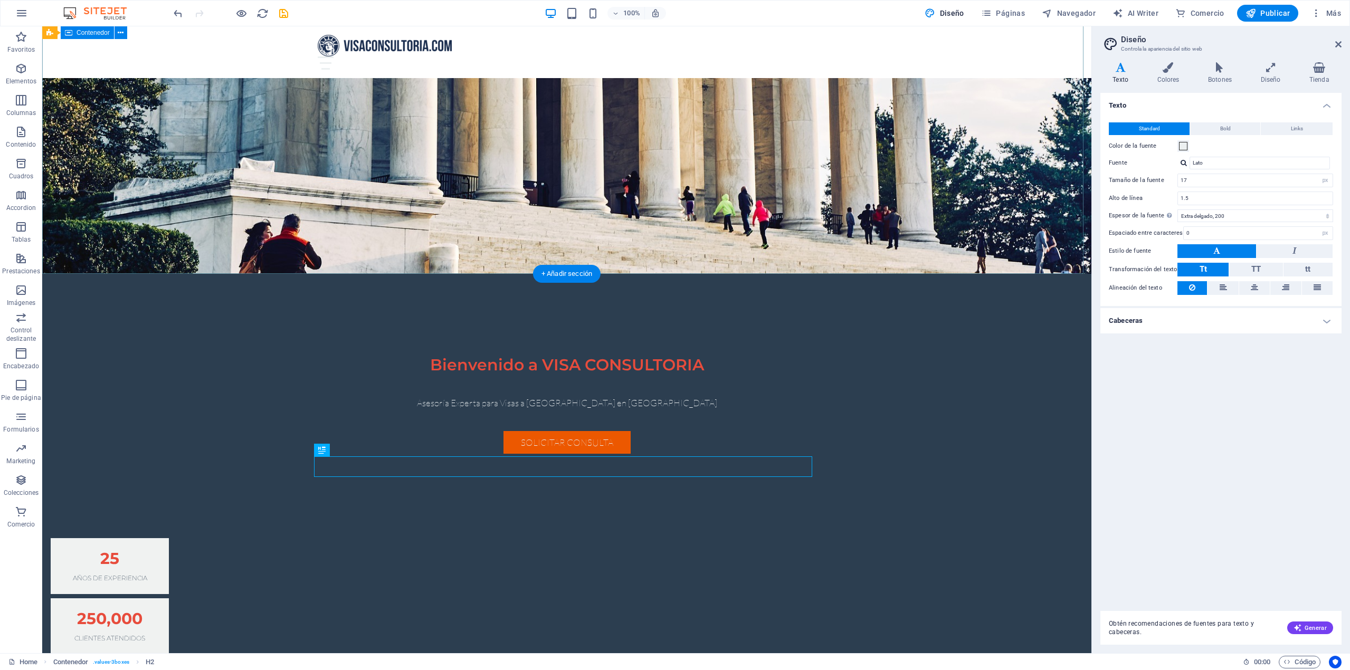
click at [319, 274] on div "Bienvenido a VISA CONSULTORIA Asesoría Experta para Visas a [GEOGRAPHIC_DATA] e…" at bounding box center [566, 385] width 1049 height 222
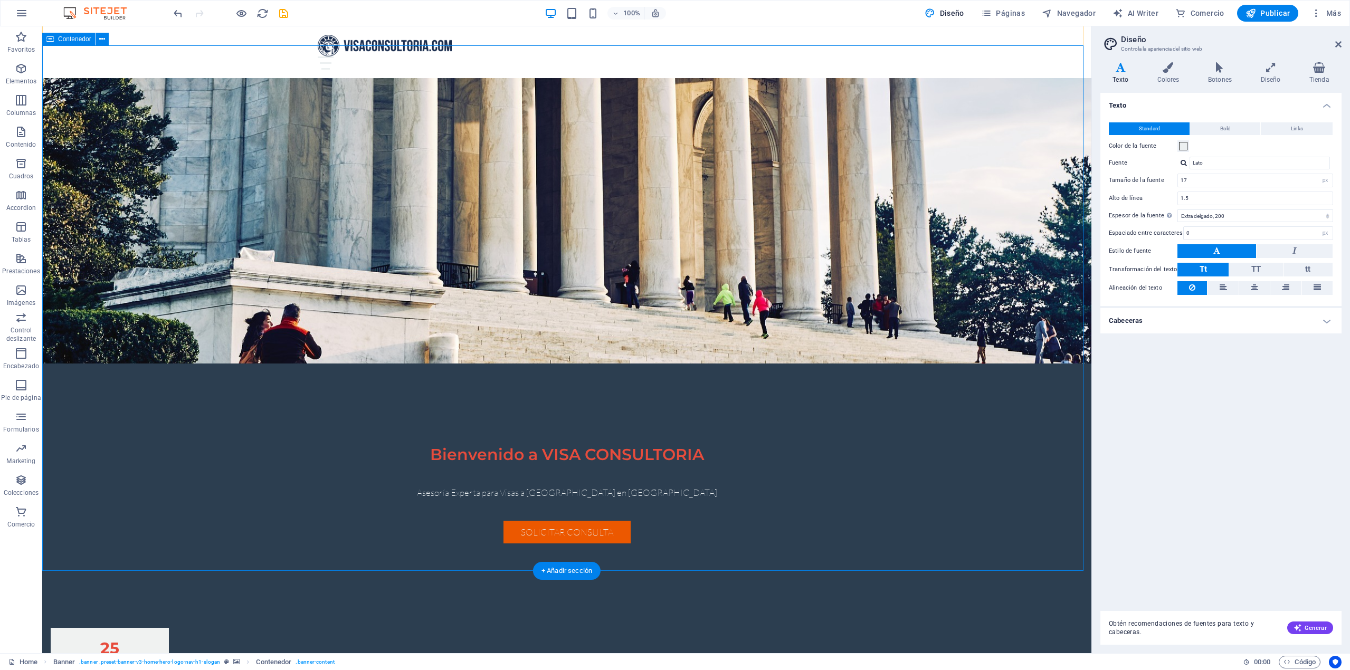
scroll to position [264, 0]
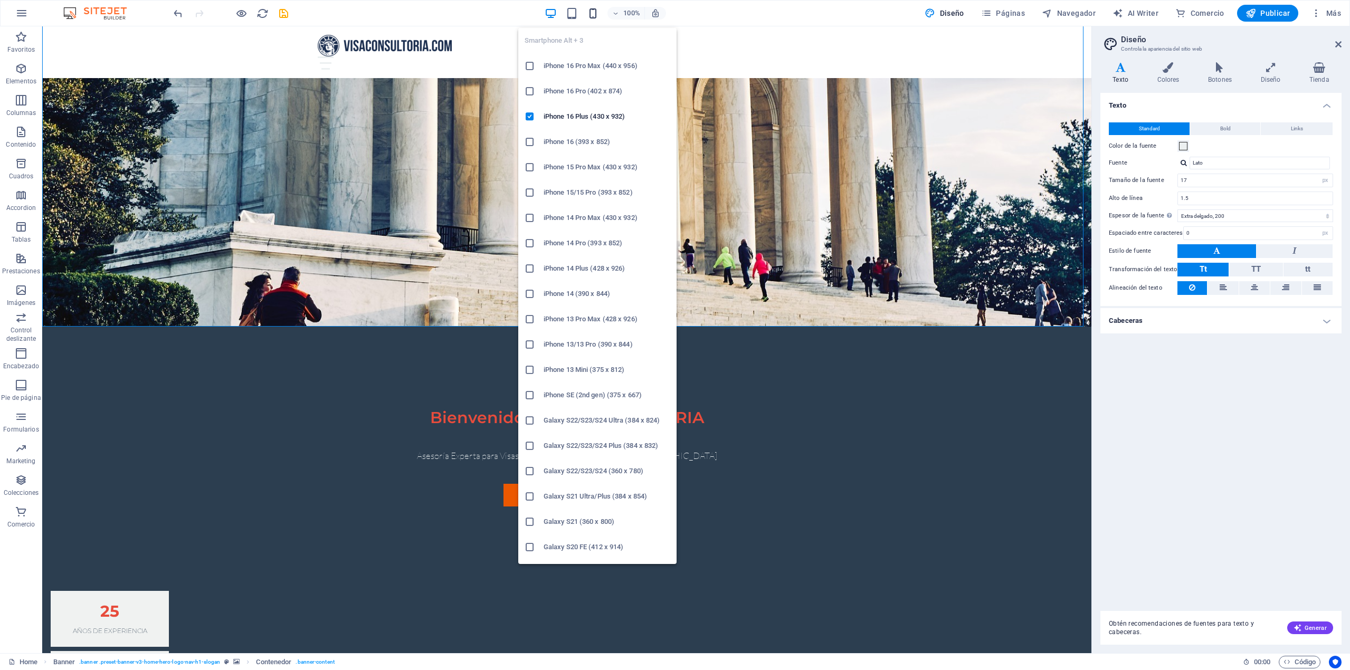
click at [597, 17] on icon "button" at bounding box center [593, 13] width 12 height 12
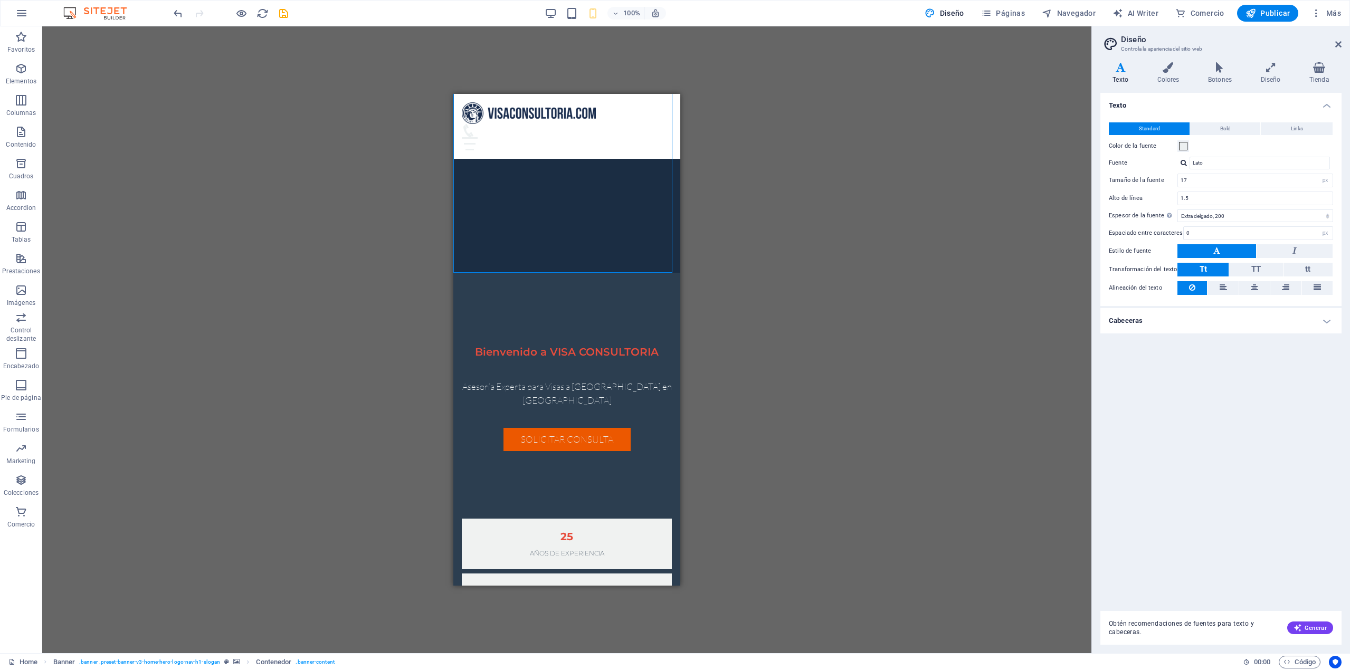
click at [743, 160] on div "H2 Banner Banner Contenedor Barra de menús Logo Menú Texto Separador Botón Sepa…" at bounding box center [566, 339] width 1049 height 627
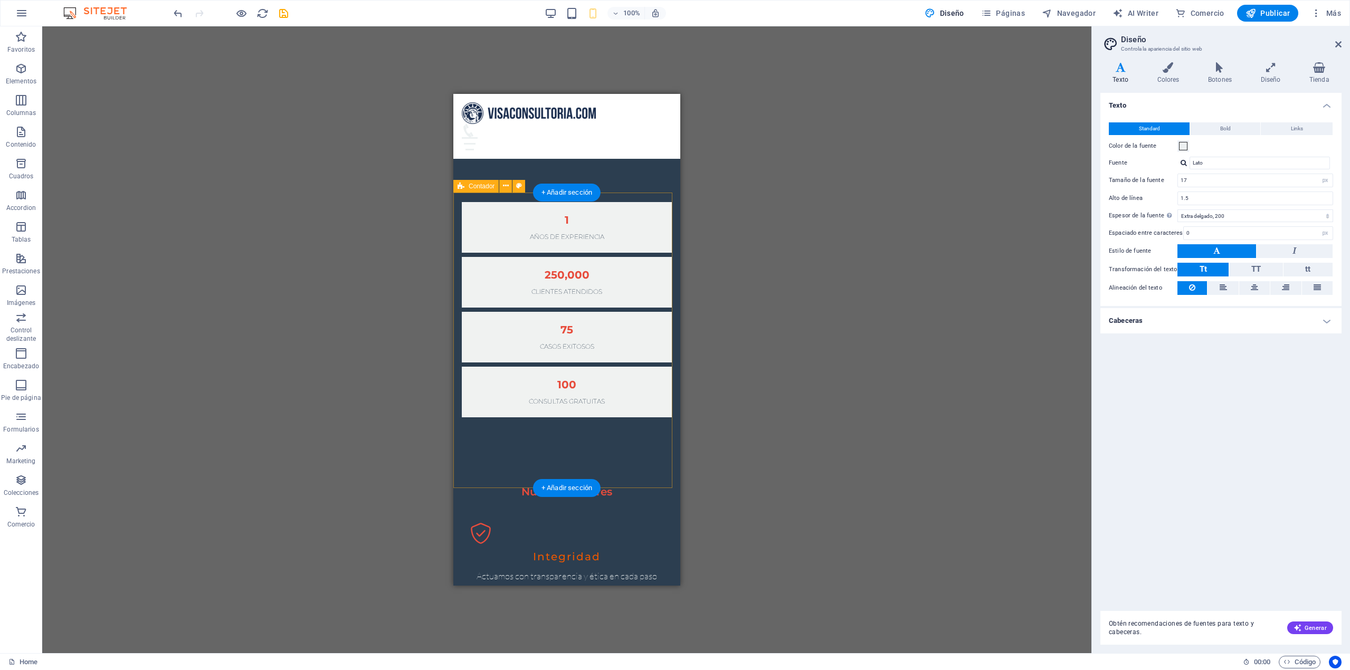
scroll to position [211, 0]
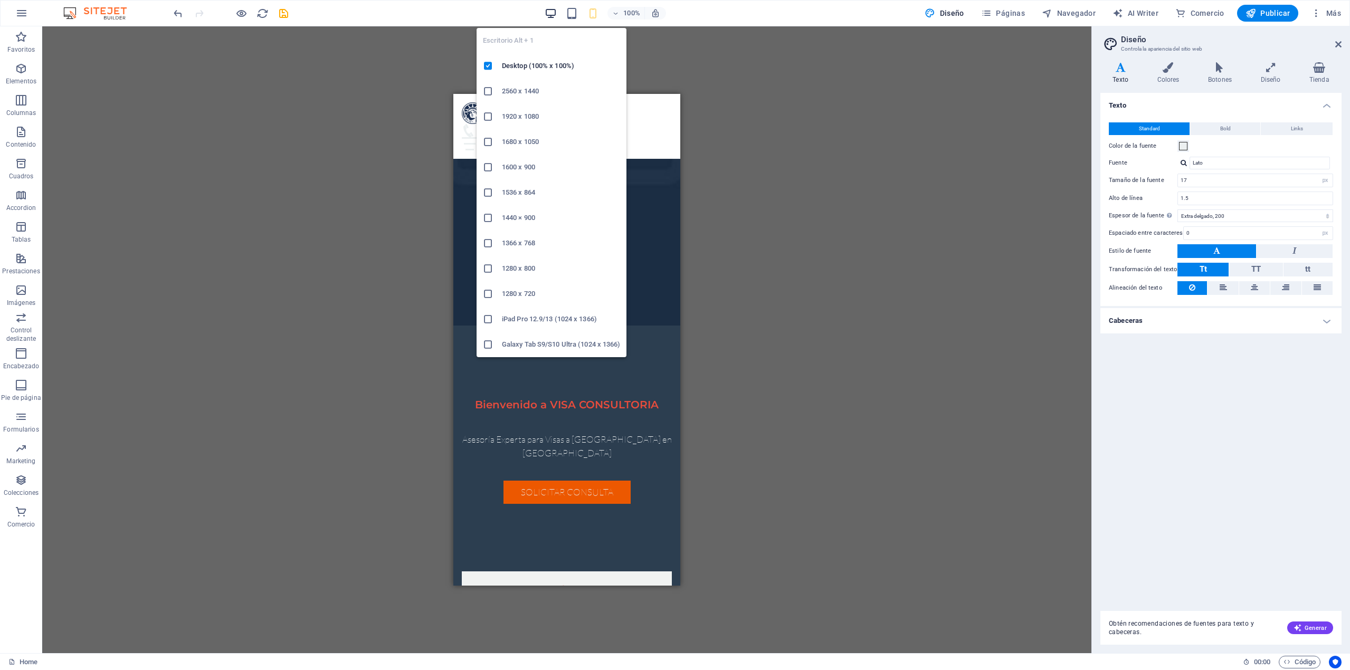
click at [555, 13] on icon "button" at bounding box center [551, 13] width 12 height 12
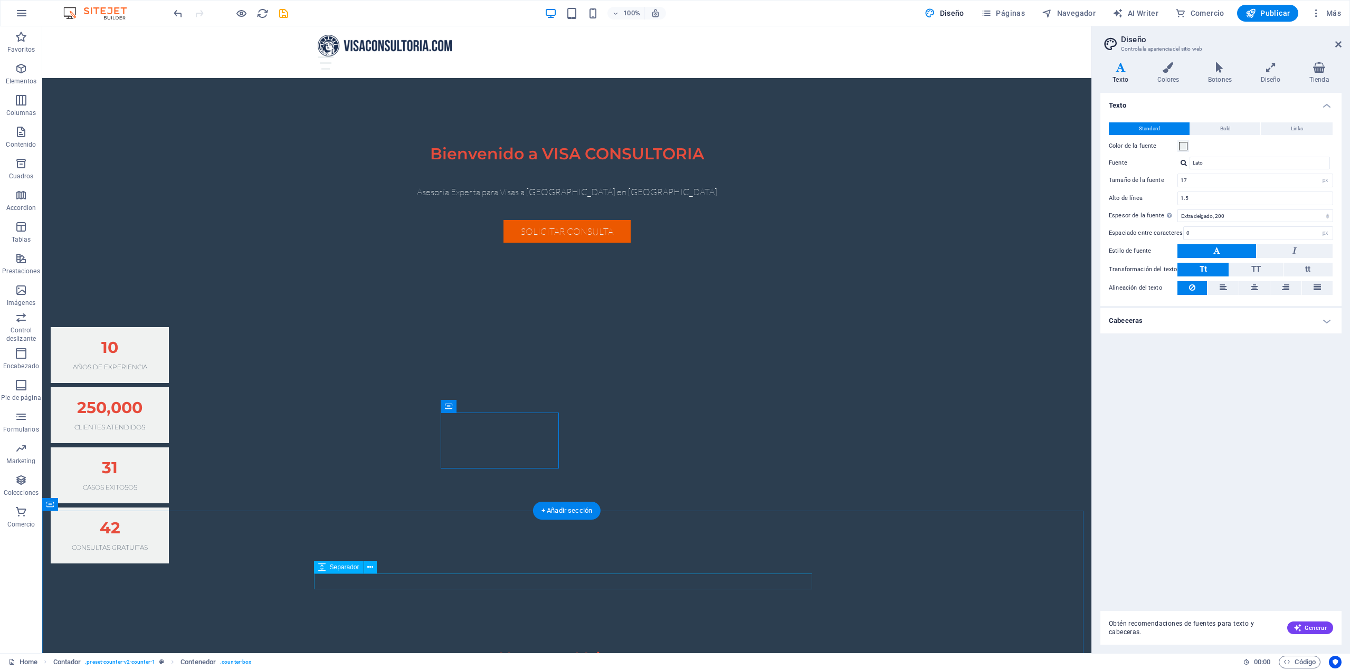
scroll to position [106, 0]
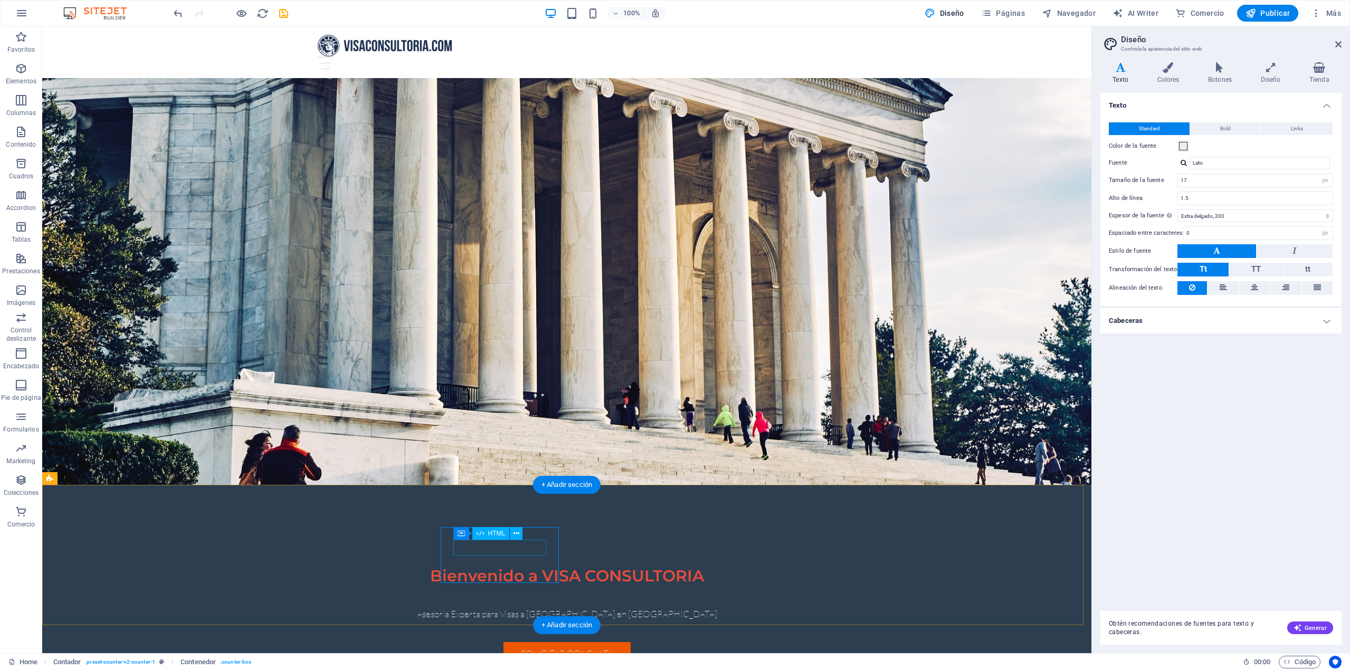
drag, startPoint x: 541, startPoint y: 578, endPoint x: 498, endPoint y: 547, distance: 52.6
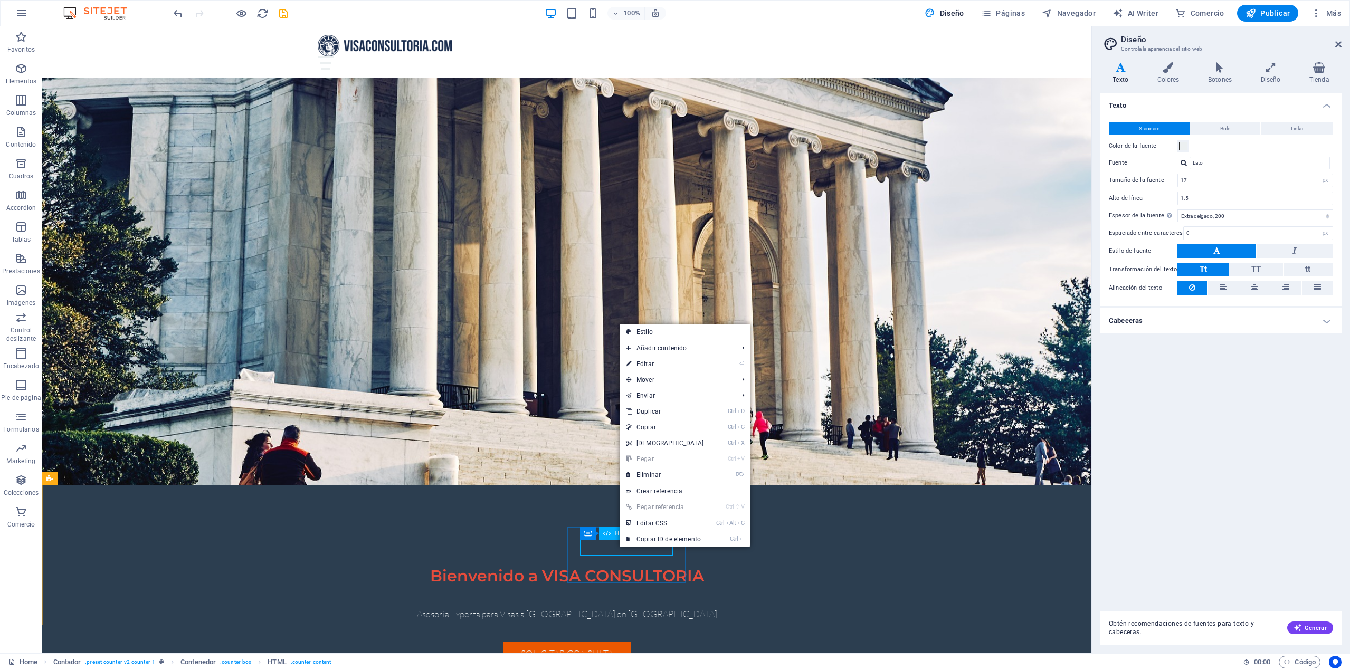
click at [615, 539] on div "HTML" at bounding box center [617, 533] width 37 height 13
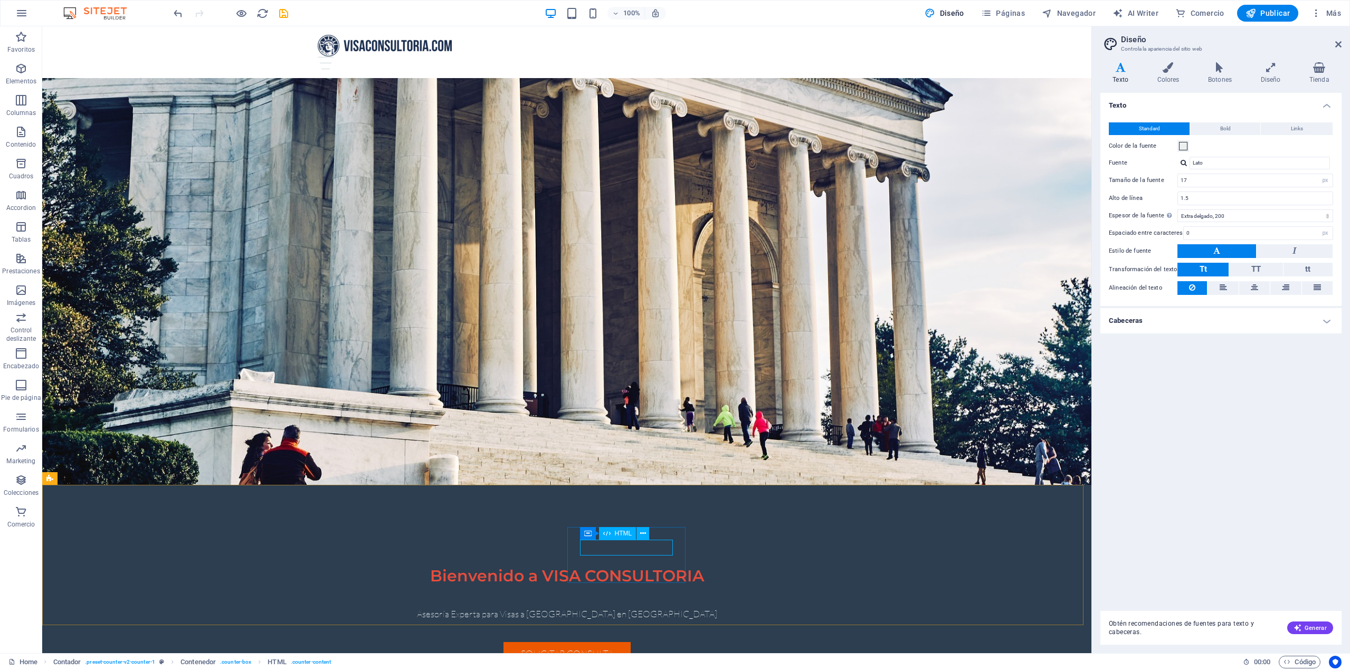
click at [603, 535] on icon at bounding box center [606, 533] width 7 height 13
click at [626, 536] on span "HTML" at bounding box center [623, 533] width 17 height 6
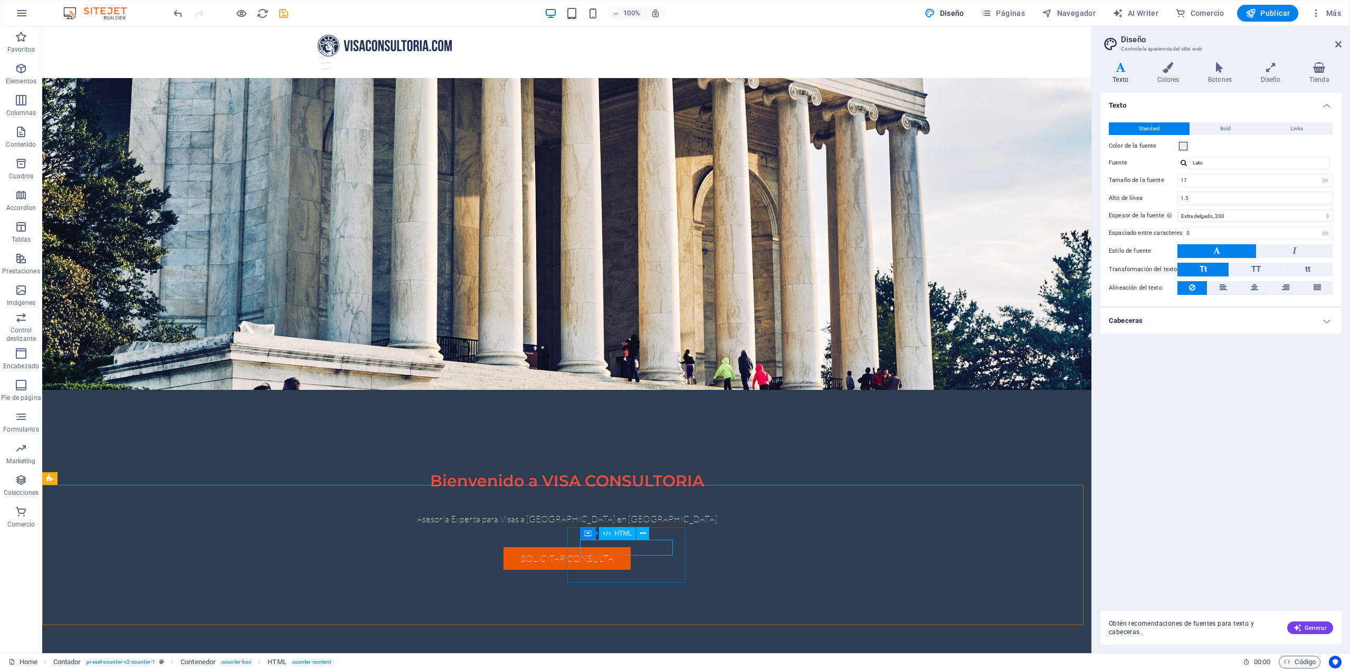
drag, startPoint x: 669, startPoint y: 562, endPoint x: 441, endPoint y: 536, distance: 229.5
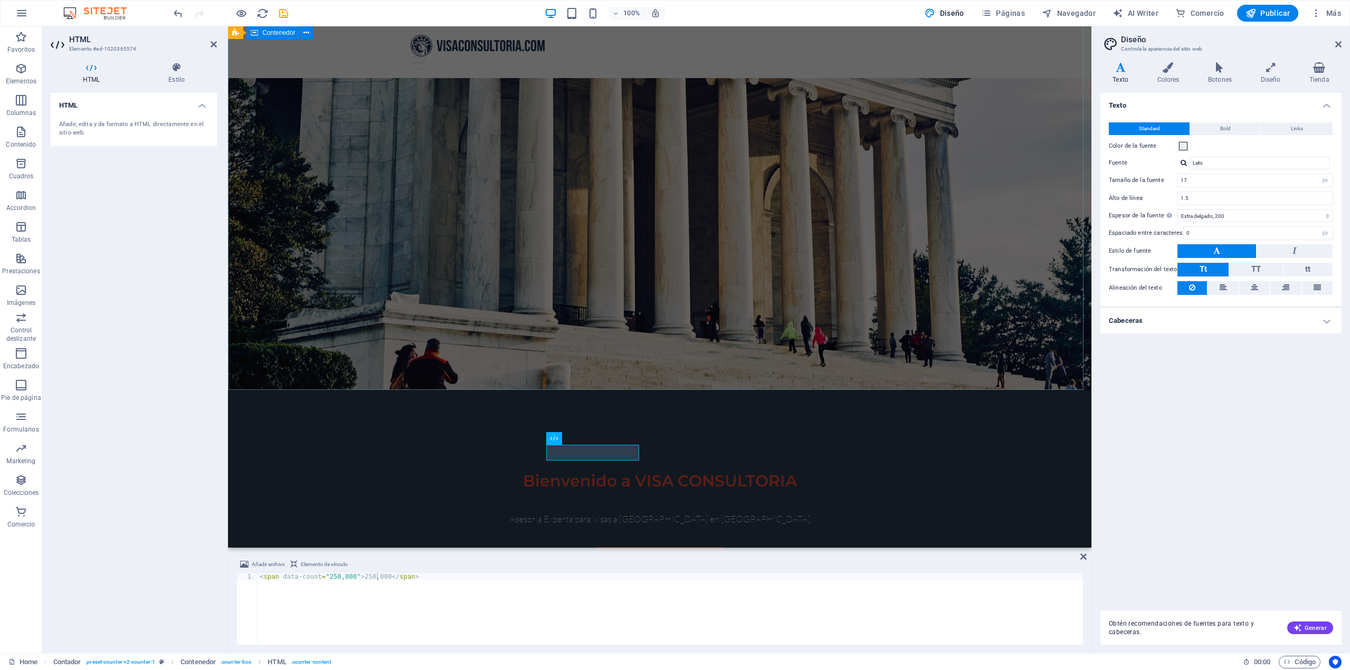
click at [948, 390] on div "Bienvenido a VISA CONSULTORIA Asesoría Experta para Visas a [GEOGRAPHIC_DATA] e…" at bounding box center [659, 501] width 863 height 222
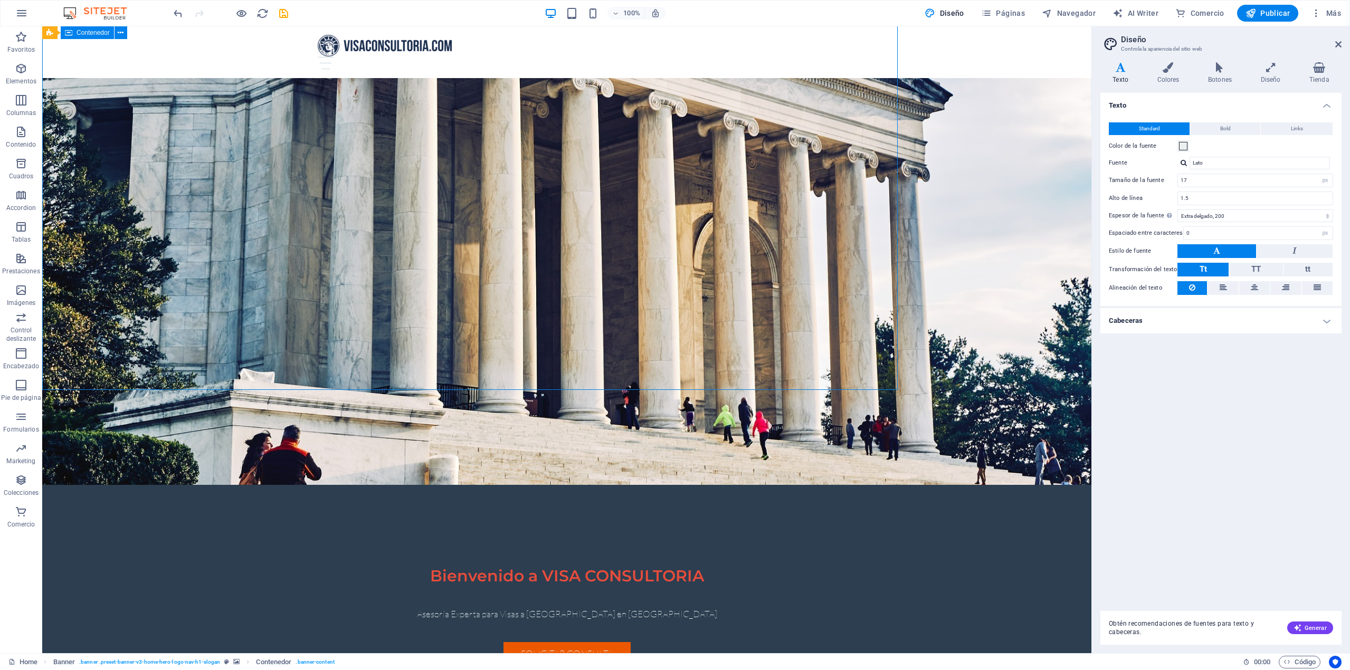
scroll to position [0, 0]
